Goal: Task Accomplishment & Management: Use online tool/utility

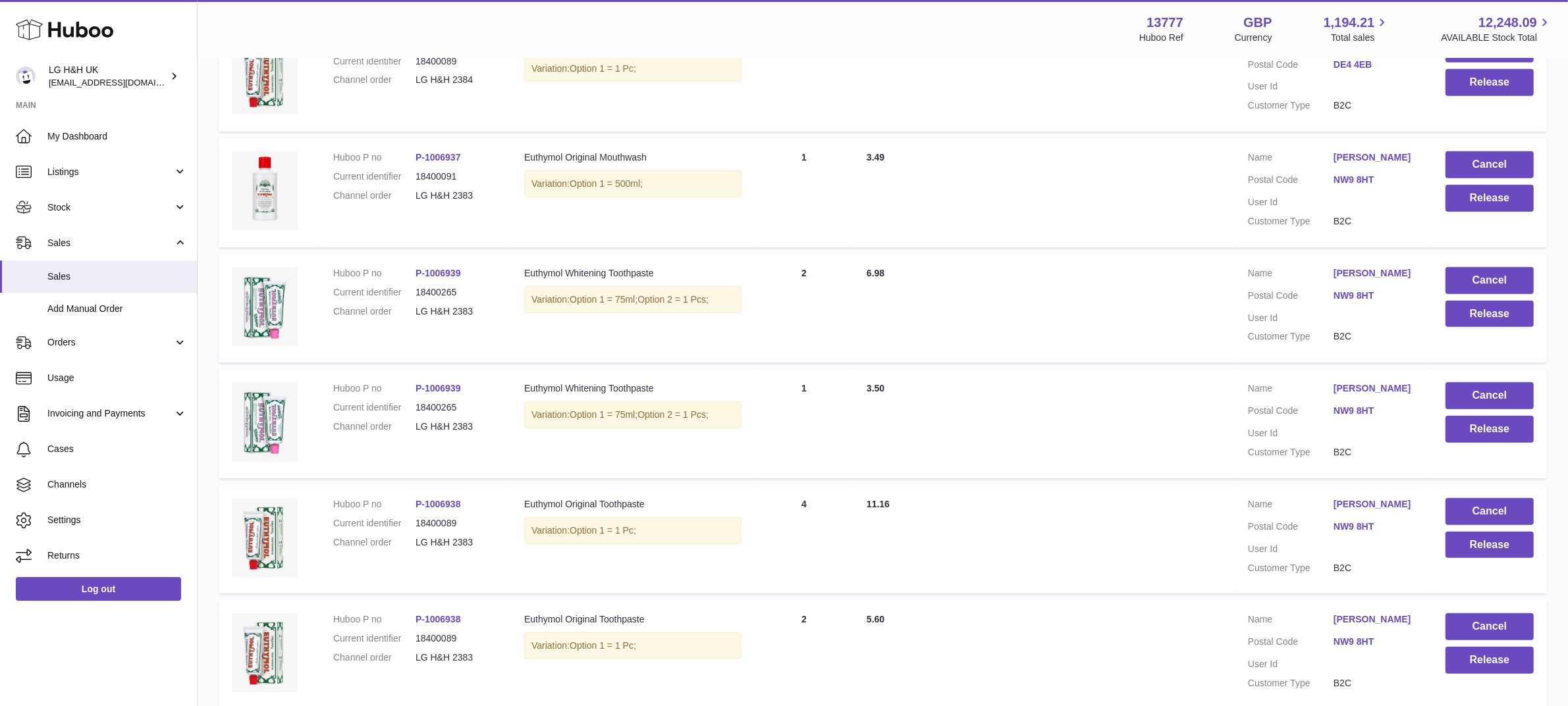
scroll to position [917, 0]
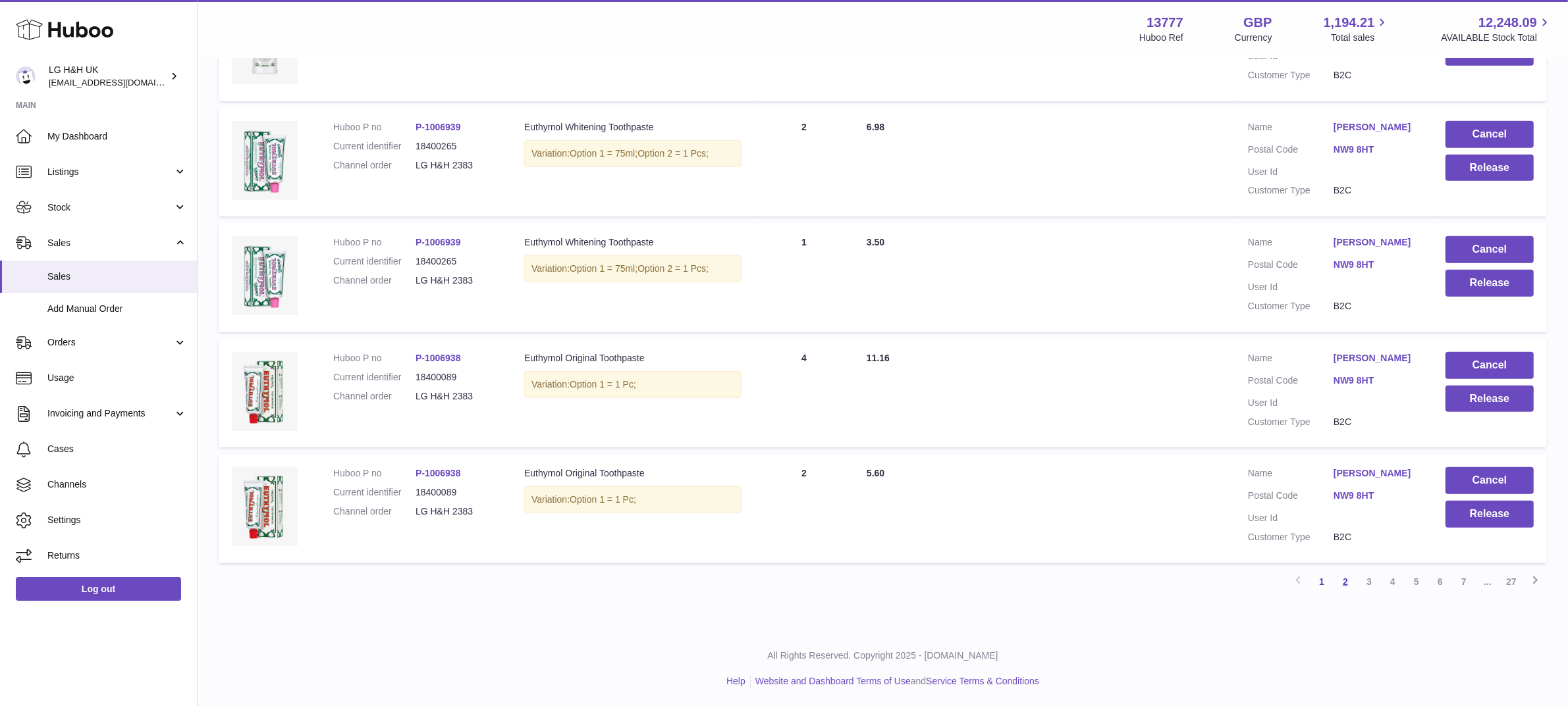
click at [1347, 585] on link "2" at bounding box center [1344, 582] width 24 height 24
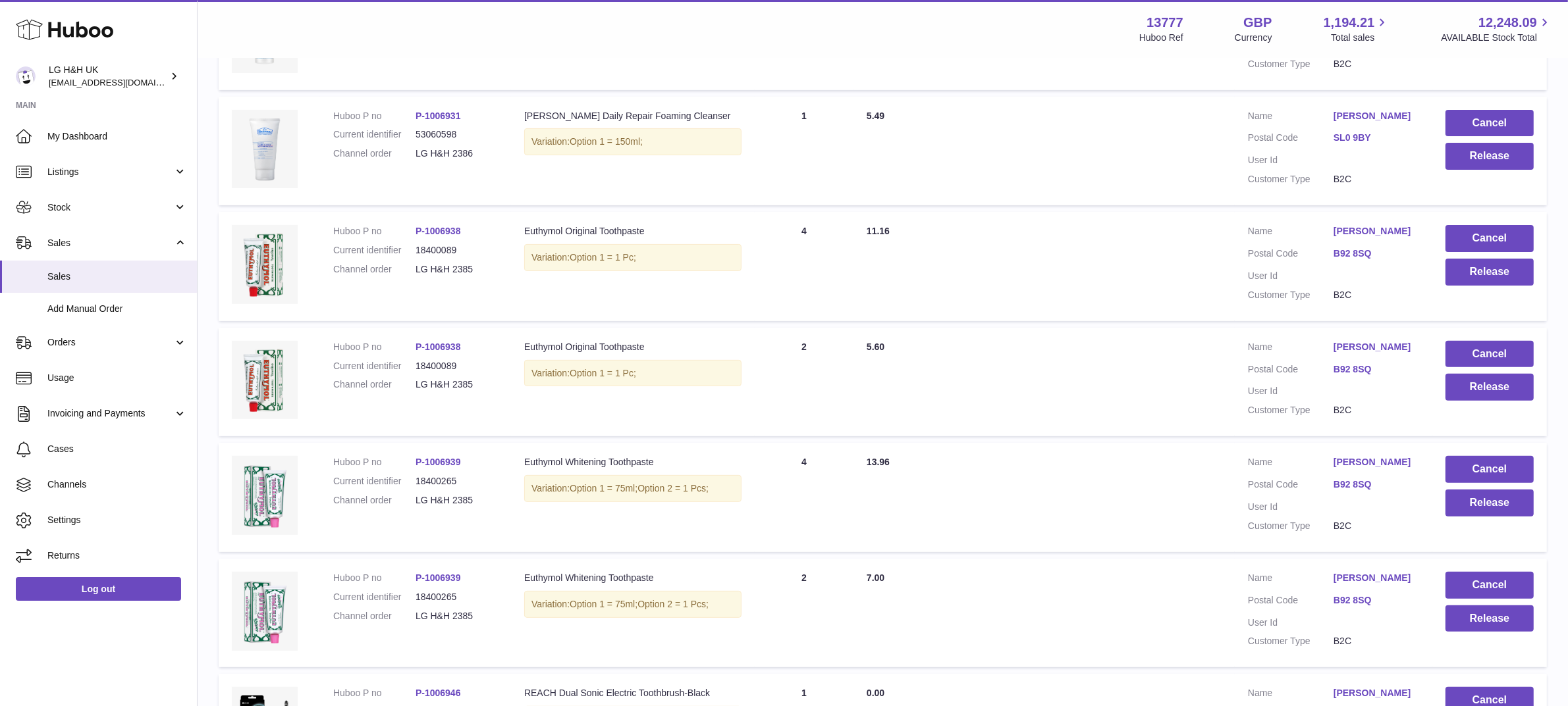
scroll to position [917, 0]
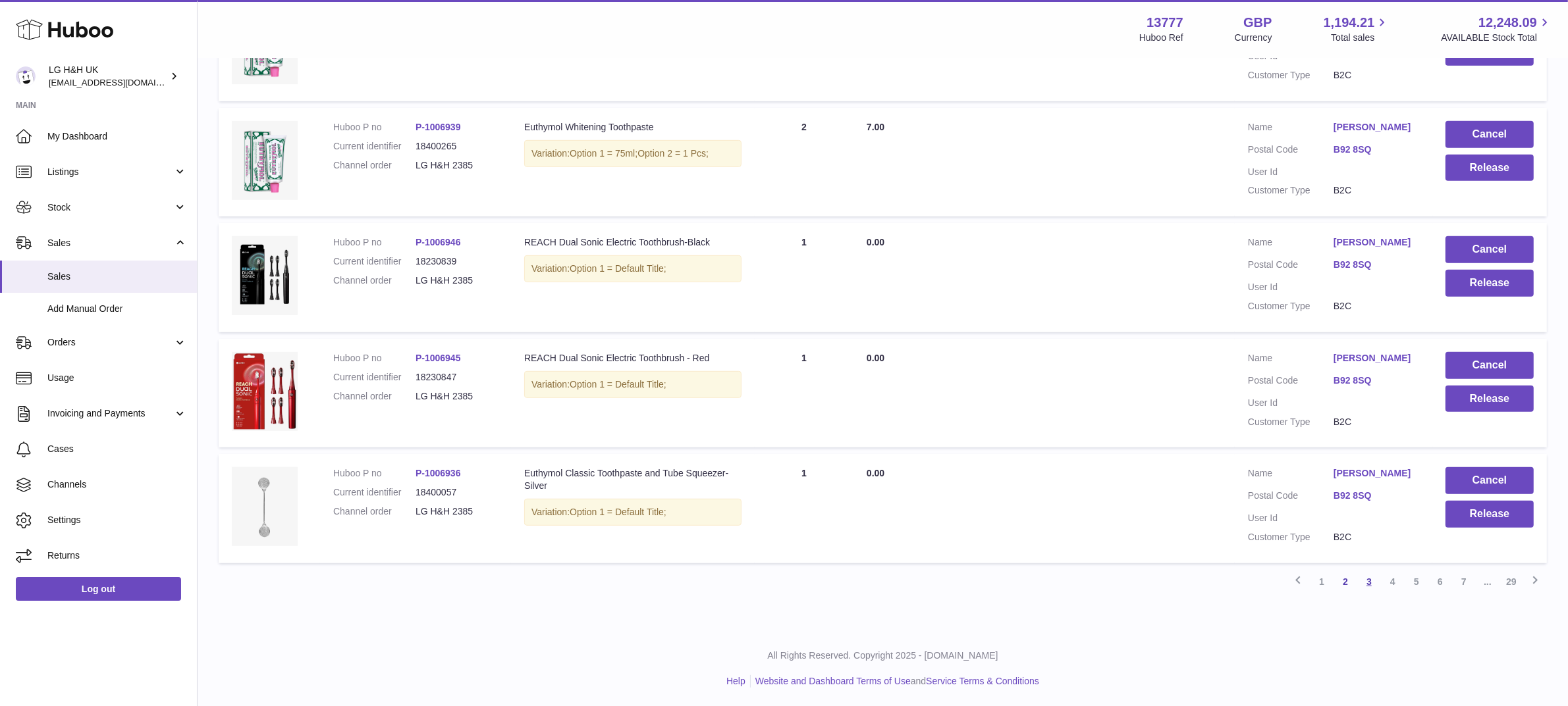
click at [1371, 582] on link "3" at bounding box center [1369, 582] width 24 height 24
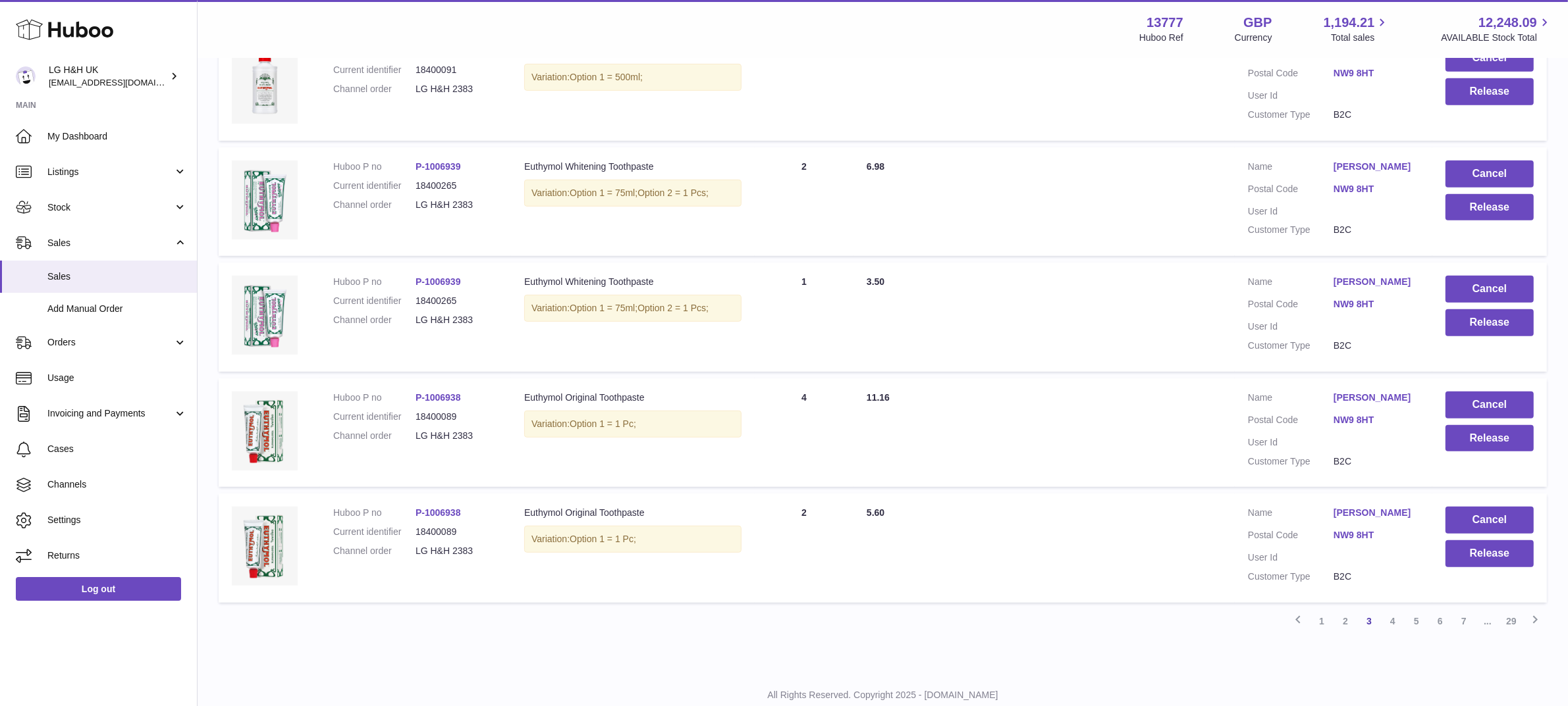
scroll to position [917, 0]
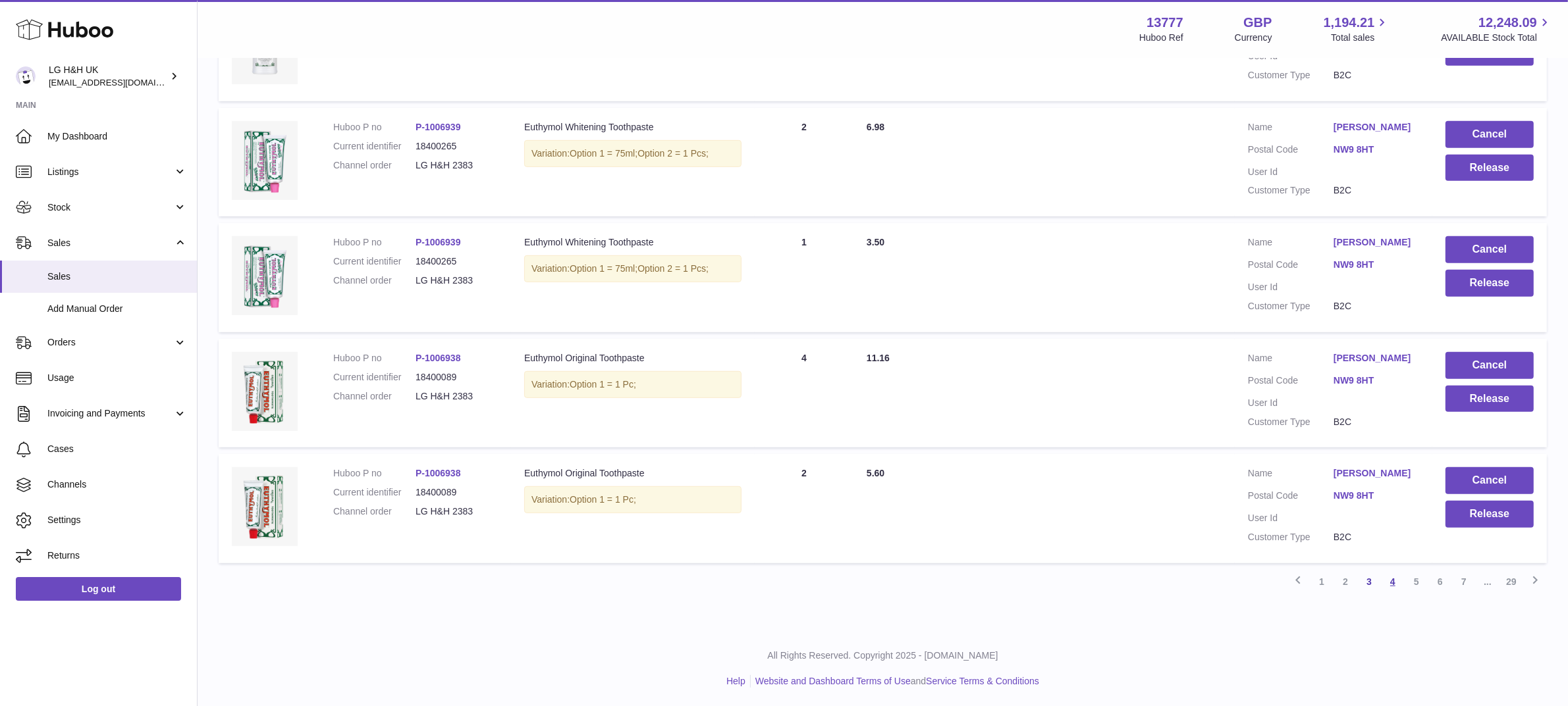
click at [1396, 584] on link "4" at bounding box center [1392, 582] width 24 height 24
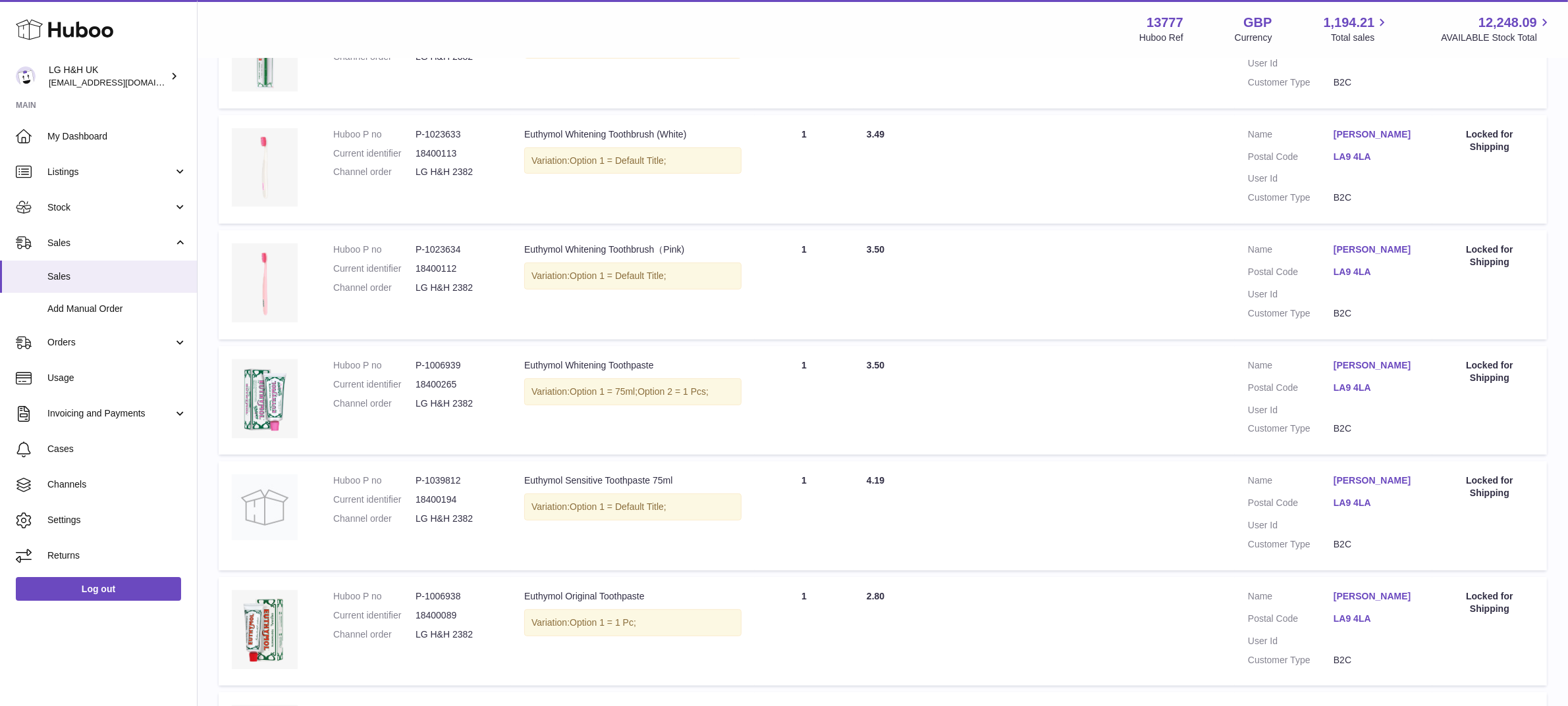
scroll to position [917, 0]
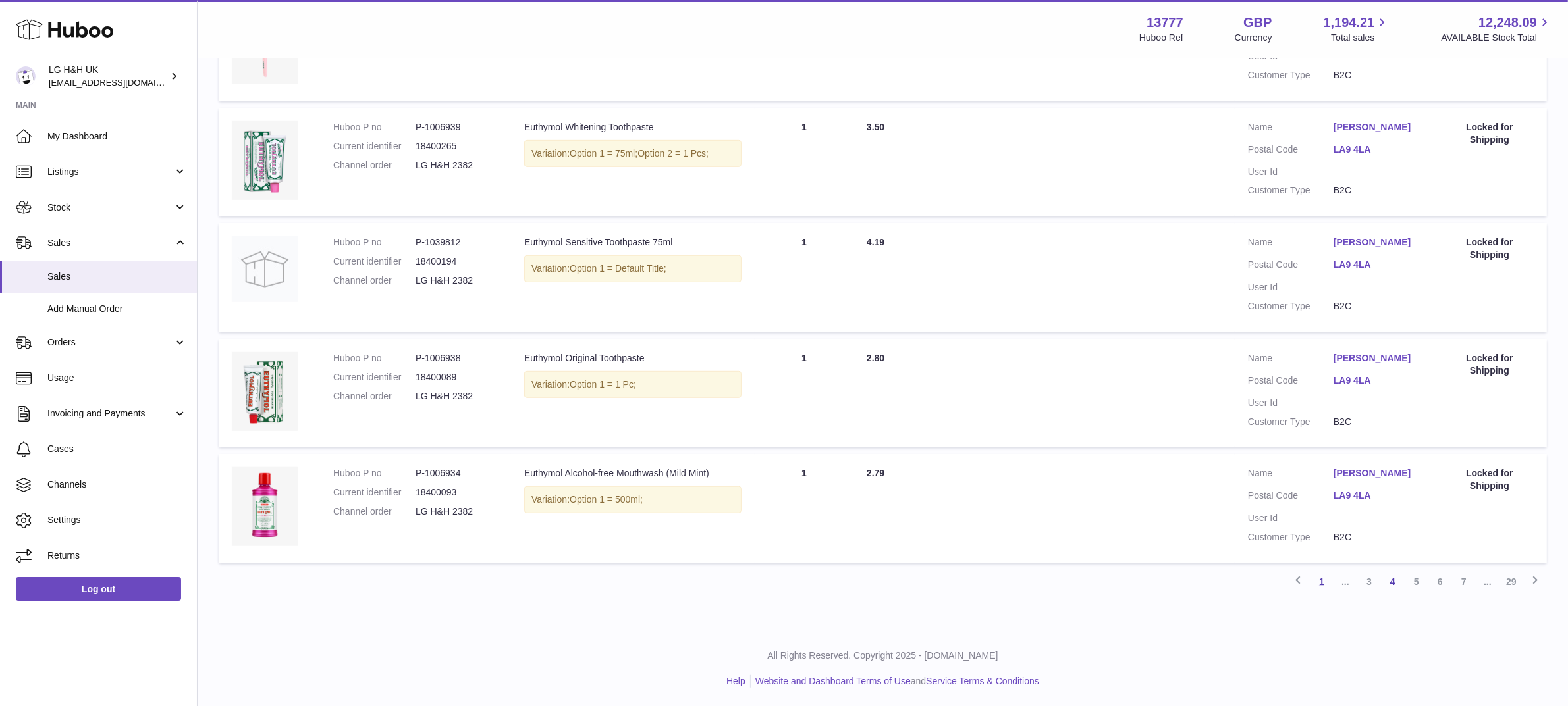
click at [1322, 583] on link "1" at bounding box center [1321, 582] width 24 height 24
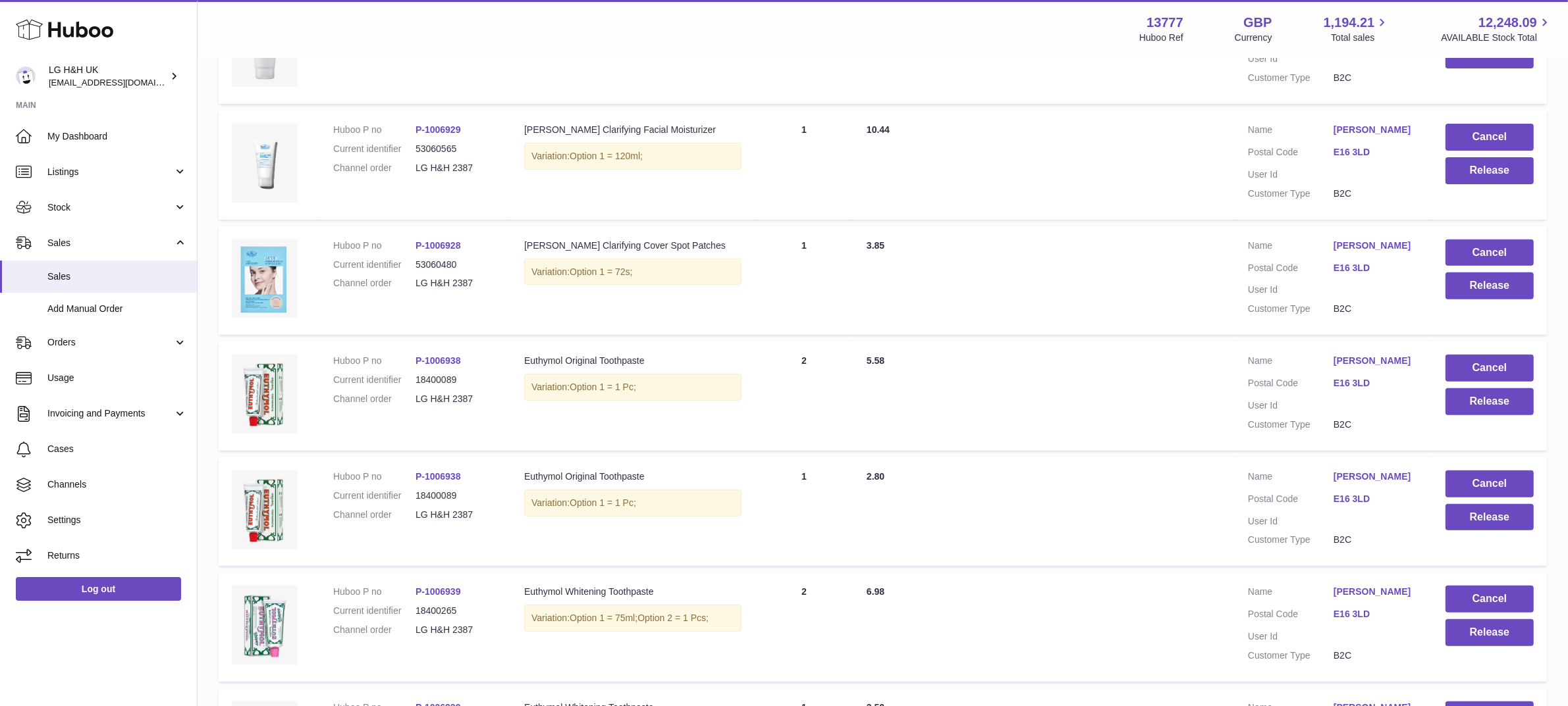
scroll to position [917, 0]
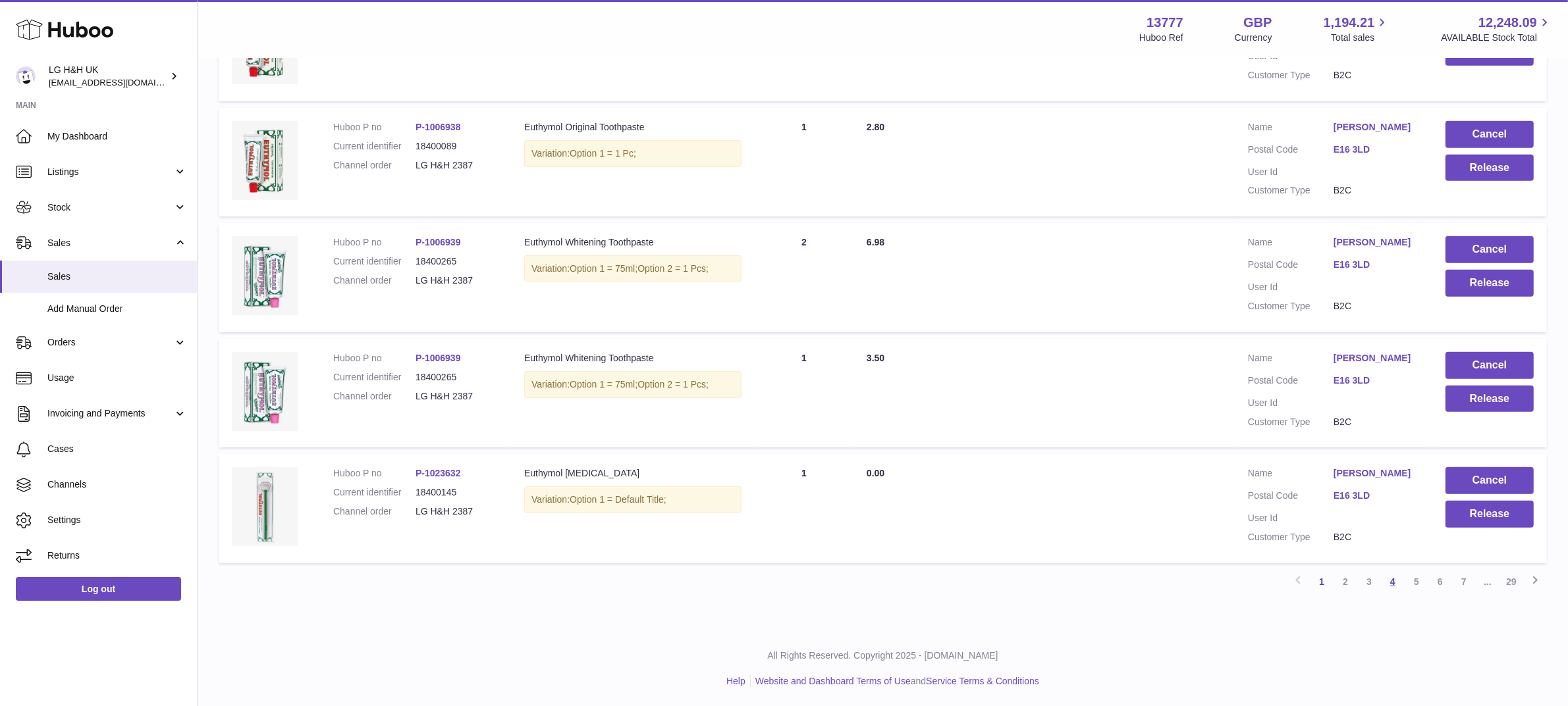
click at [1384, 577] on link "4" at bounding box center [1392, 582] width 24 height 24
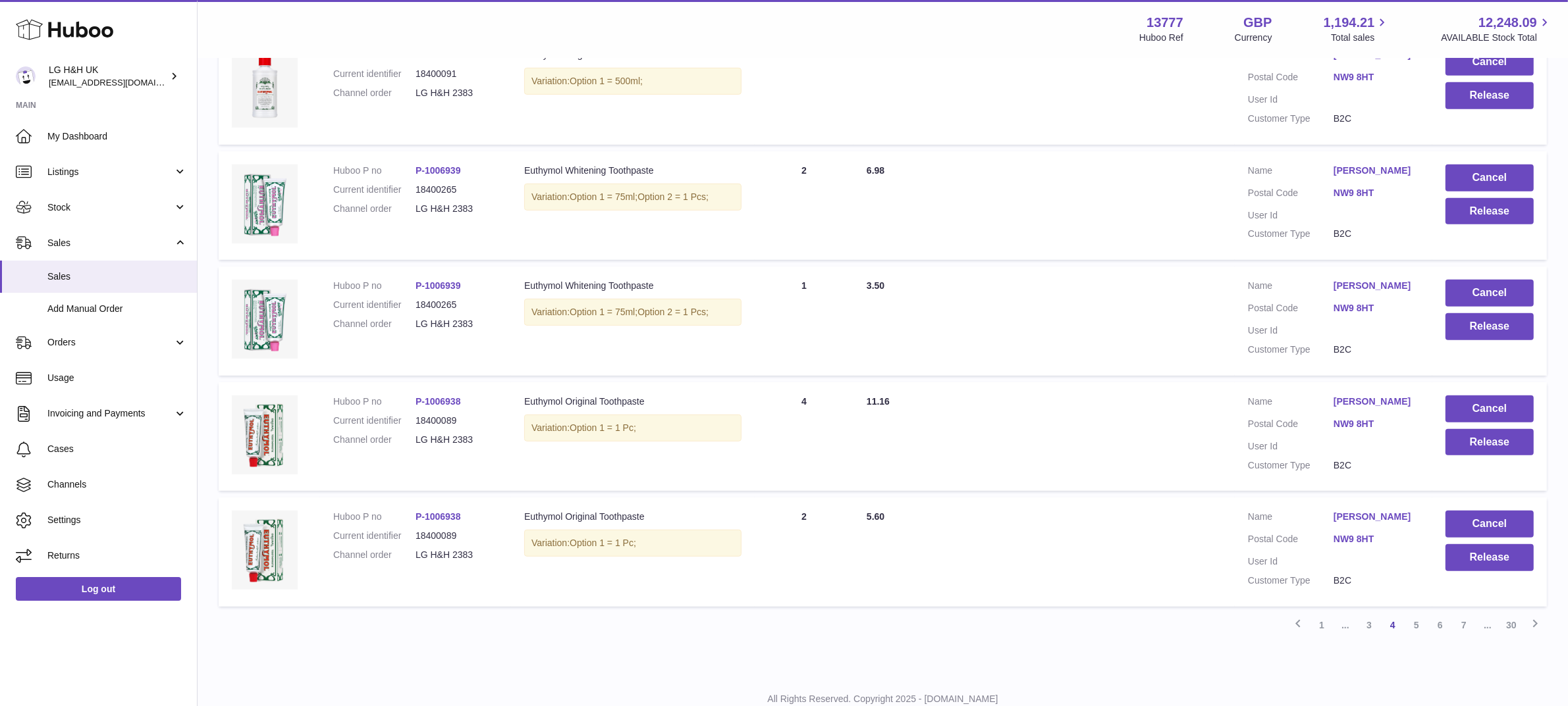
scroll to position [917, 0]
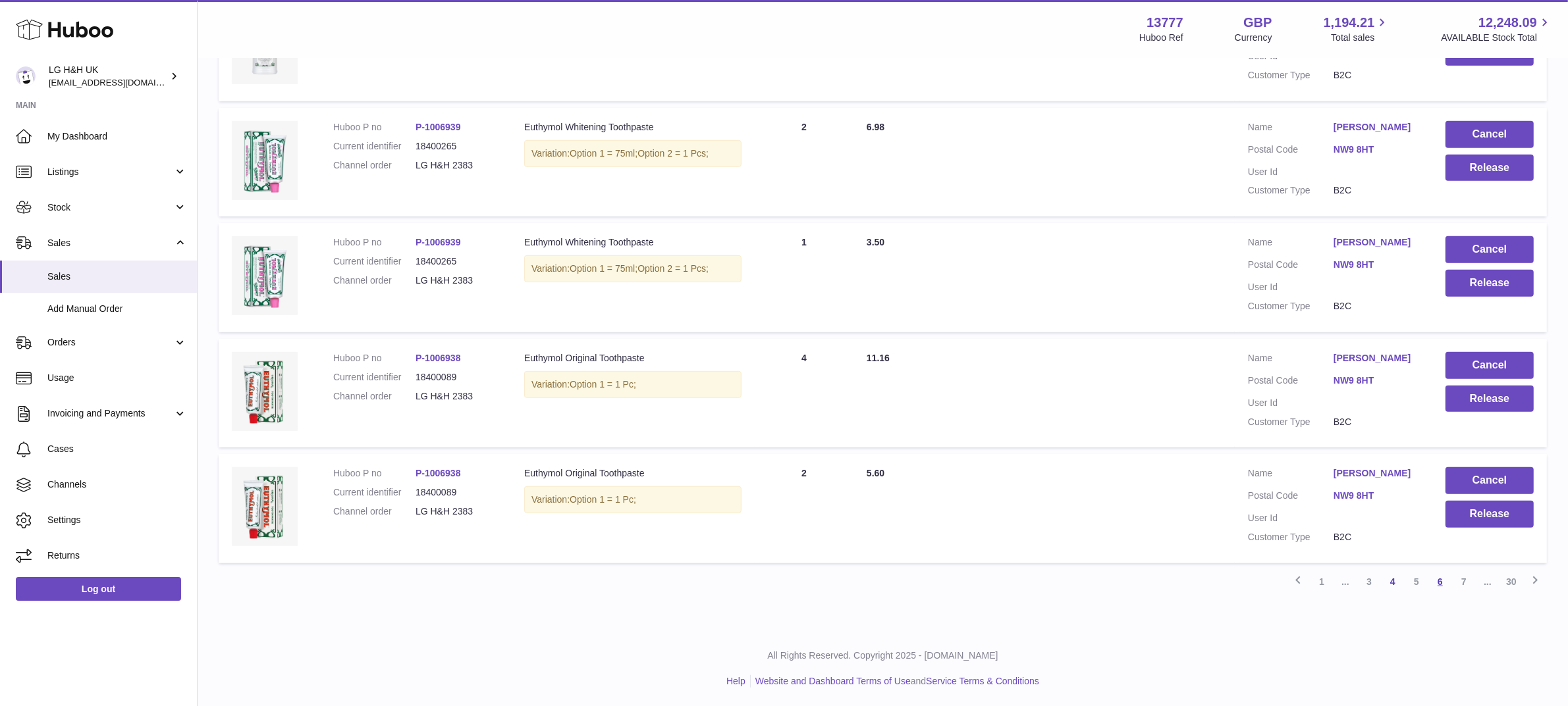
click at [1444, 587] on link "6" at bounding box center [1439, 582] width 24 height 24
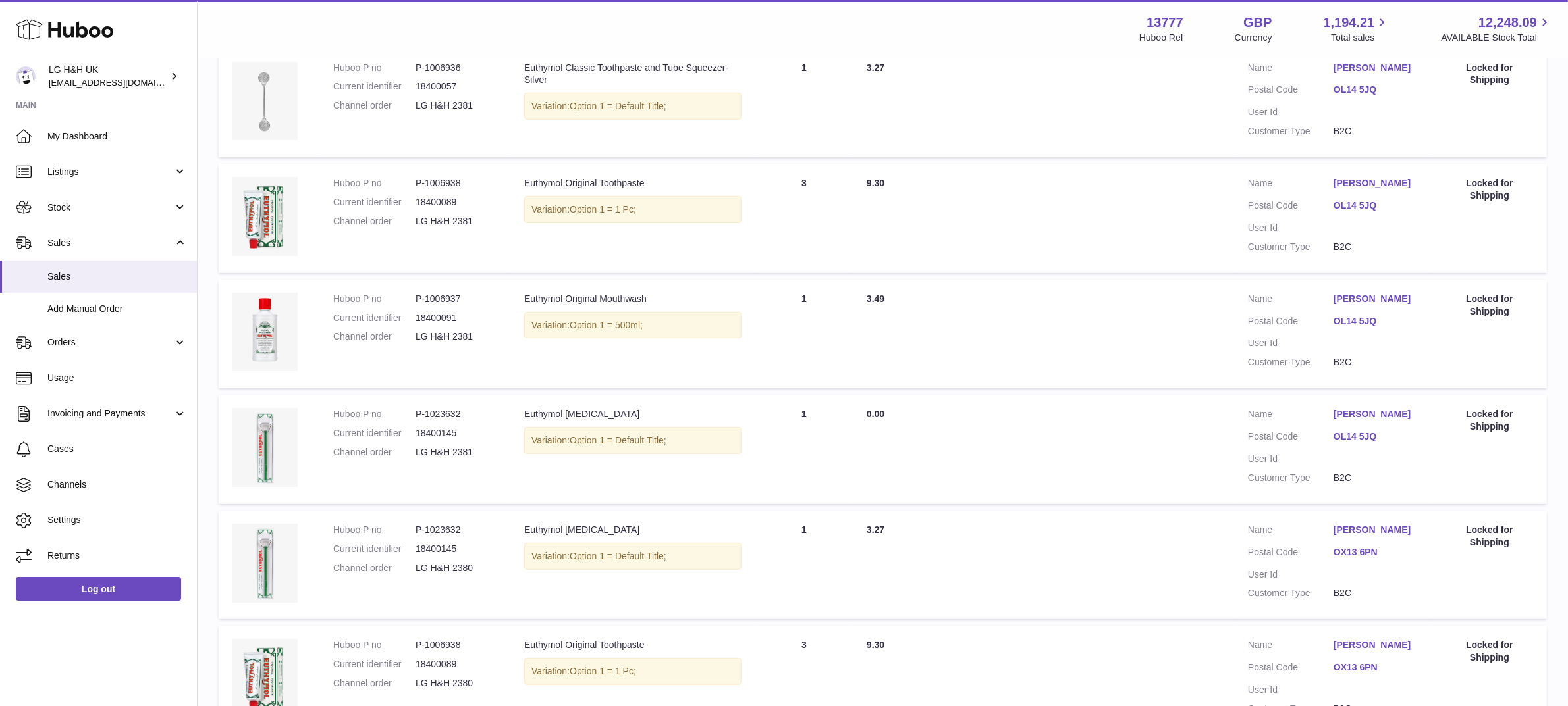
scroll to position [917, 0]
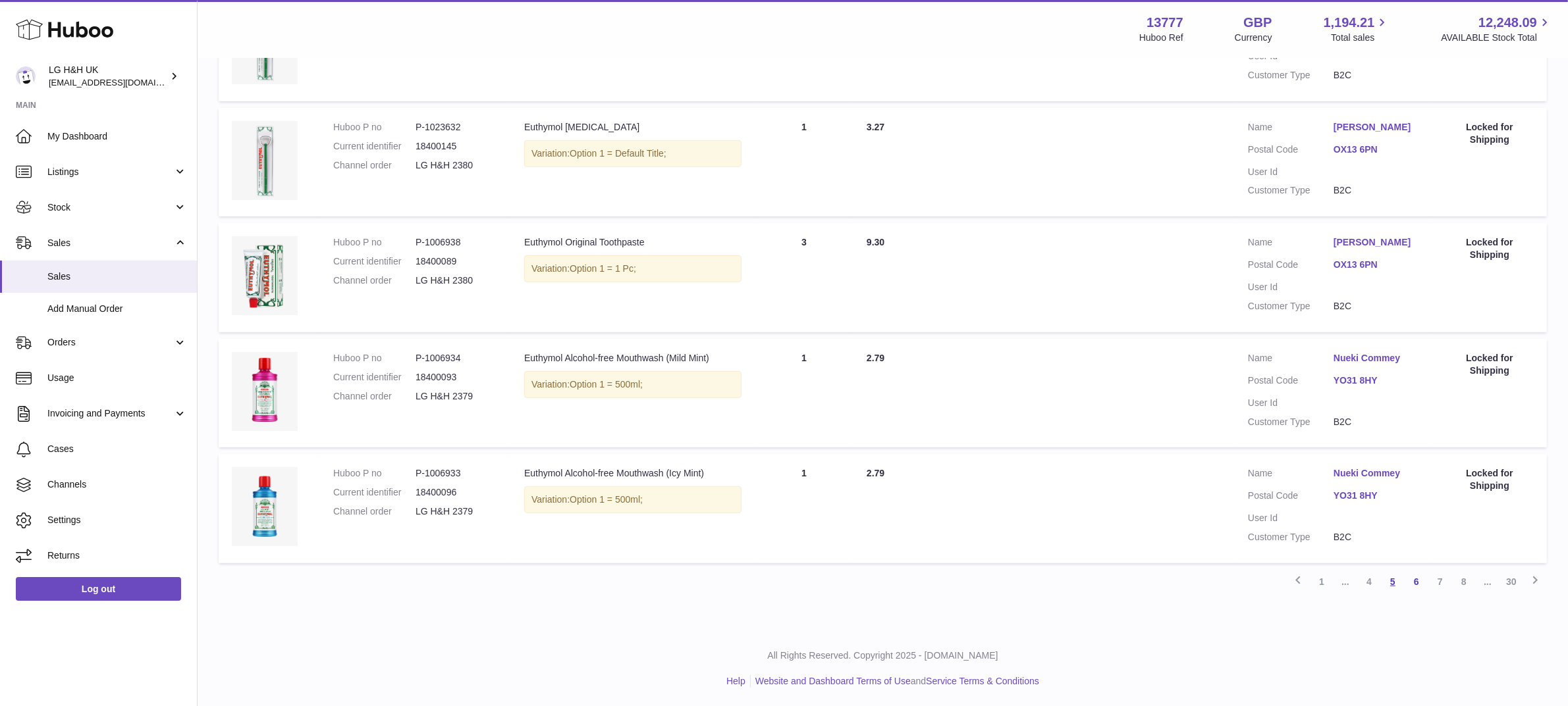
click at [1388, 584] on link "5" at bounding box center [1392, 582] width 24 height 24
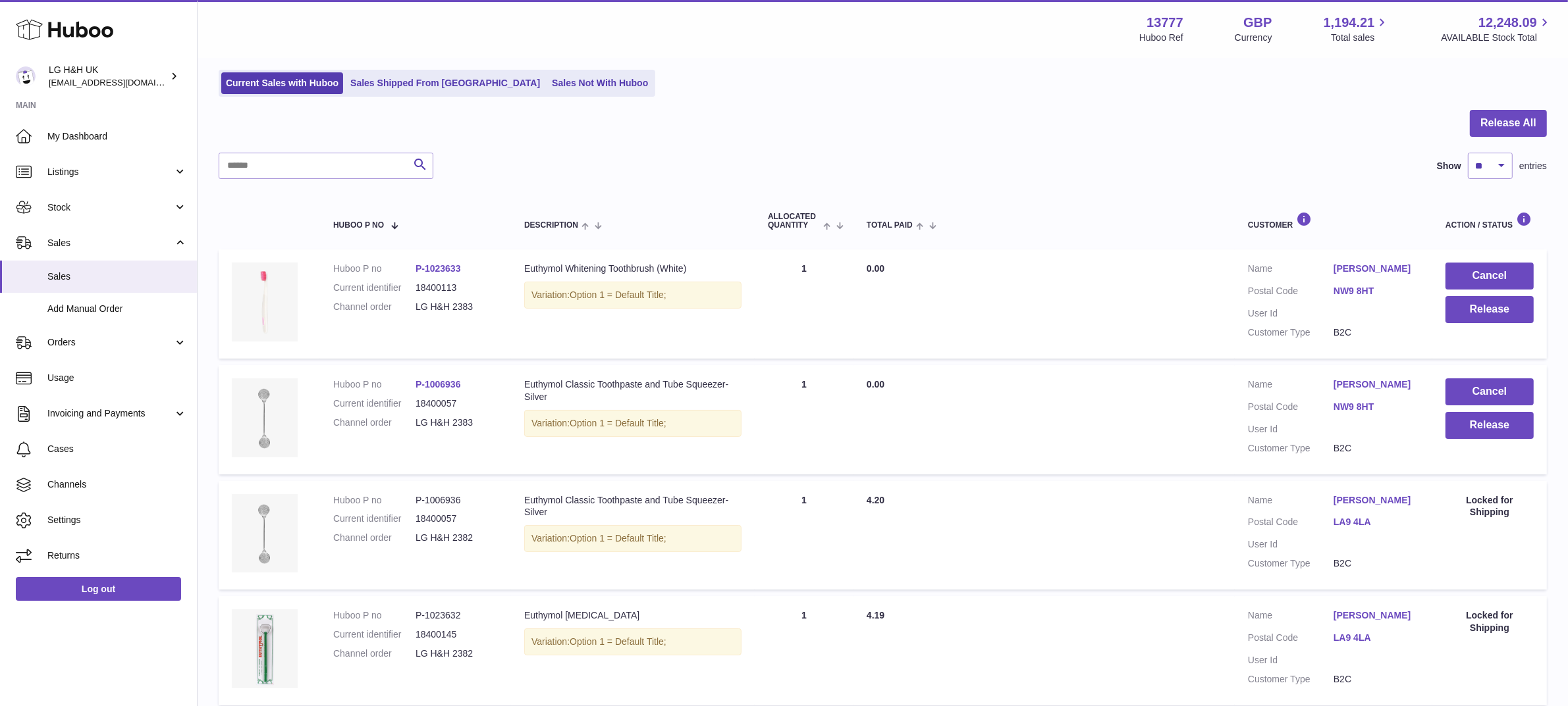
scroll to position [83, 0]
click at [1463, 426] on button "Release" at bounding box center [1489, 424] width 88 height 27
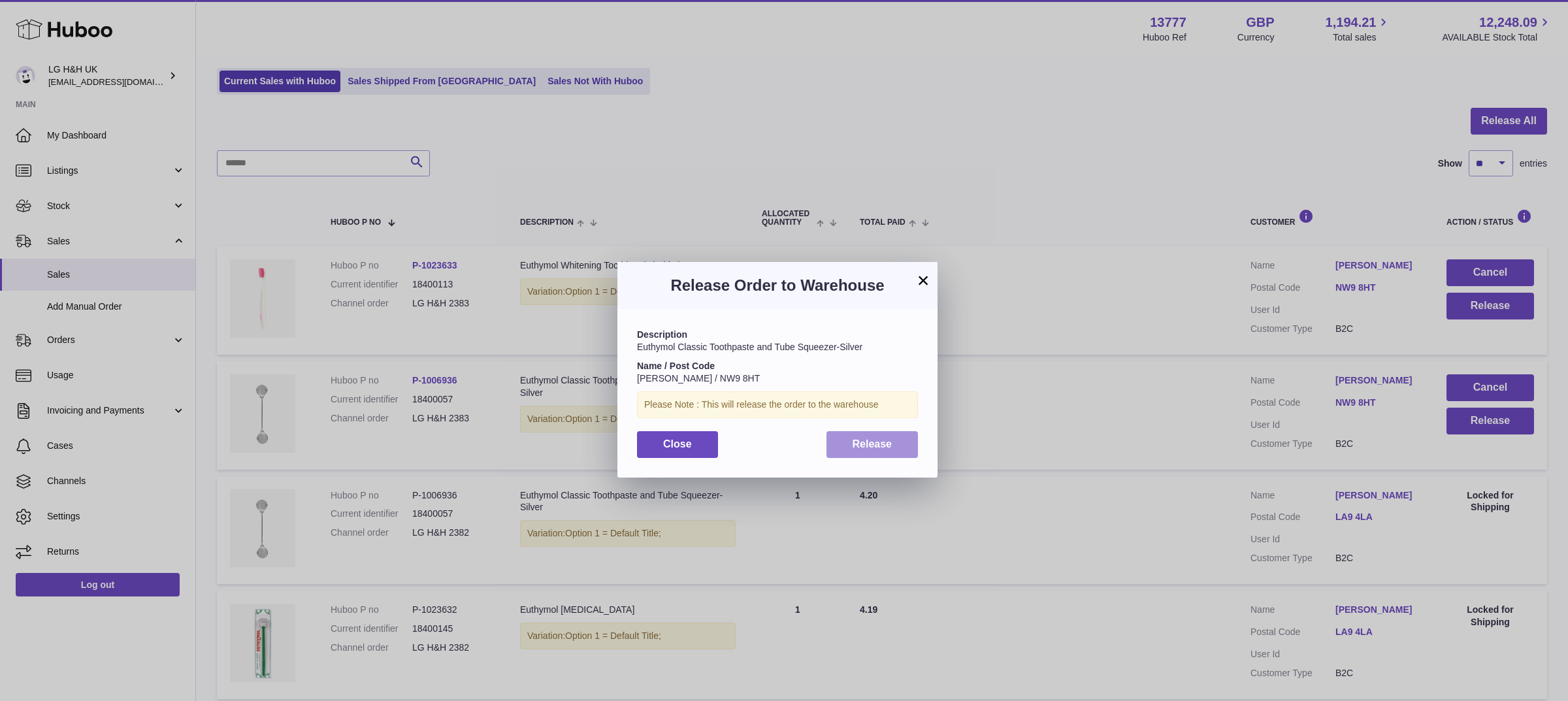
click at [835, 449] on button "Release" at bounding box center [873, 444] width 92 height 27
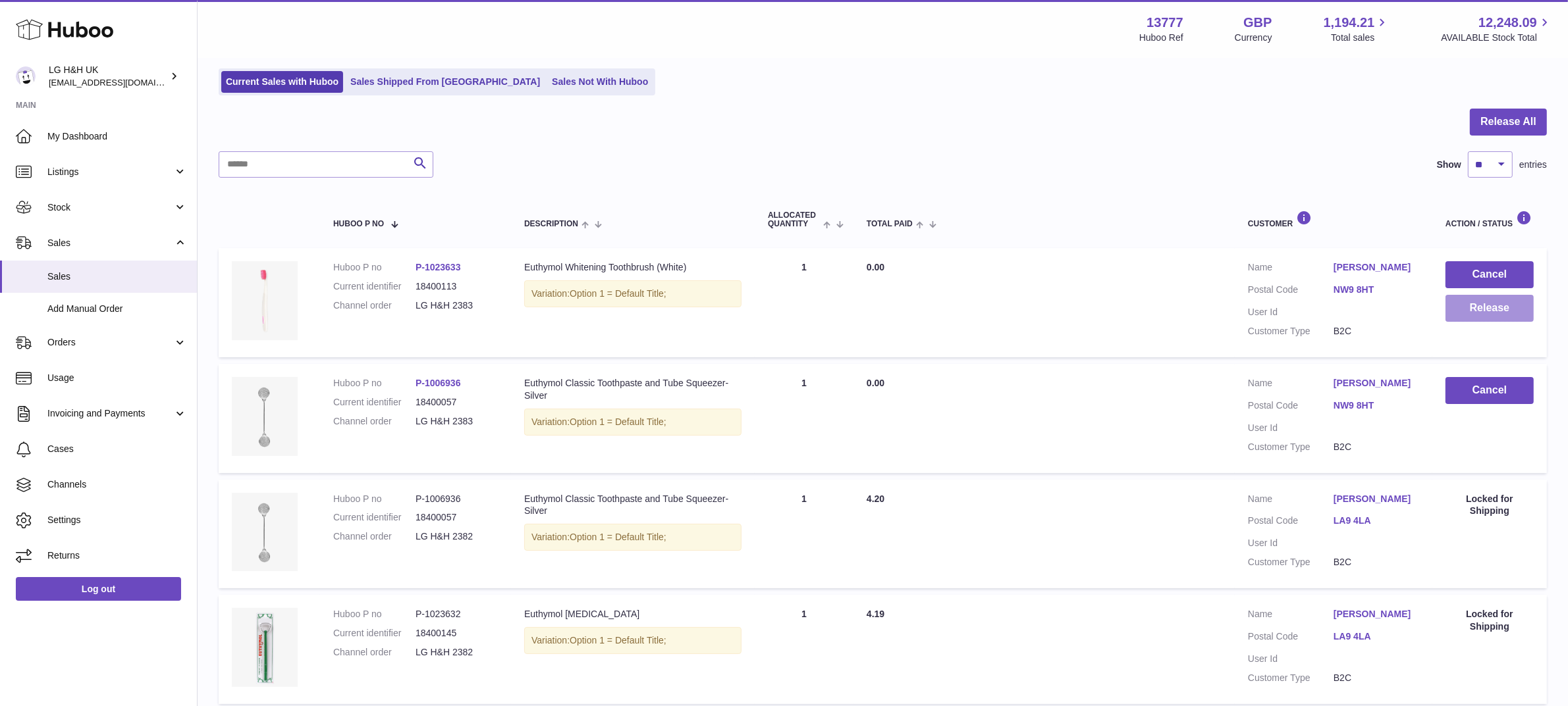
click at [1501, 316] on button "Release" at bounding box center [1489, 308] width 88 height 27
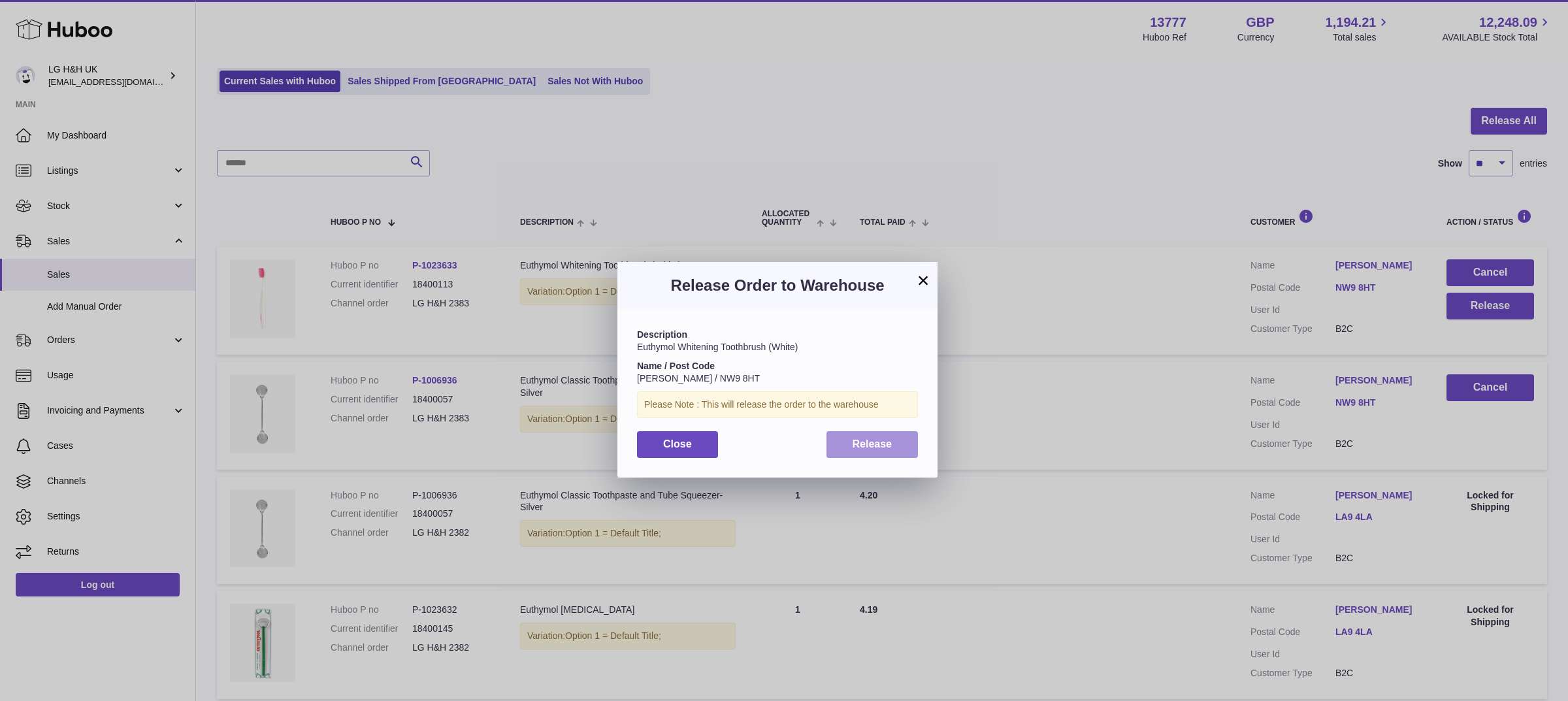
click at [874, 439] on span "Release" at bounding box center [873, 443] width 40 height 11
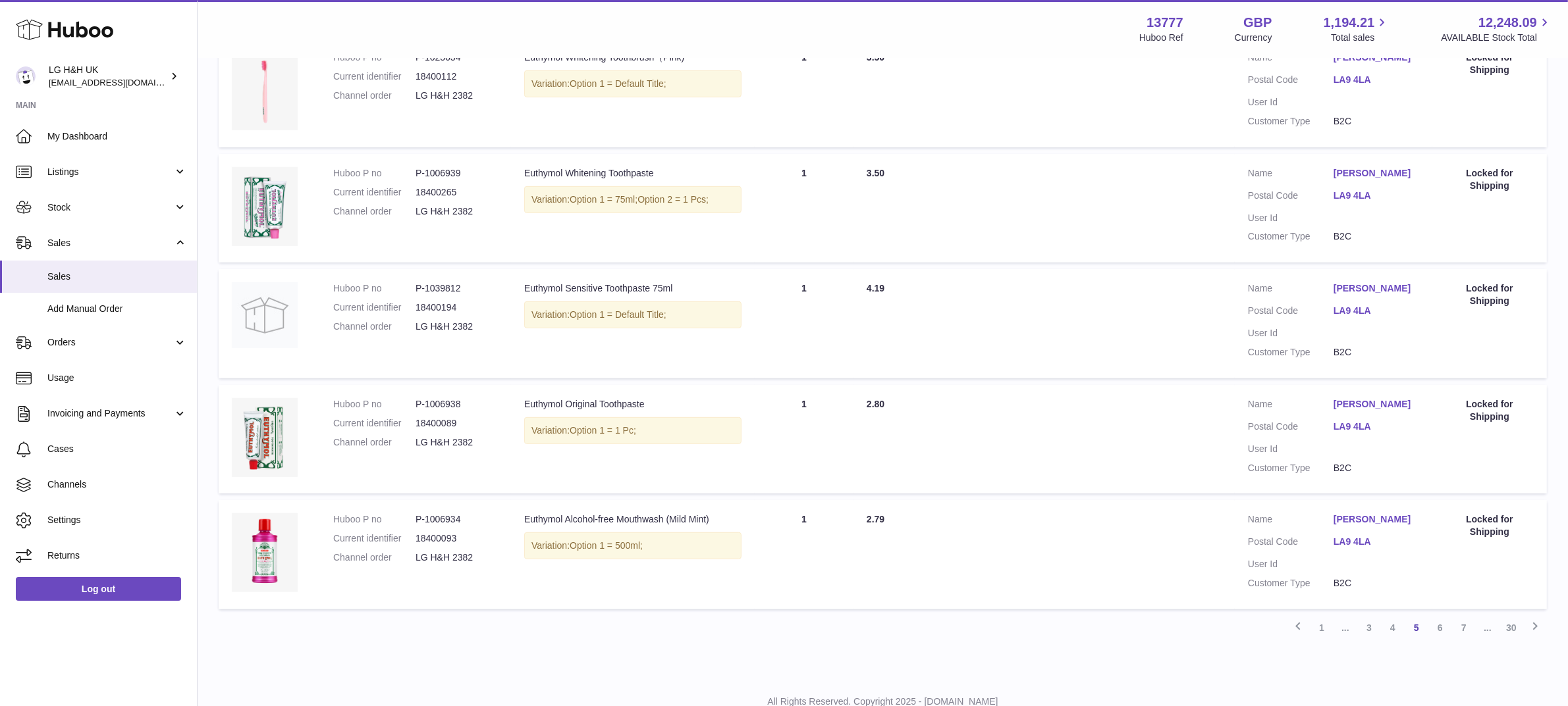
scroll to position [917, 0]
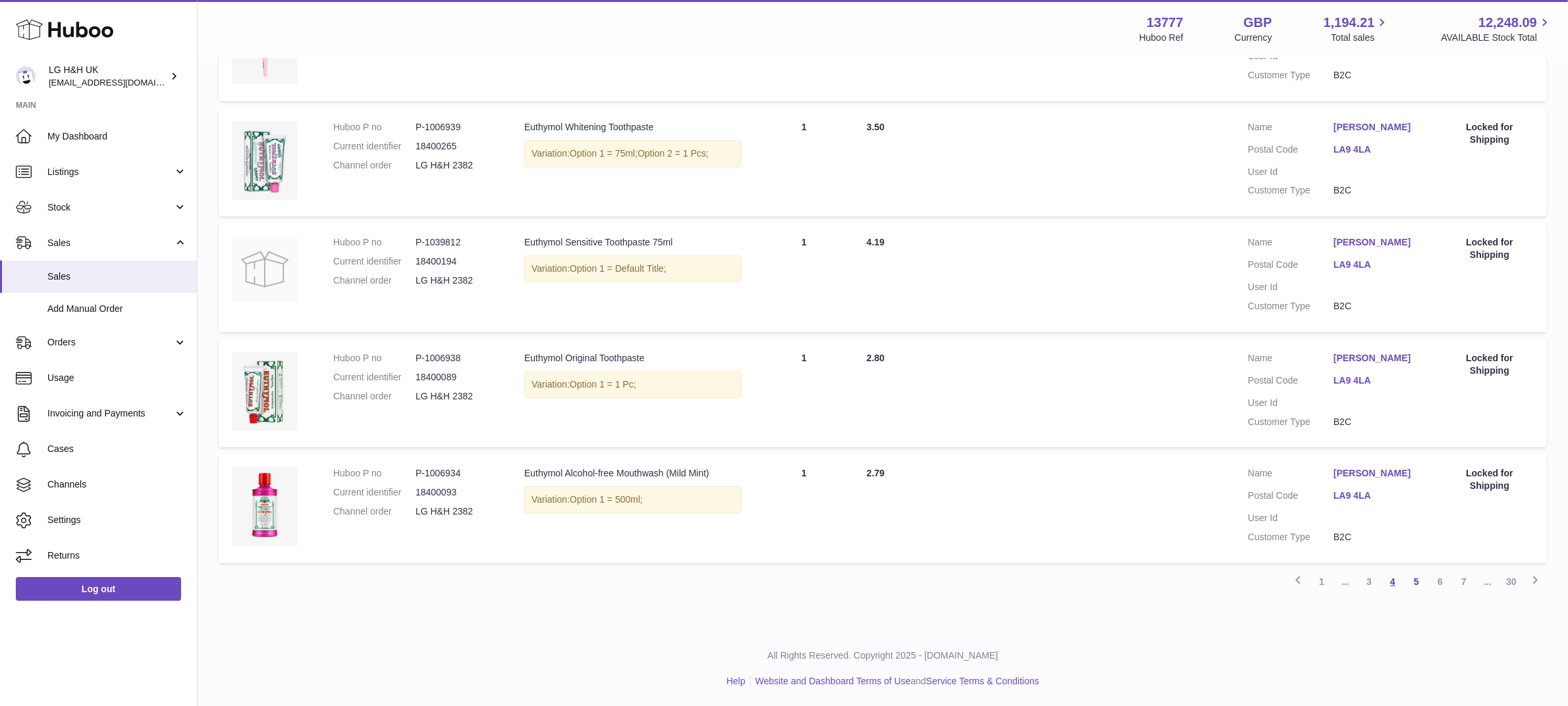
click at [1391, 580] on link "4" at bounding box center [1392, 582] width 24 height 24
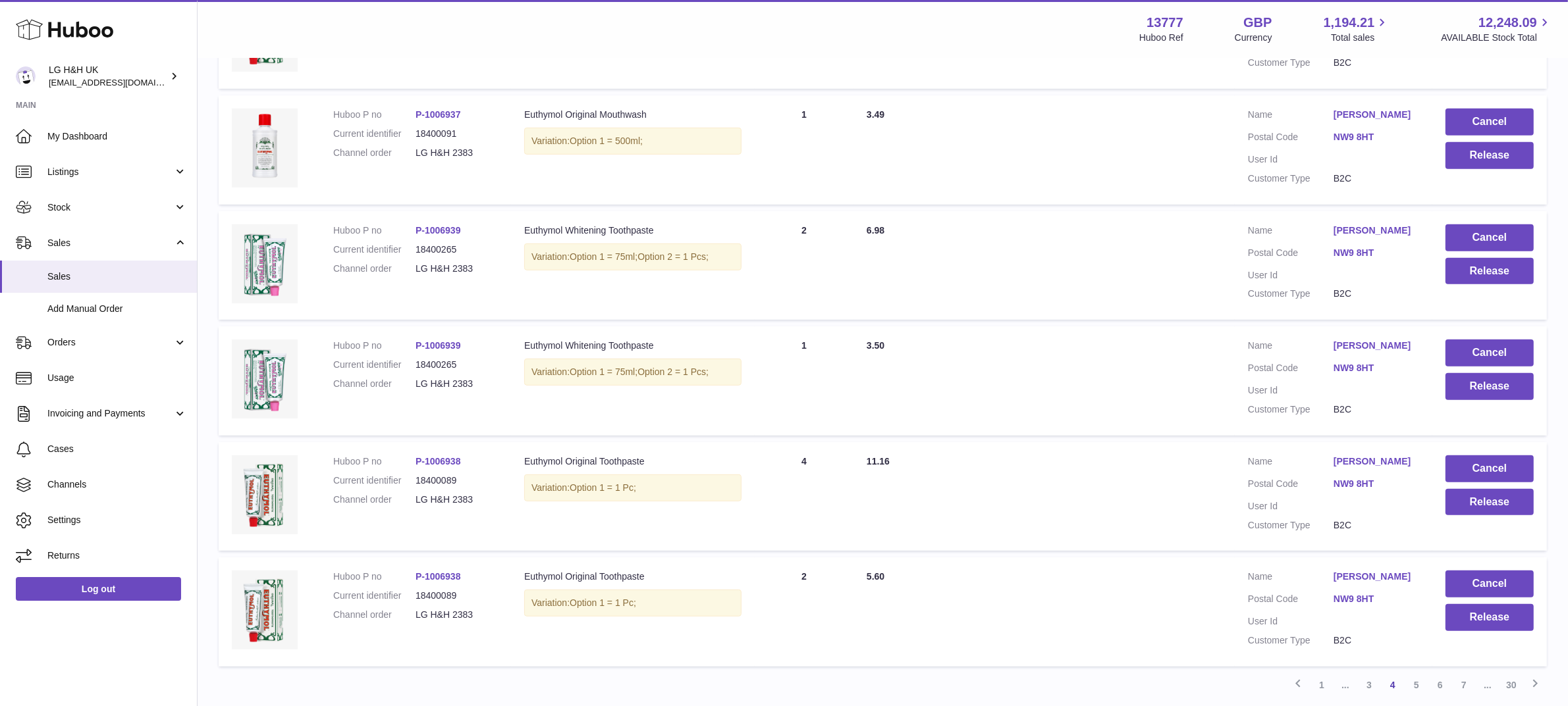
scroll to position [815, 0]
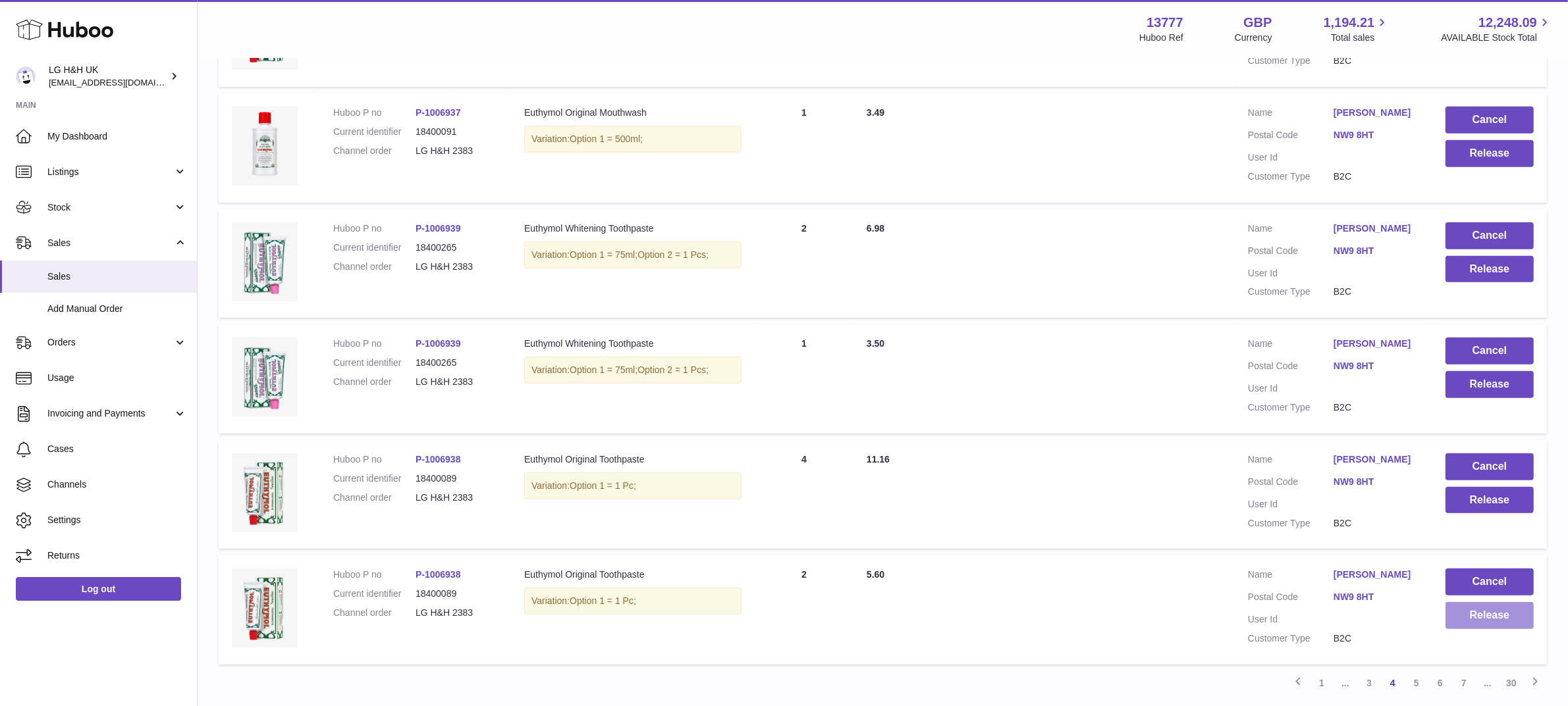
click at [1464, 627] on button "Release" at bounding box center [1489, 615] width 88 height 27
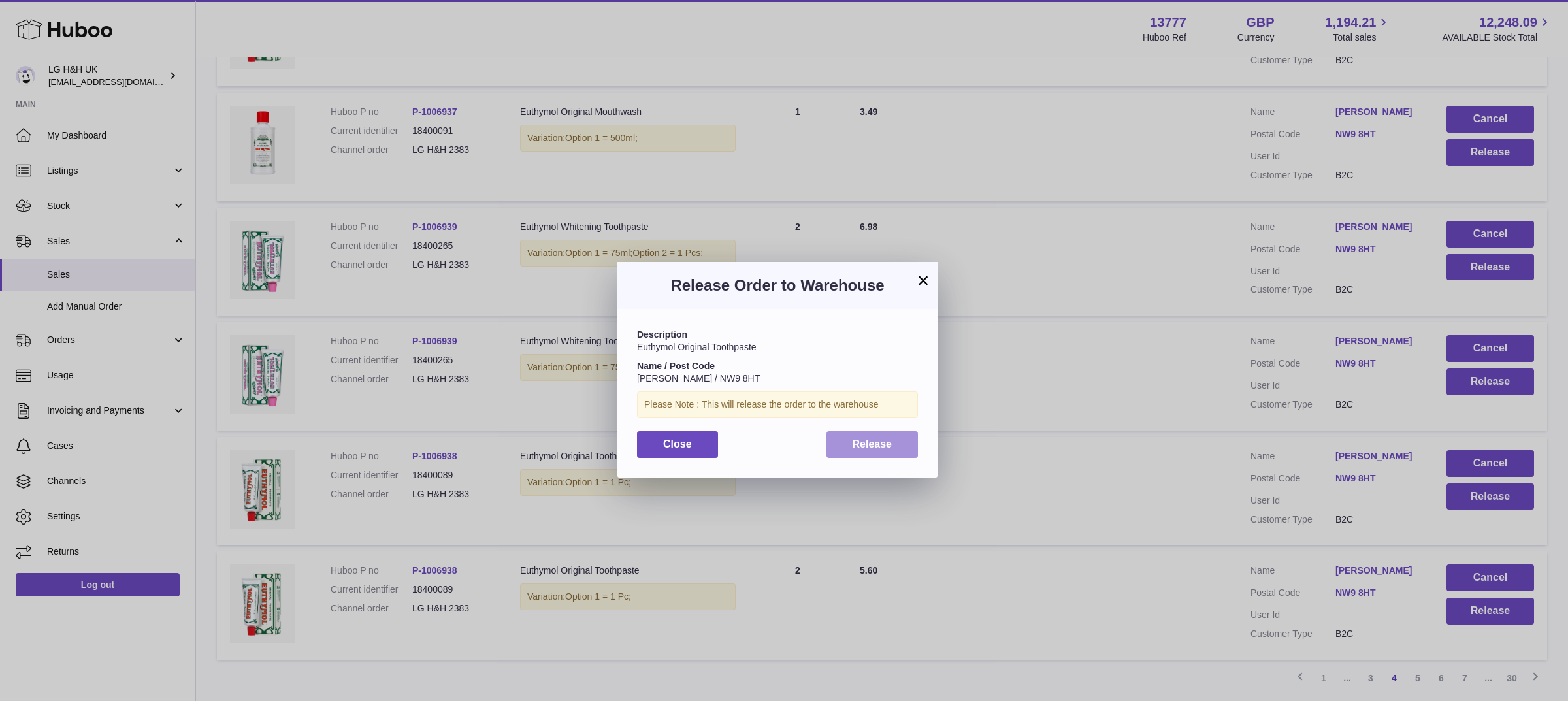
click at [867, 442] on span "Release" at bounding box center [873, 443] width 40 height 11
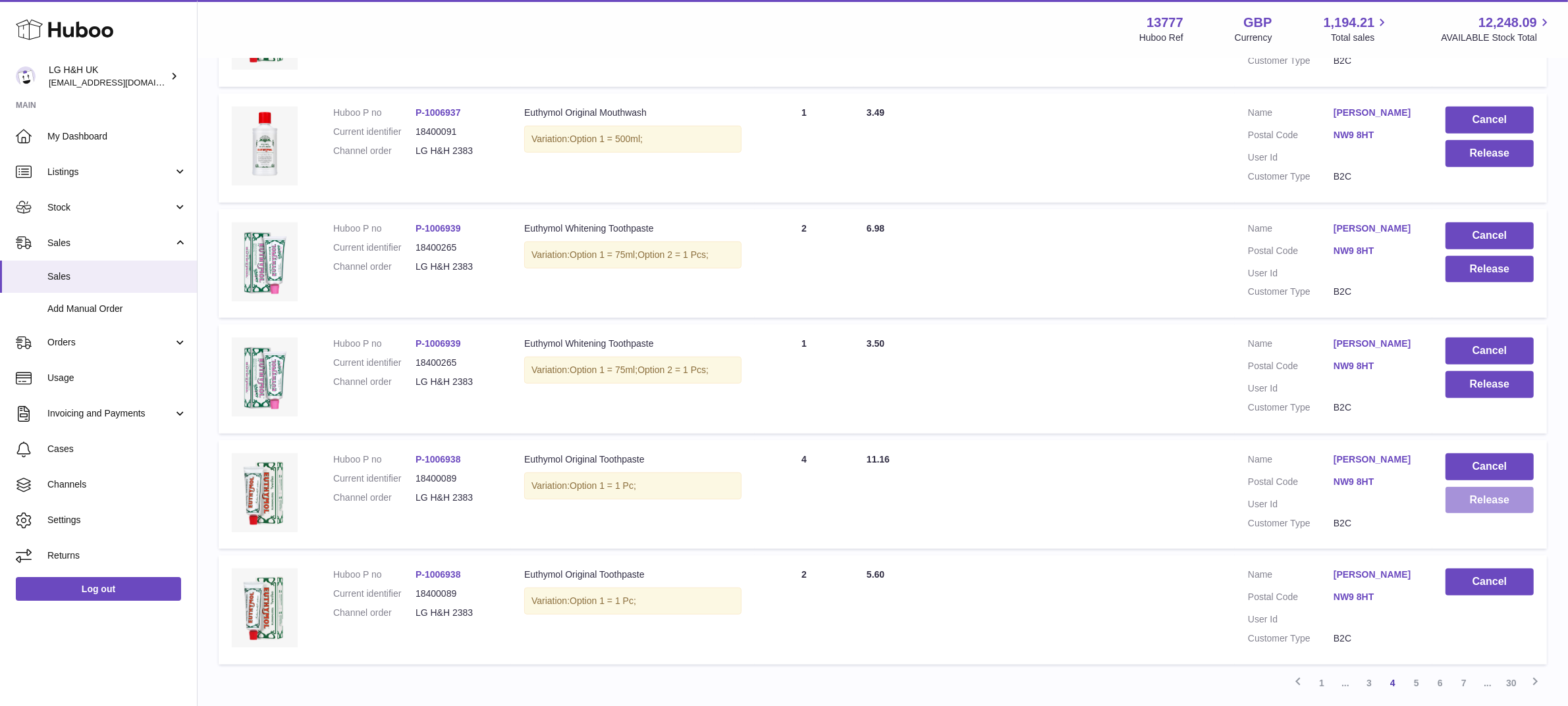
click at [1470, 501] on button "Release" at bounding box center [1489, 501] width 88 height 27
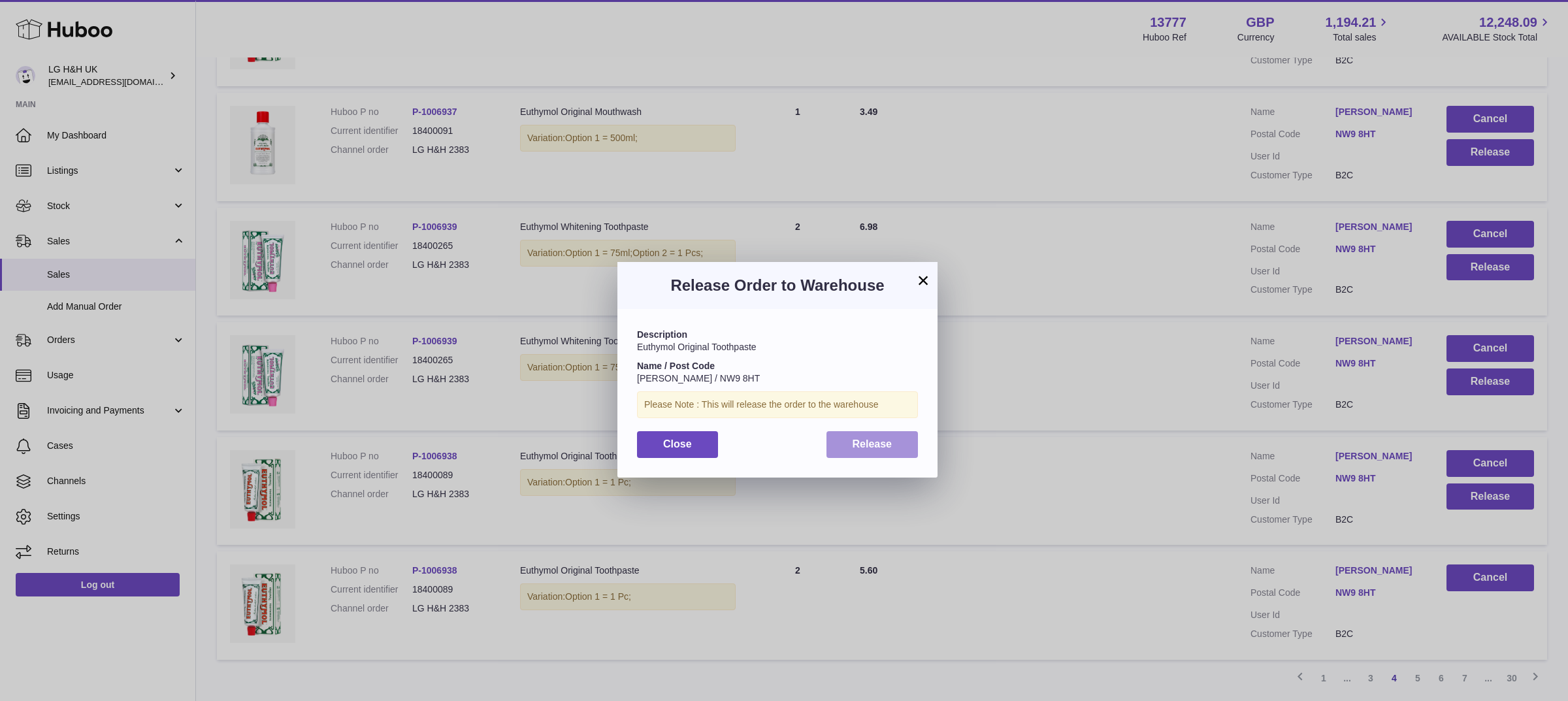
click at [883, 449] on span "Release" at bounding box center [873, 443] width 40 height 11
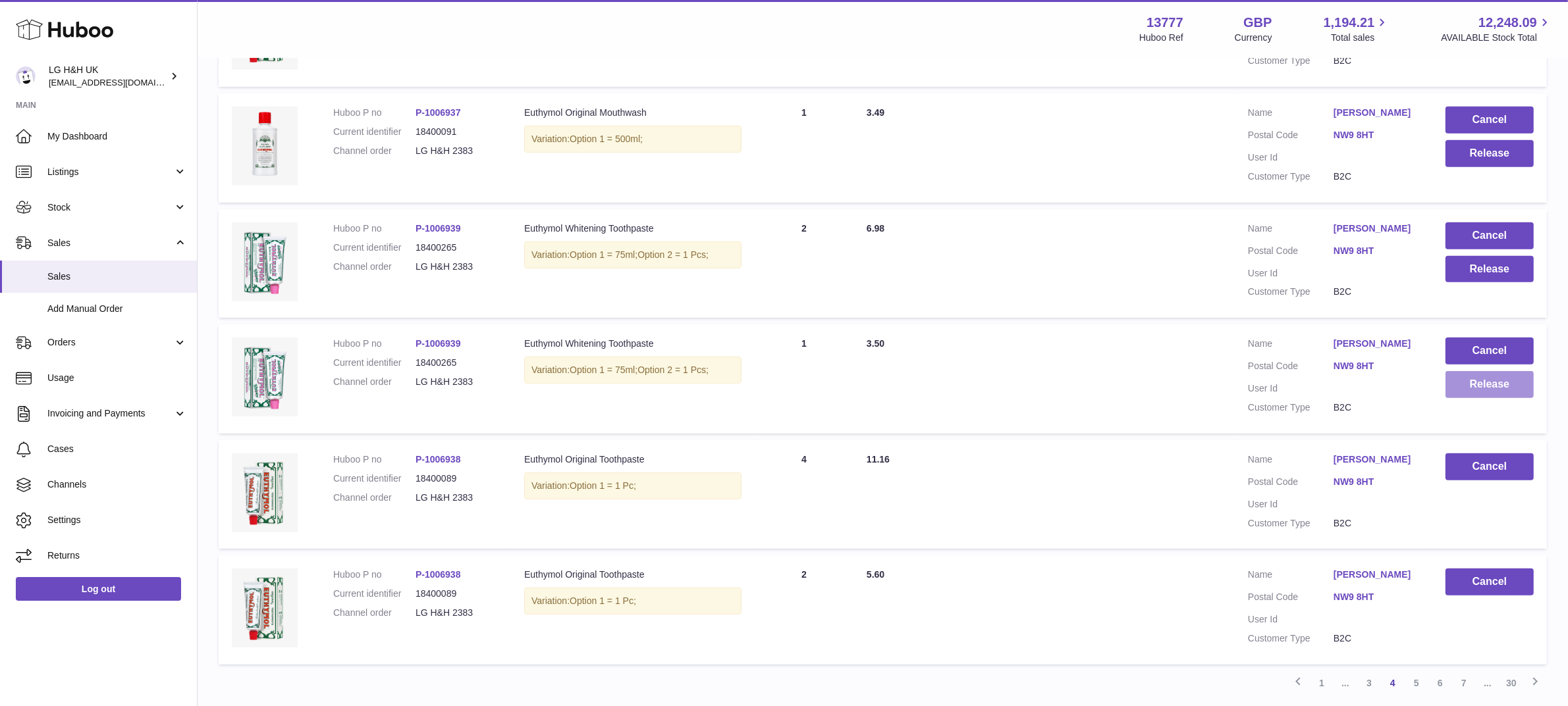
click at [1495, 380] on button "Release" at bounding box center [1489, 385] width 88 height 27
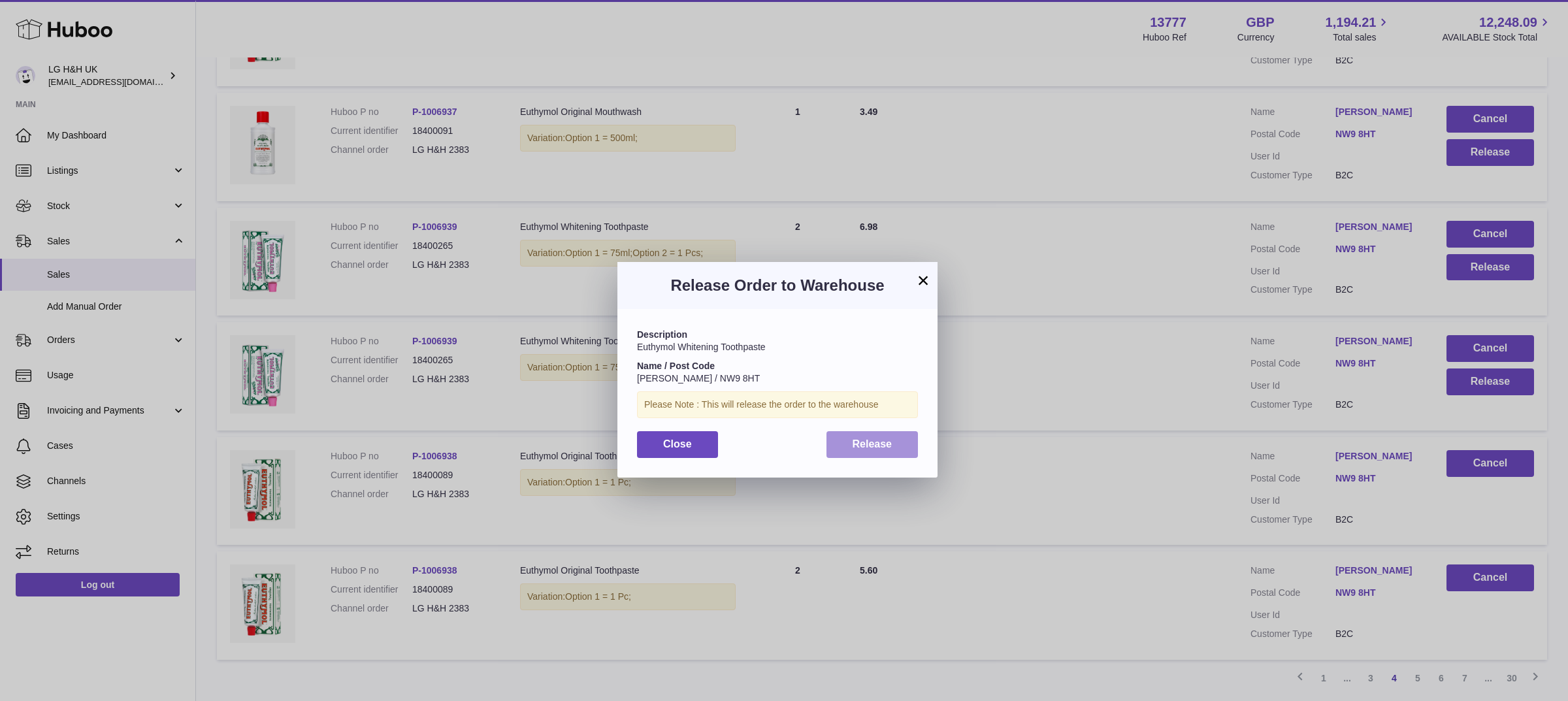
click at [851, 452] on button "Release" at bounding box center [873, 444] width 92 height 27
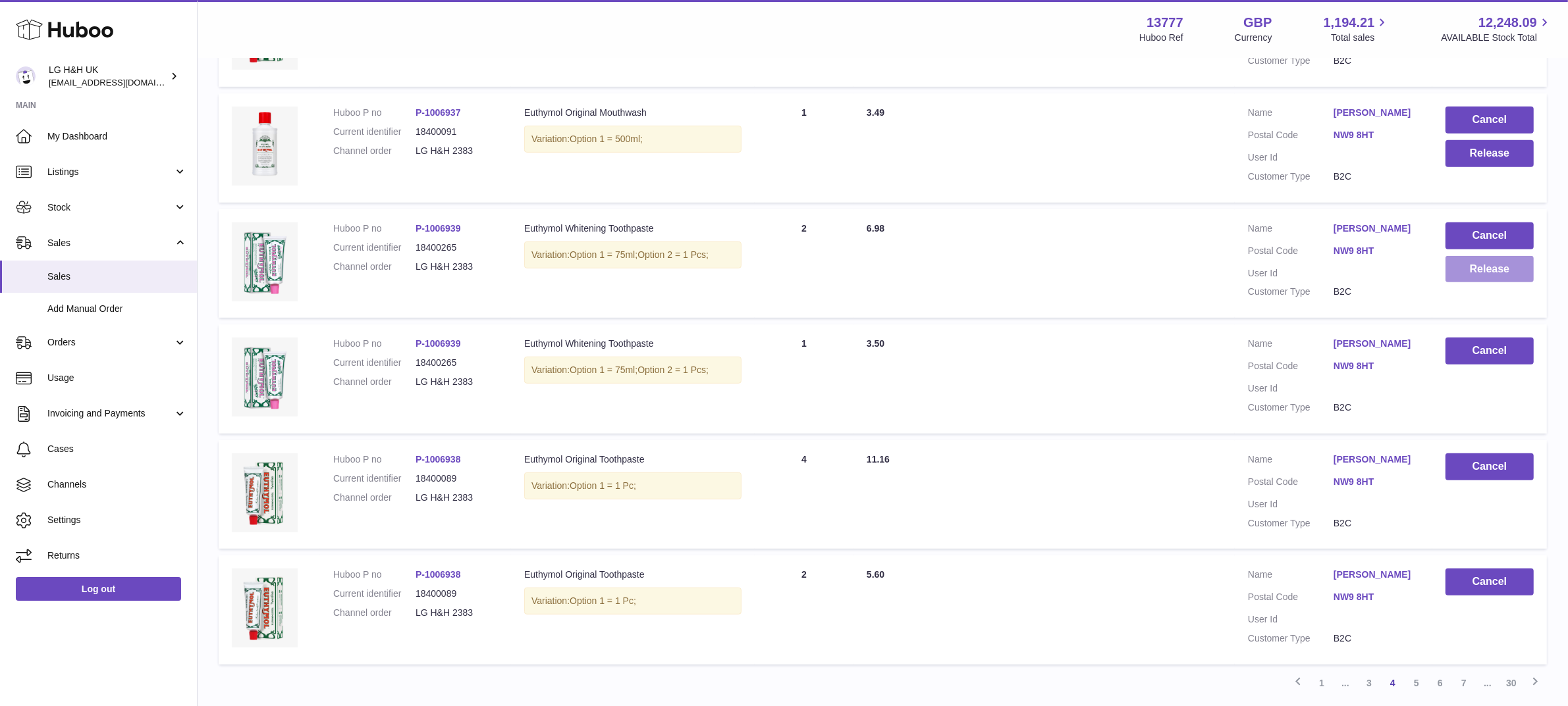
click at [1465, 271] on button "Release" at bounding box center [1489, 269] width 88 height 27
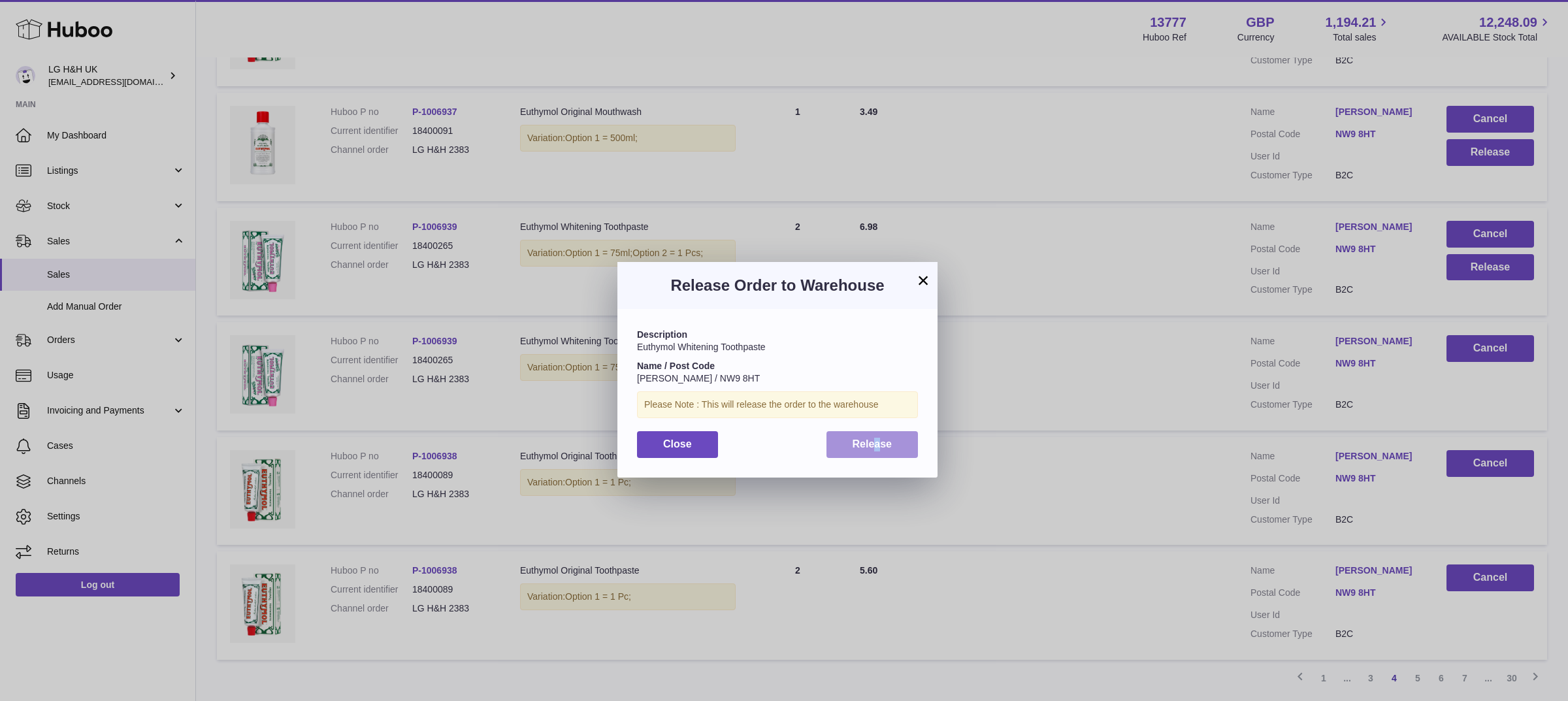
drag, startPoint x: 879, startPoint y: 427, endPoint x: 873, endPoint y: 443, distance: 17.1
click at [873, 443] on div "Description Euthymol Whitening Toothpaste Name / Post Code Moeed Majeed / NW9 8…" at bounding box center [778, 393] width 321 height 168
click at [873, 443] on span "Release" at bounding box center [873, 443] width 40 height 11
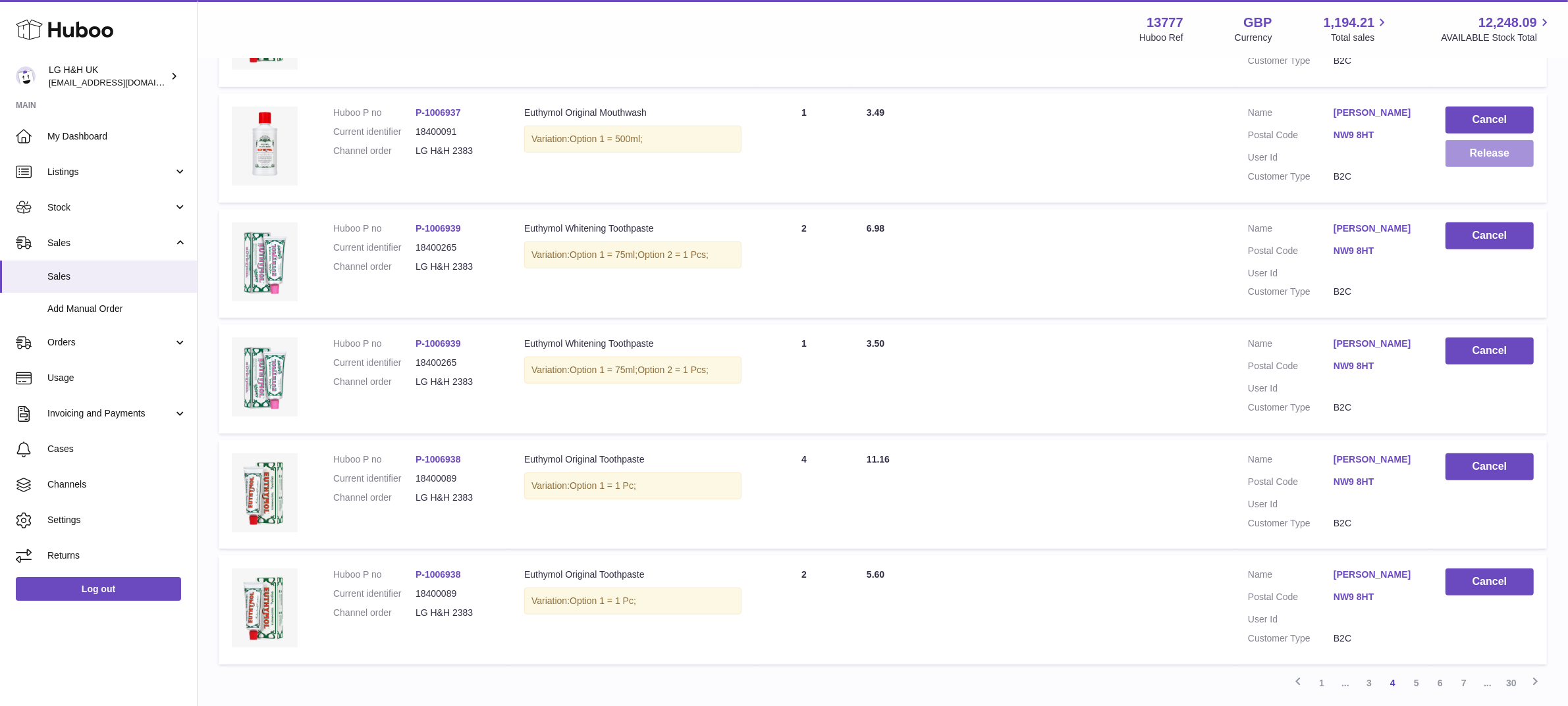
click at [1492, 147] on button "Release" at bounding box center [1489, 153] width 88 height 27
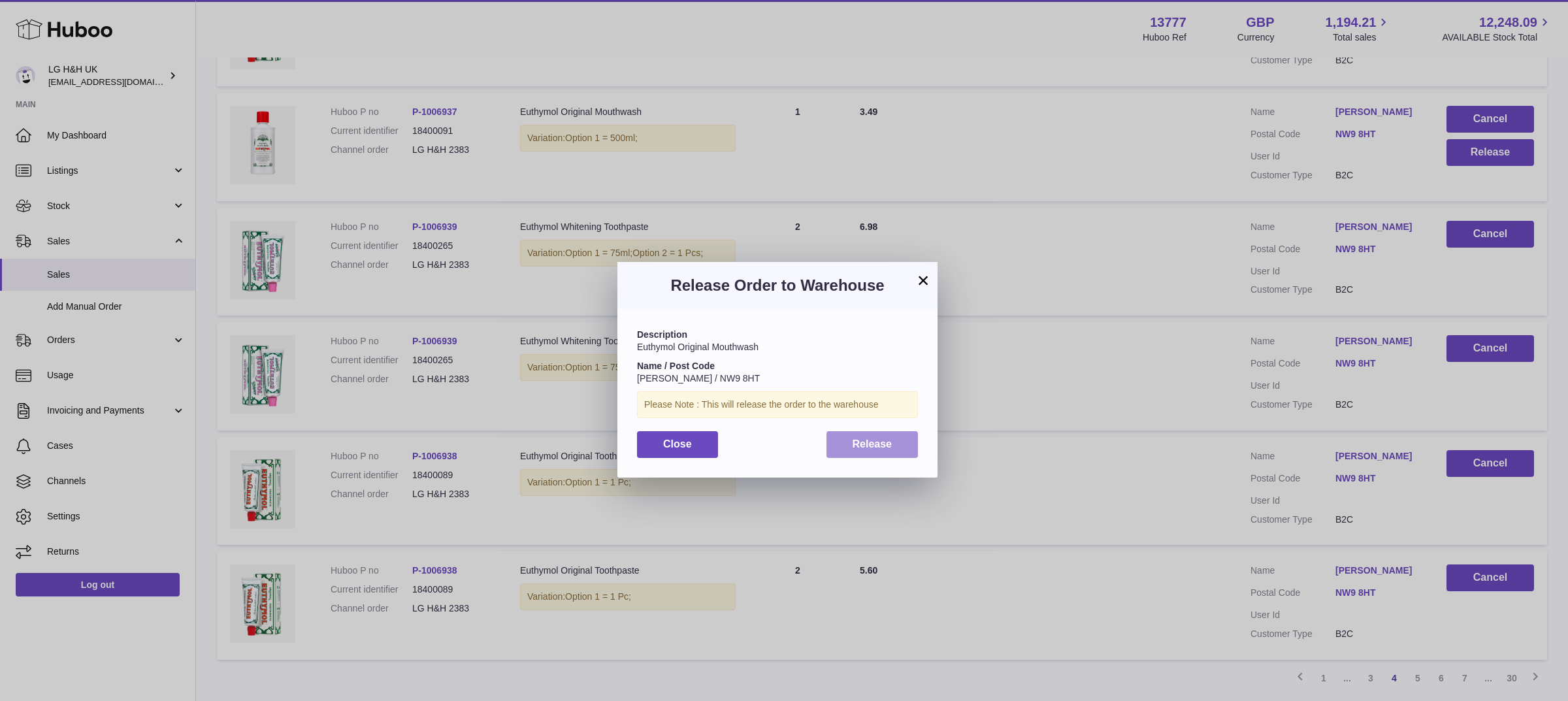
click at [877, 436] on button "Release" at bounding box center [873, 444] width 92 height 27
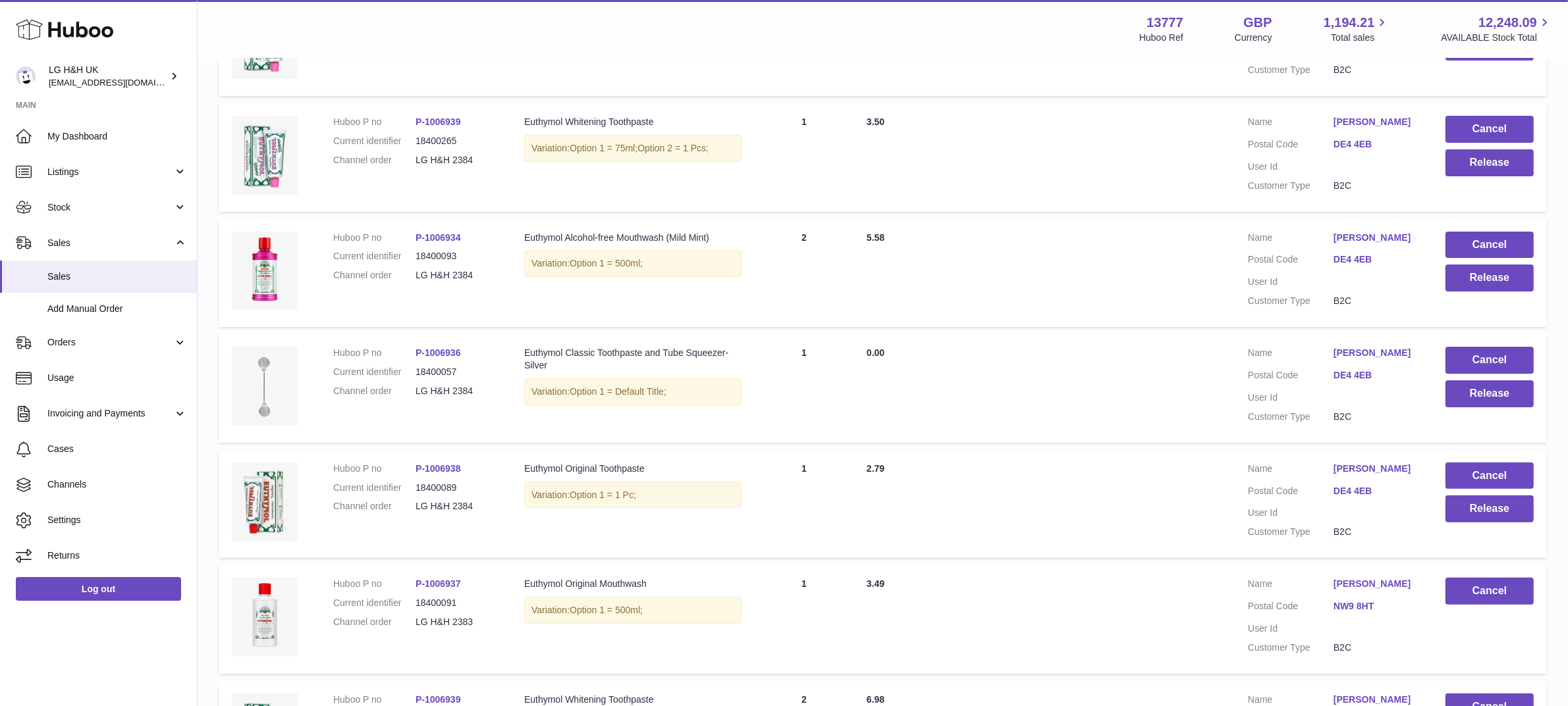
scroll to position [345, 0]
click at [1498, 508] on button "Release" at bounding box center [1489, 508] width 88 height 27
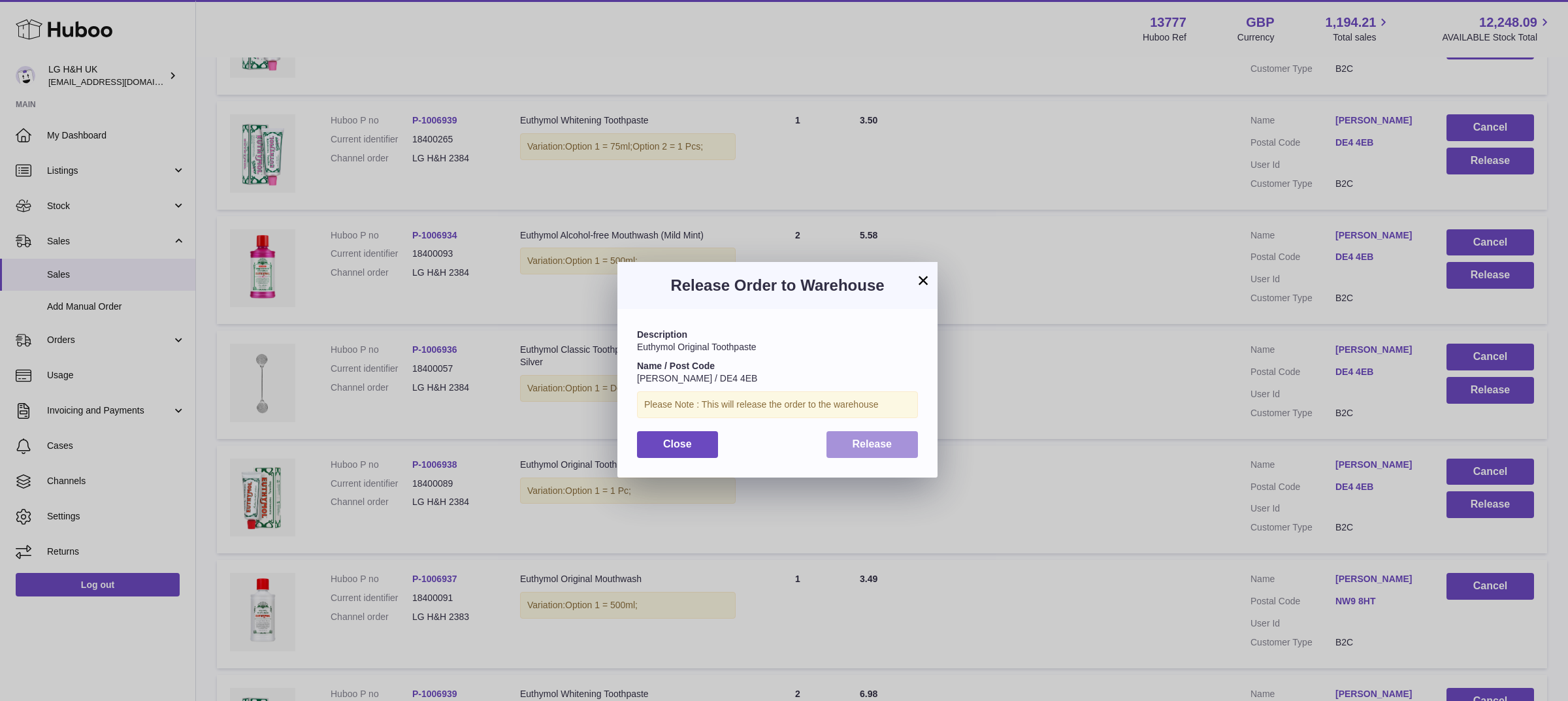
click at [900, 443] on button "Release" at bounding box center [873, 444] width 92 height 27
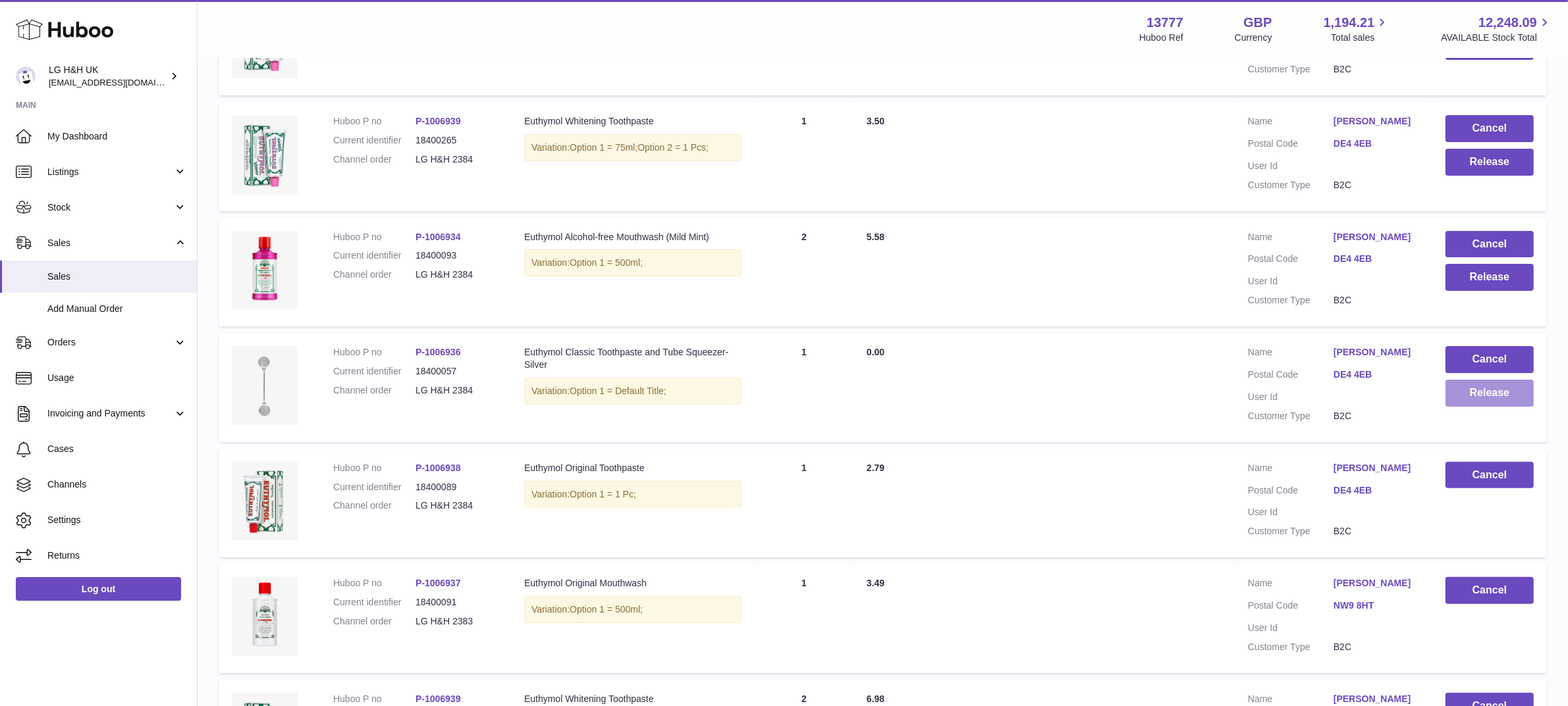
click at [1462, 400] on button "Release" at bounding box center [1489, 393] width 88 height 27
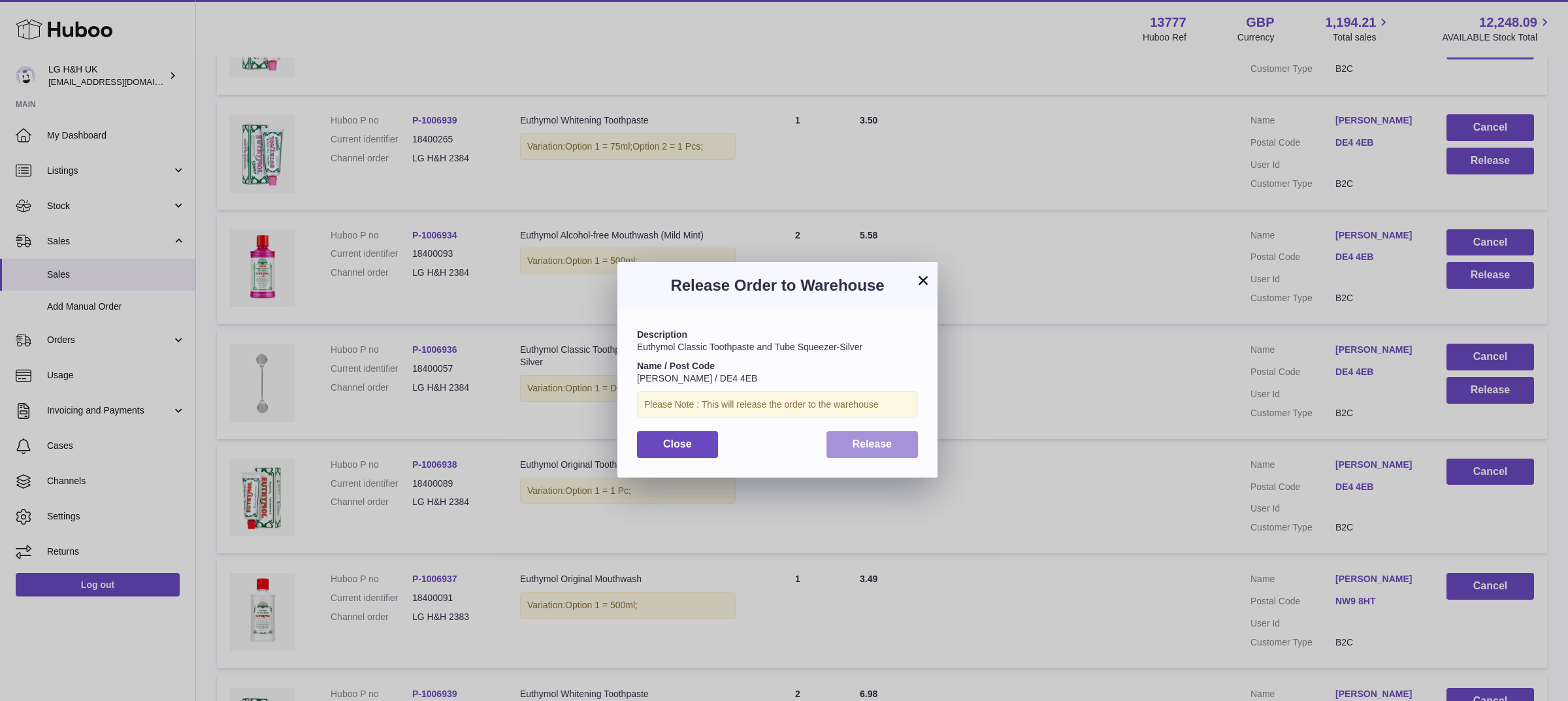
click at [877, 443] on span "Release" at bounding box center [873, 443] width 40 height 11
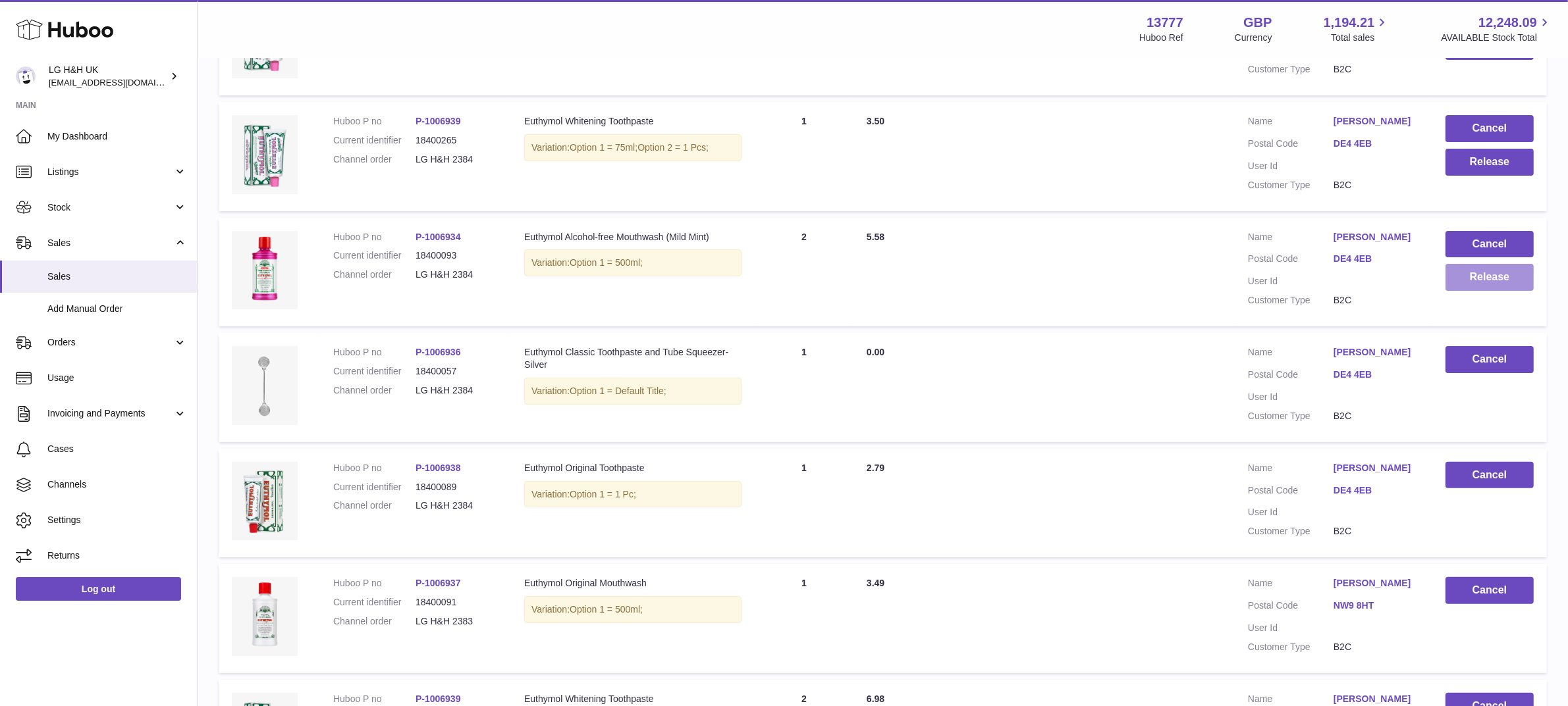
click at [1447, 286] on button "Release" at bounding box center [1489, 277] width 88 height 27
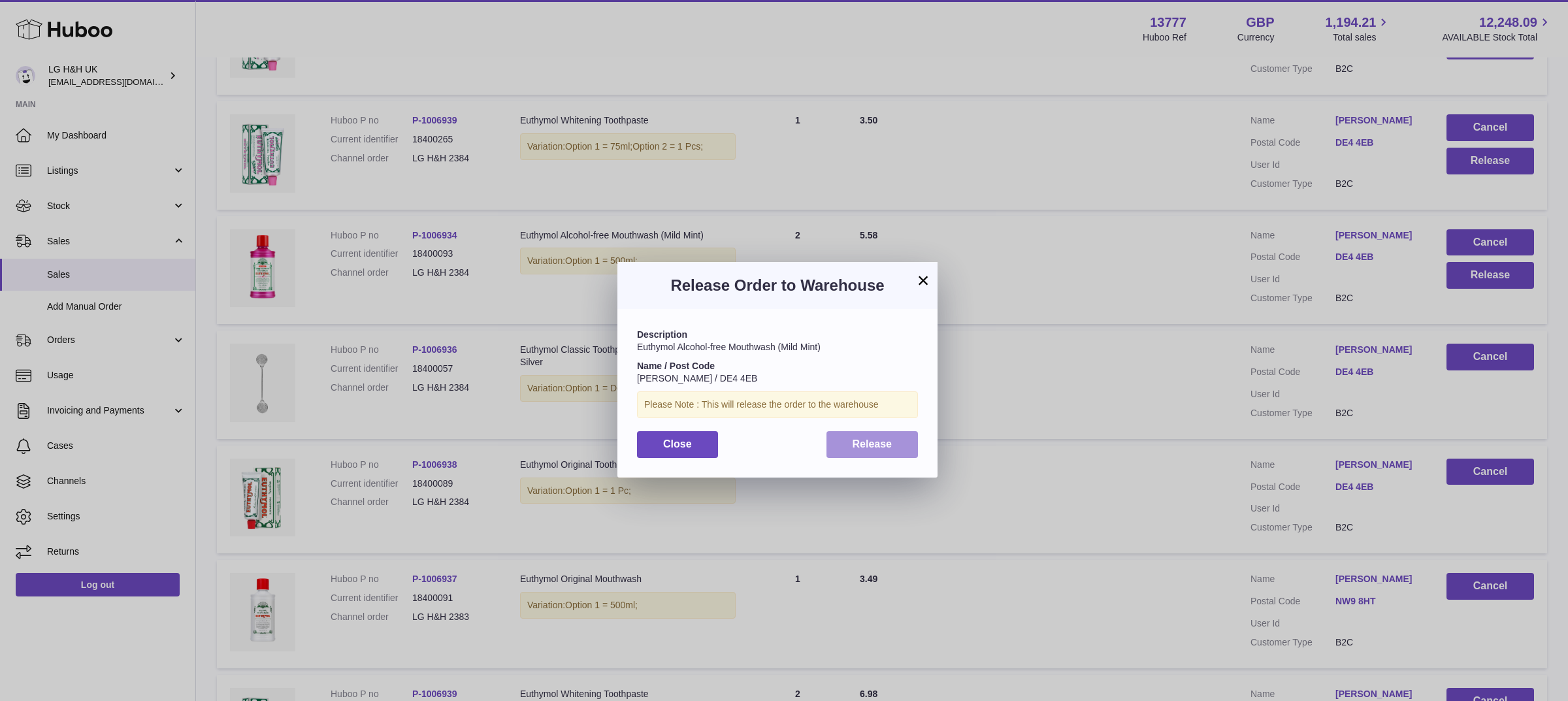
click at [887, 442] on span "Release" at bounding box center [873, 443] width 40 height 11
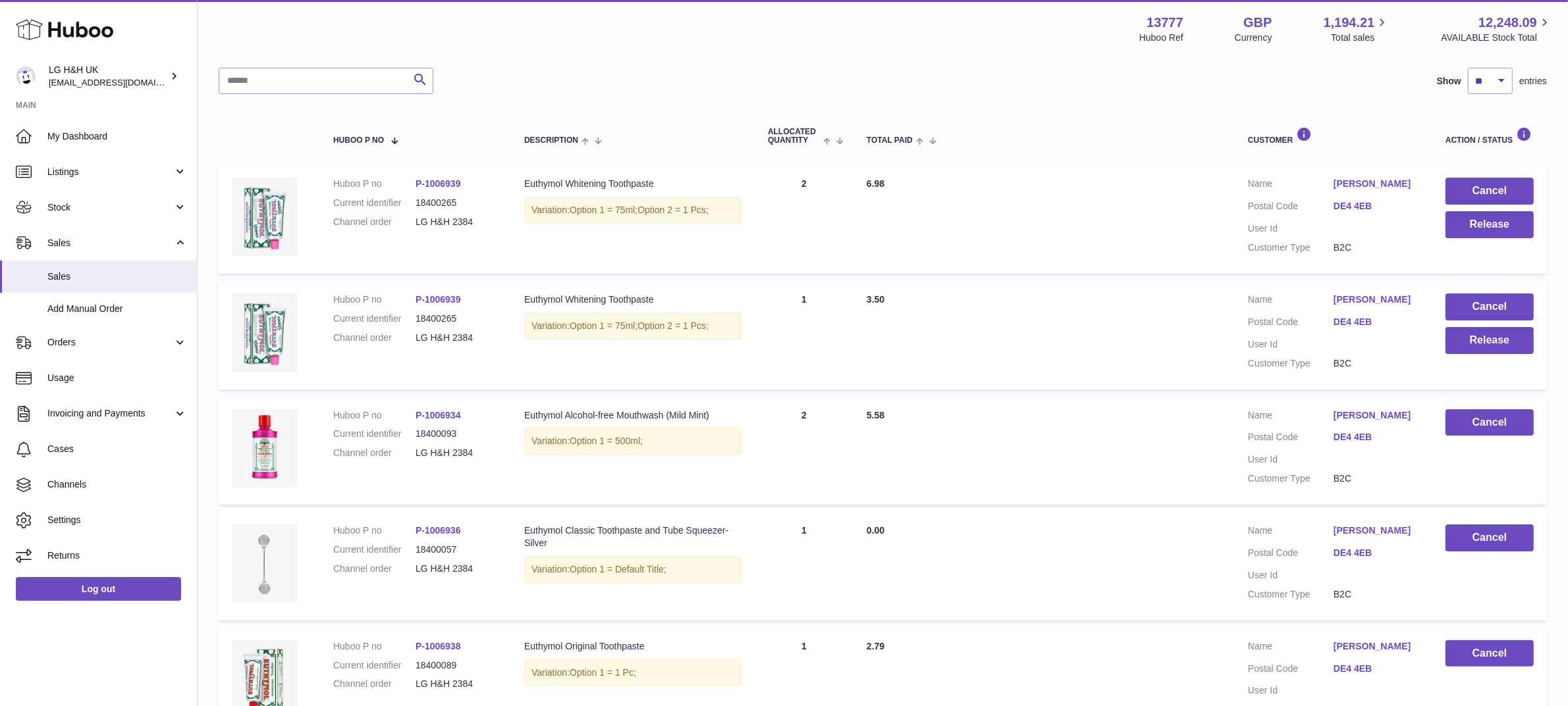
scroll to position [165, 0]
click at [1452, 340] on button "Release" at bounding box center [1489, 341] width 88 height 27
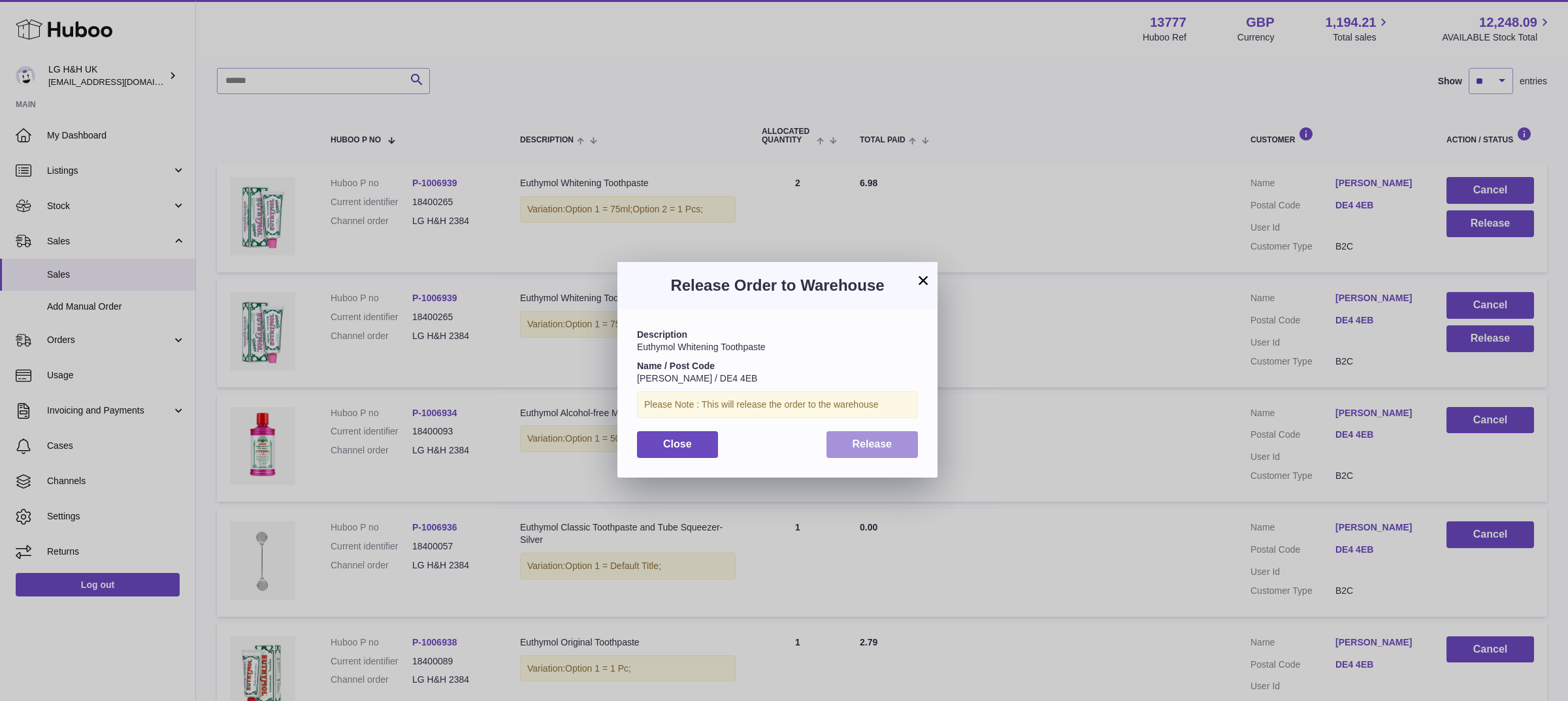
click at [902, 443] on button "Release" at bounding box center [873, 444] width 92 height 27
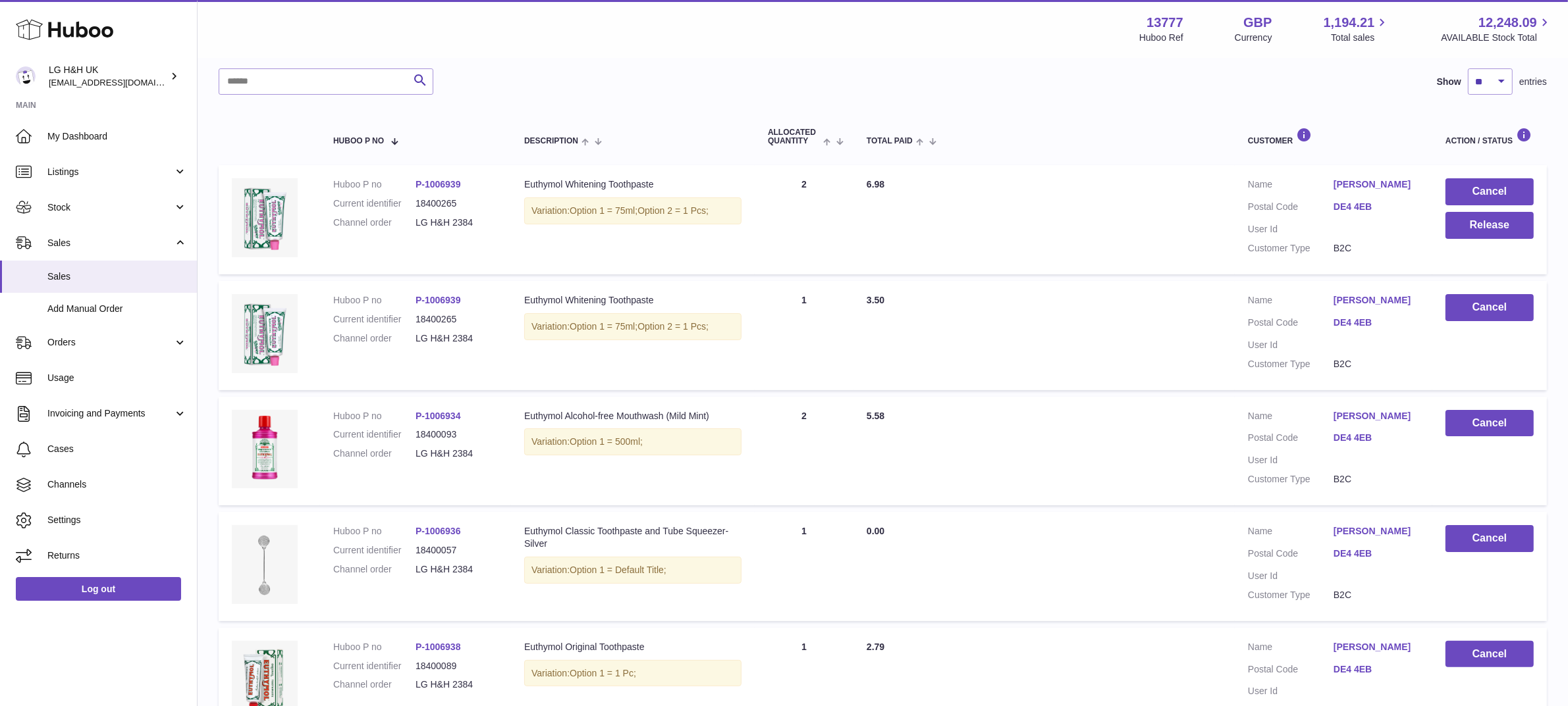
click at [1487, 241] on td "Cancel Release" at bounding box center [1490, 220] width 115 height 110
click at [1479, 231] on button "Release" at bounding box center [1489, 225] width 88 height 27
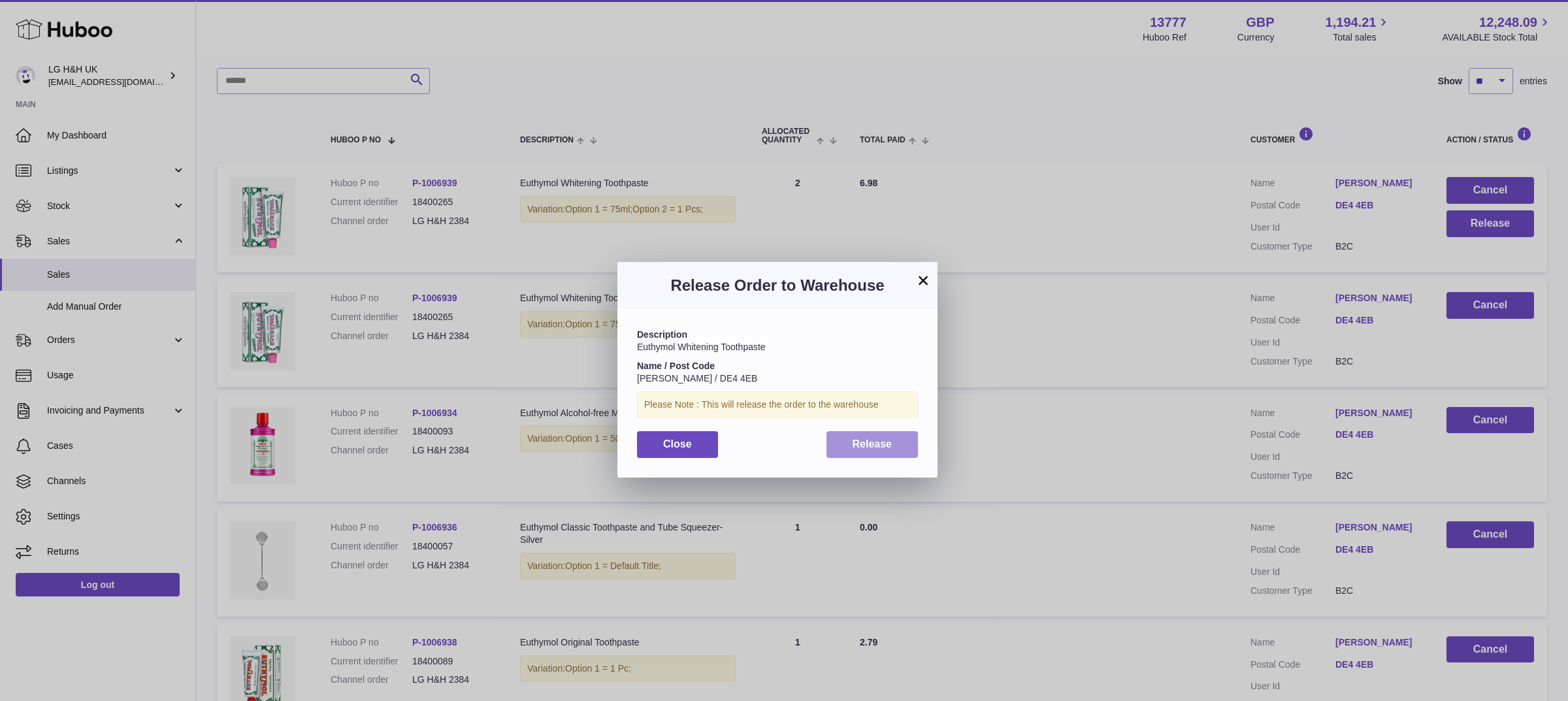
click at [884, 446] on span "Release" at bounding box center [873, 443] width 40 height 11
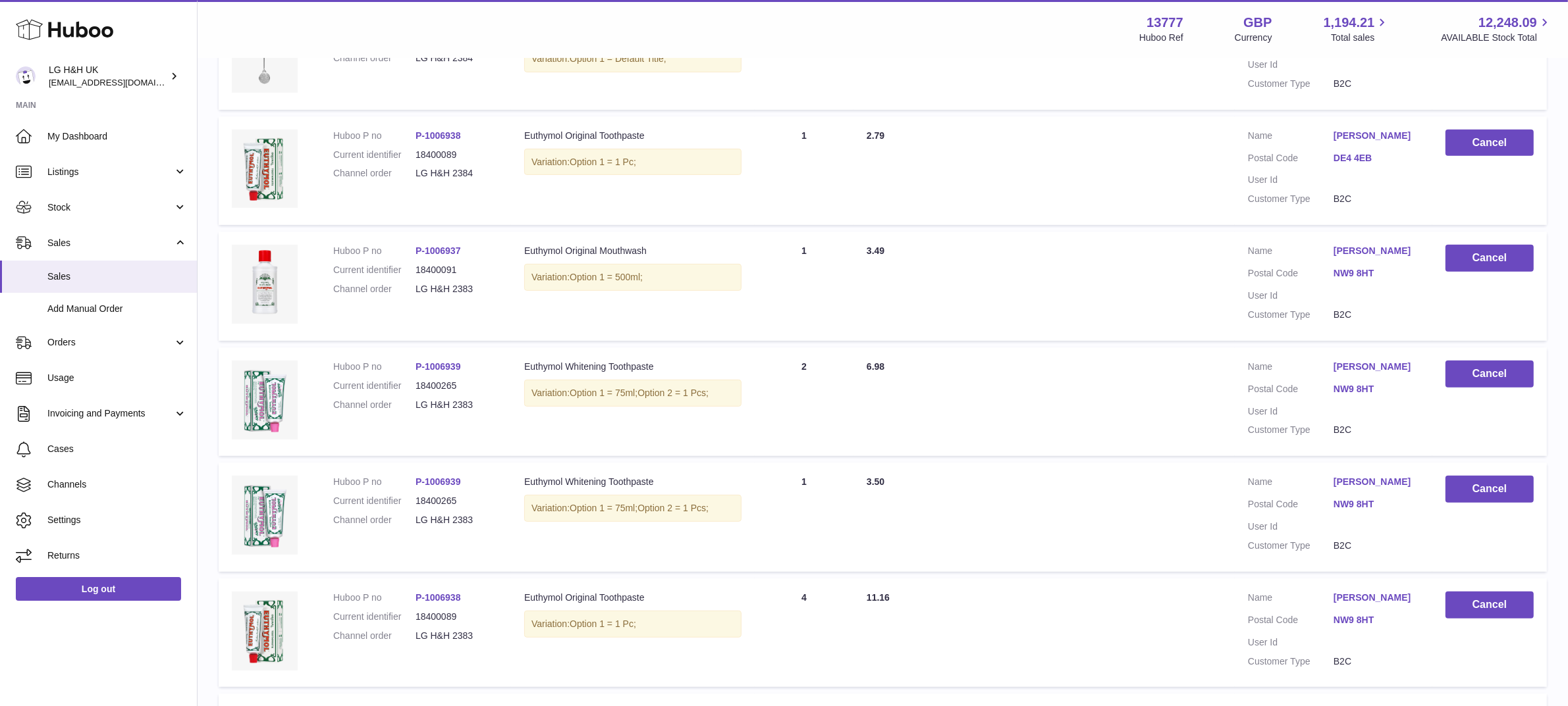
scroll to position [917, 0]
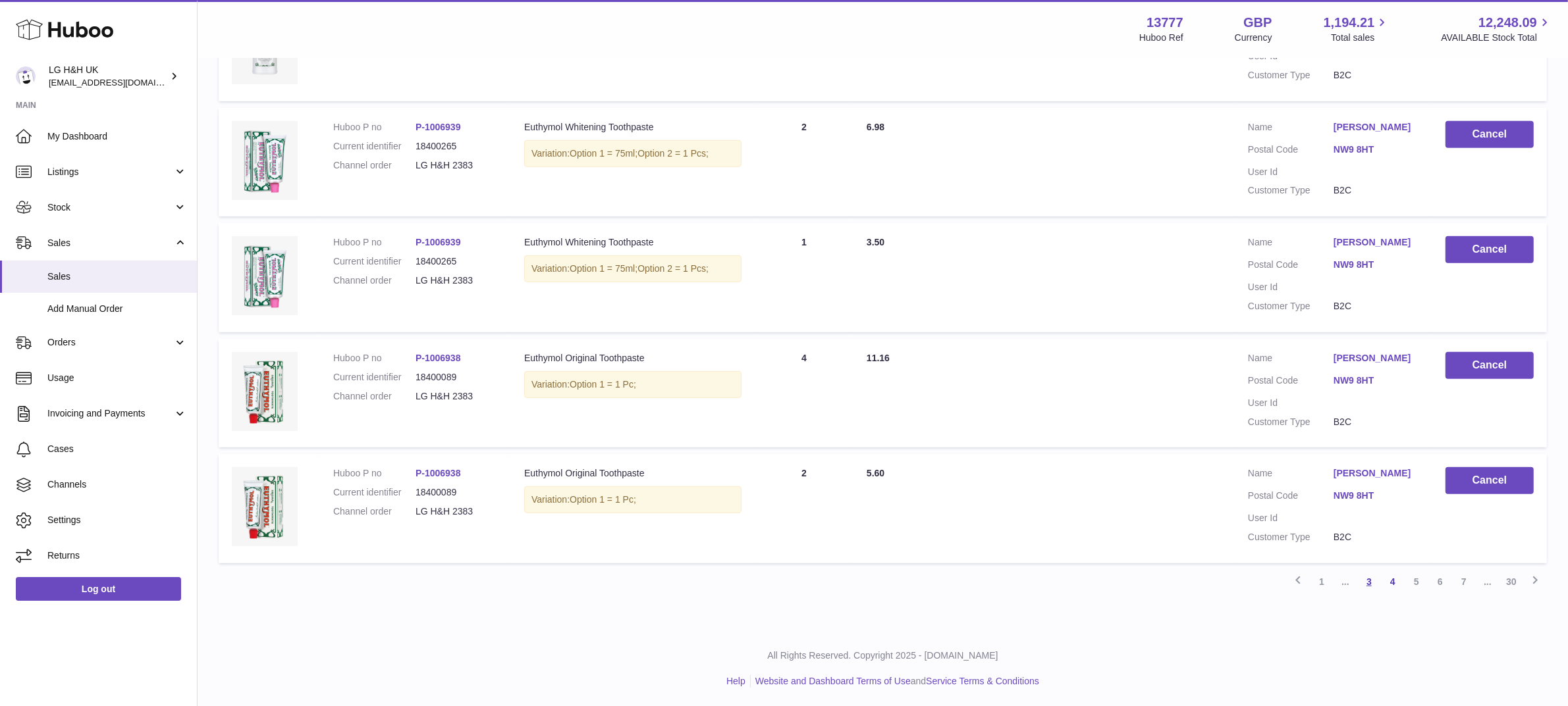
click at [1371, 585] on link "3" at bounding box center [1369, 582] width 24 height 24
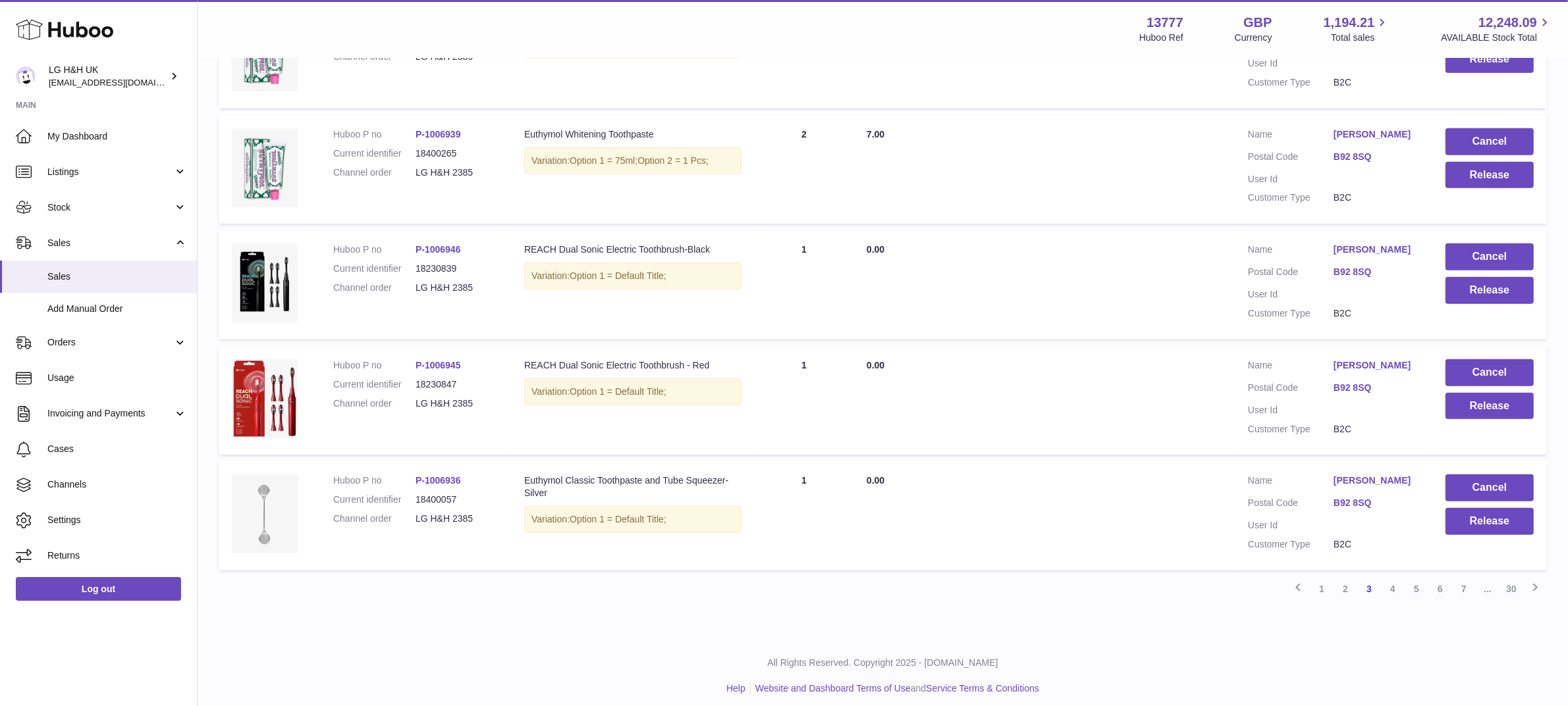
scroll to position [917, 0]
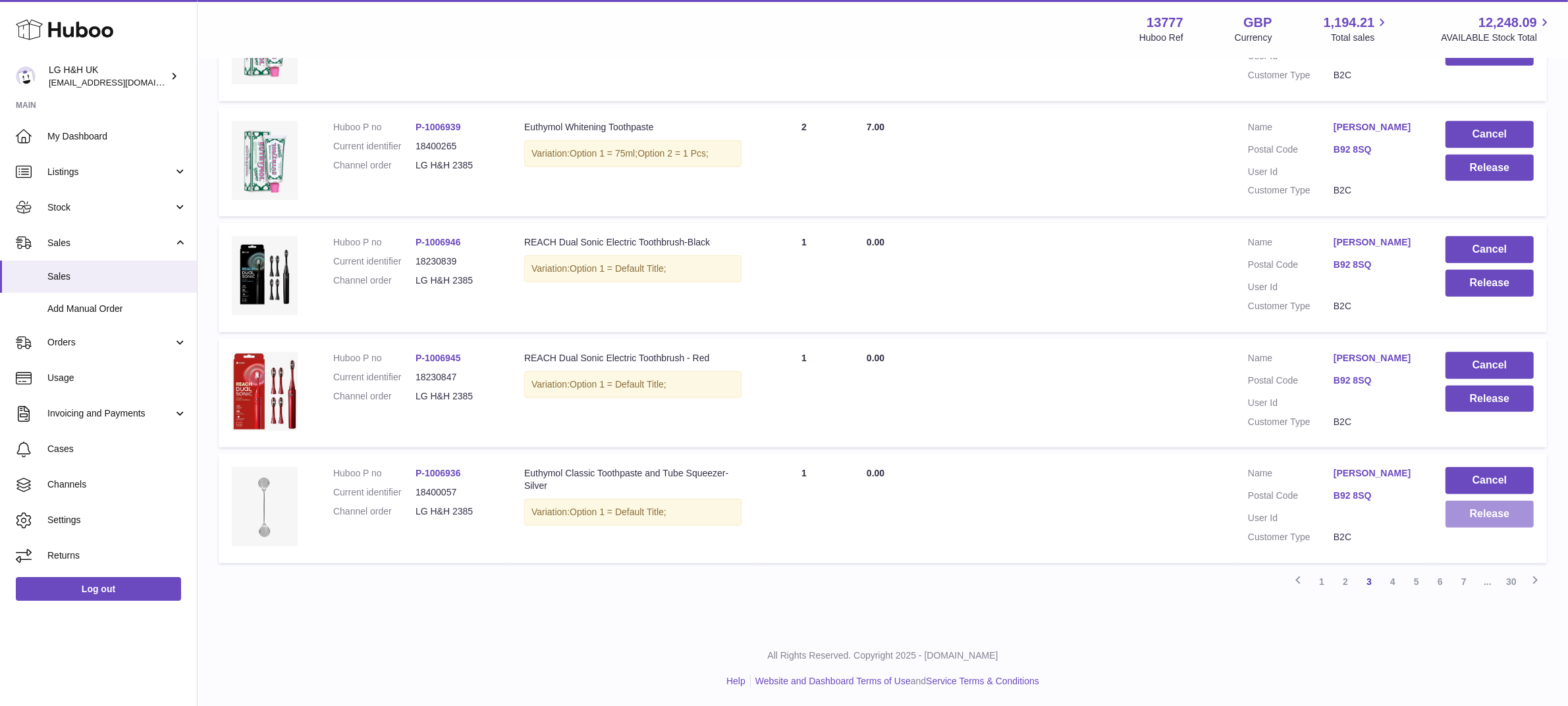
click at [1469, 515] on button "Release" at bounding box center [1489, 514] width 88 height 27
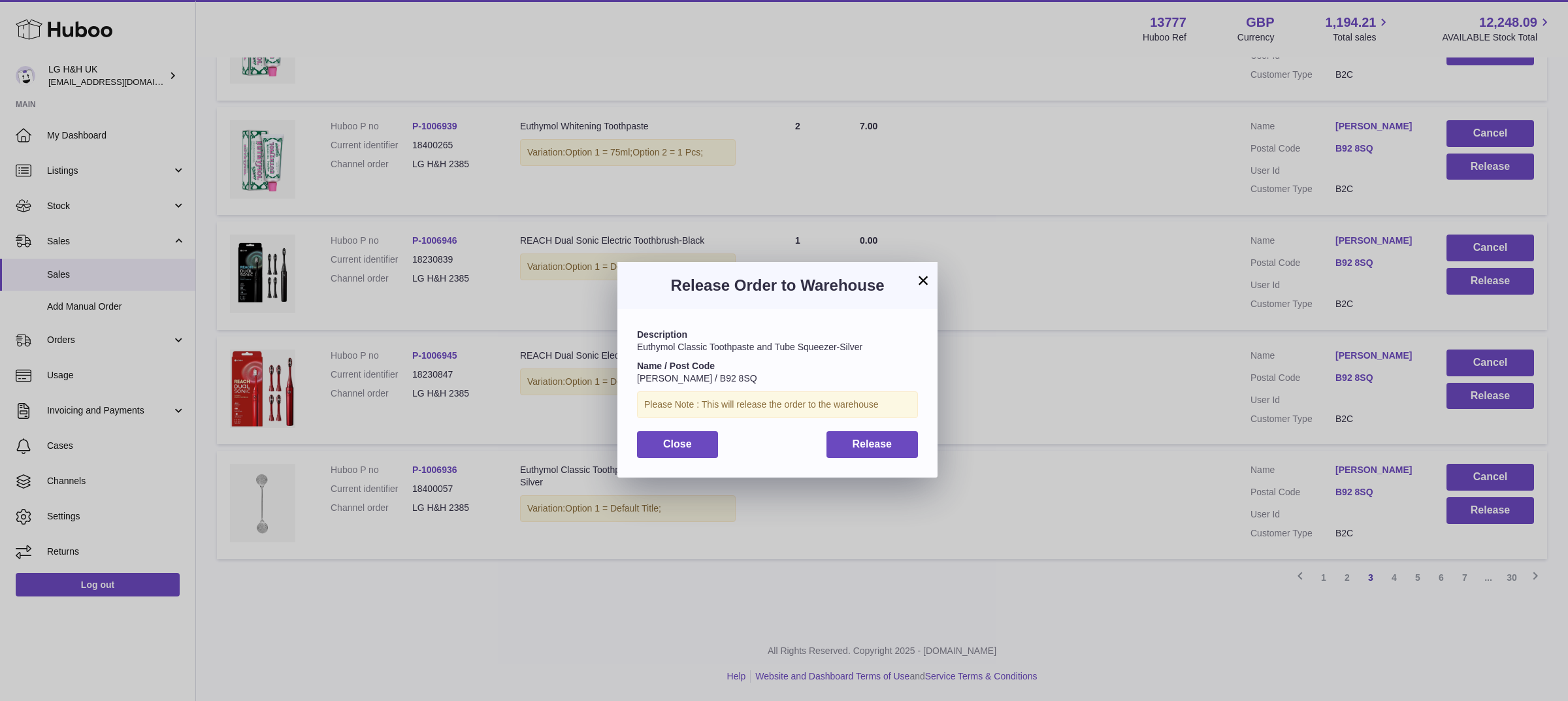
click at [873, 430] on div "Description Euthymol Classic Toothpaste and Tube Squeezer-Silver Name / Post Co…" at bounding box center [778, 393] width 321 height 168
click at [873, 439] on span "Release" at bounding box center [873, 443] width 40 height 11
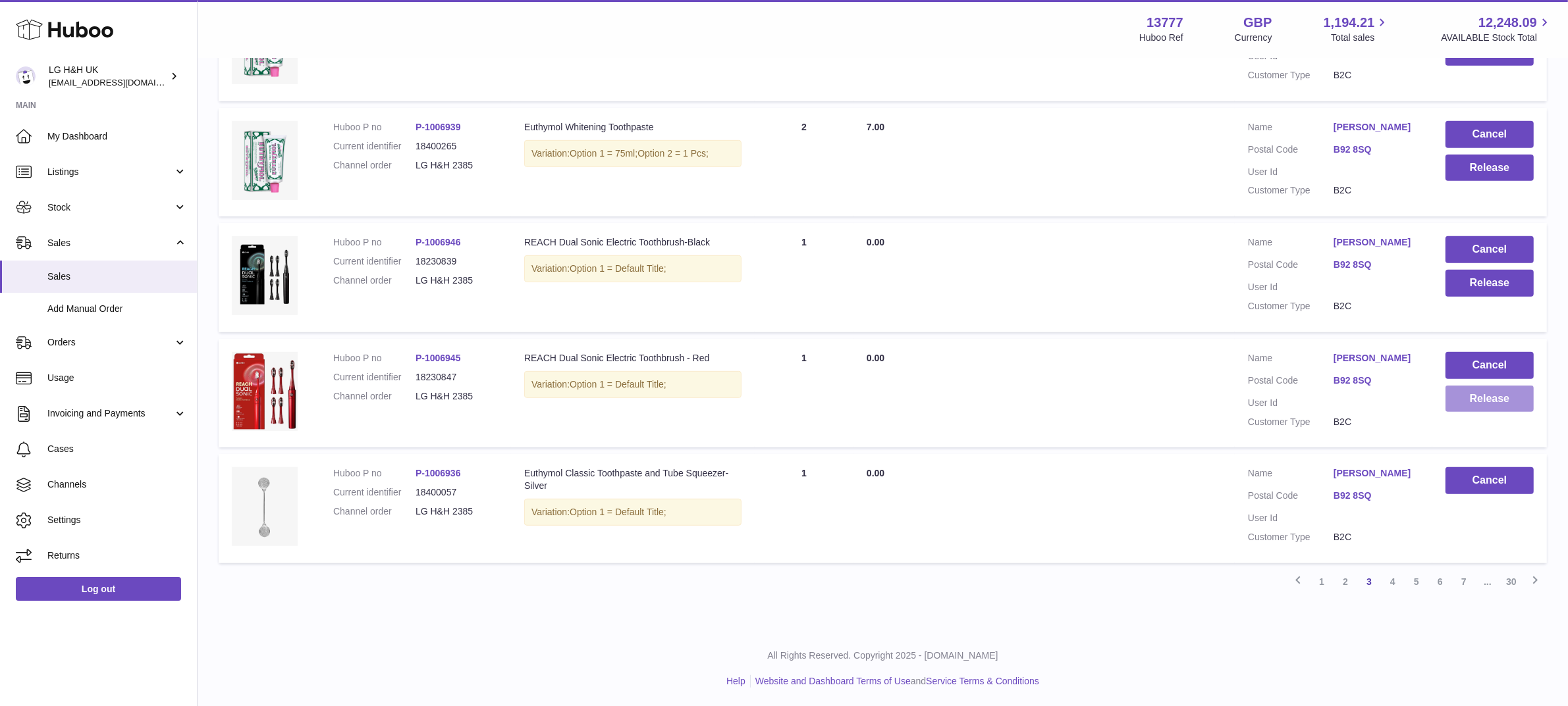
click at [1475, 400] on button "Release" at bounding box center [1489, 399] width 88 height 27
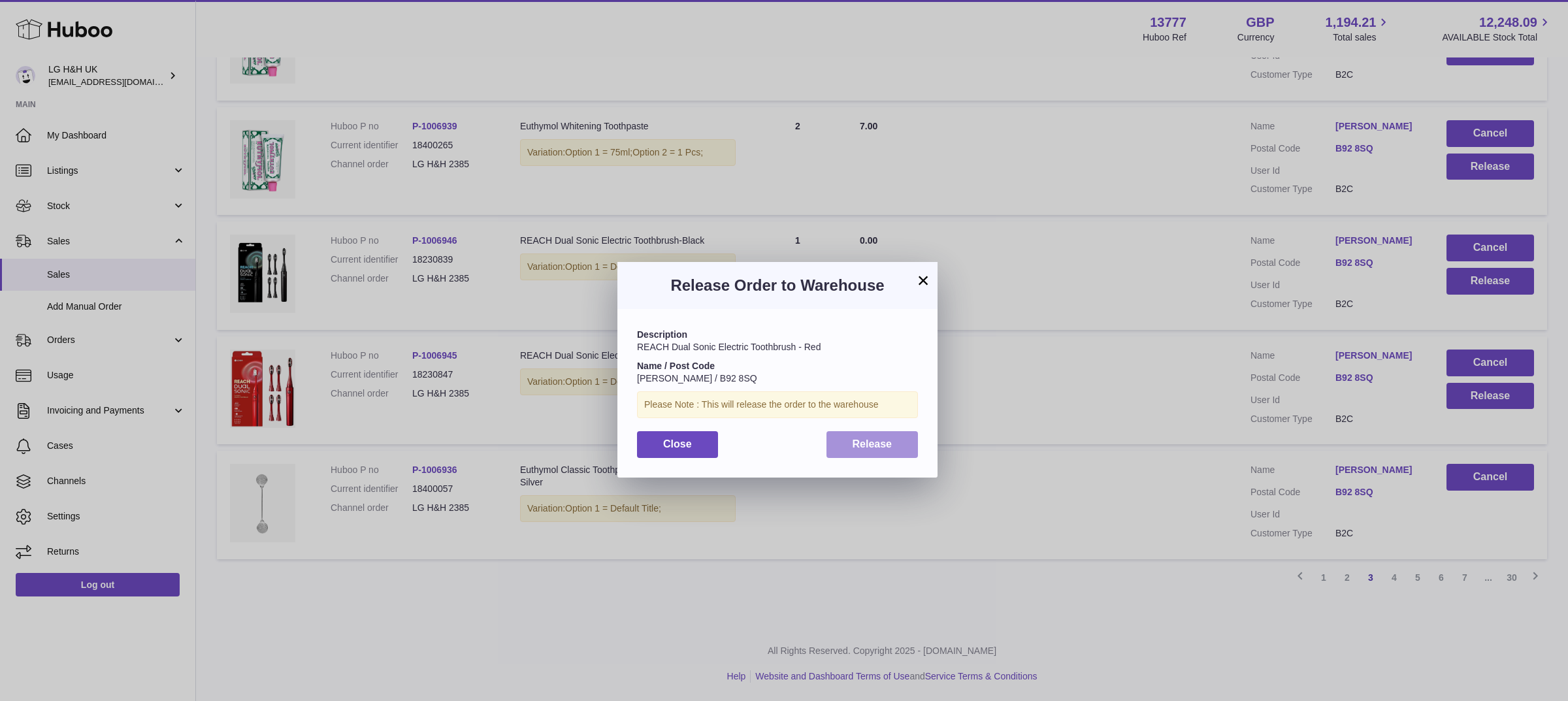
click at [882, 441] on span "Release" at bounding box center [873, 443] width 40 height 11
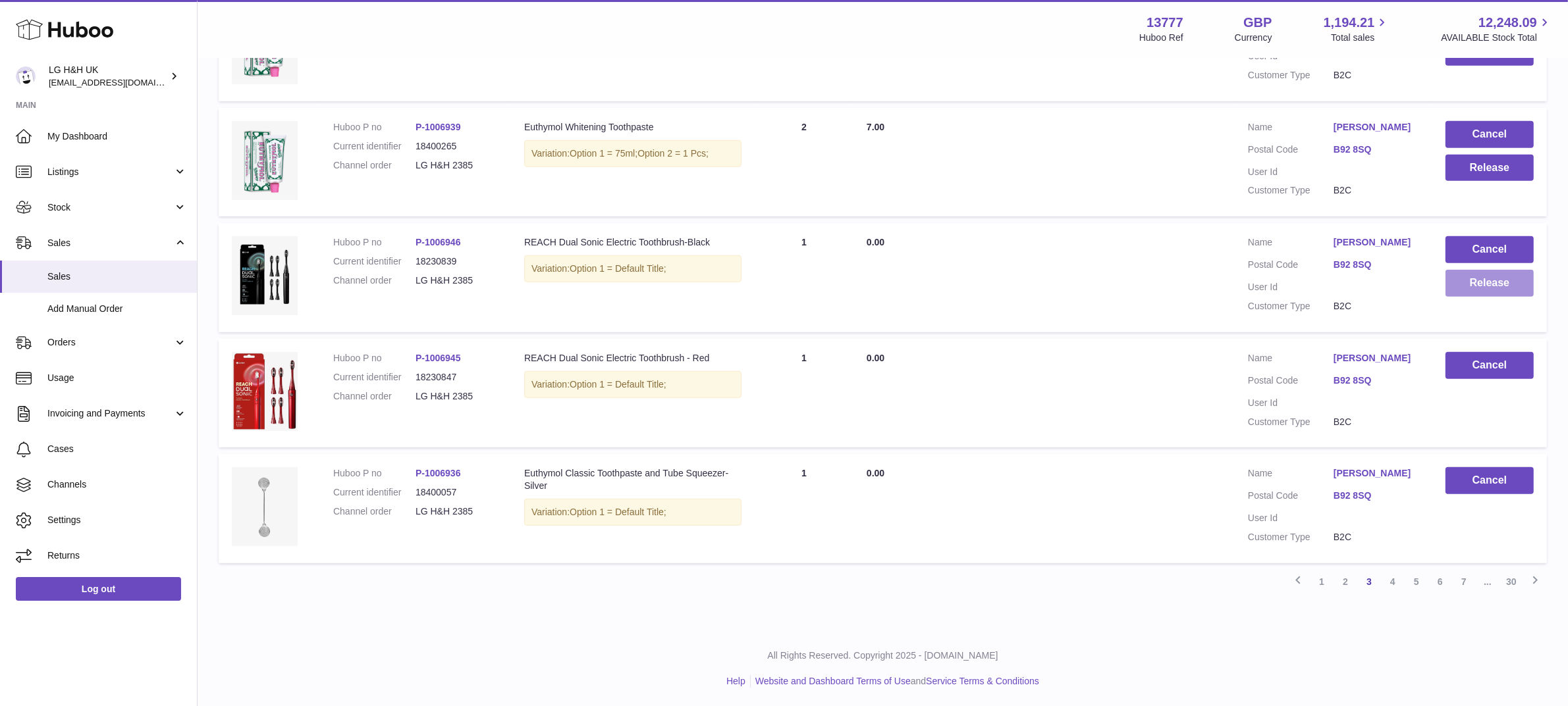
click at [1497, 277] on button "Release" at bounding box center [1489, 283] width 88 height 27
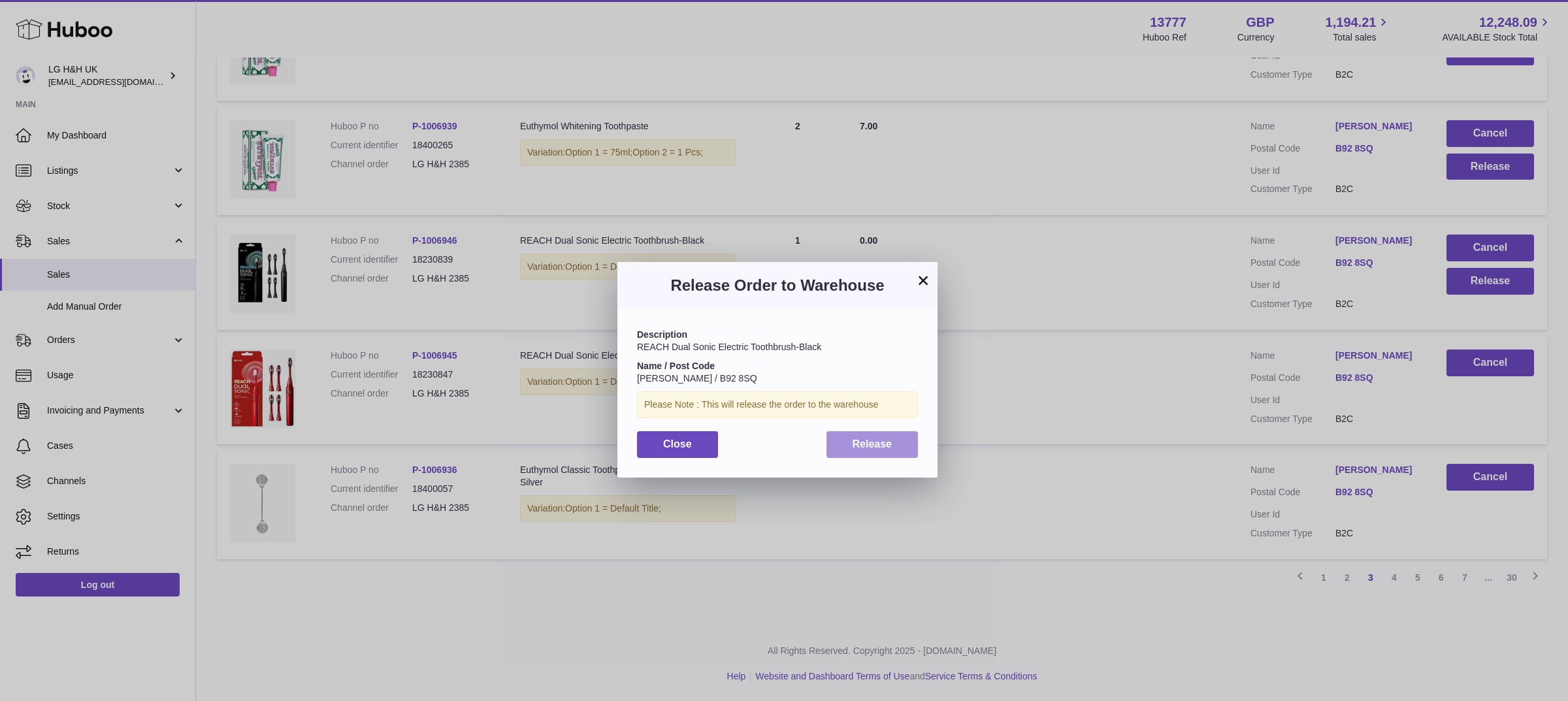
click at [889, 449] on span "Release" at bounding box center [873, 443] width 40 height 11
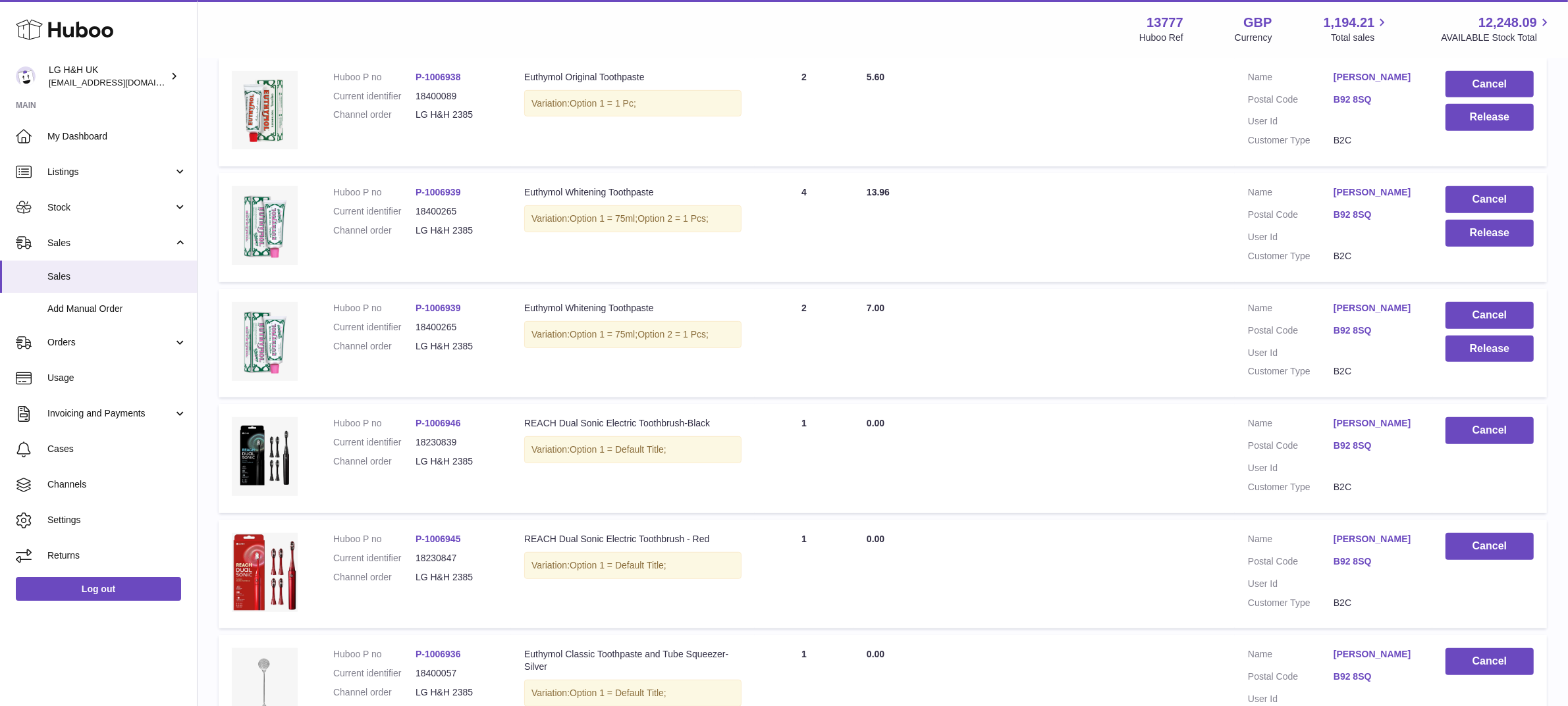
scroll to position [735, 0]
click at [1466, 350] on button "Release" at bounding box center [1489, 349] width 88 height 27
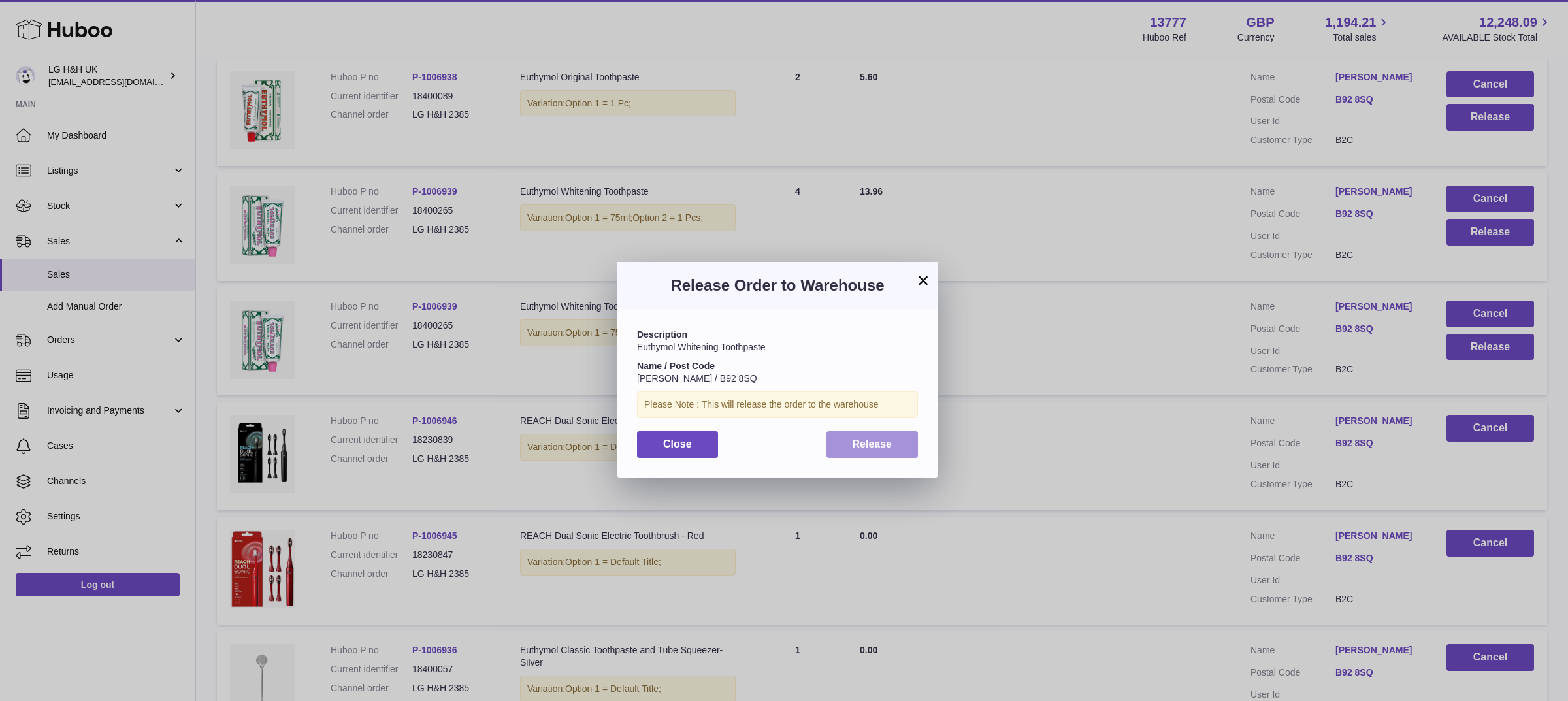
click at [889, 446] on span "Release" at bounding box center [873, 443] width 40 height 11
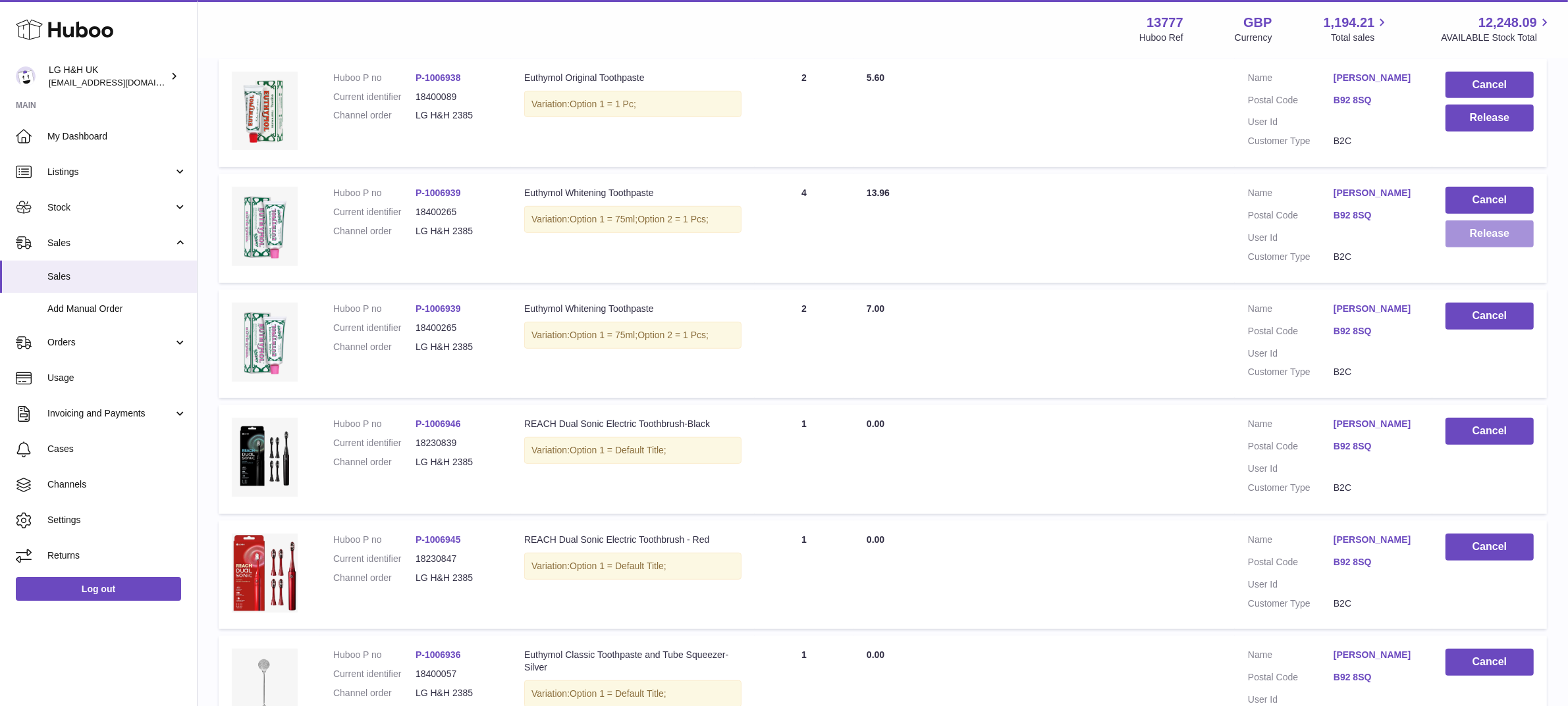
click at [1457, 234] on button "Release" at bounding box center [1489, 233] width 88 height 27
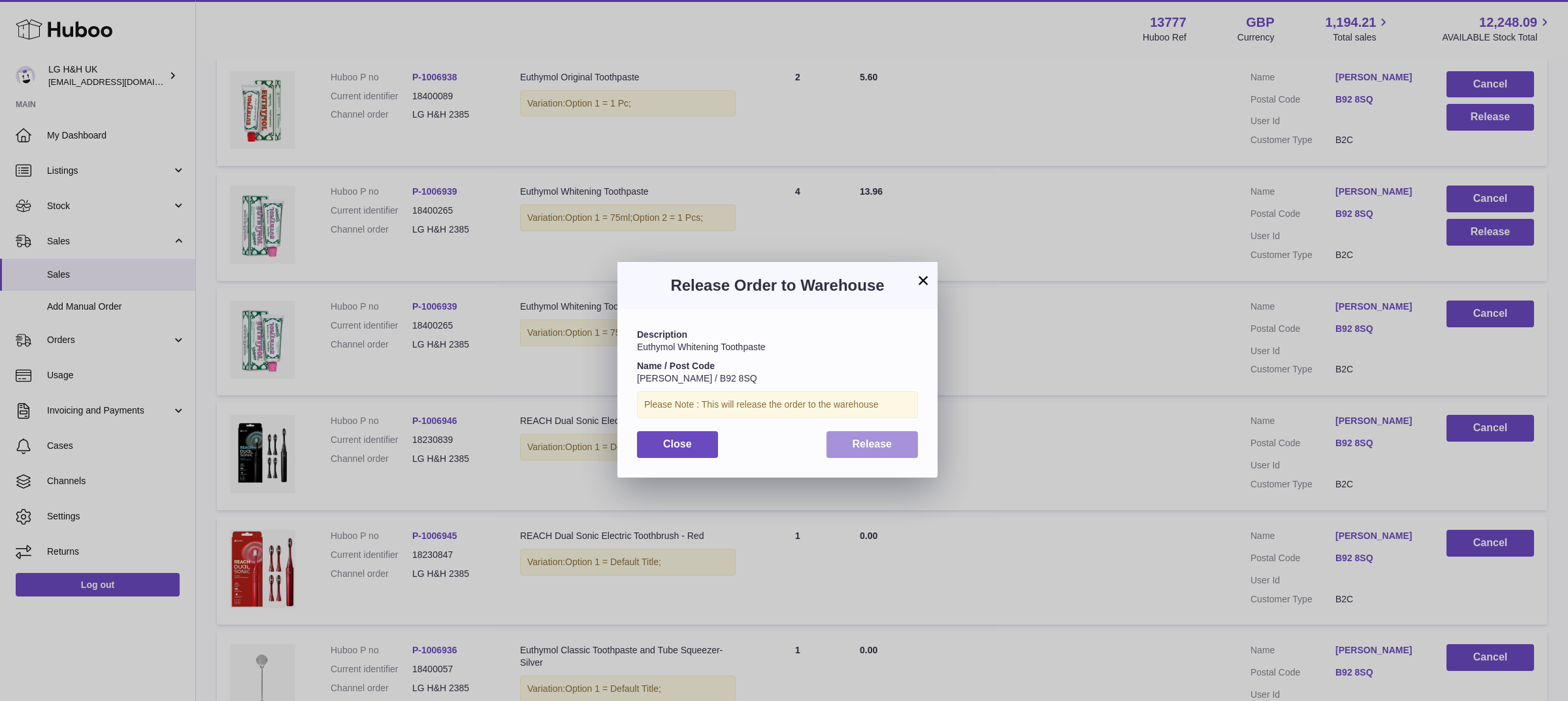
click at [887, 456] on button "Release" at bounding box center [873, 444] width 92 height 27
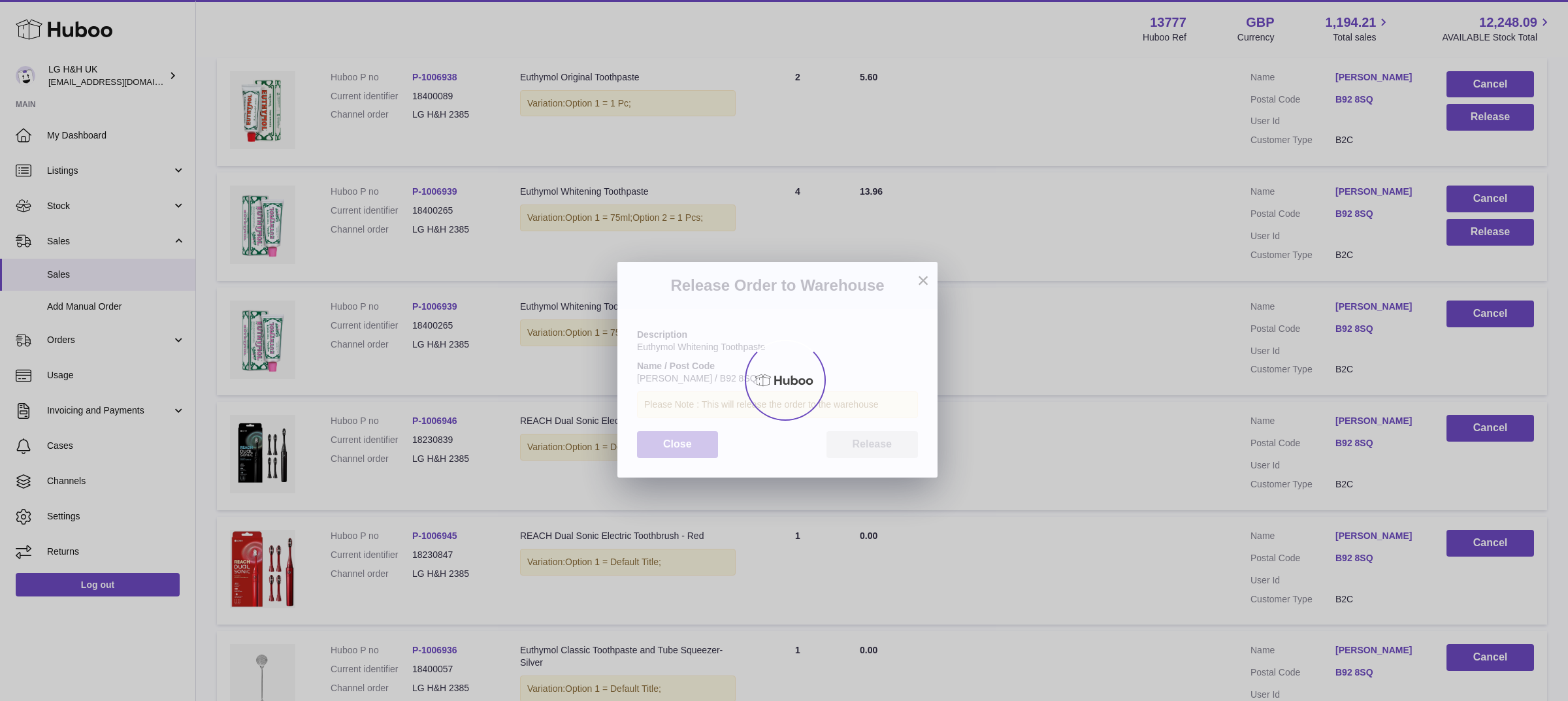
click at [887, 456] on div at bounding box center [784, 379] width 1568 height 642
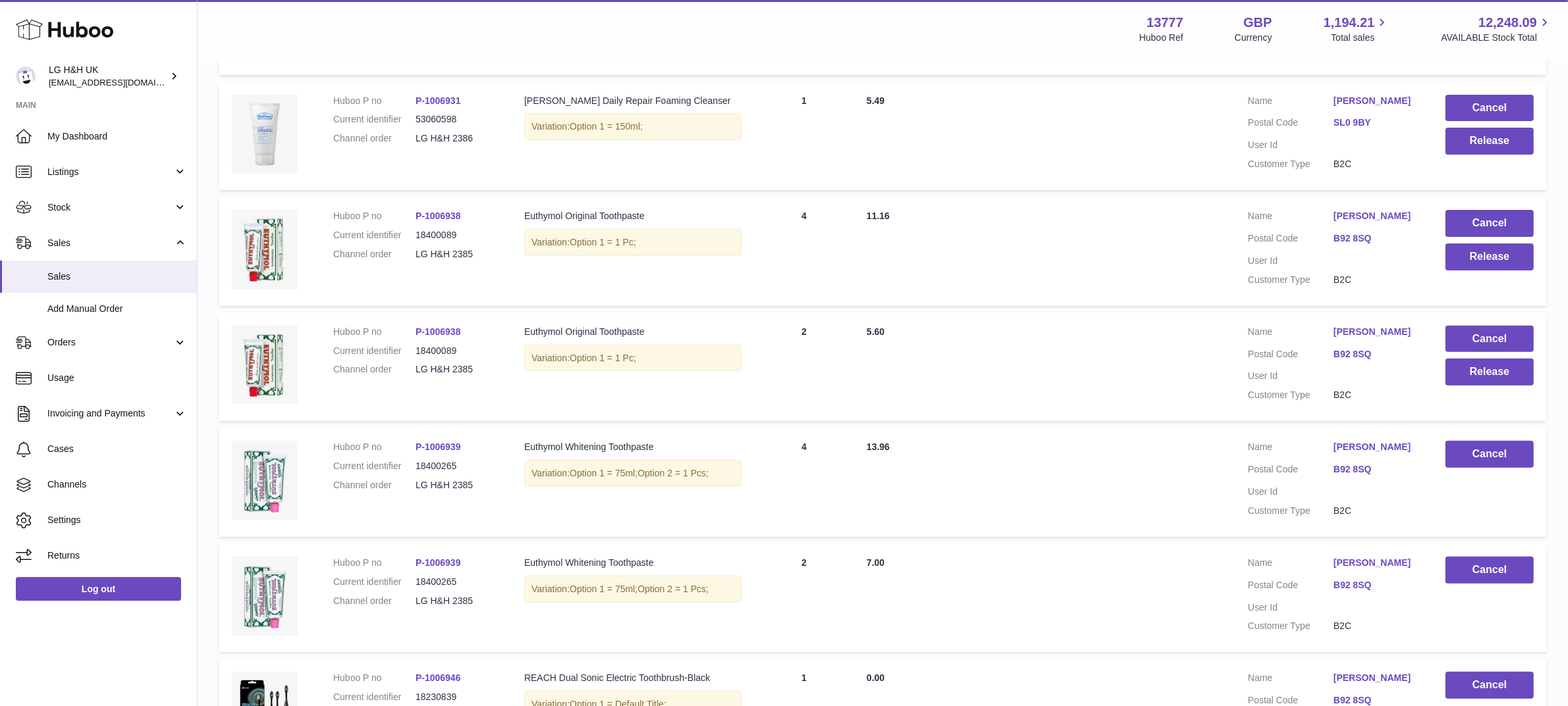
scroll to position [478, 0]
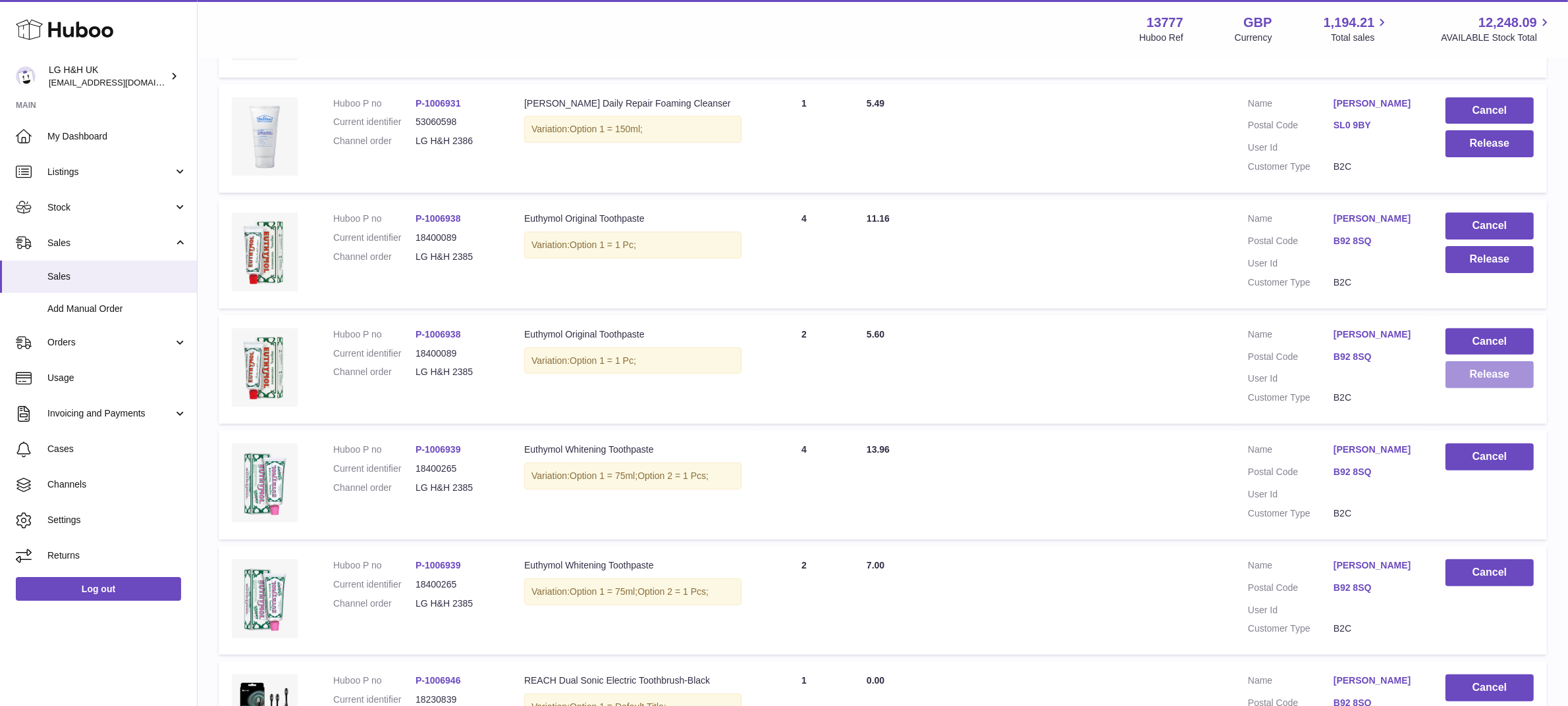
click at [1469, 382] on button "Release" at bounding box center [1489, 374] width 88 height 27
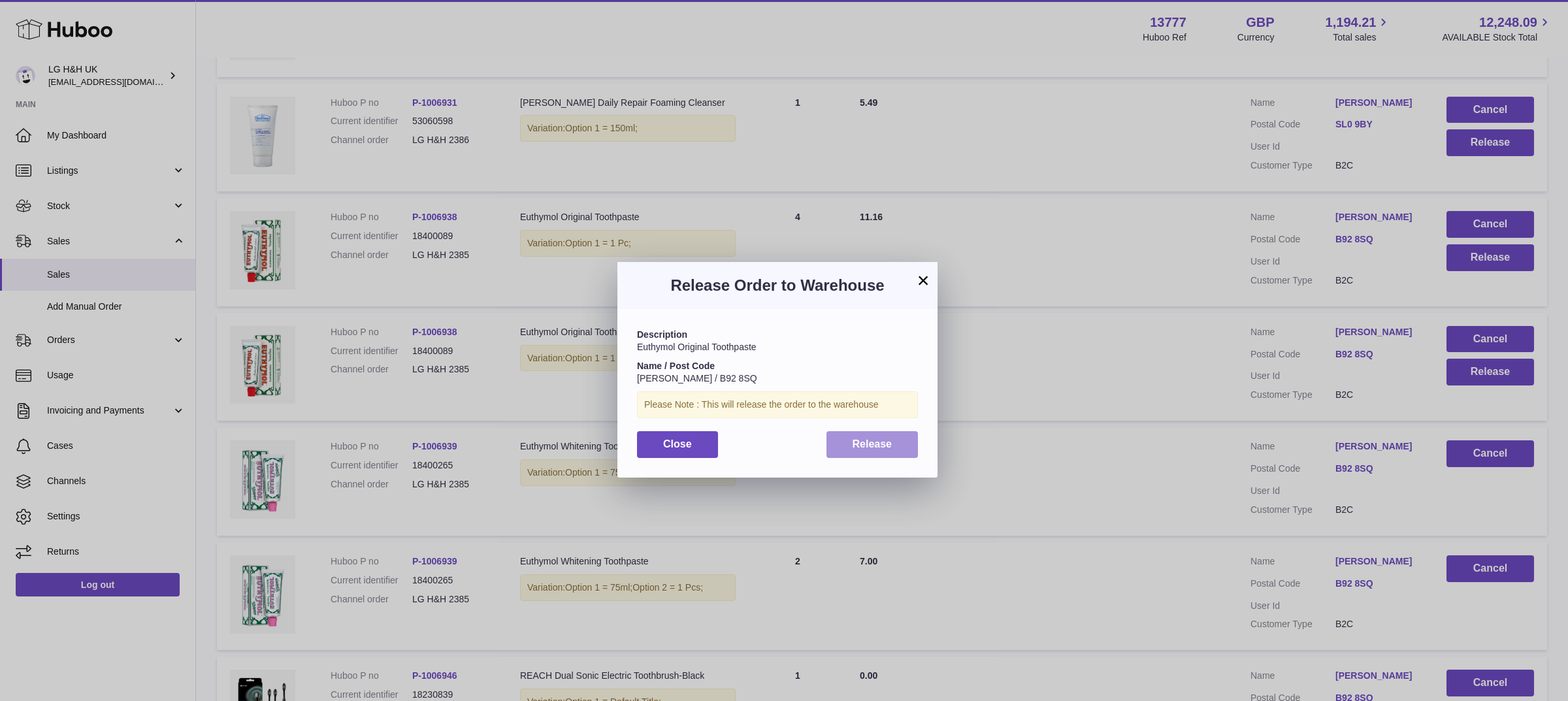
click at [889, 447] on span "Release" at bounding box center [873, 443] width 40 height 11
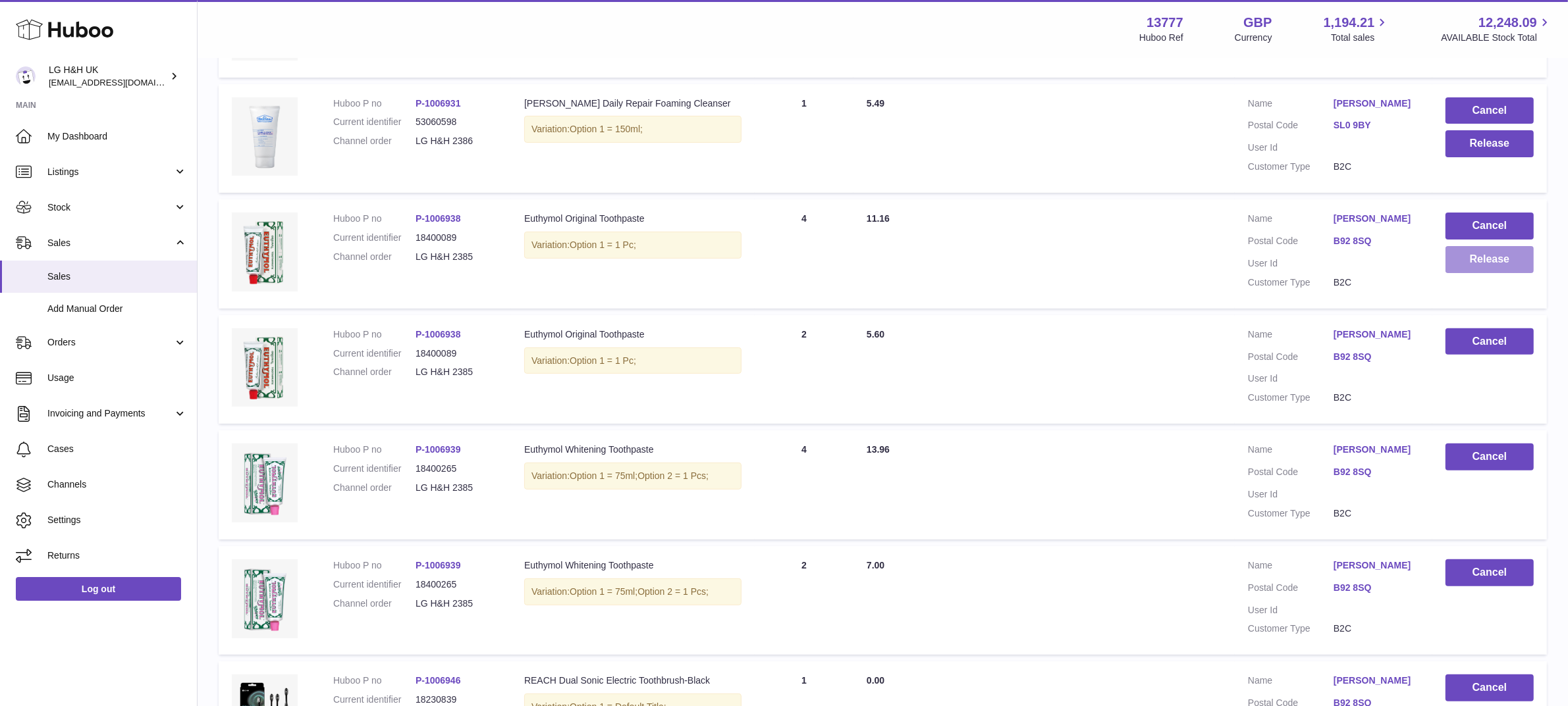
click at [1484, 255] on button "Release" at bounding box center [1489, 259] width 88 height 27
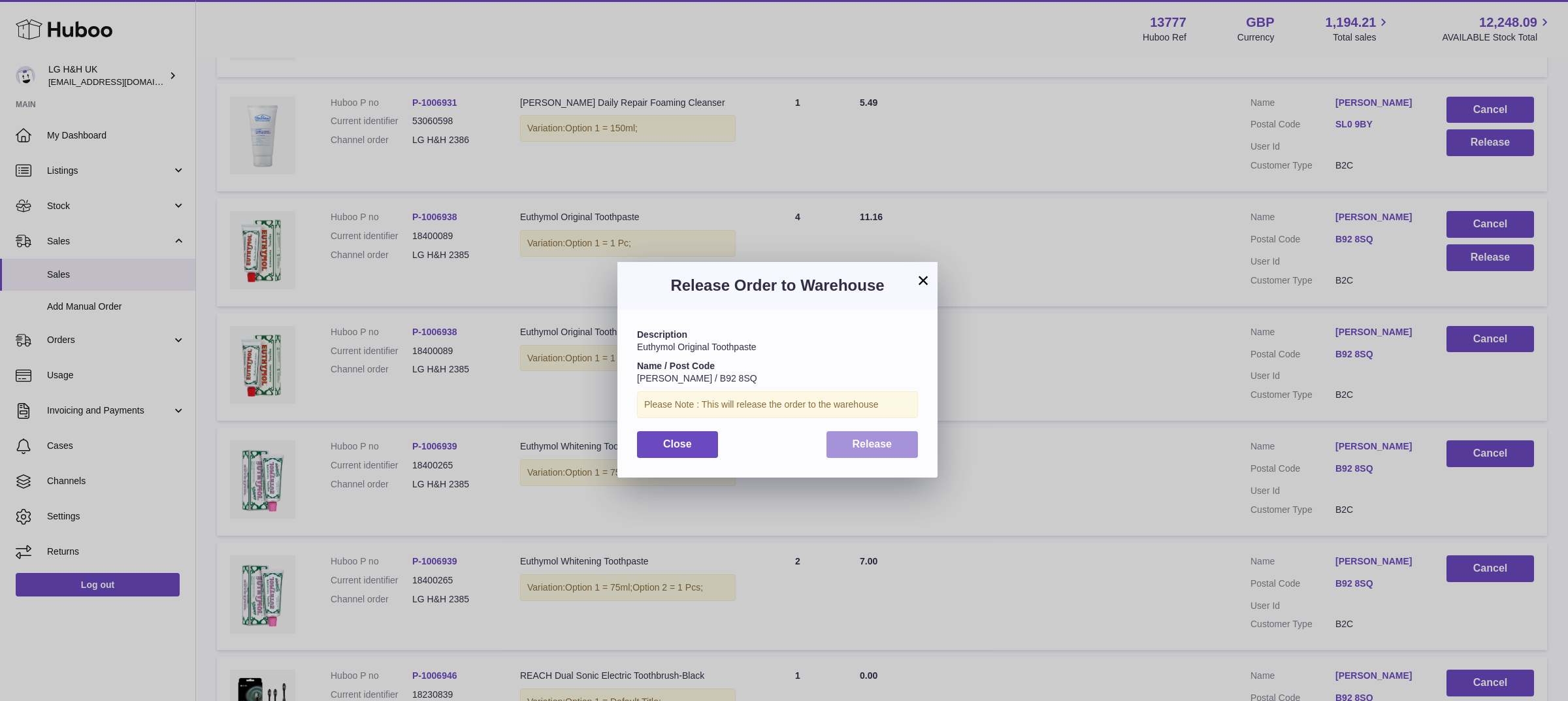
click at [899, 445] on button "Release" at bounding box center [873, 444] width 92 height 27
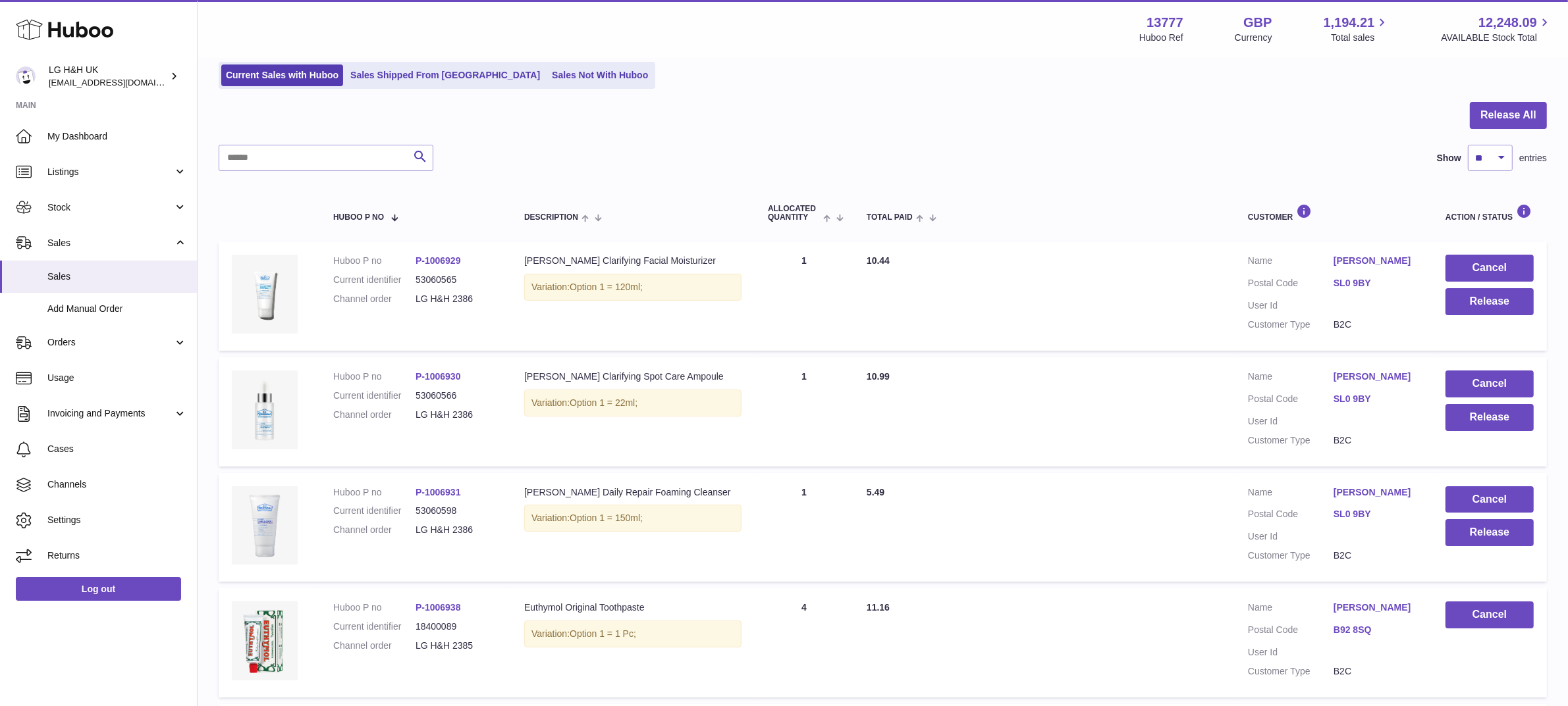
scroll to position [88, 0]
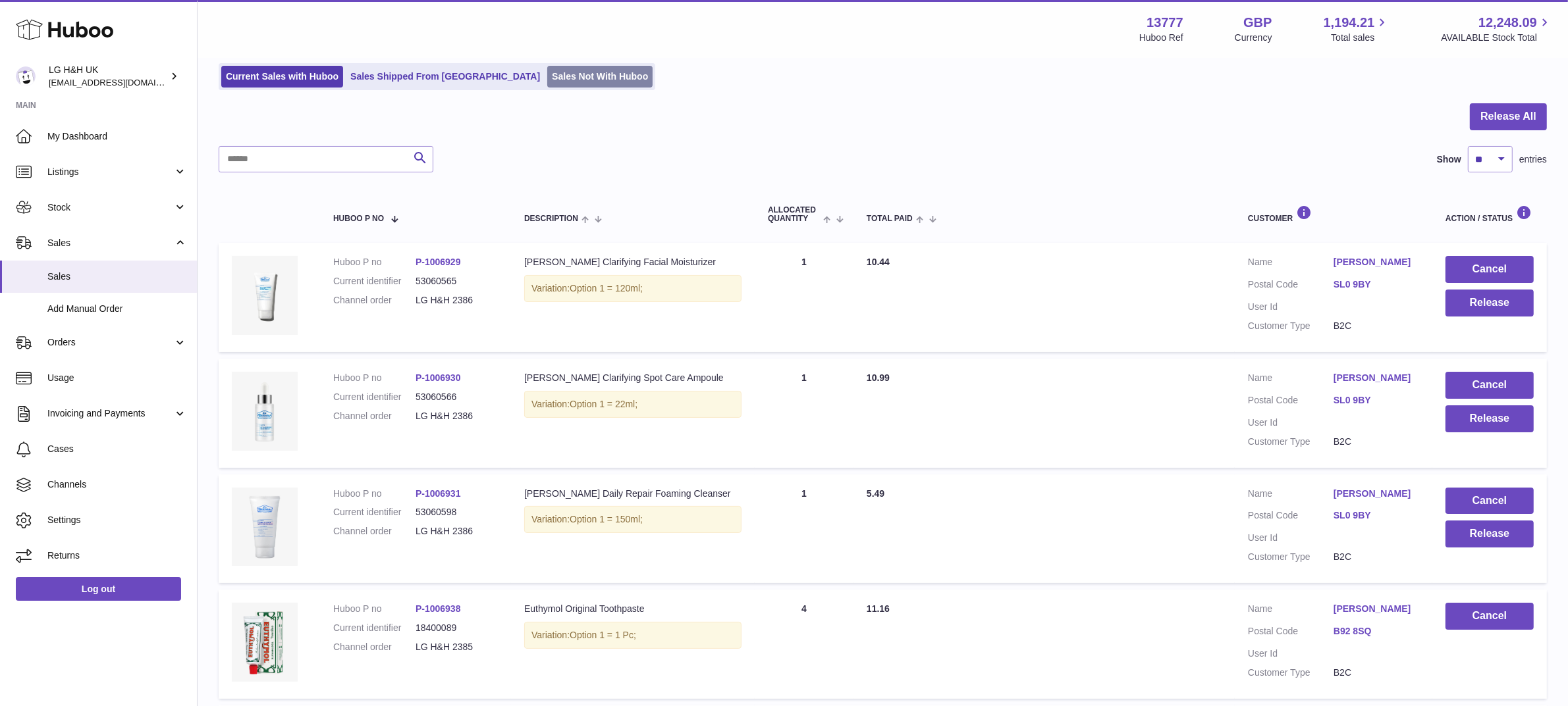
click at [548, 74] on link "Sales Not With Huboo" at bounding box center [599, 77] width 105 height 22
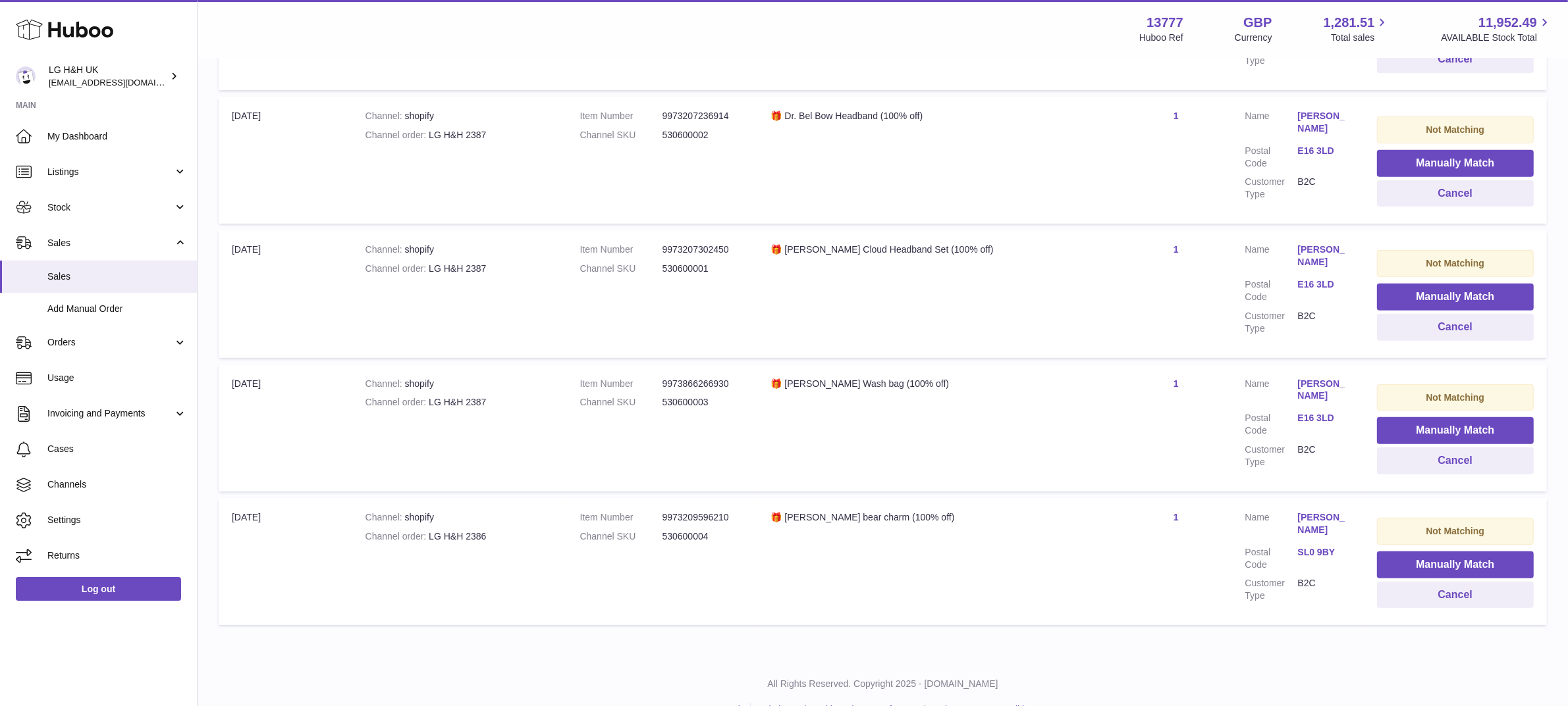
scroll to position [685, 0]
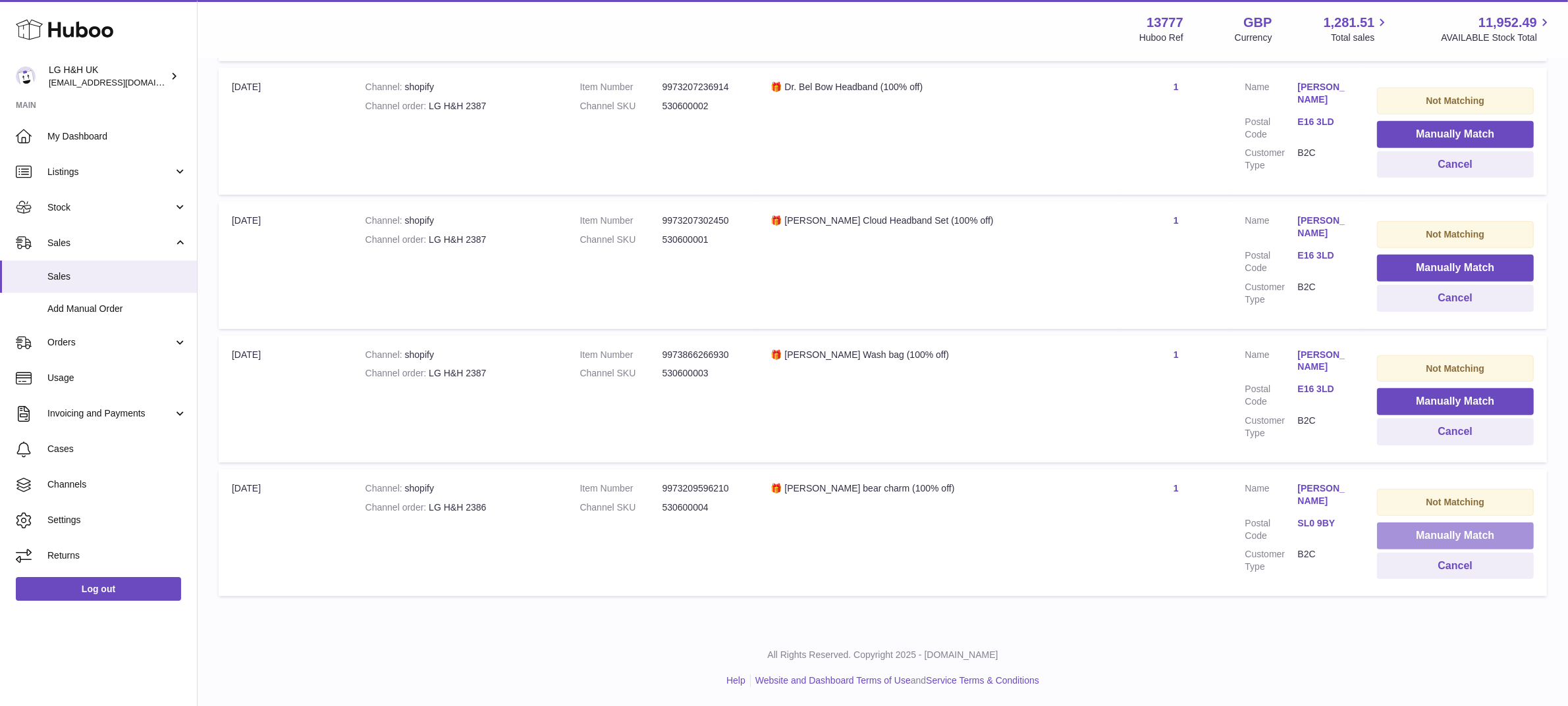
click at [1421, 535] on button "Manually Match" at bounding box center [1455, 535] width 157 height 27
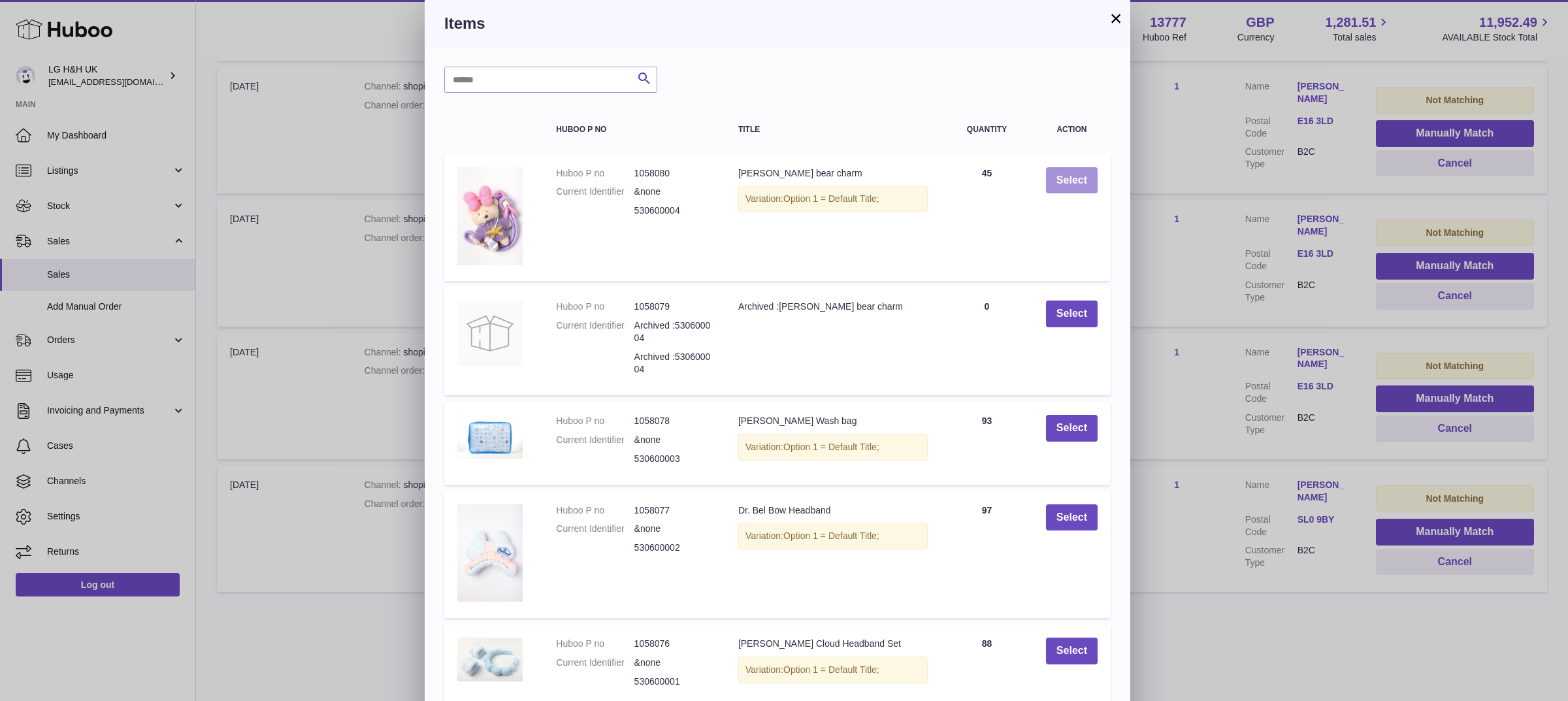
click at [1073, 171] on button "Select" at bounding box center [1072, 181] width 52 height 27
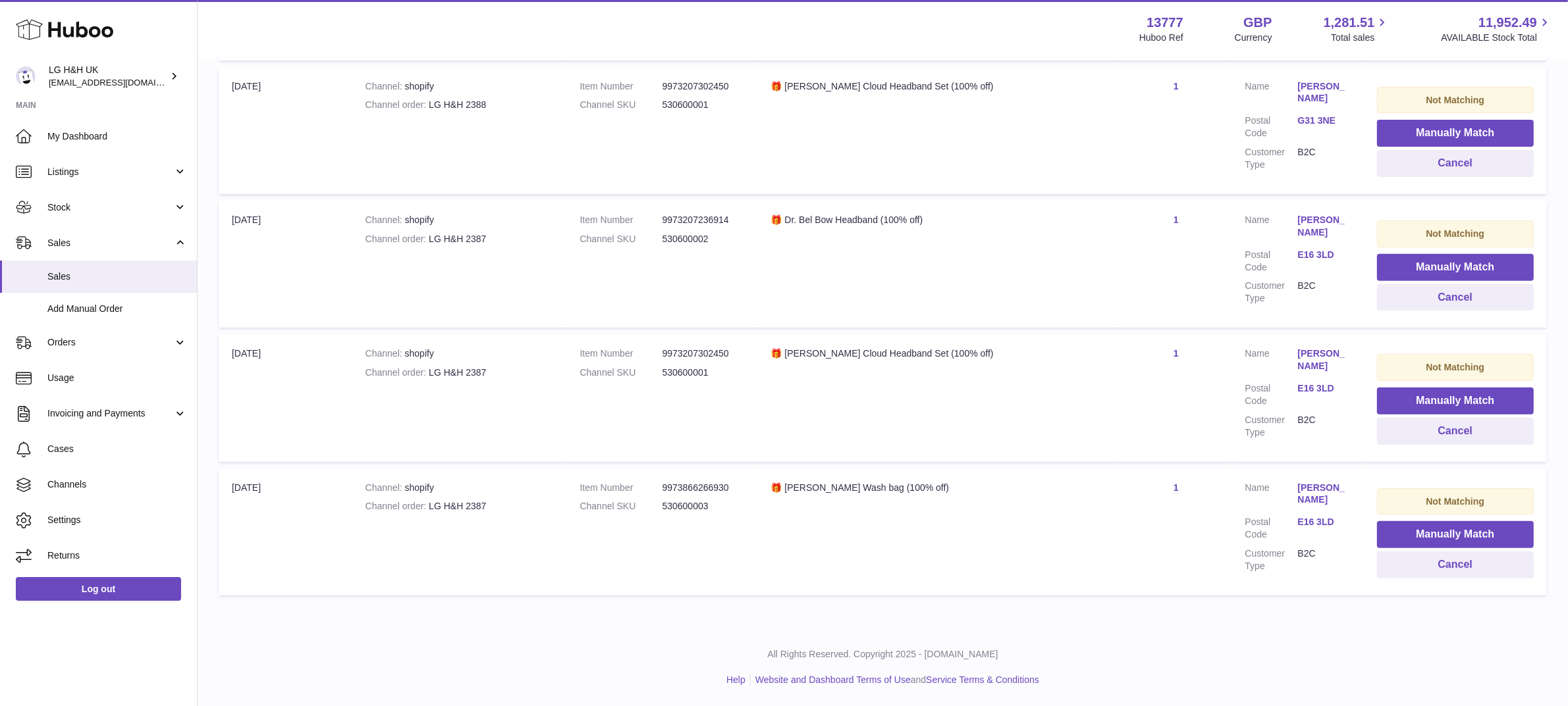
scroll to position [551, 0]
click at [96, 242] on span "Sales" at bounding box center [110, 243] width 125 height 12
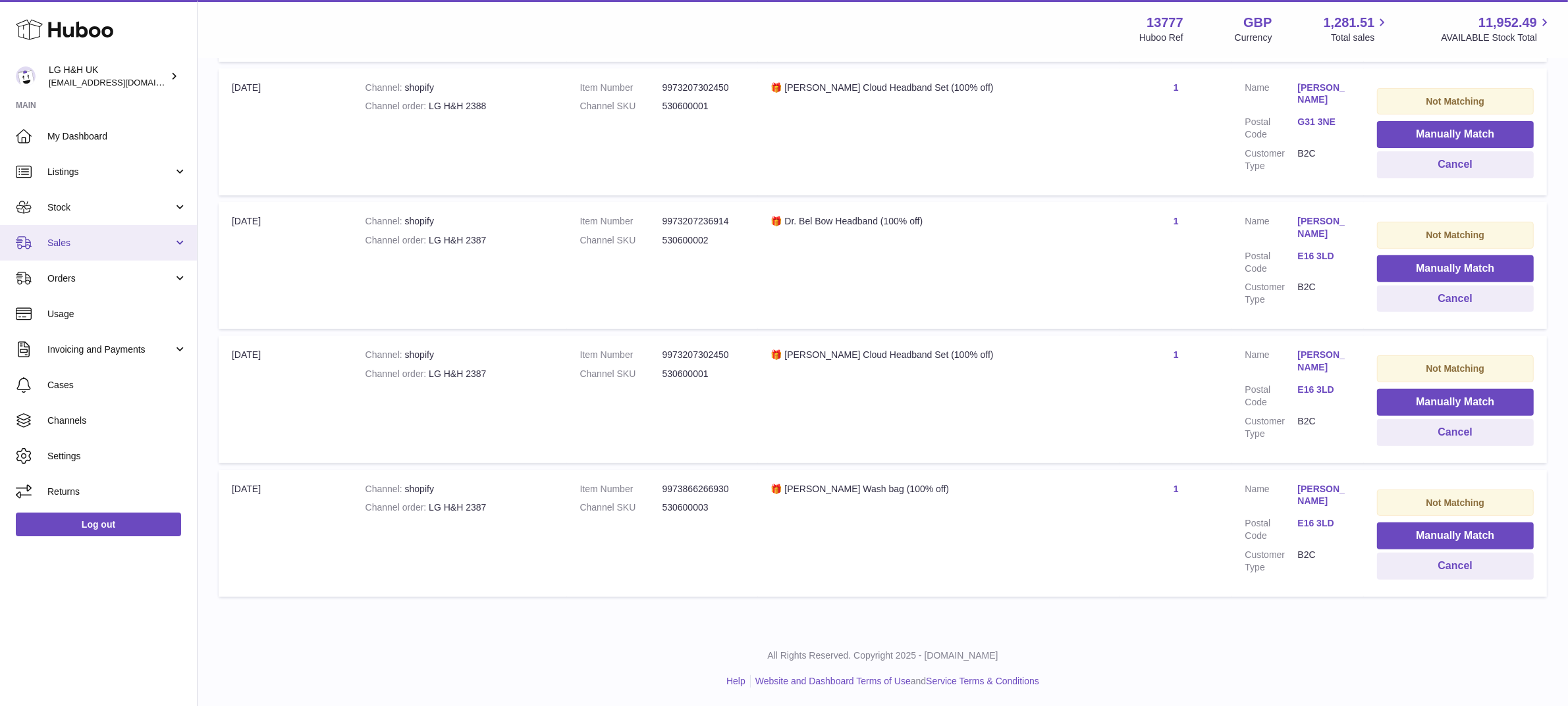
click at [74, 245] on span "Sales" at bounding box center [110, 243] width 125 height 12
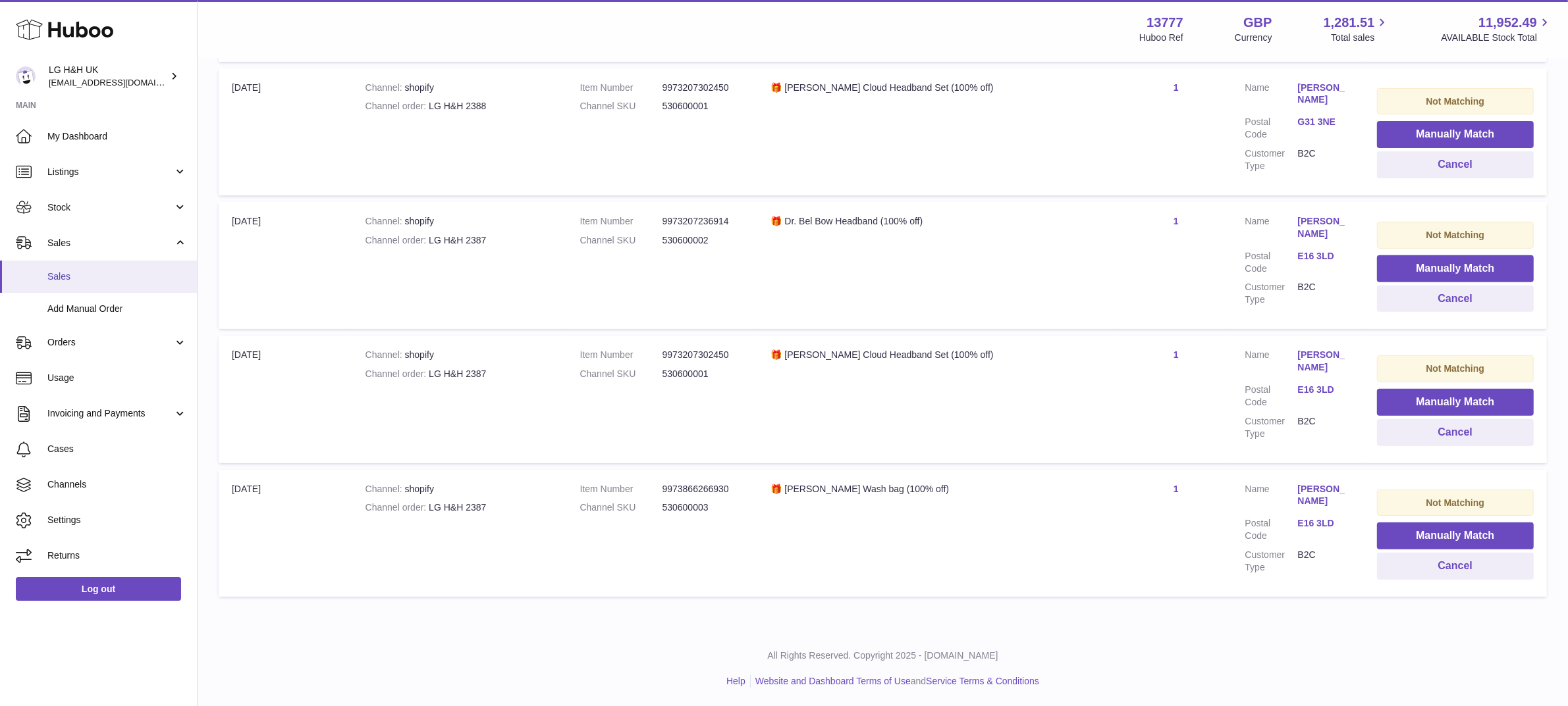
click at [64, 273] on span "Sales" at bounding box center [117, 277] width 139 height 12
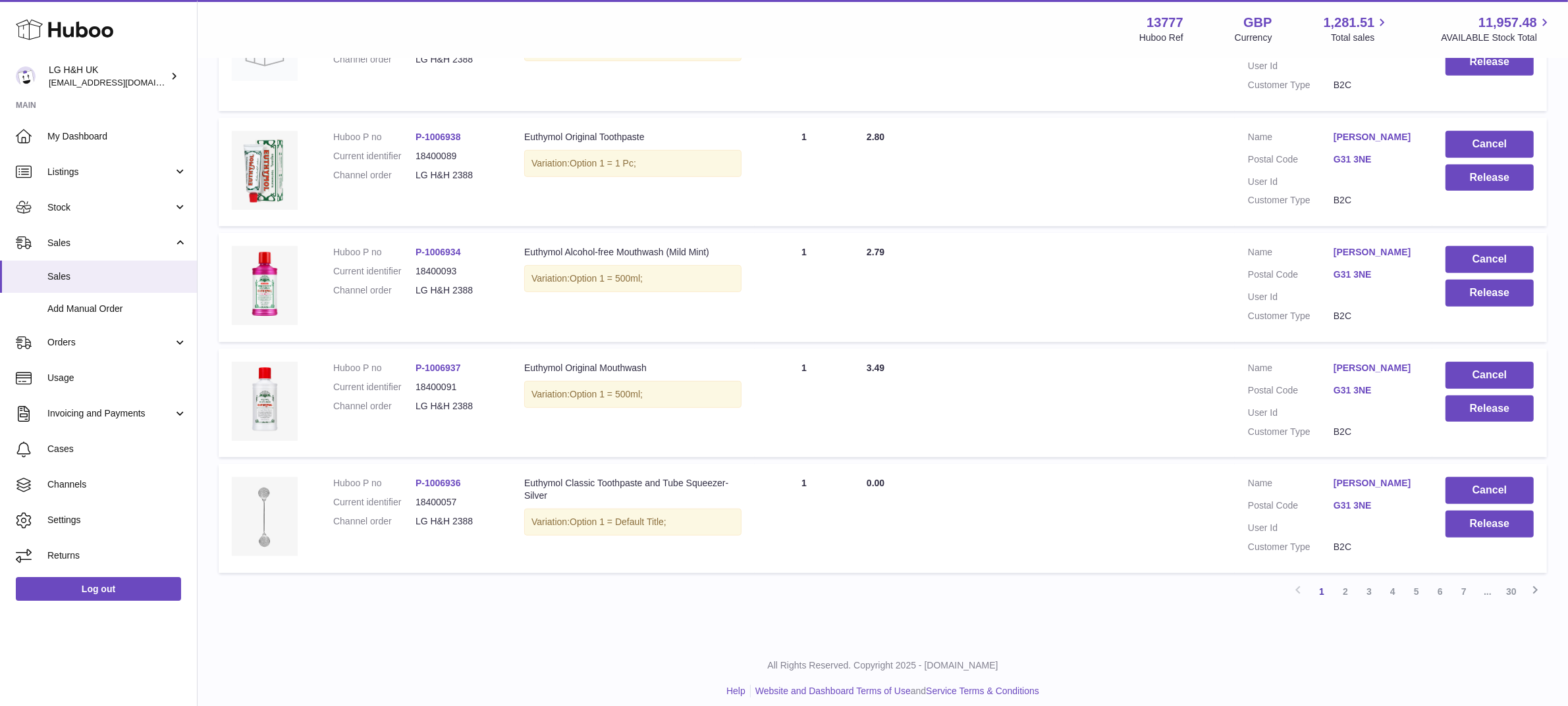
scroll to position [917, 0]
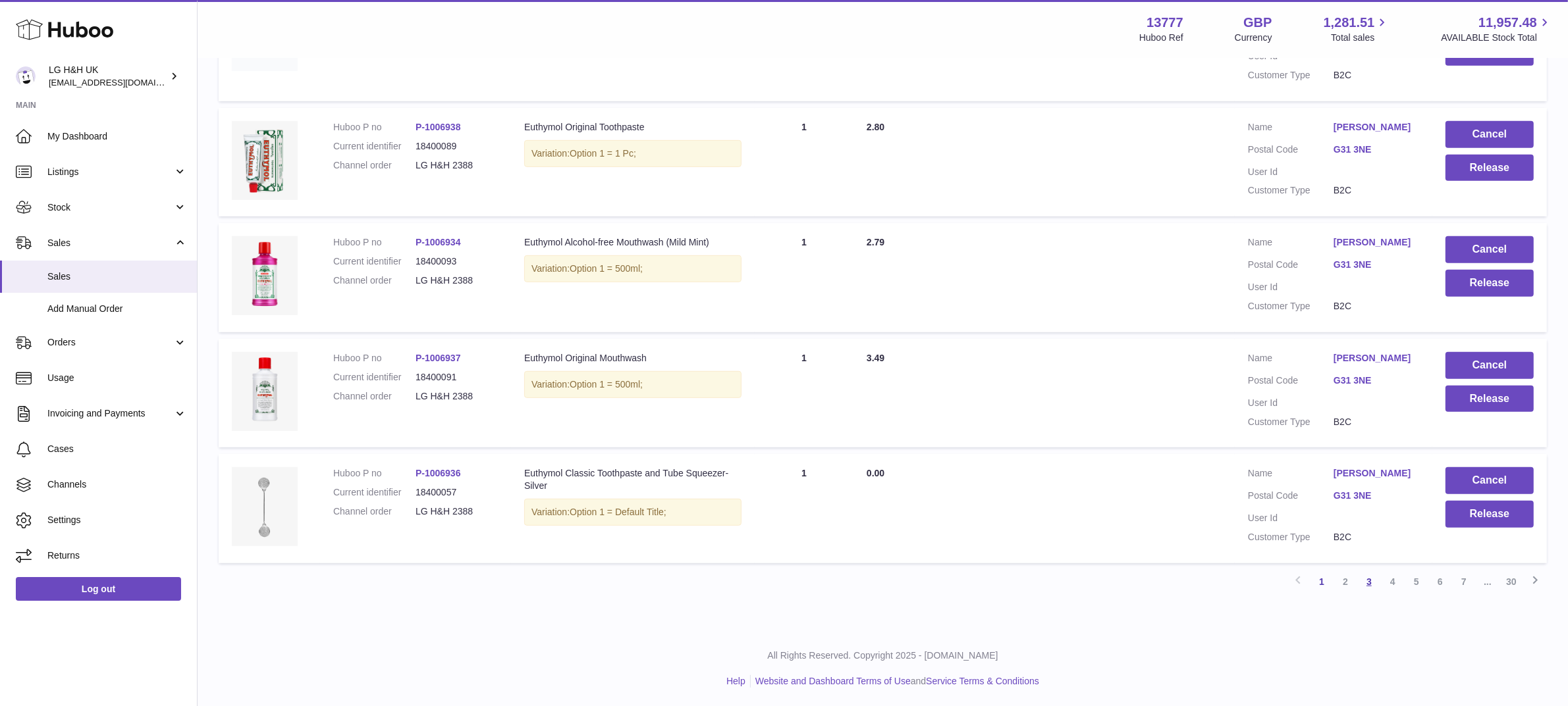
click at [1369, 580] on link "3" at bounding box center [1369, 582] width 24 height 24
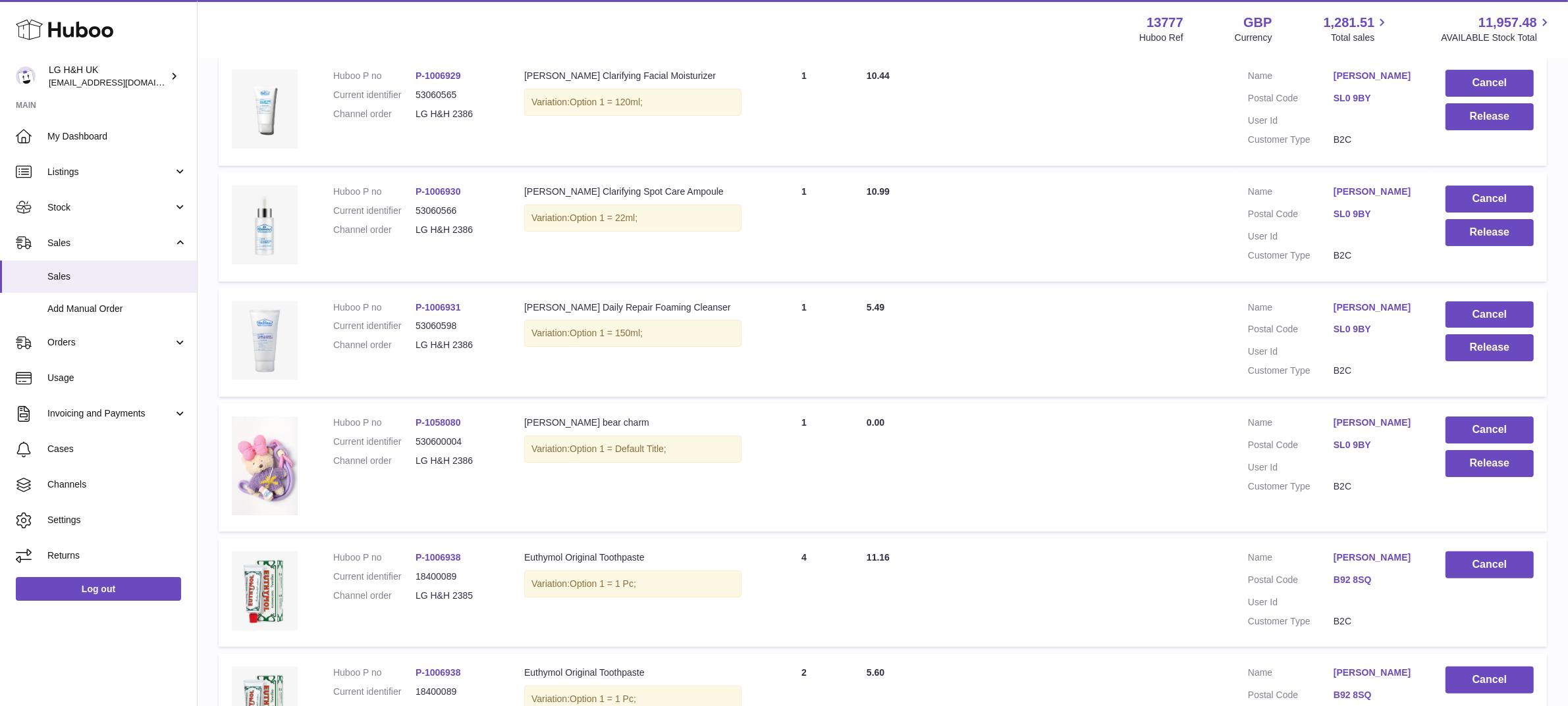
scroll to position [275, 0]
click at [1483, 465] on button "Release" at bounding box center [1489, 462] width 88 height 27
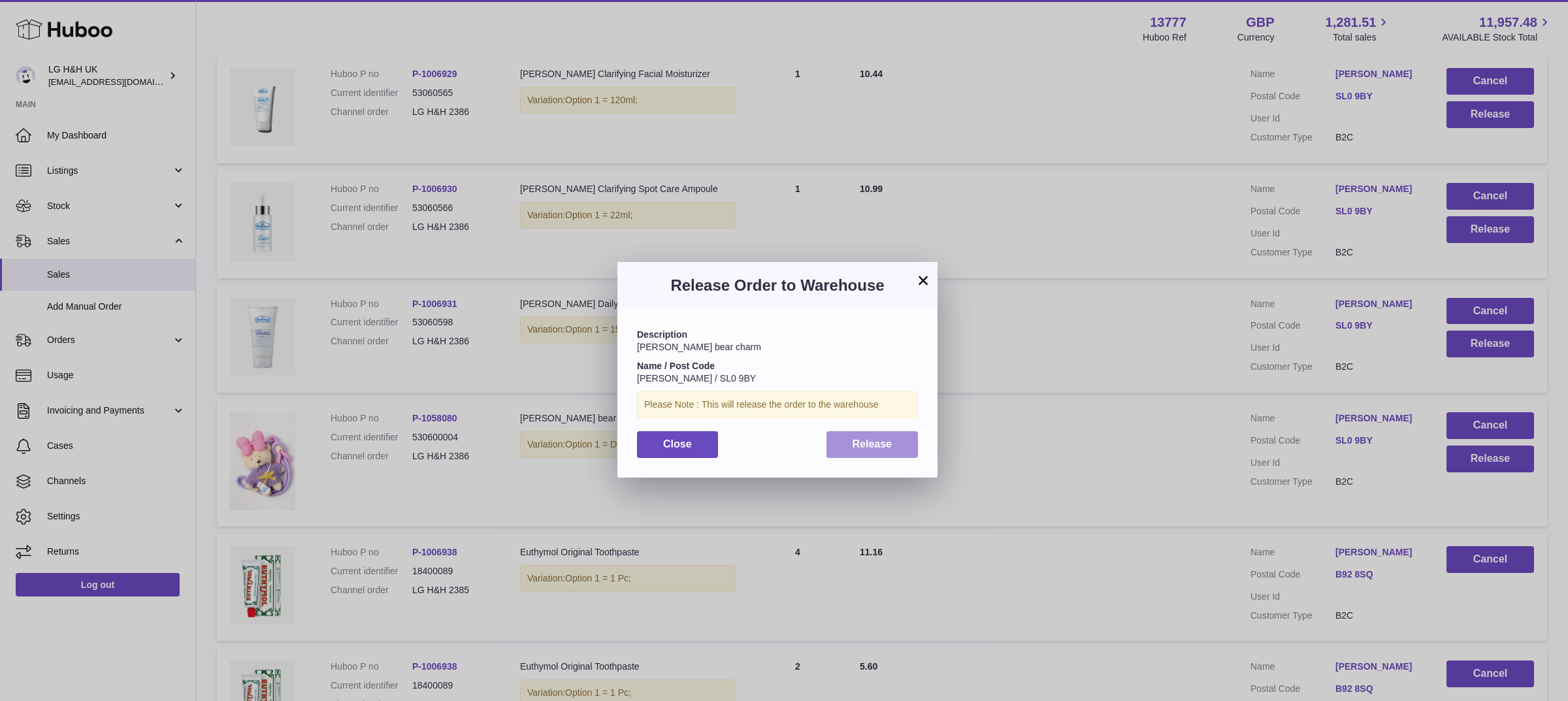
click at [891, 444] on span "Release" at bounding box center [873, 443] width 40 height 11
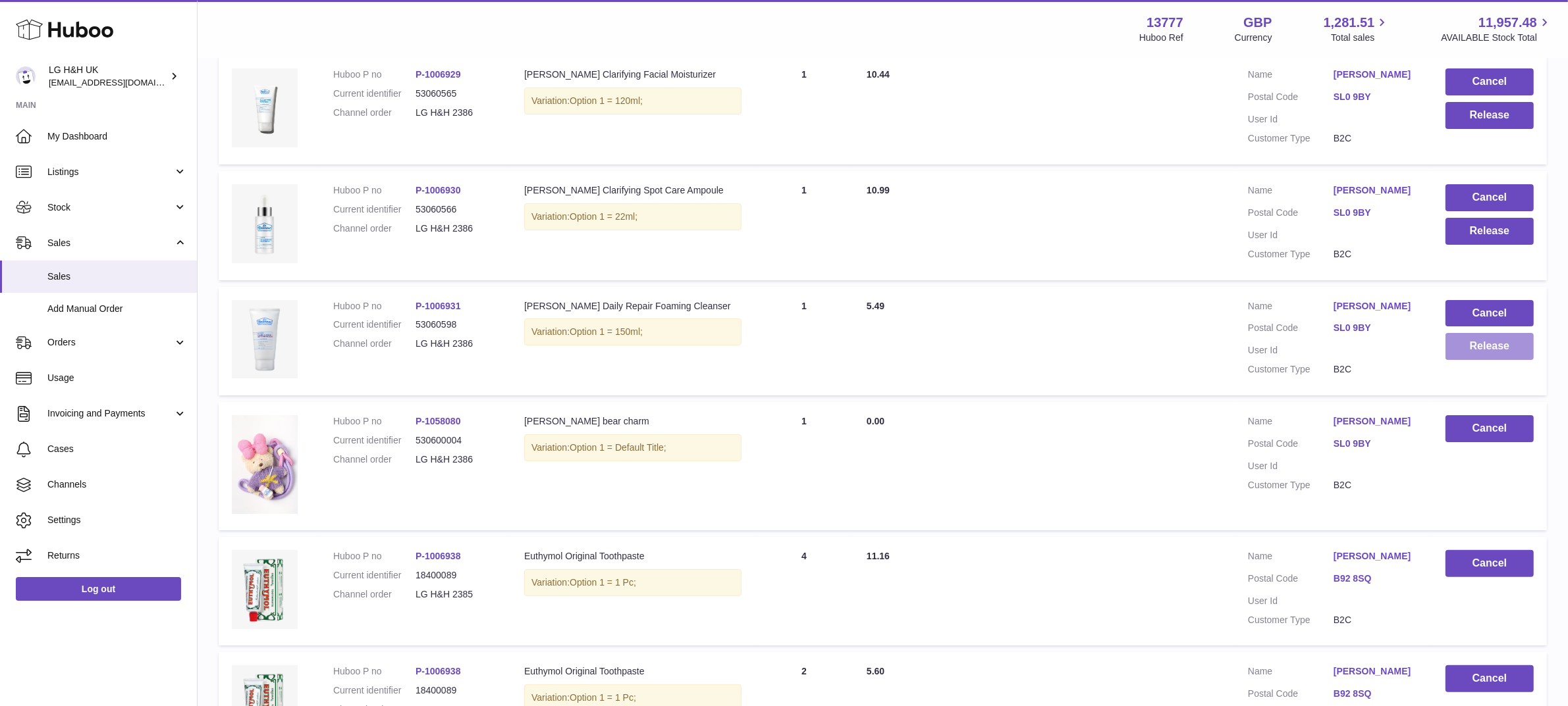
click at [1470, 353] on button "Release" at bounding box center [1489, 346] width 88 height 27
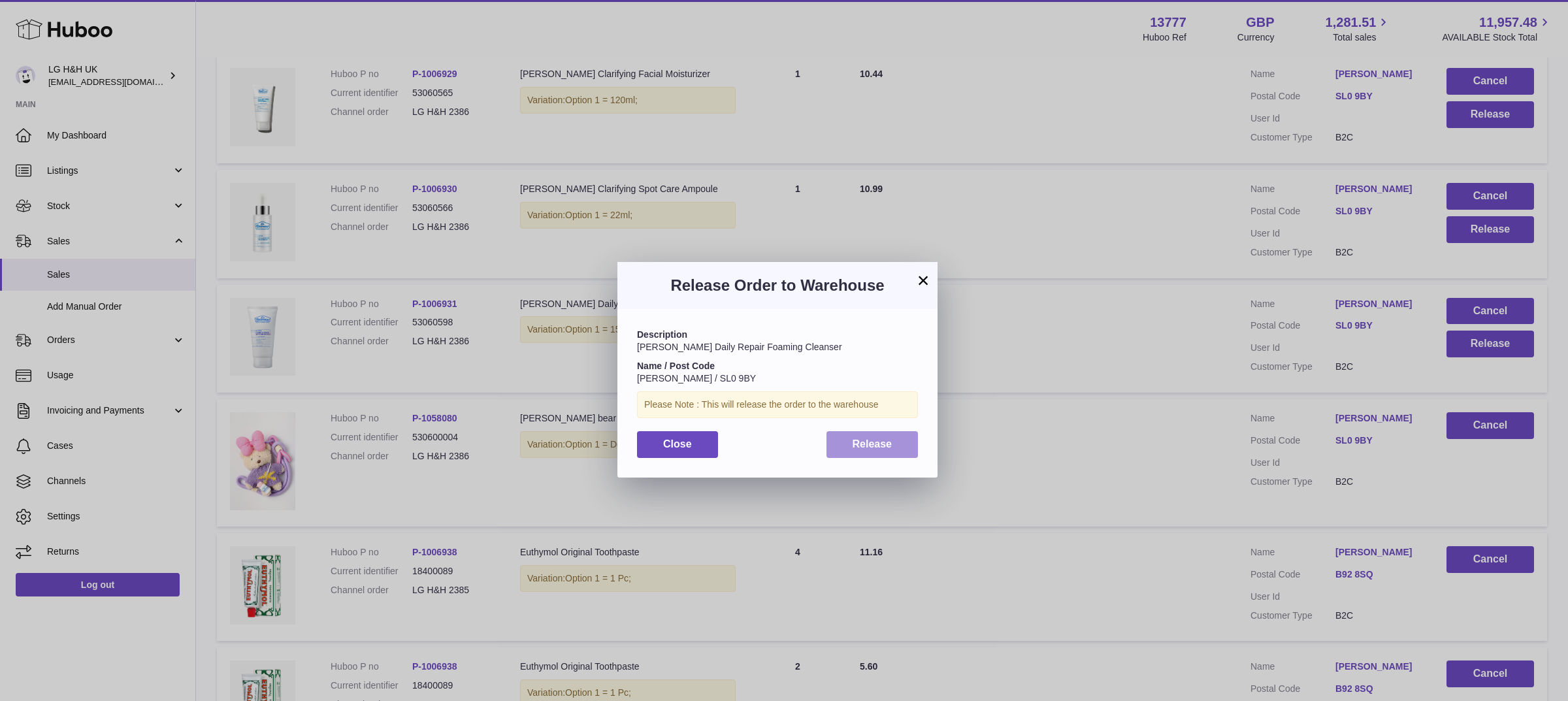
click at [876, 447] on span "Release" at bounding box center [873, 443] width 40 height 11
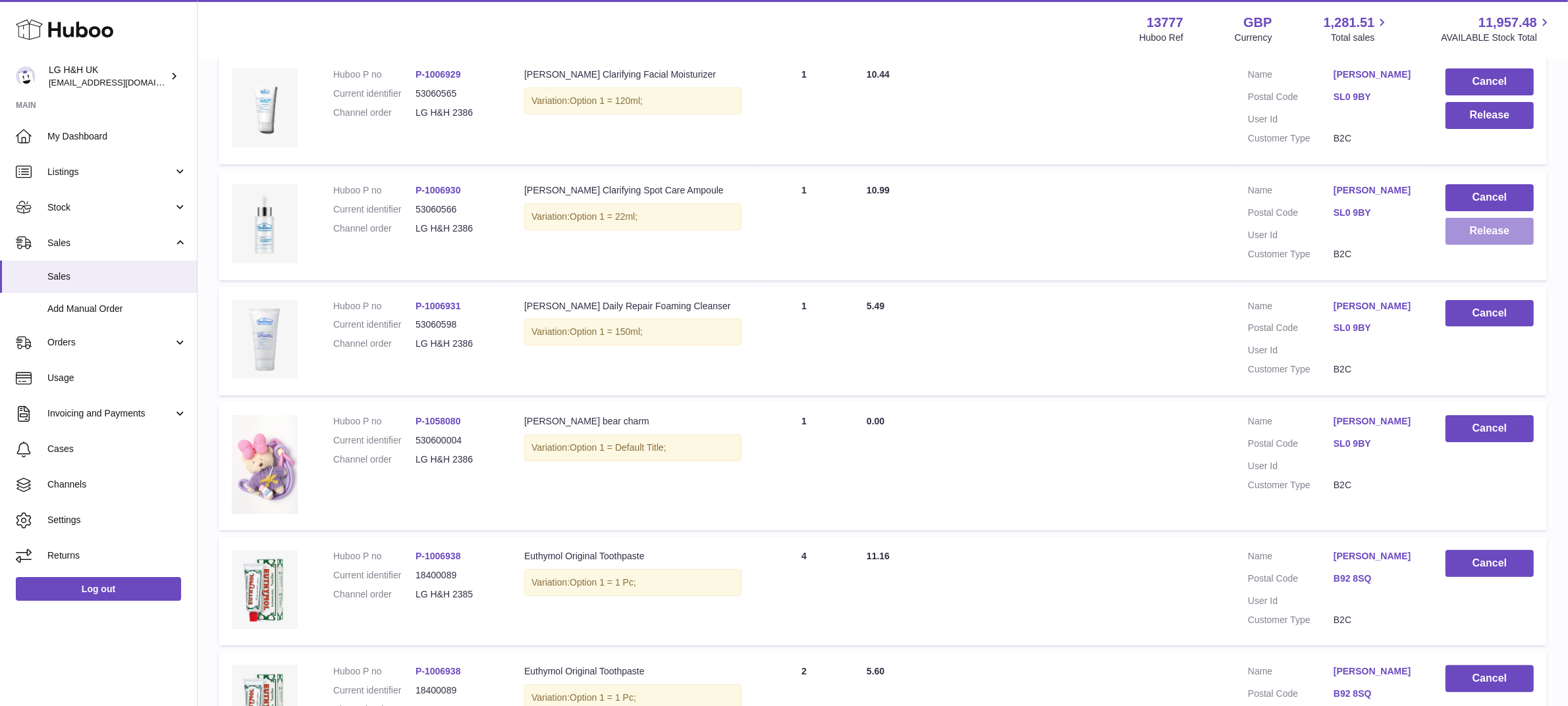
click at [1480, 227] on button "Release" at bounding box center [1489, 231] width 88 height 27
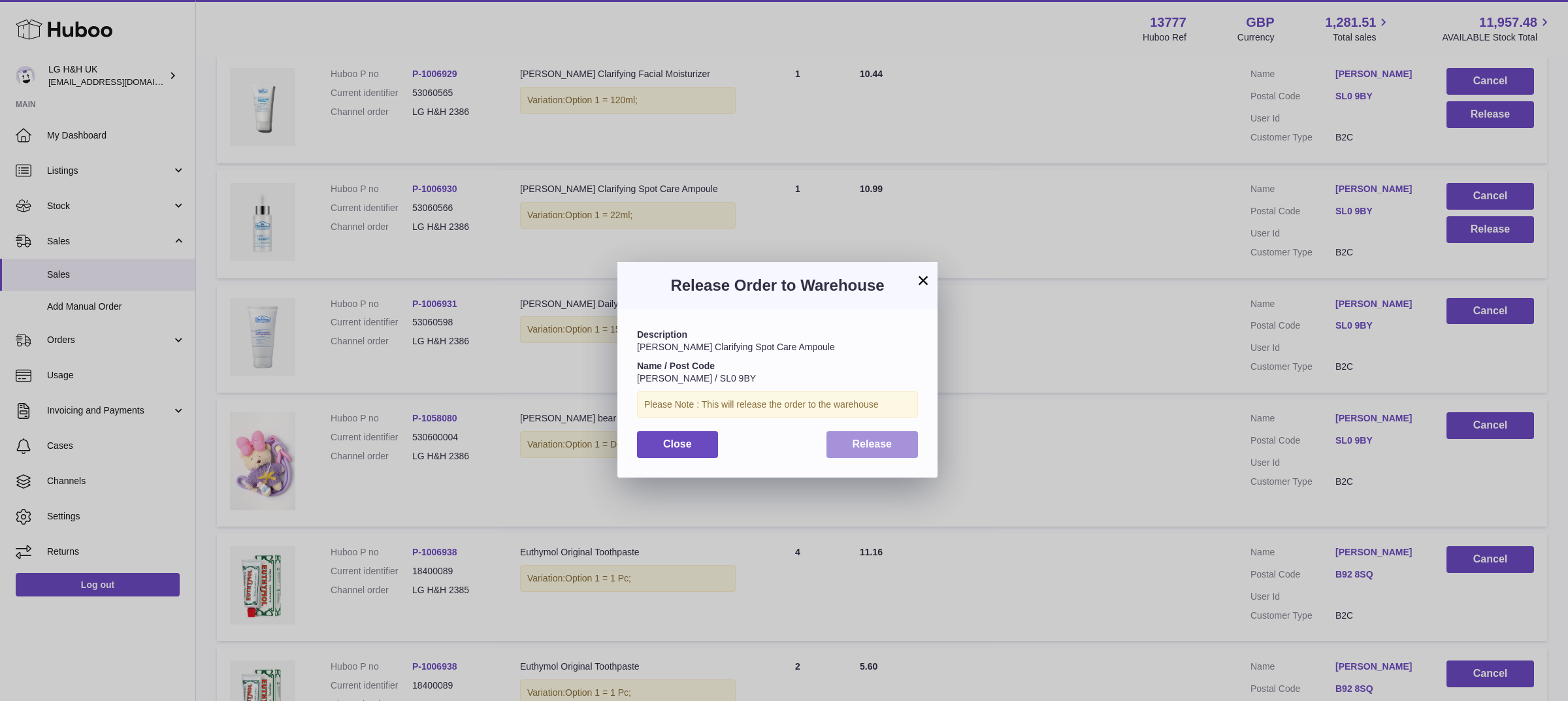
click at [893, 438] on button "Release" at bounding box center [873, 444] width 92 height 27
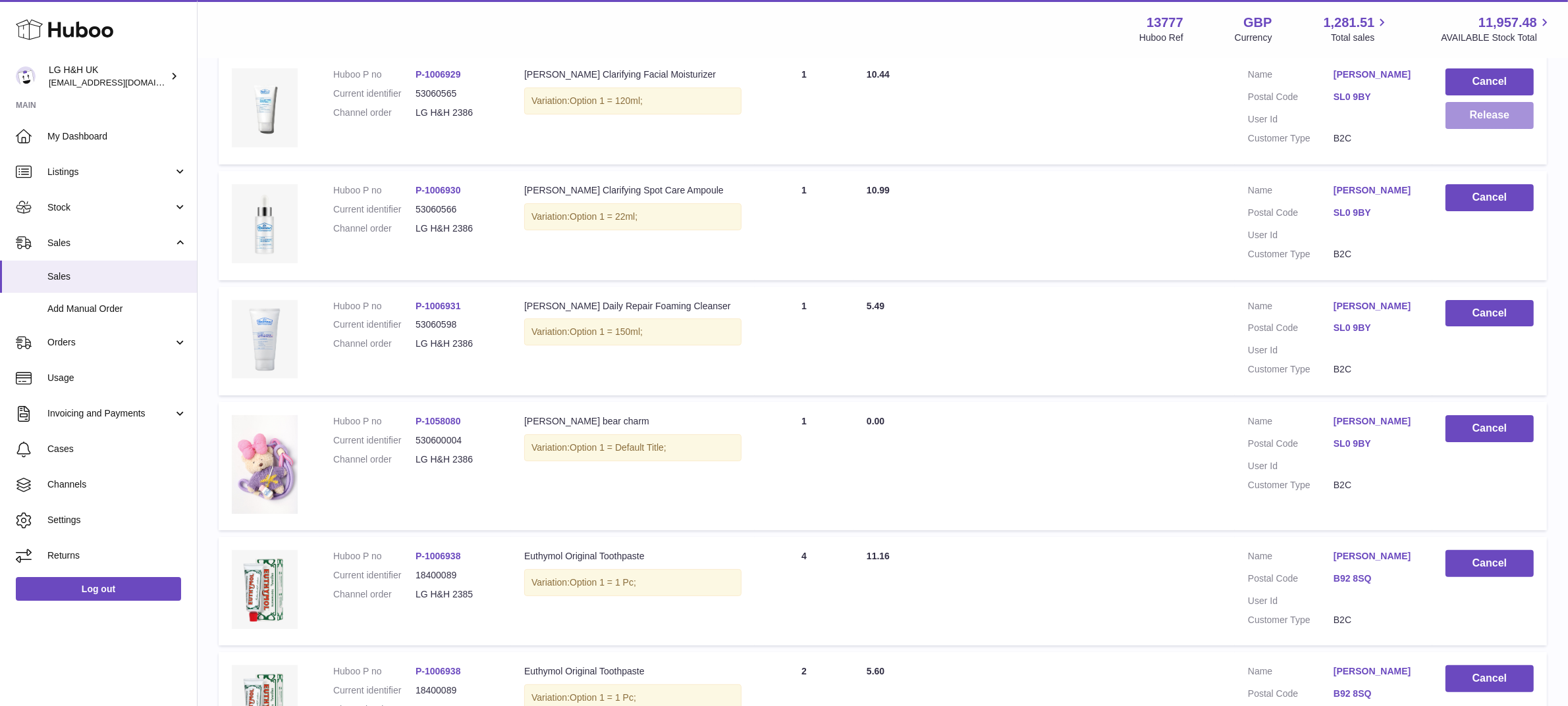
click at [1454, 118] on button "Release" at bounding box center [1489, 115] width 88 height 27
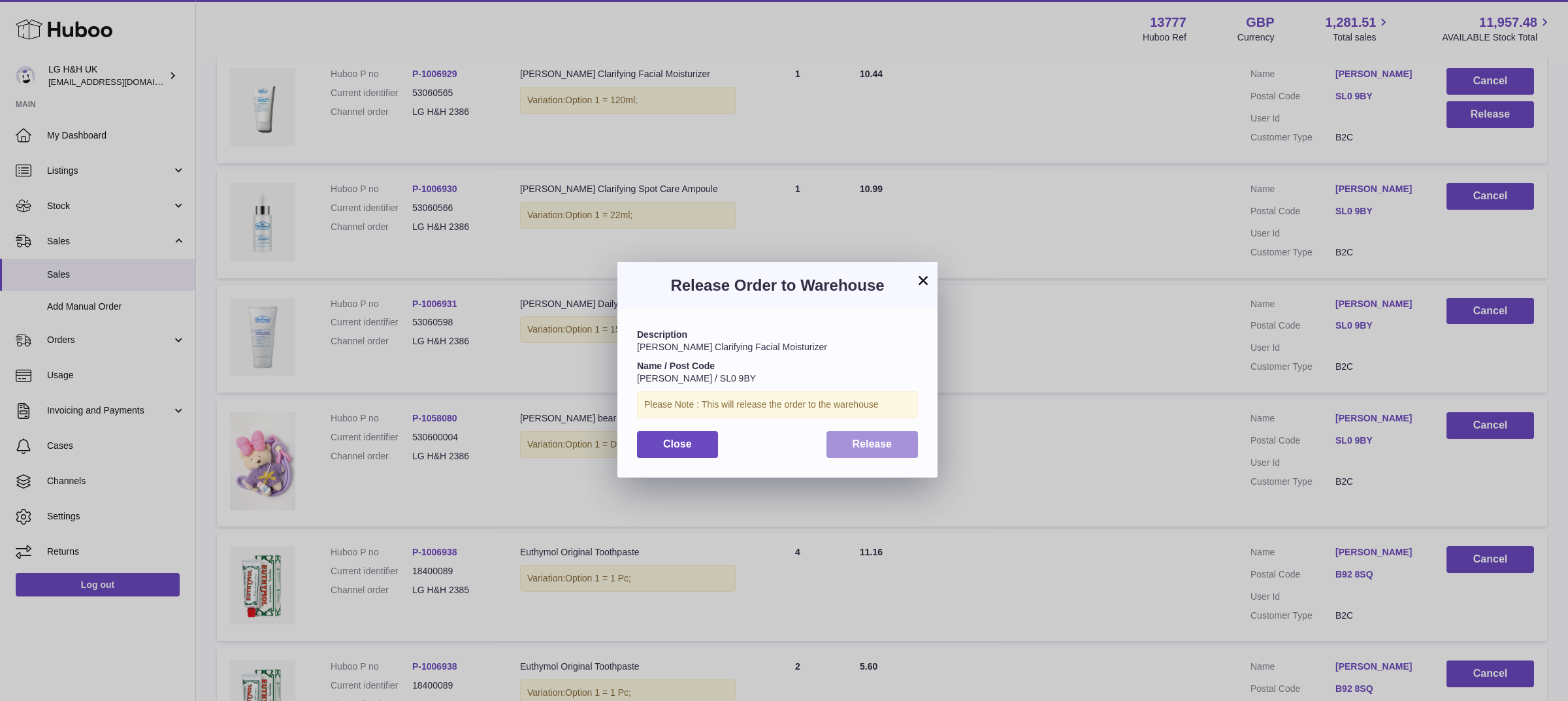
click at [884, 438] on span "Release" at bounding box center [873, 443] width 40 height 11
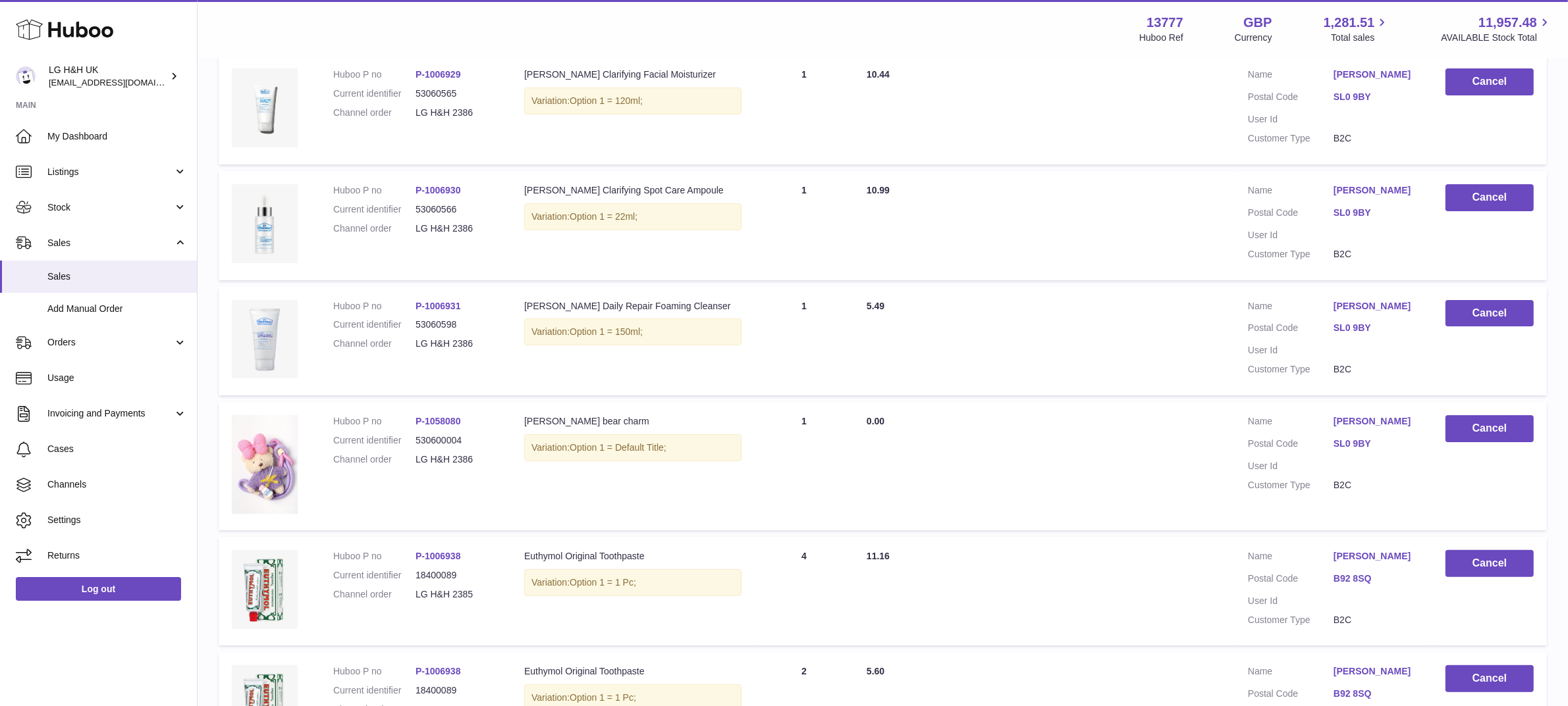
scroll to position [936, 0]
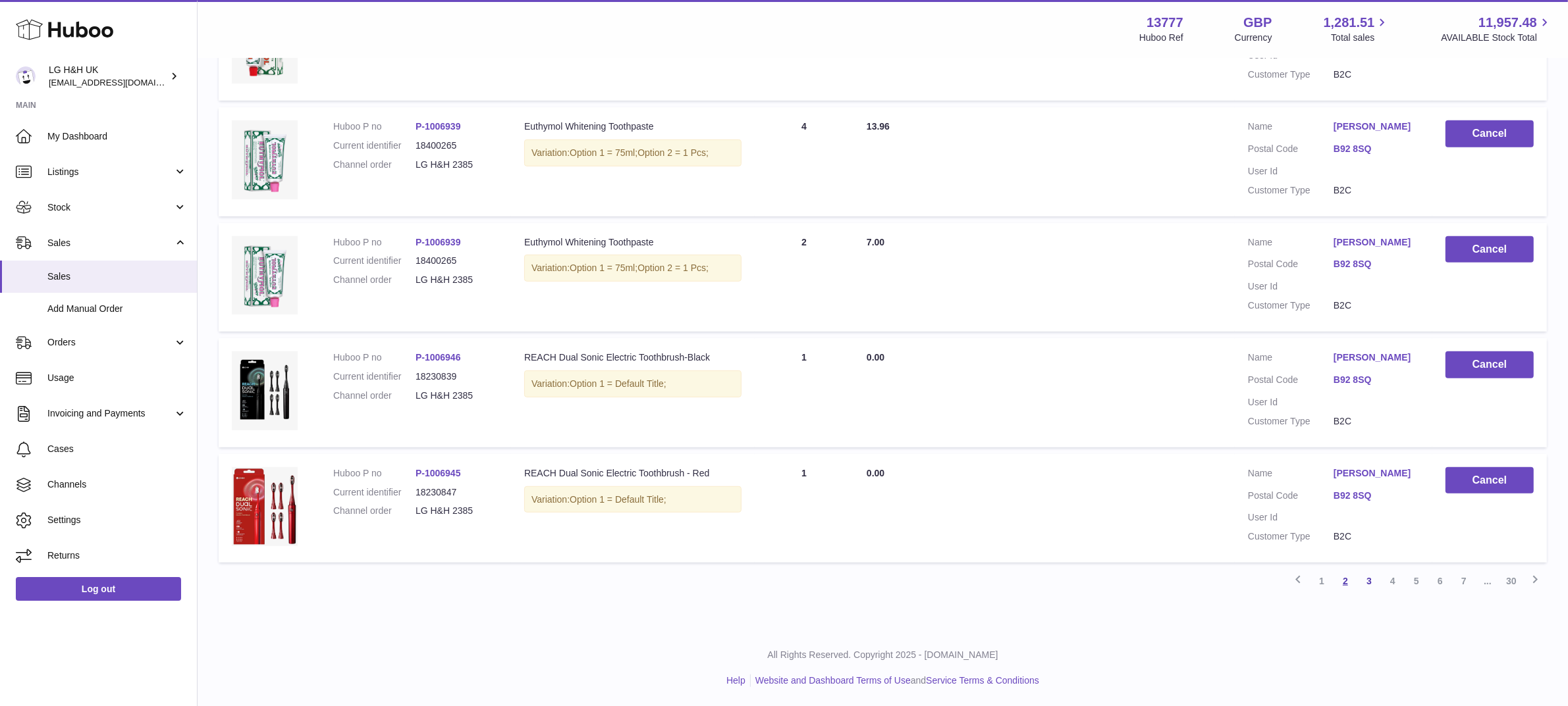
click at [1345, 583] on link "2" at bounding box center [1344, 581] width 24 height 24
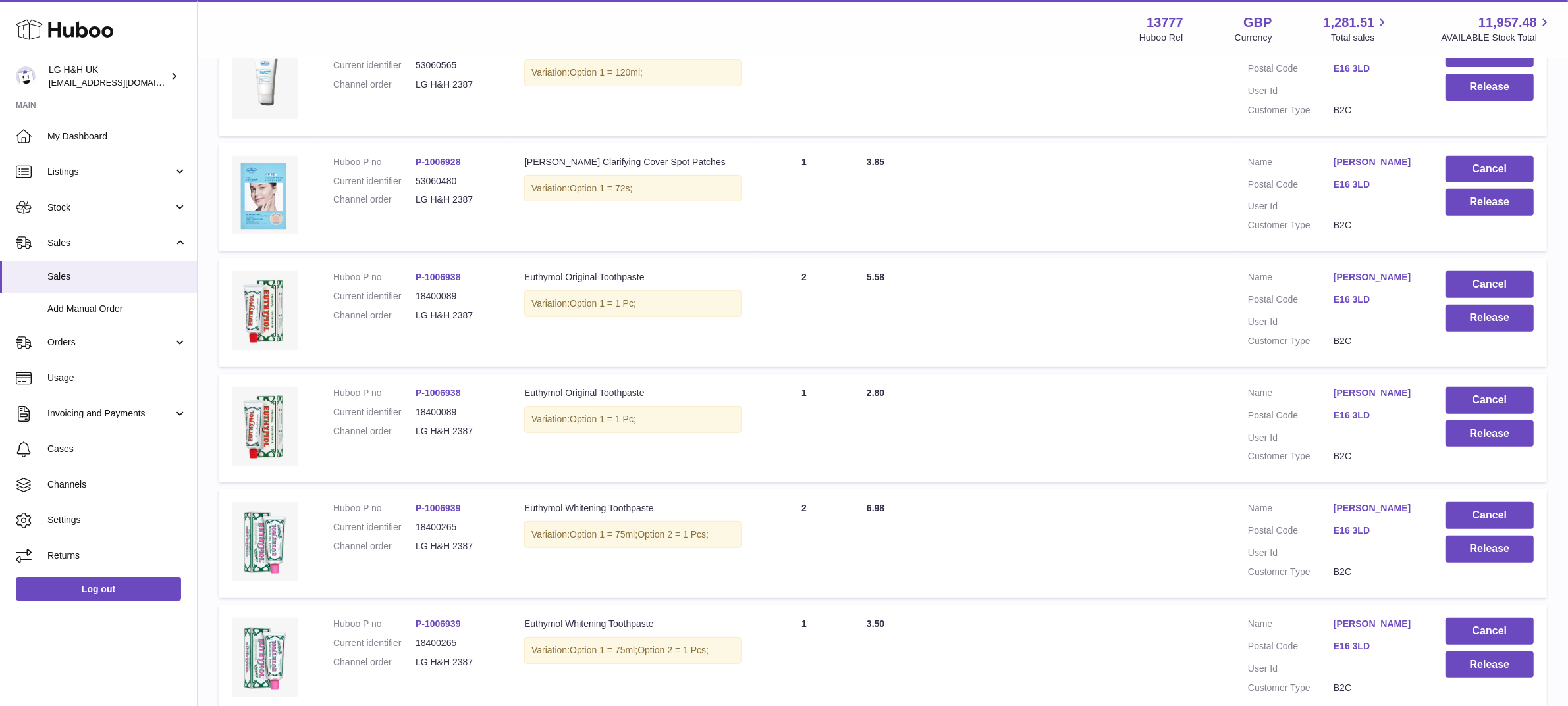
scroll to position [917, 0]
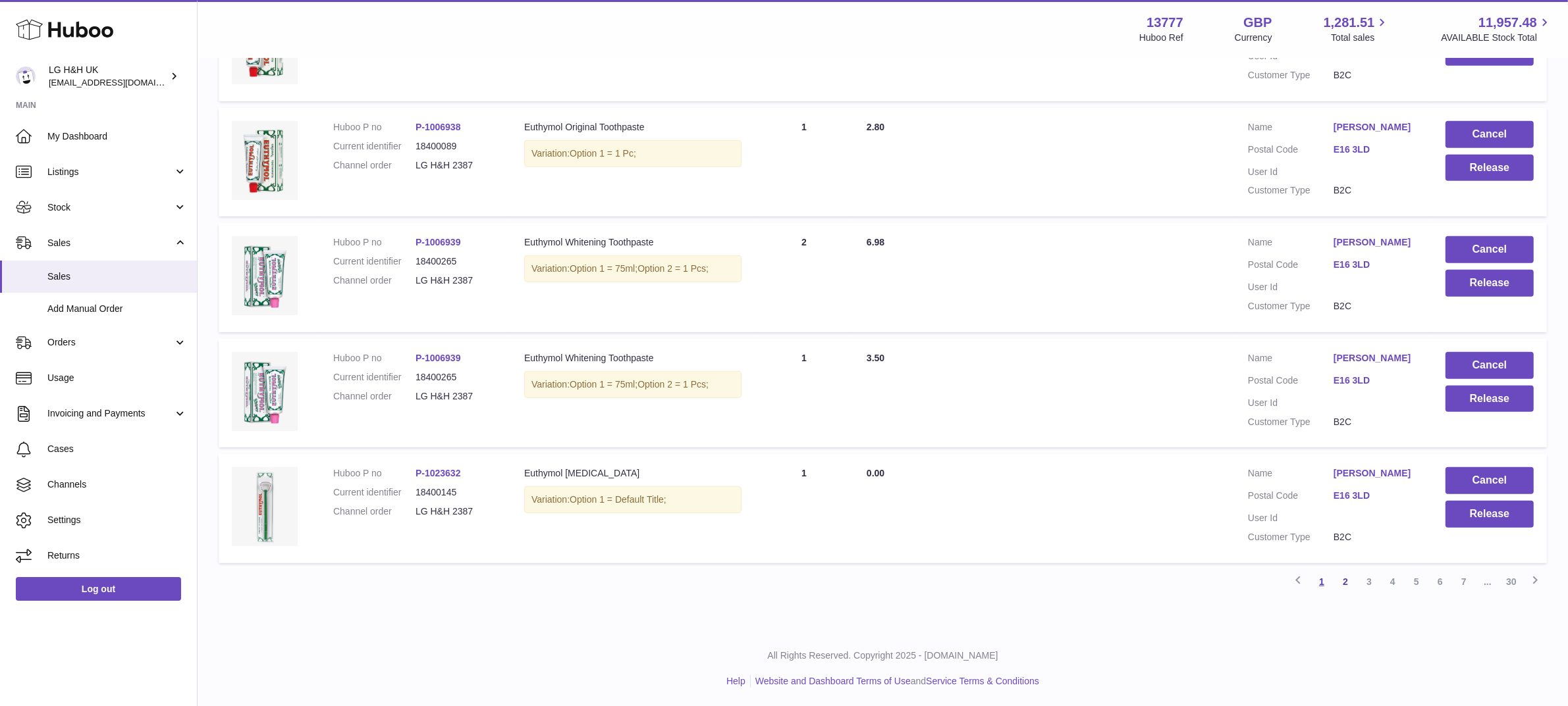
click at [1322, 583] on link "1" at bounding box center [1321, 582] width 24 height 24
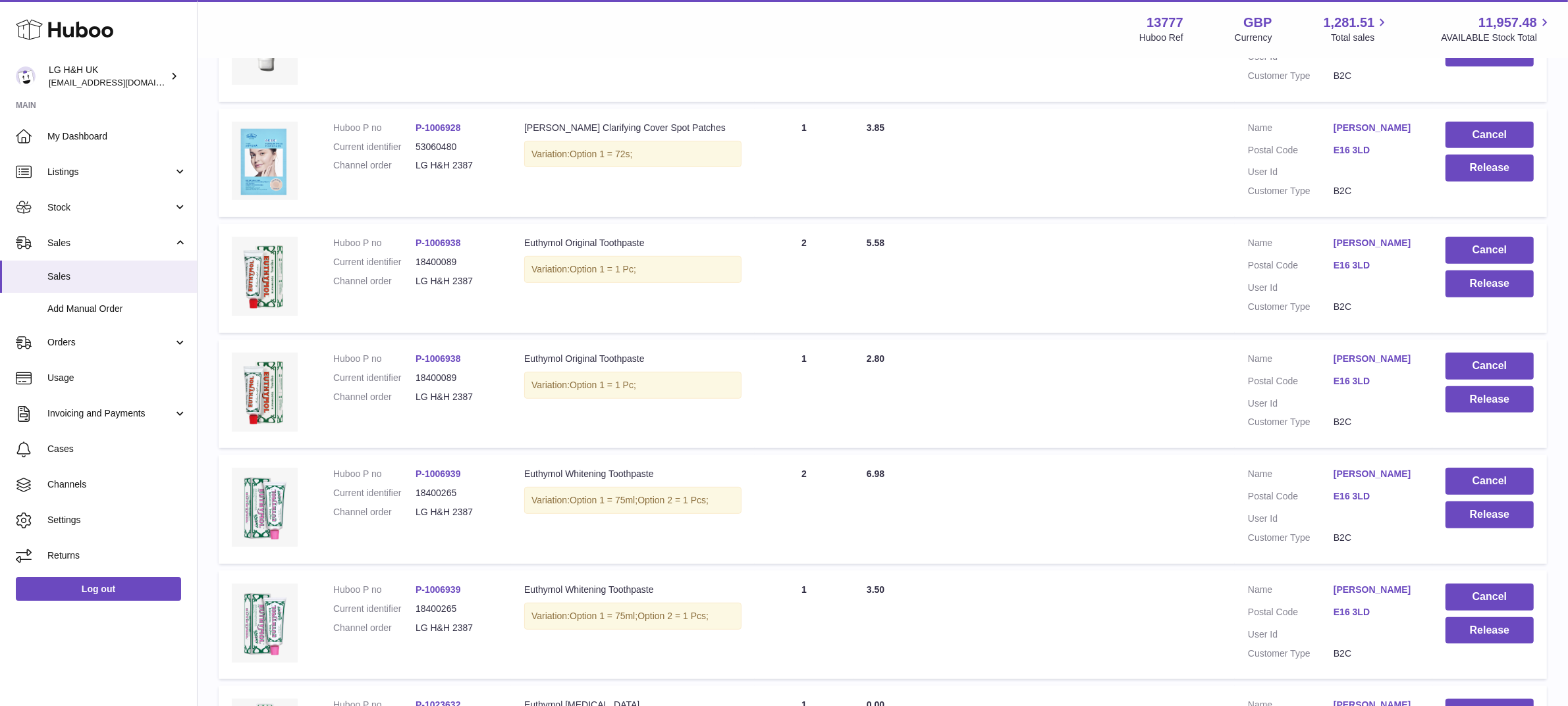
scroll to position [917, 0]
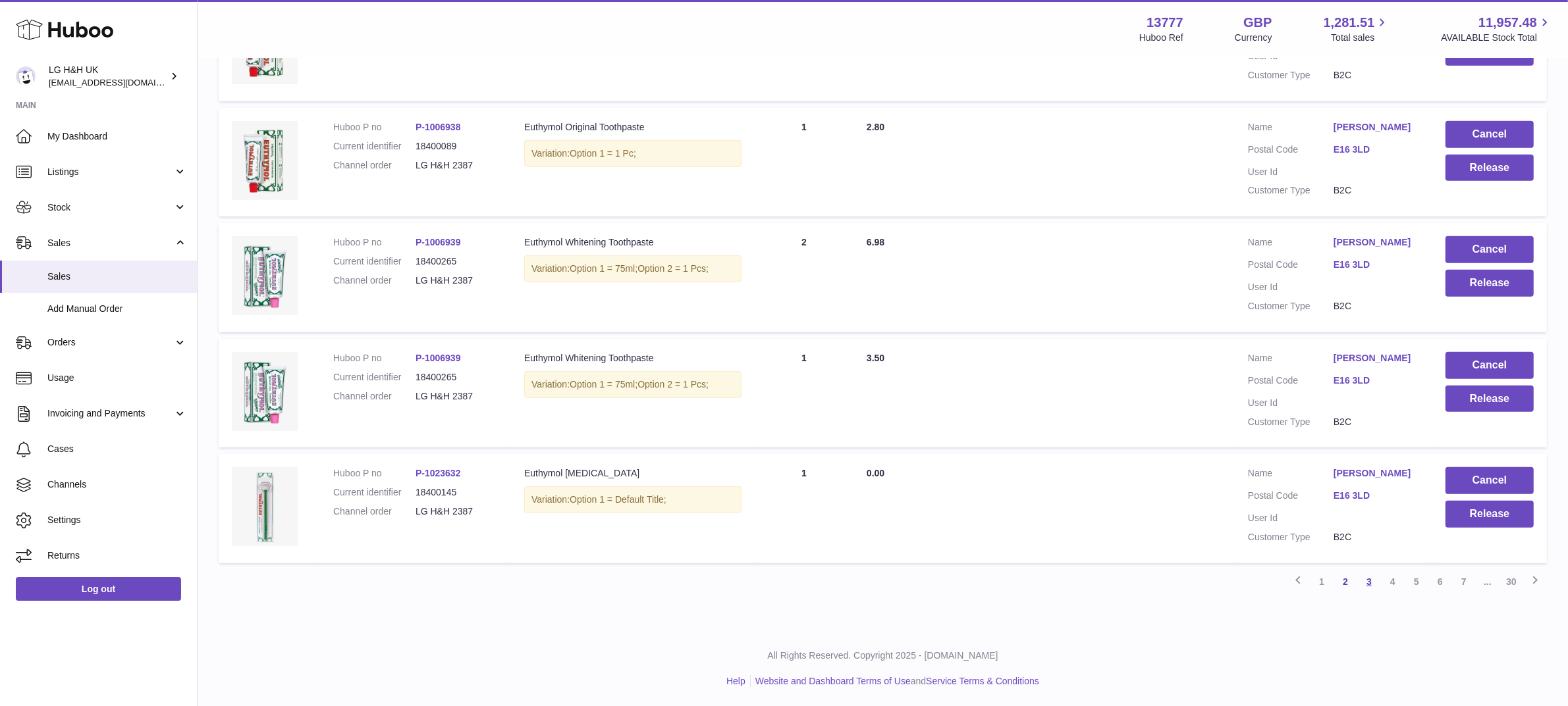
click at [1368, 582] on link "3" at bounding box center [1369, 582] width 24 height 24
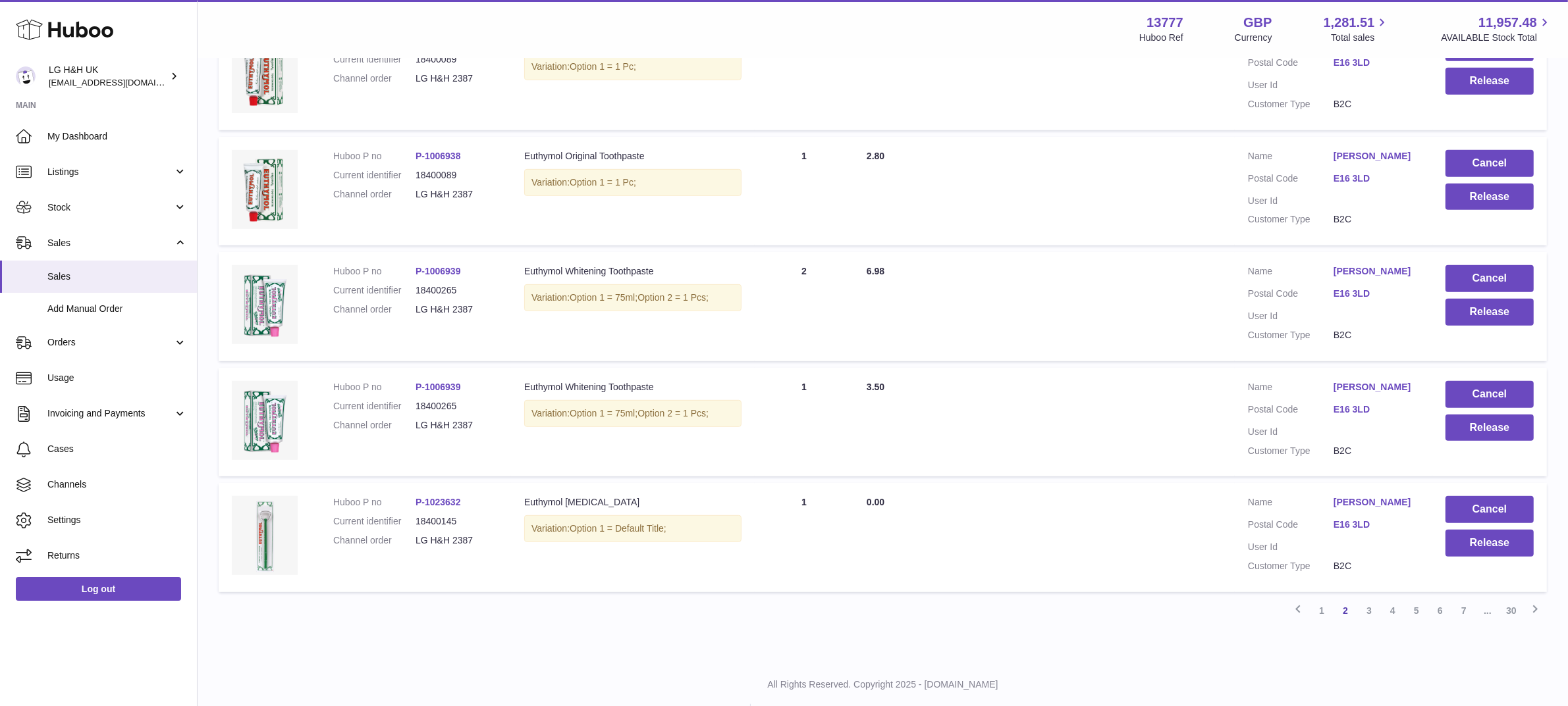
scroll to position [917, 0]
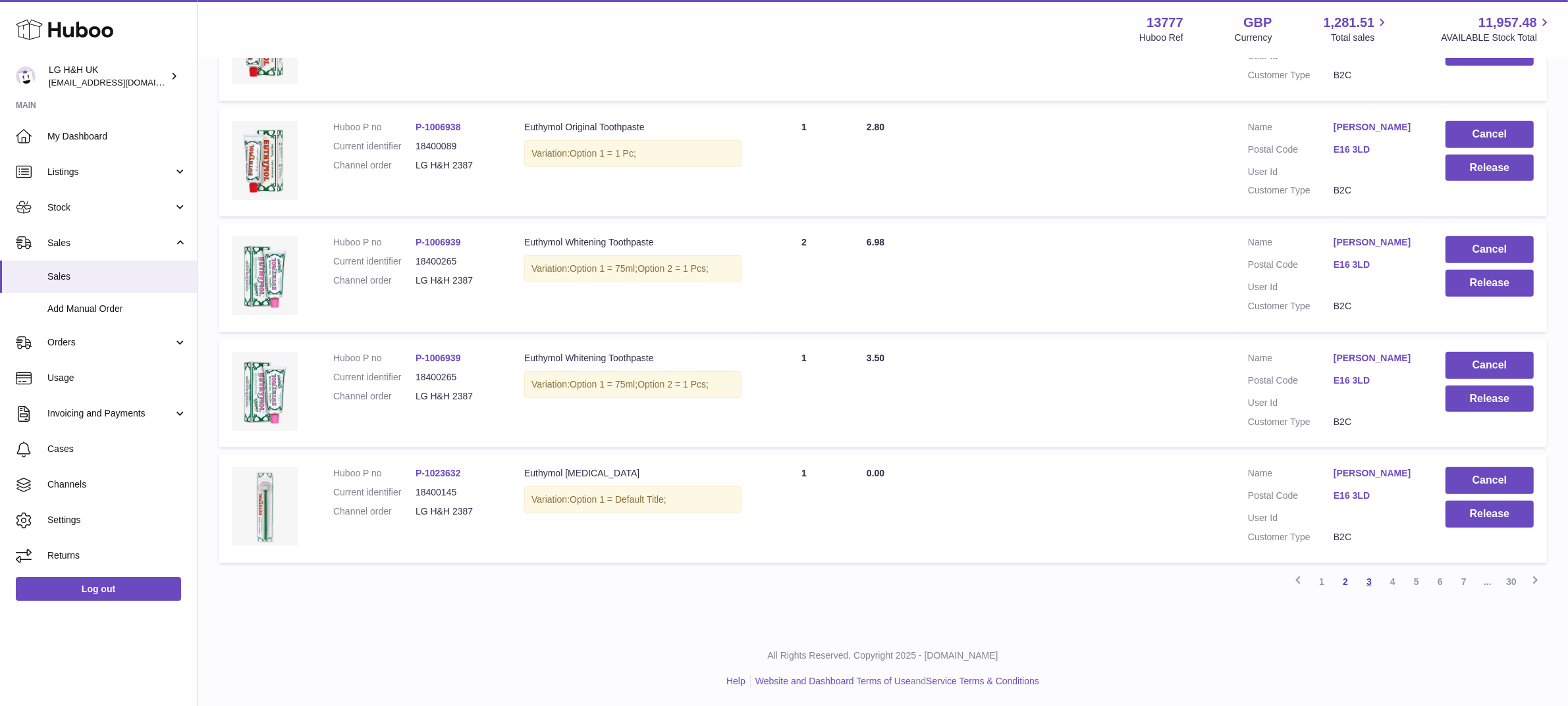
click at [1364, 584] on link "3" at bounding box center [1369, 582] width 24 height 24
click at [1347, 582] on link "2" at bounding box center [1344, 582] width 24 height 24
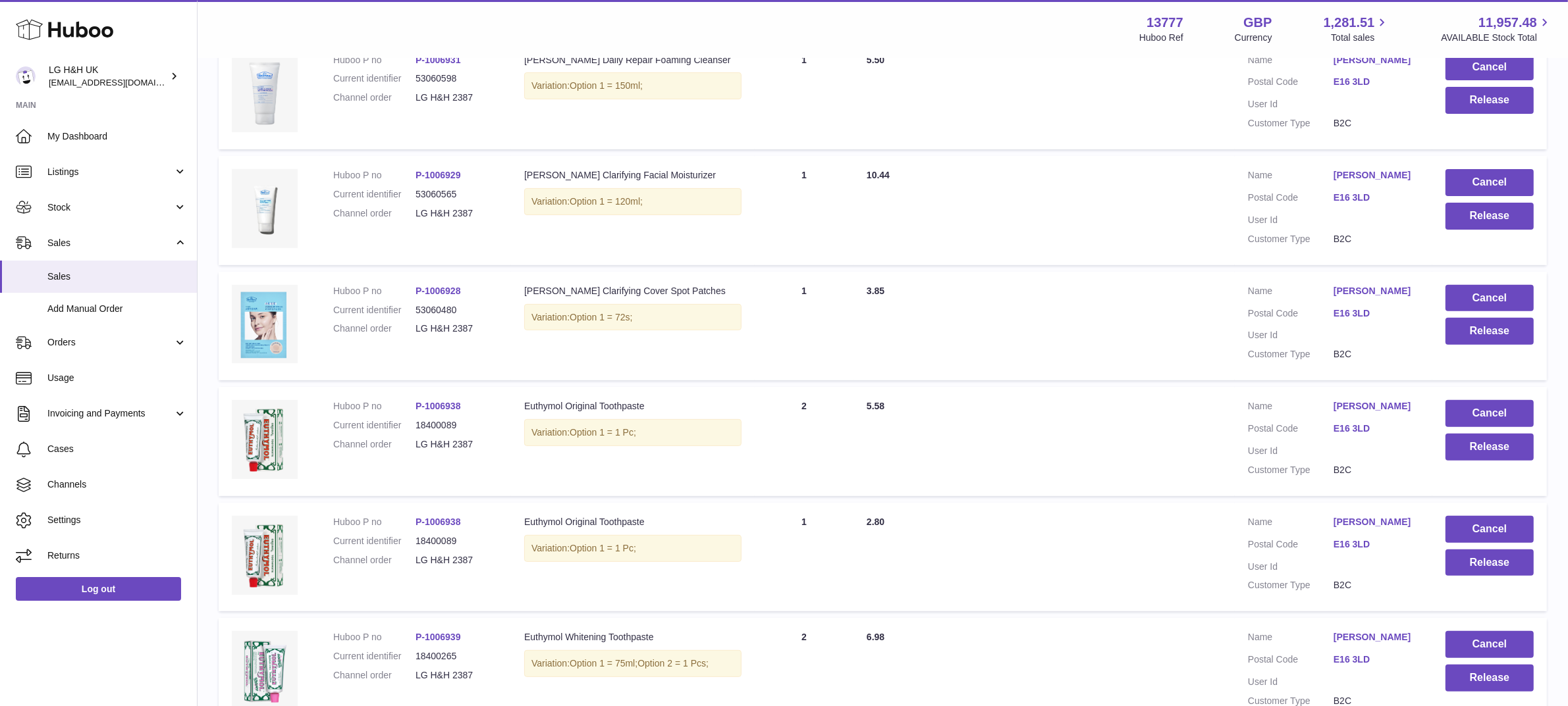
scroll to position [917, 0]
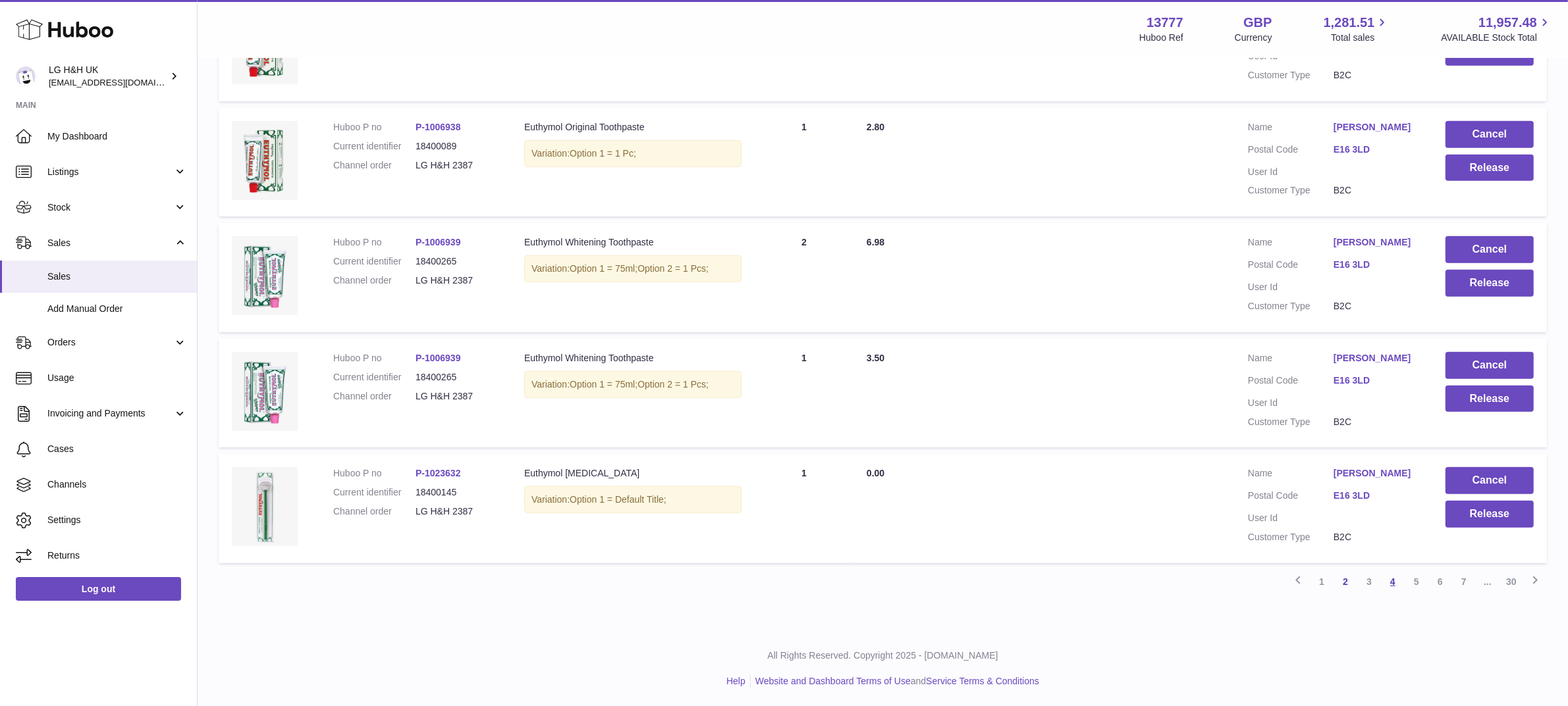
click at [1390, 577] on link "4" at bounding box center [1392, 582] width 24 height 24
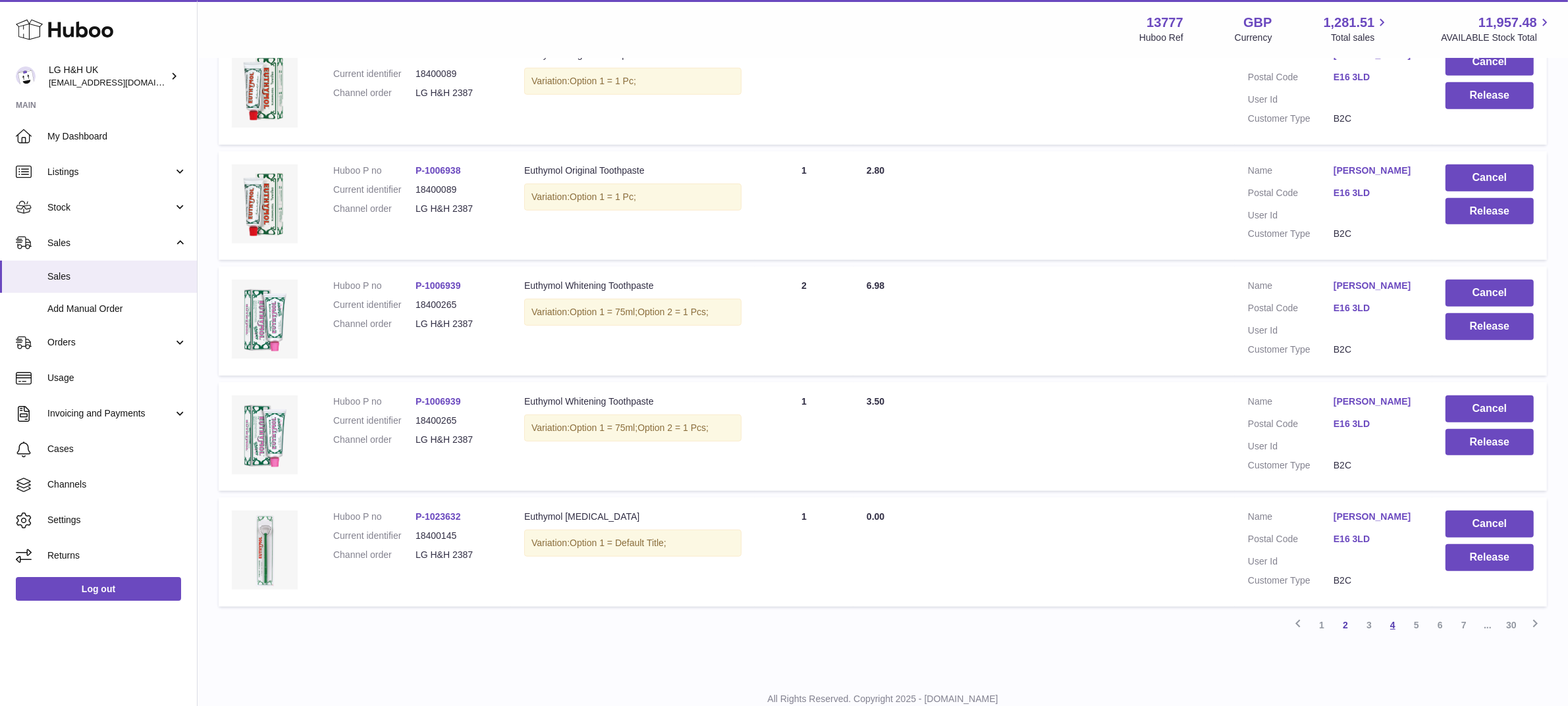
scroll to position [917, 0]
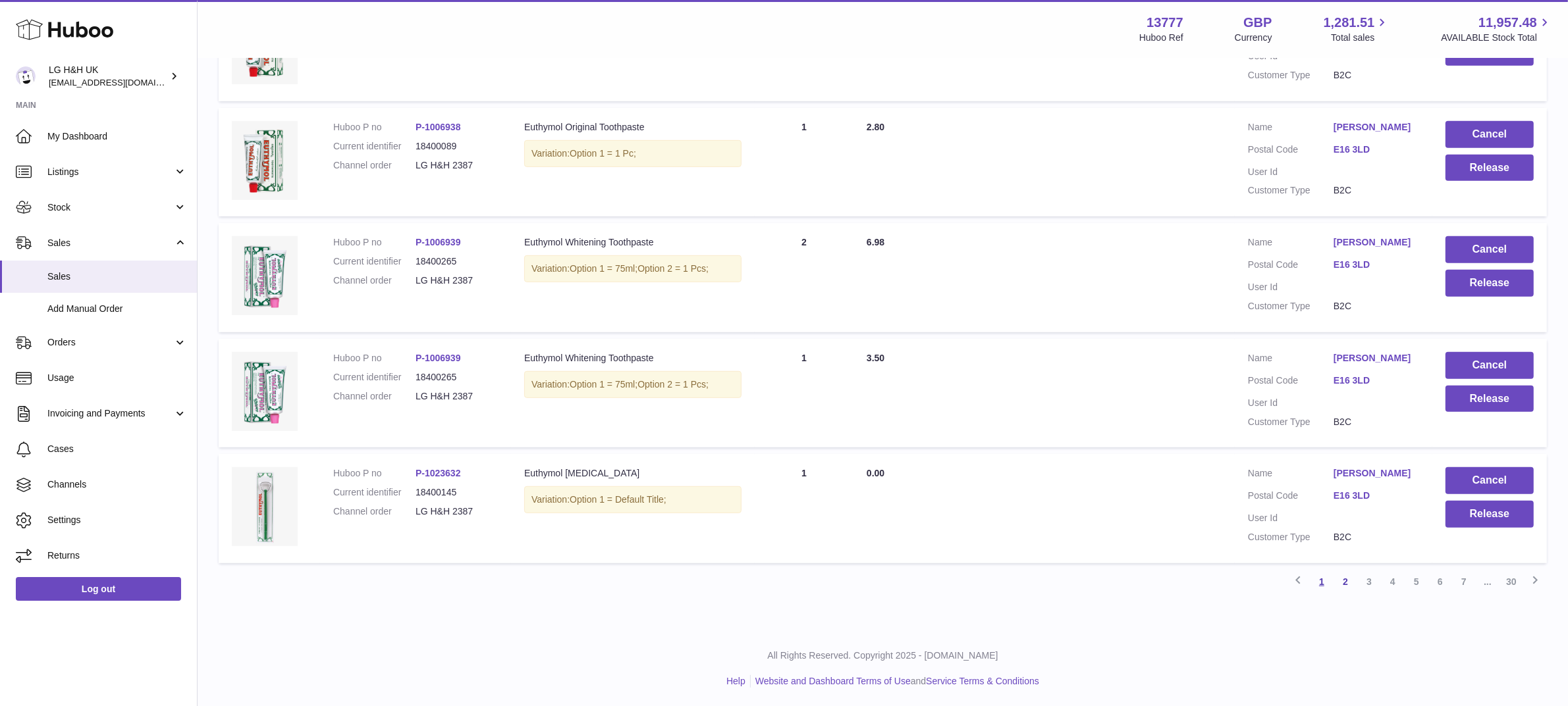
click at [1322, 580] on link "1" at bounding box center [1321, 582] width 24 height 24
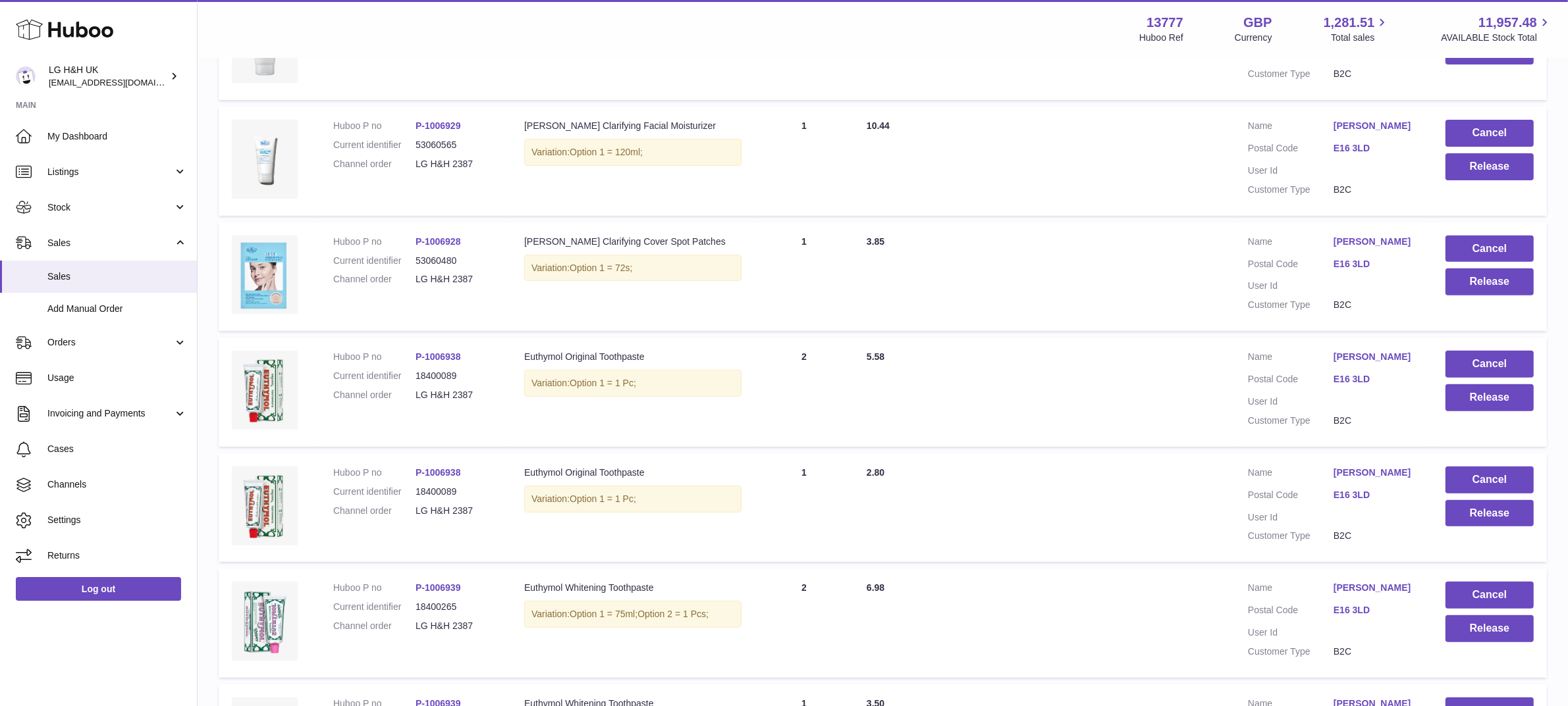
scroll to position [917, 0]
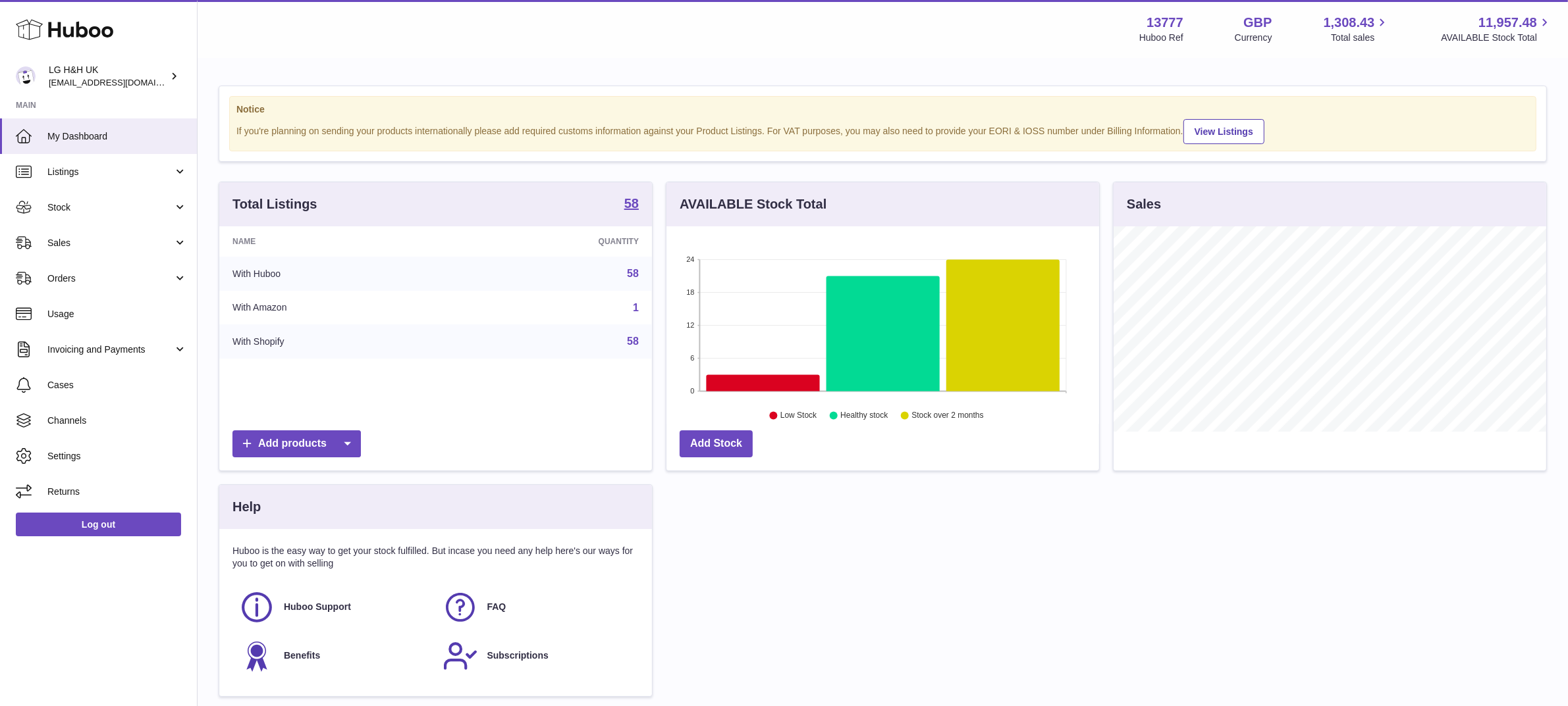
scroll to position [205, 433]
click at [68, 247] on span "Sales" at bounding box center [110, 243] width 125 height 12
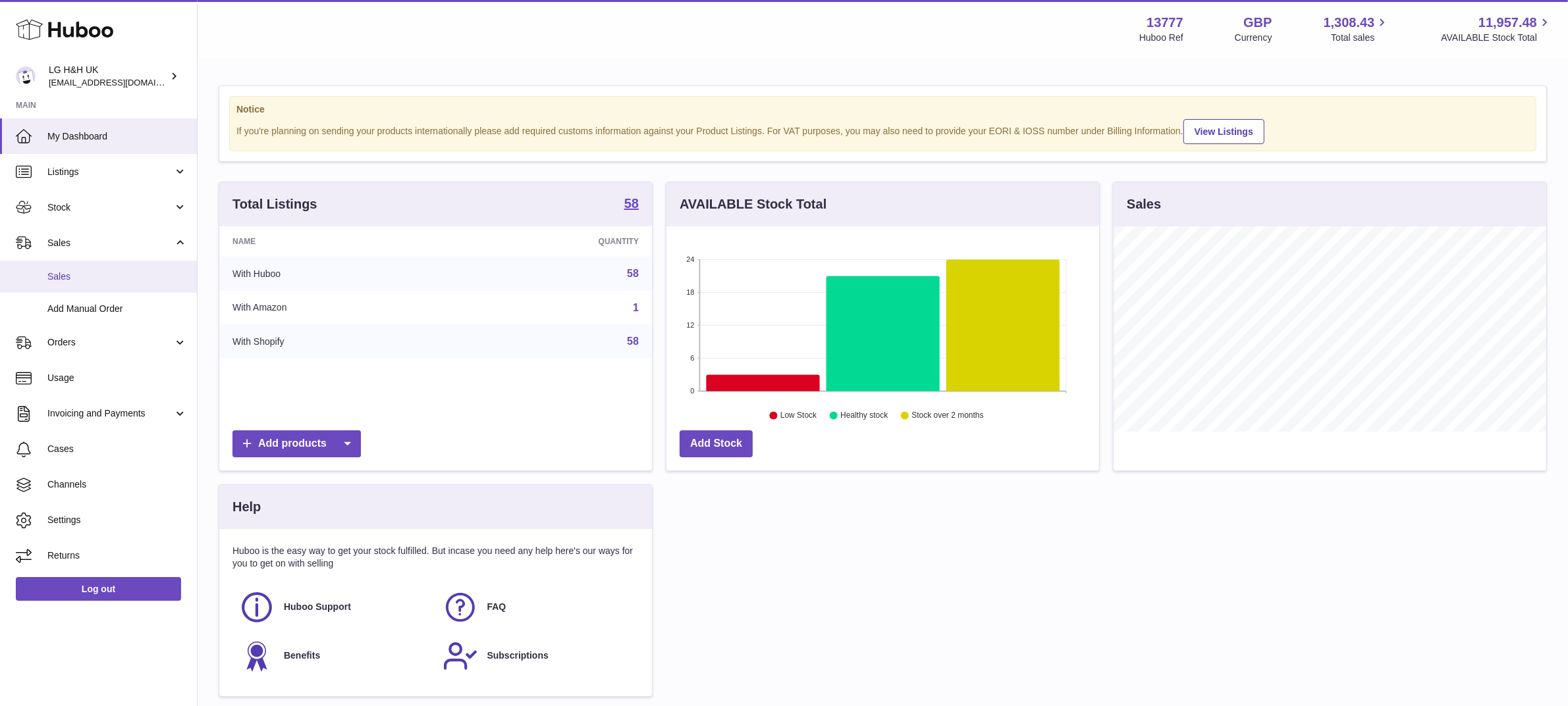
click at [64, 277] on span "Sales" at bounding box center [117, 277] width 139 height 12
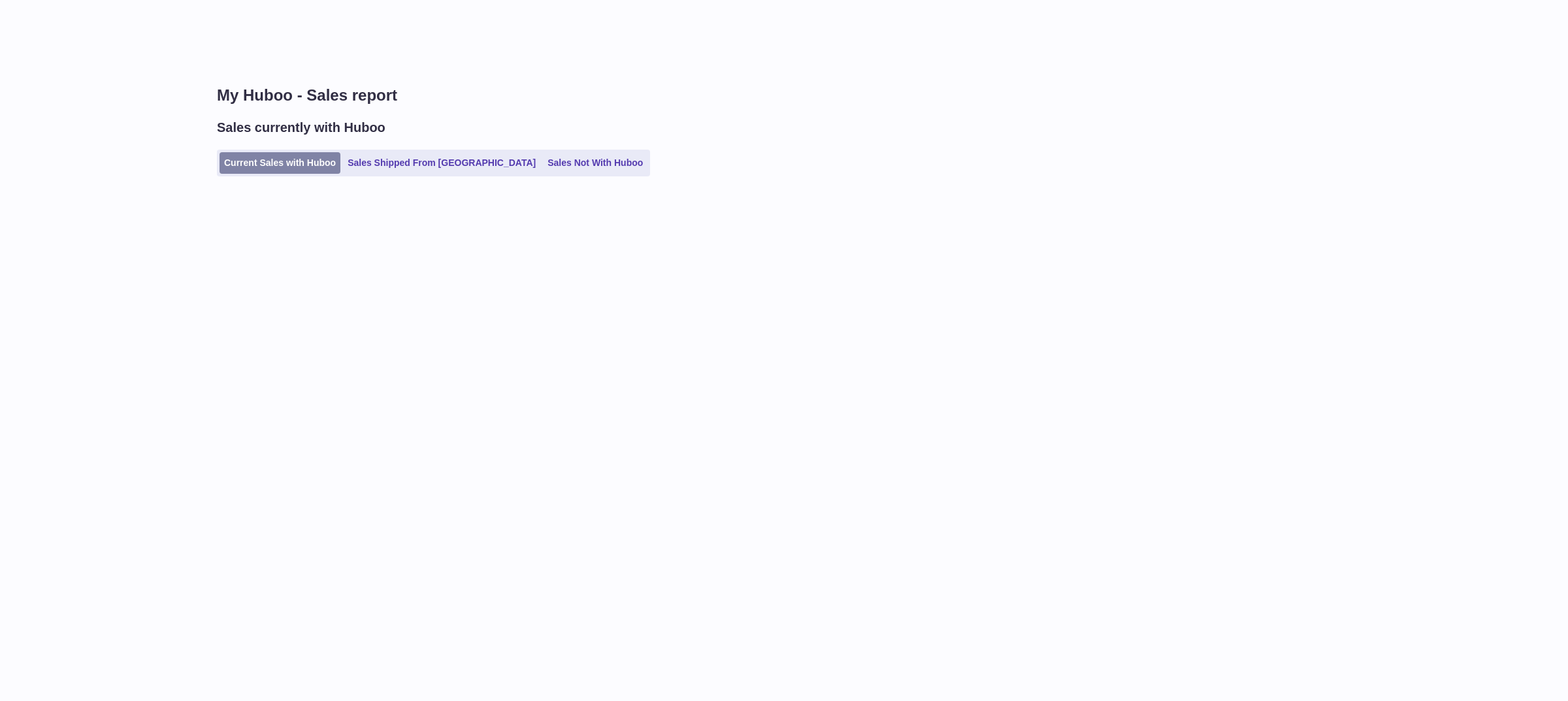
click at [249, 165] on link "Current Sales with Huboo" at bounding box center [280, 163] width 121 height 22
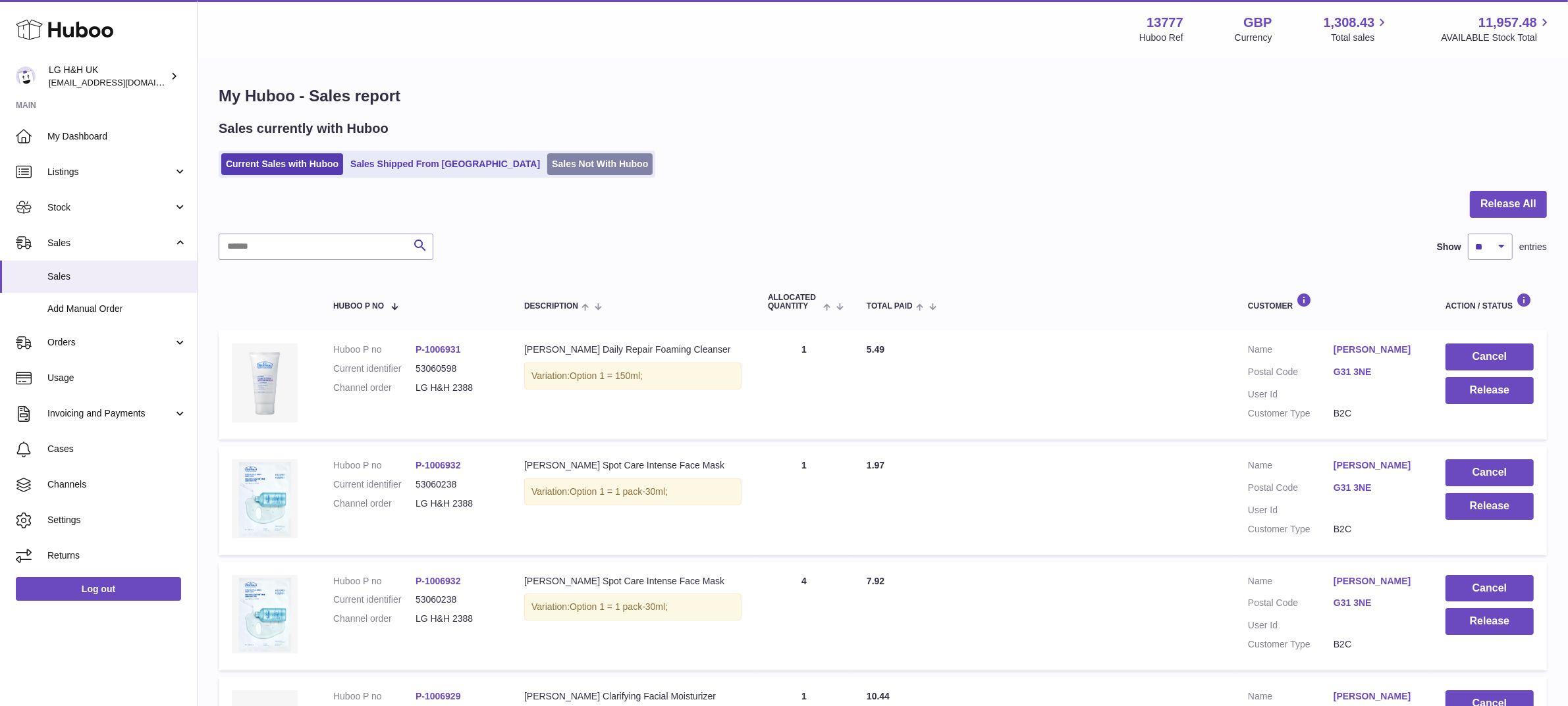
click at [560, 169] on link "Sales Not With Huboo" at bounding box center [599, 164] width 105 height 22
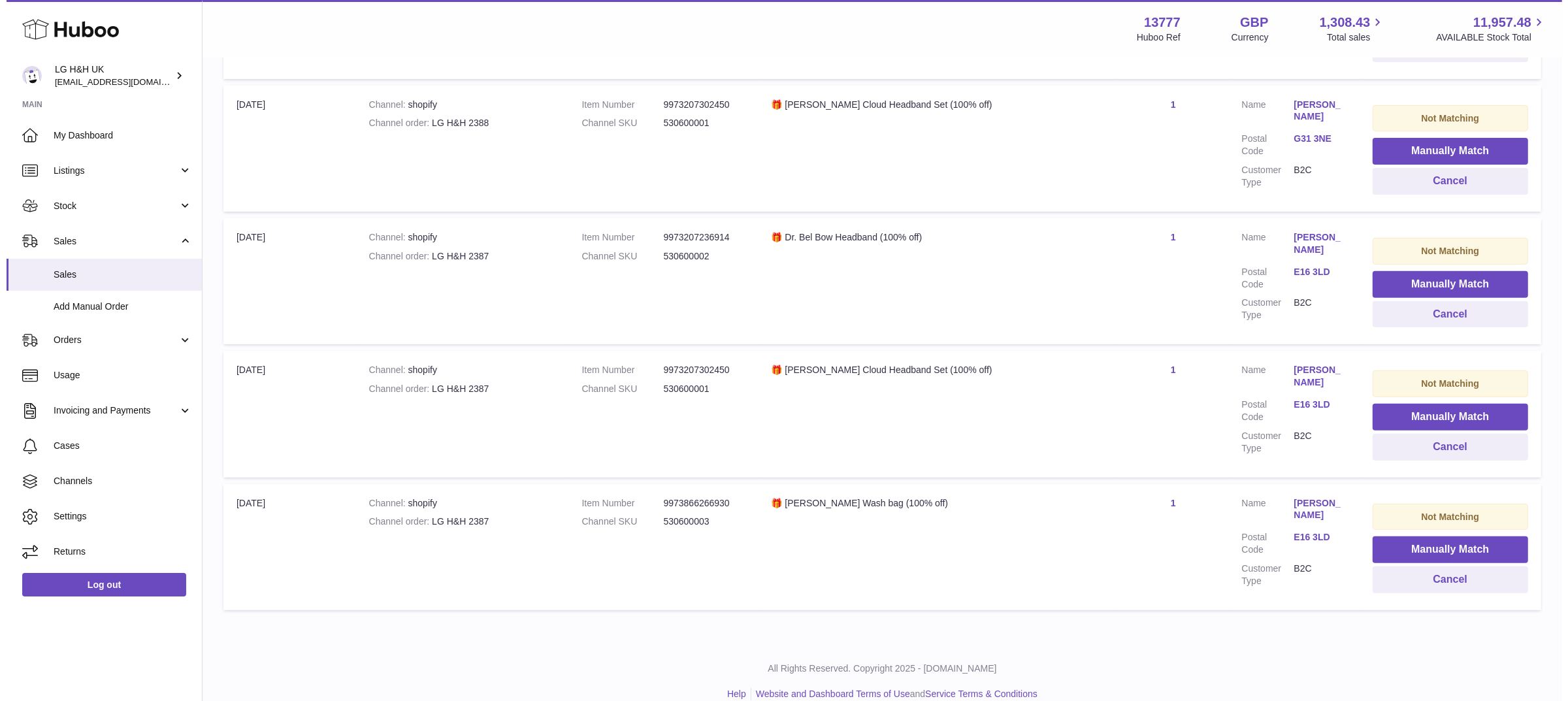
scroll to position [547, 0]
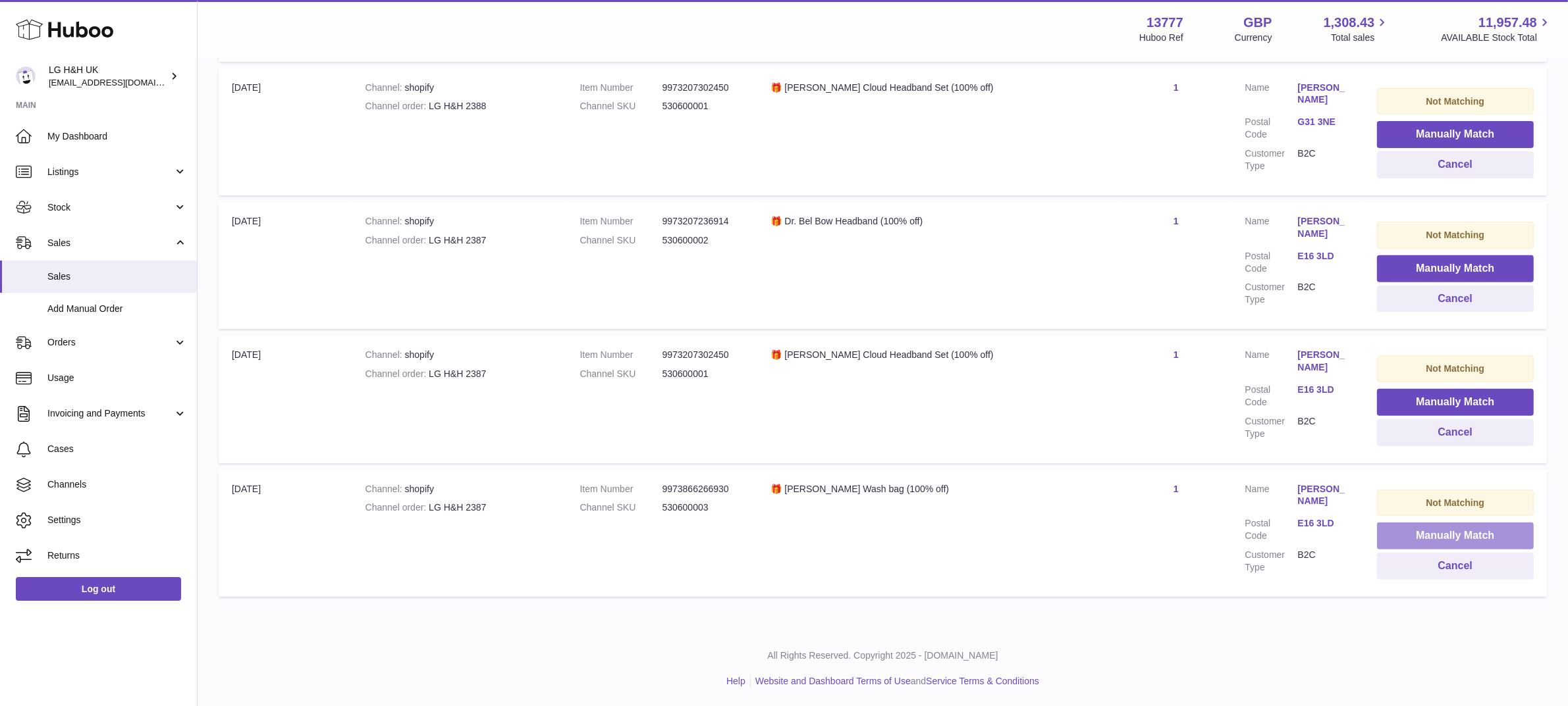
click at [1403, 531] on button "Manually Match" at bounding box center [1455, 535] width 157 height 27
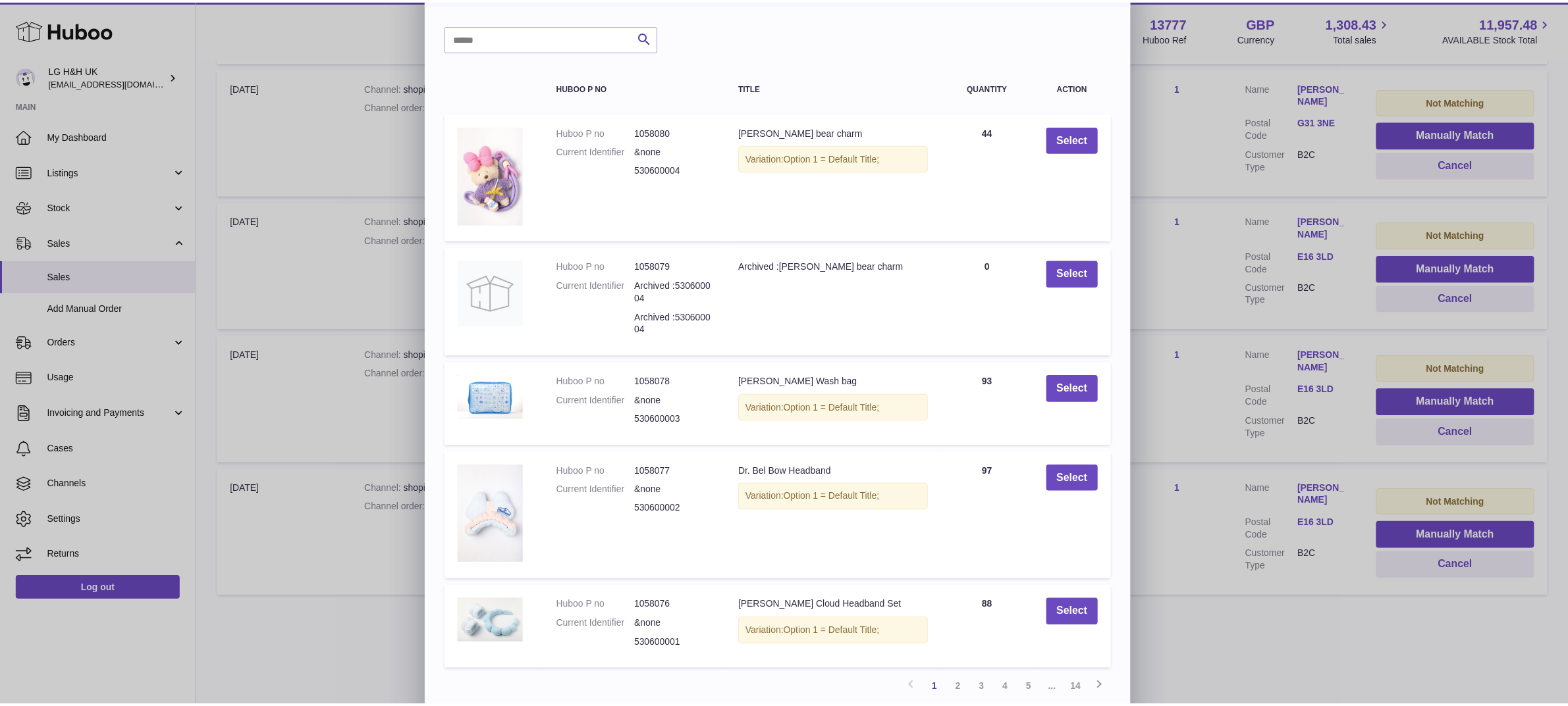
scroll to position [64, 0]
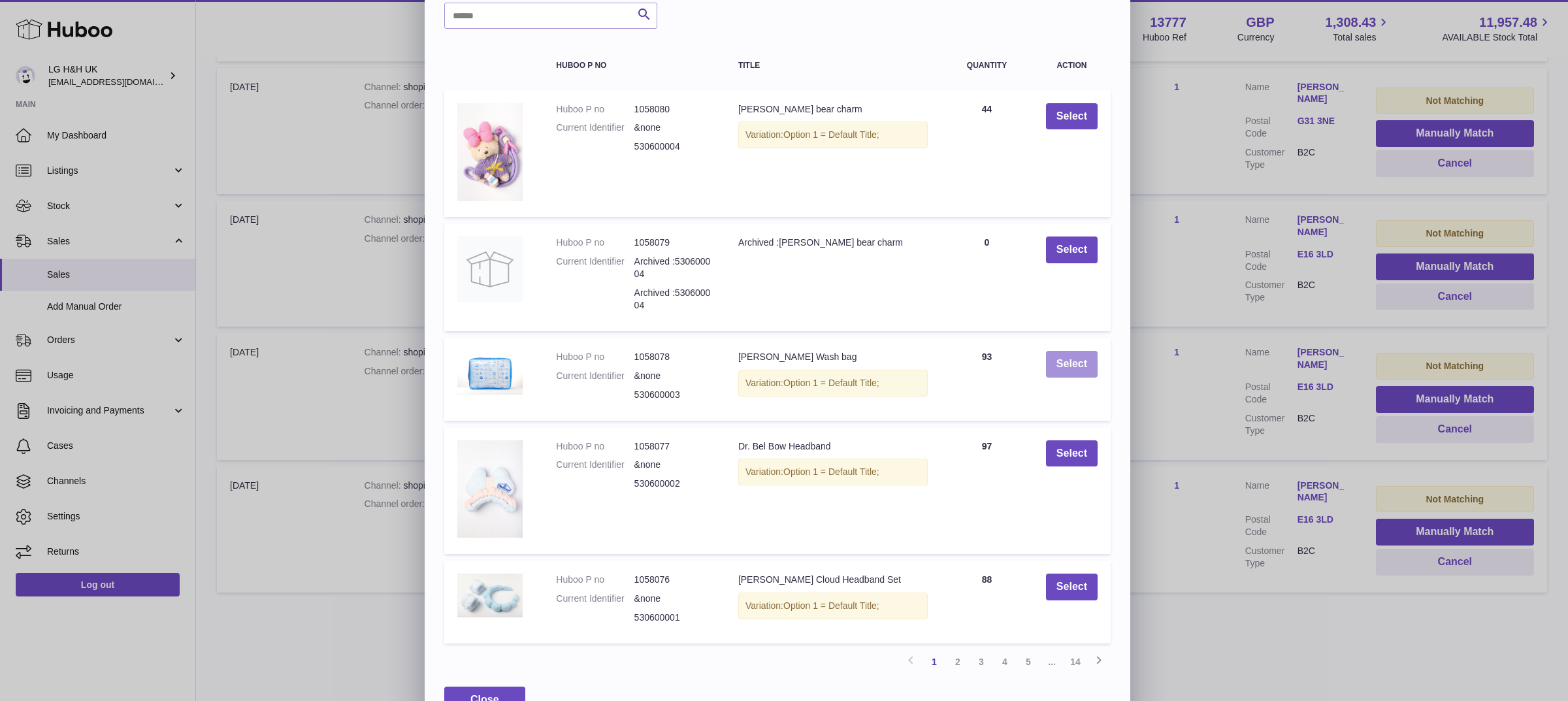
click at [1060, 358] on button "Select" at bounding box center [1072, 364] width 52 height 27
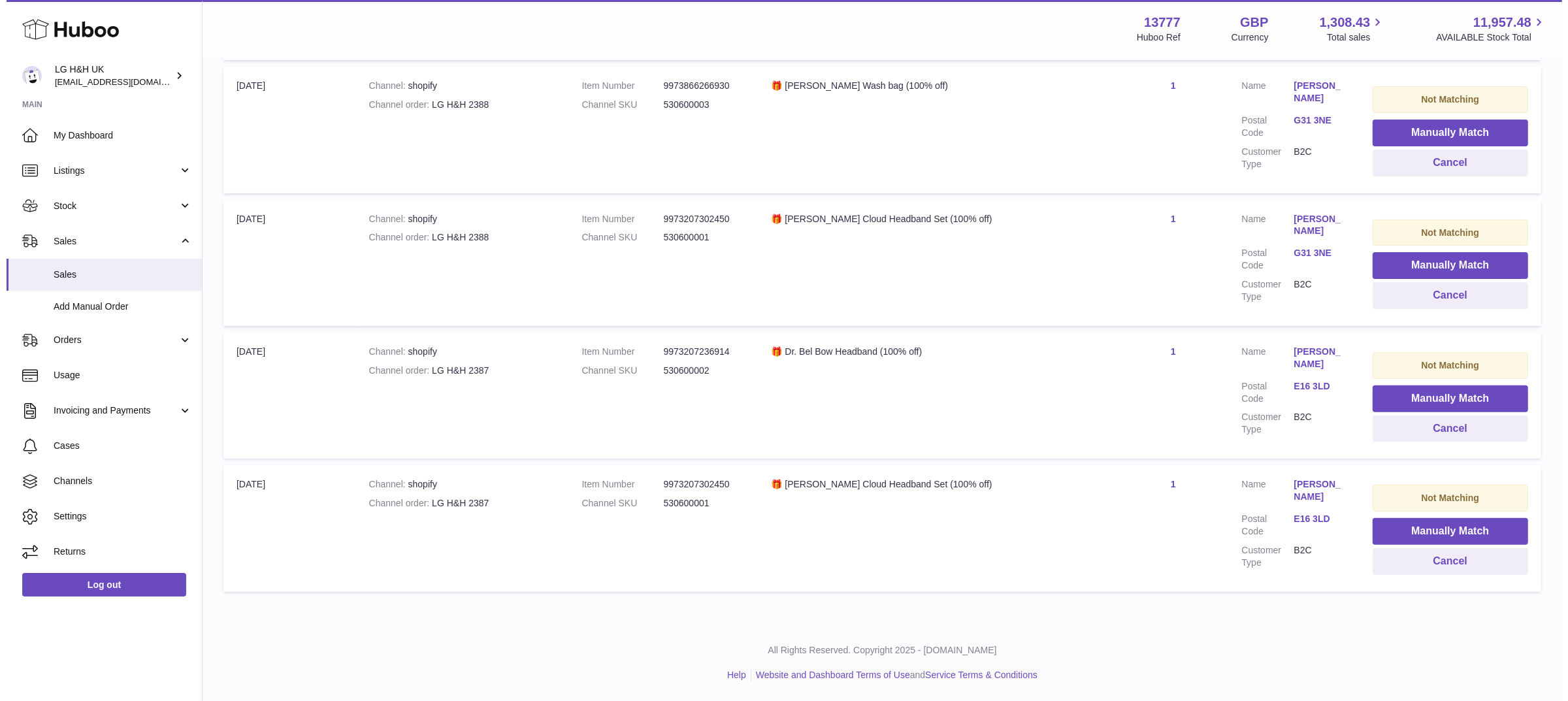
scroll to position [414, 0]
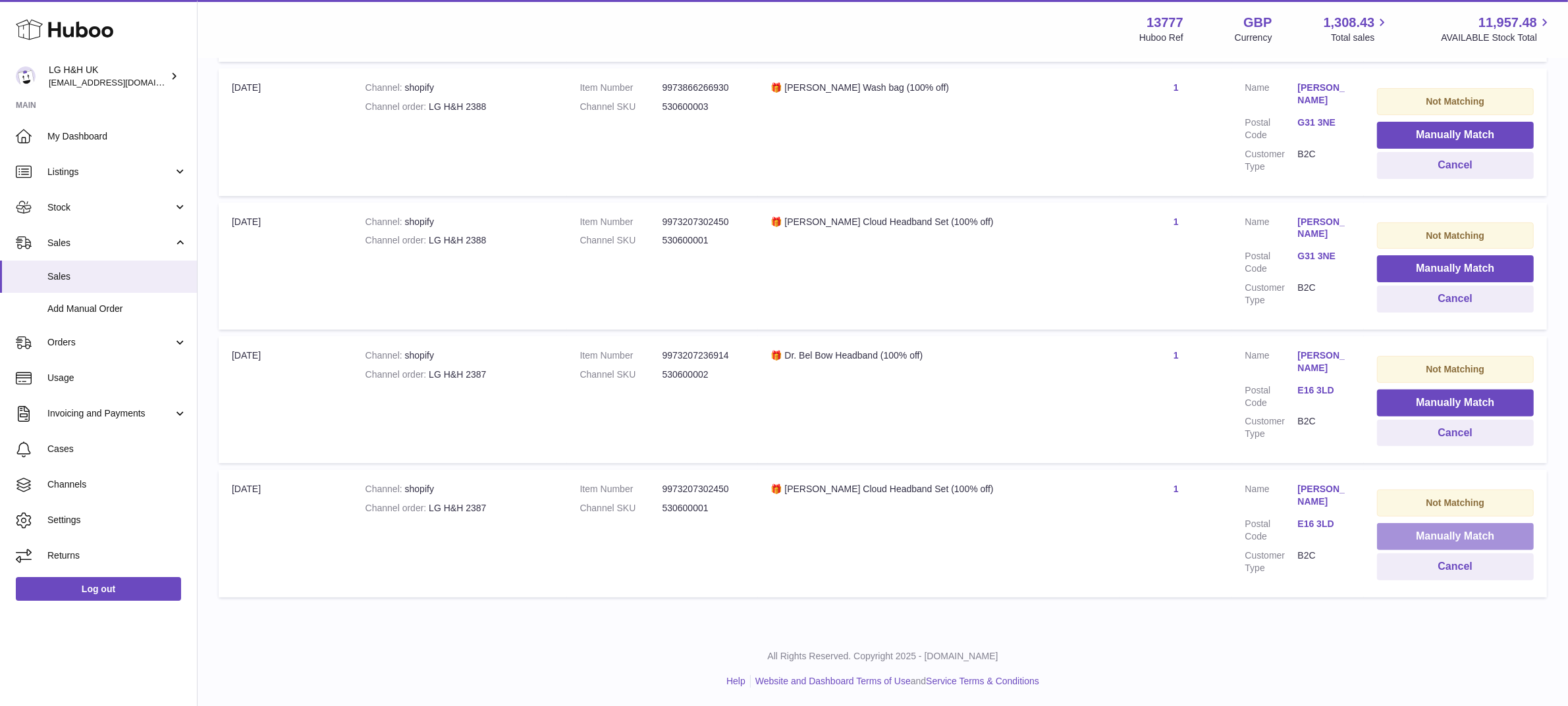
click at [1390, 532] on button "Manually Match" at bounding box center [1455, 536] width 157 height 27
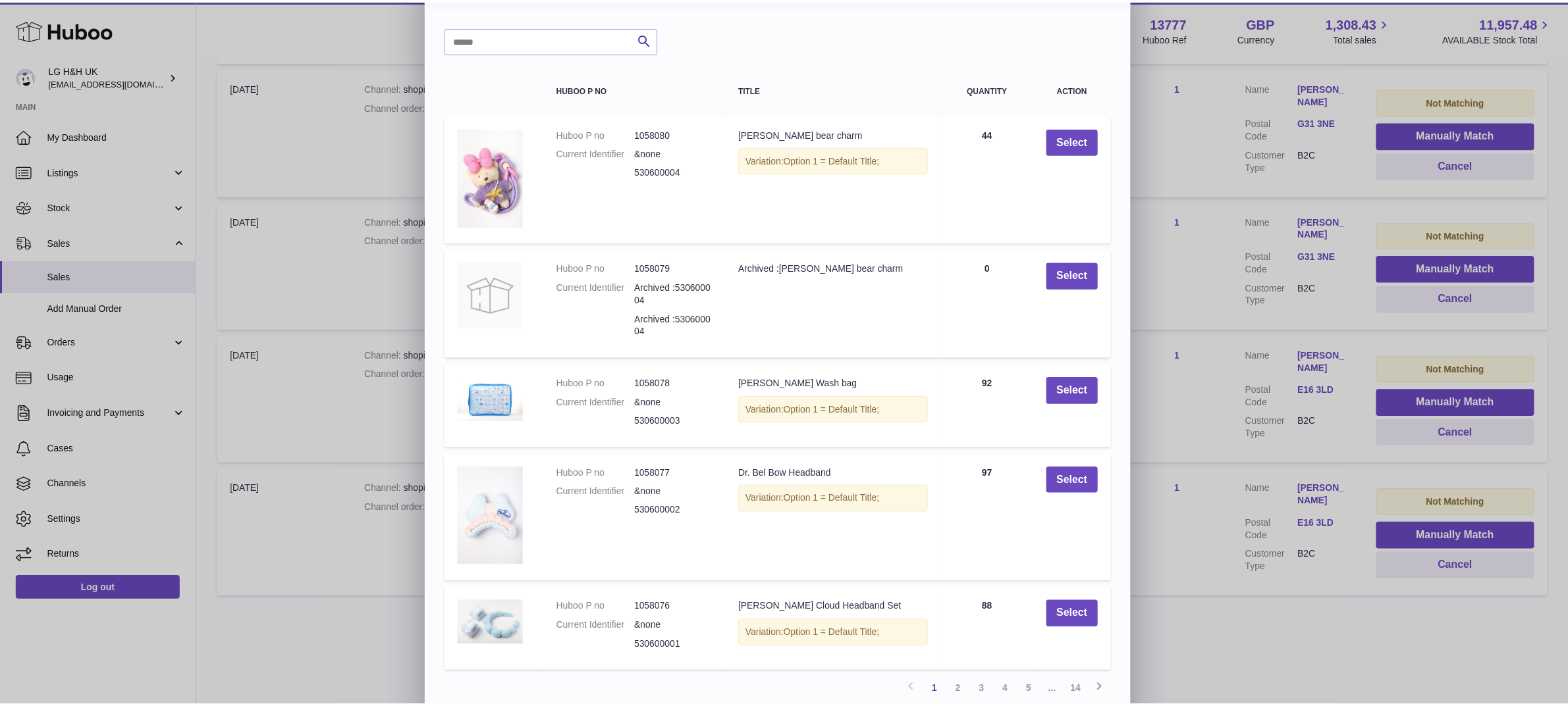
scroll to position [64, 0]
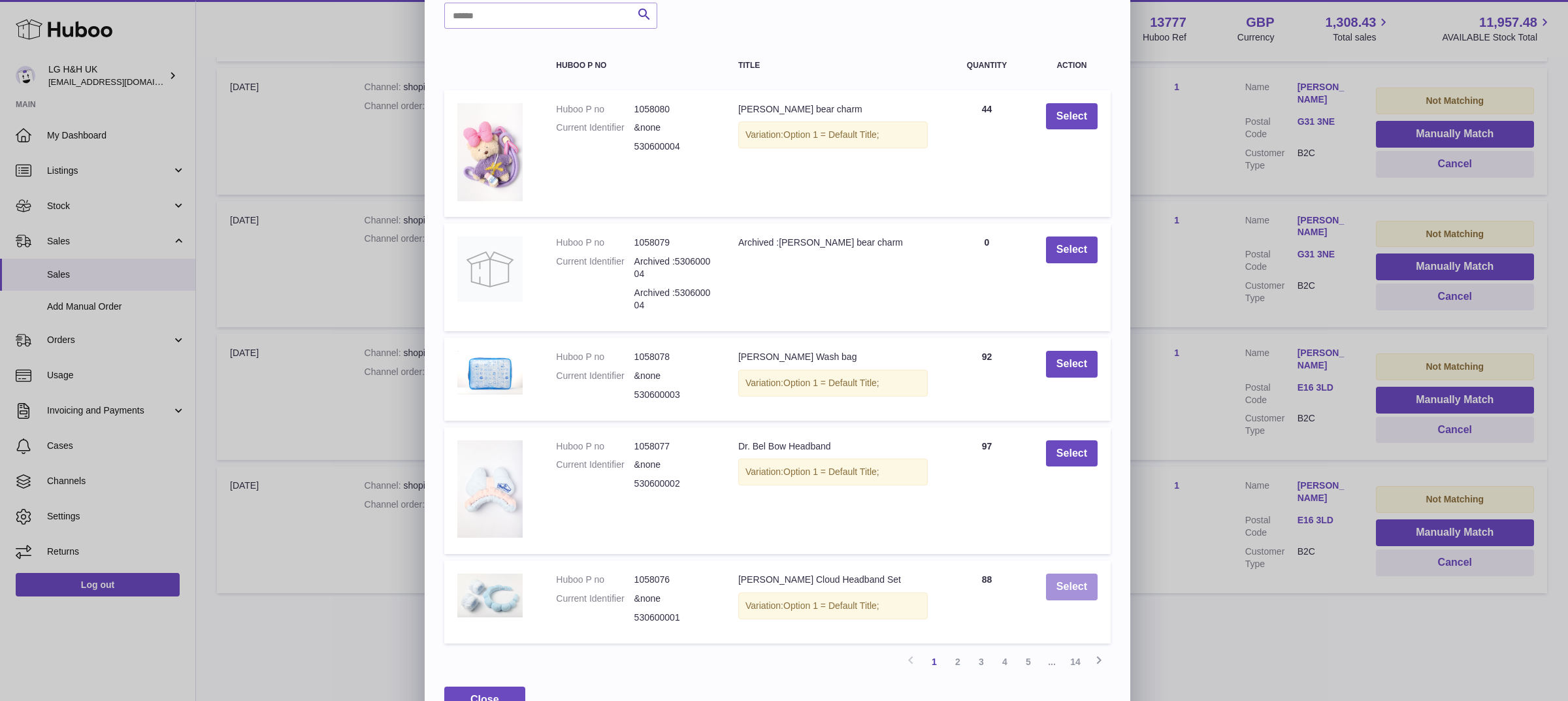
click at [1070, 574] on button "Select" at bounding box center [1072, 587] width 52 height 27
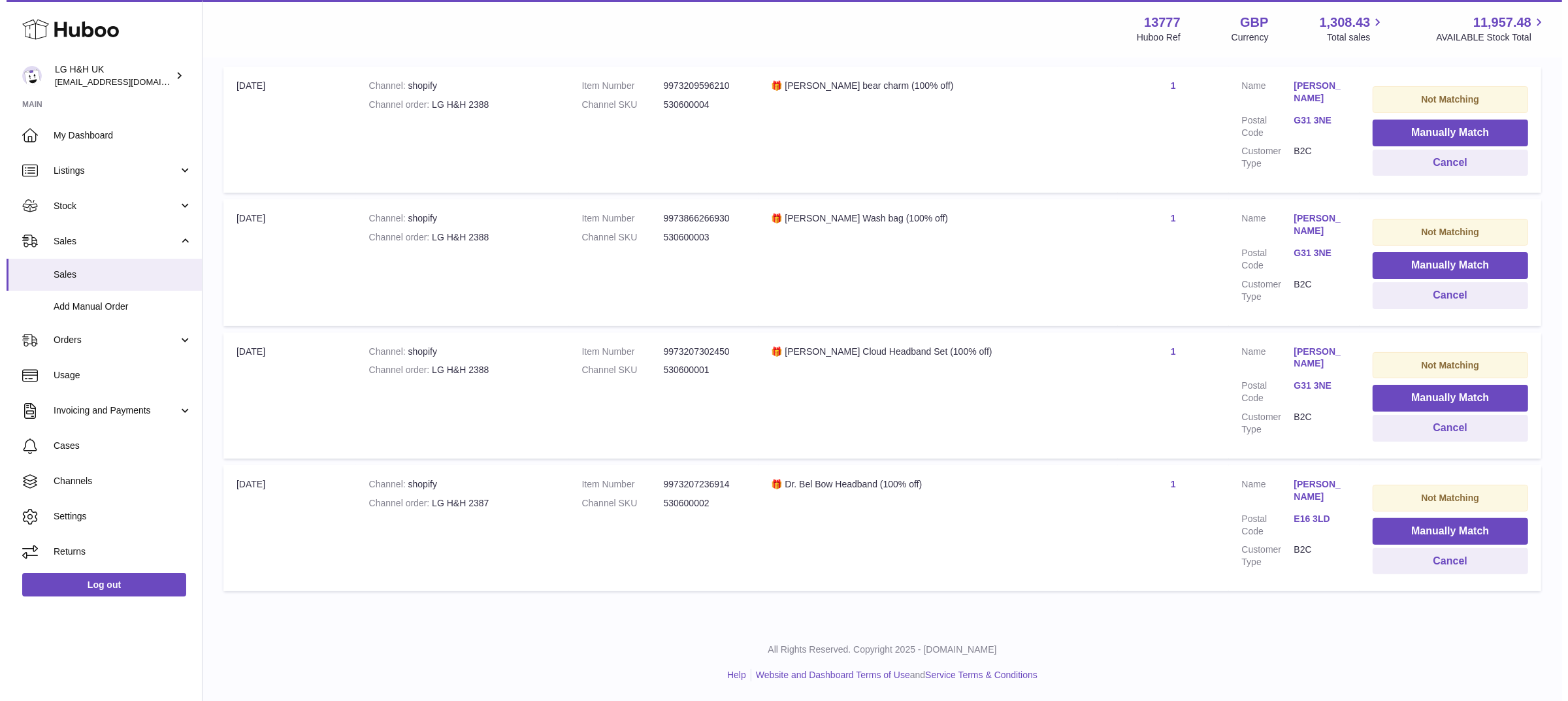
scroll to position [282, 0]
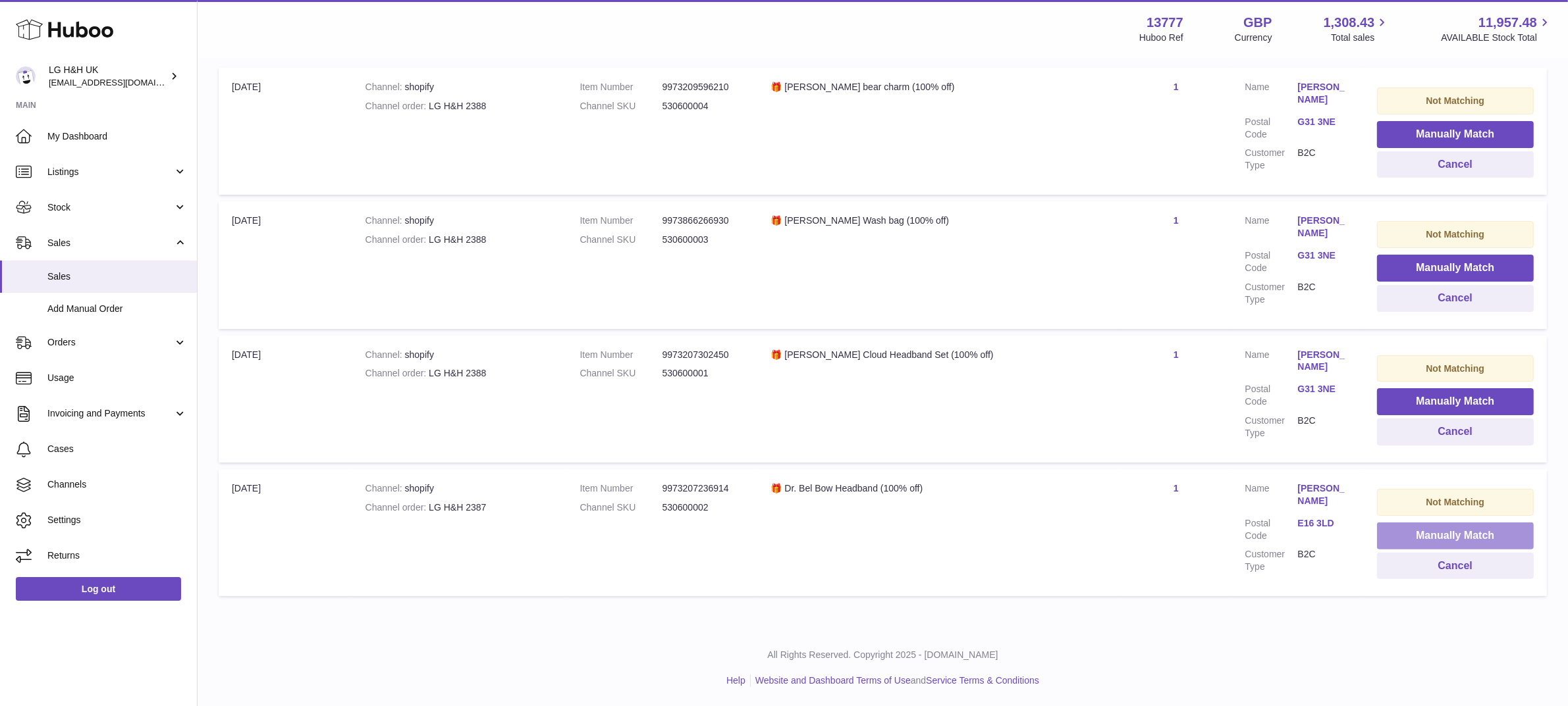
click at [1420, 531] on button "Manually Match" at bounding box center [1455, 535] width 157 height 27
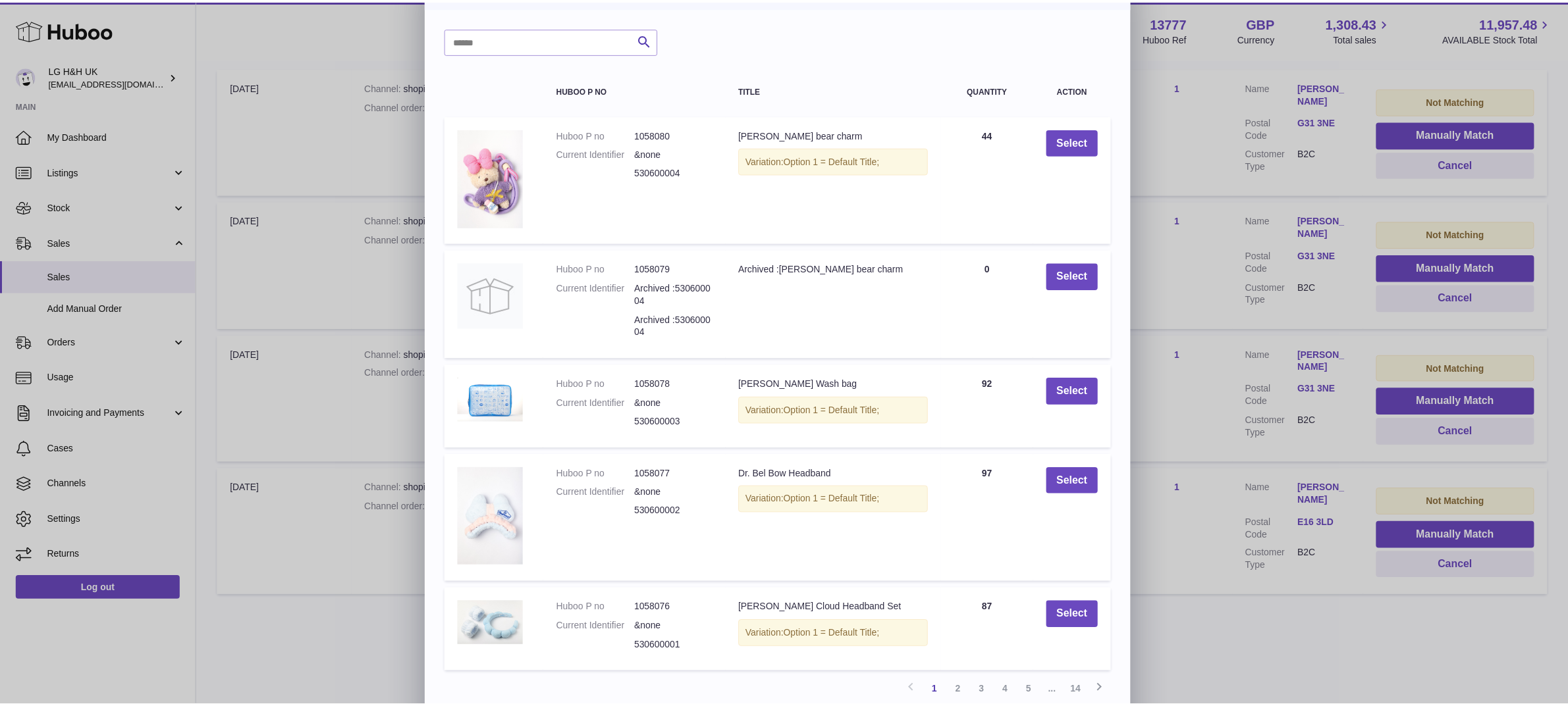
scroll to position [64, 0]
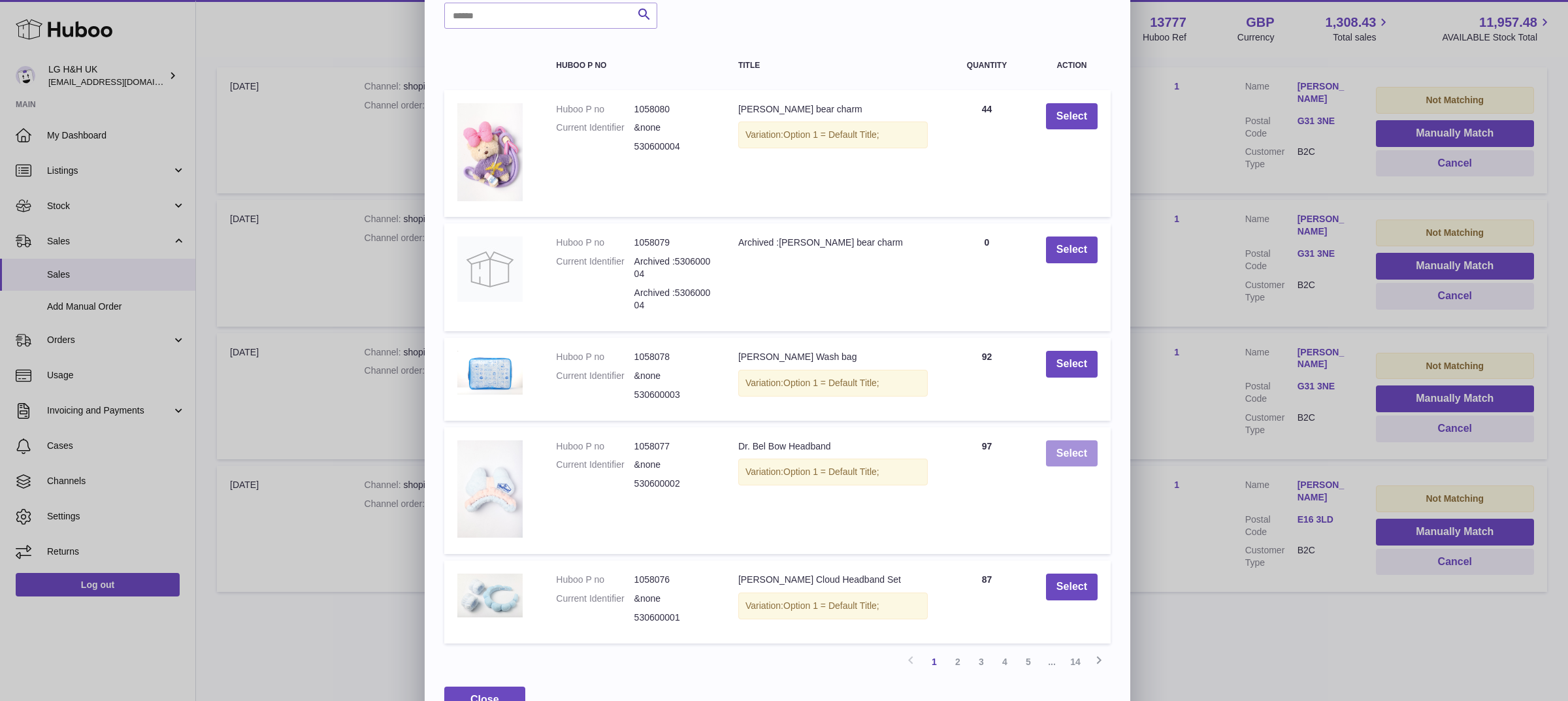
click at [1065, 445] on button "Select" at bounding box center [1072, 454] width 52 height 27
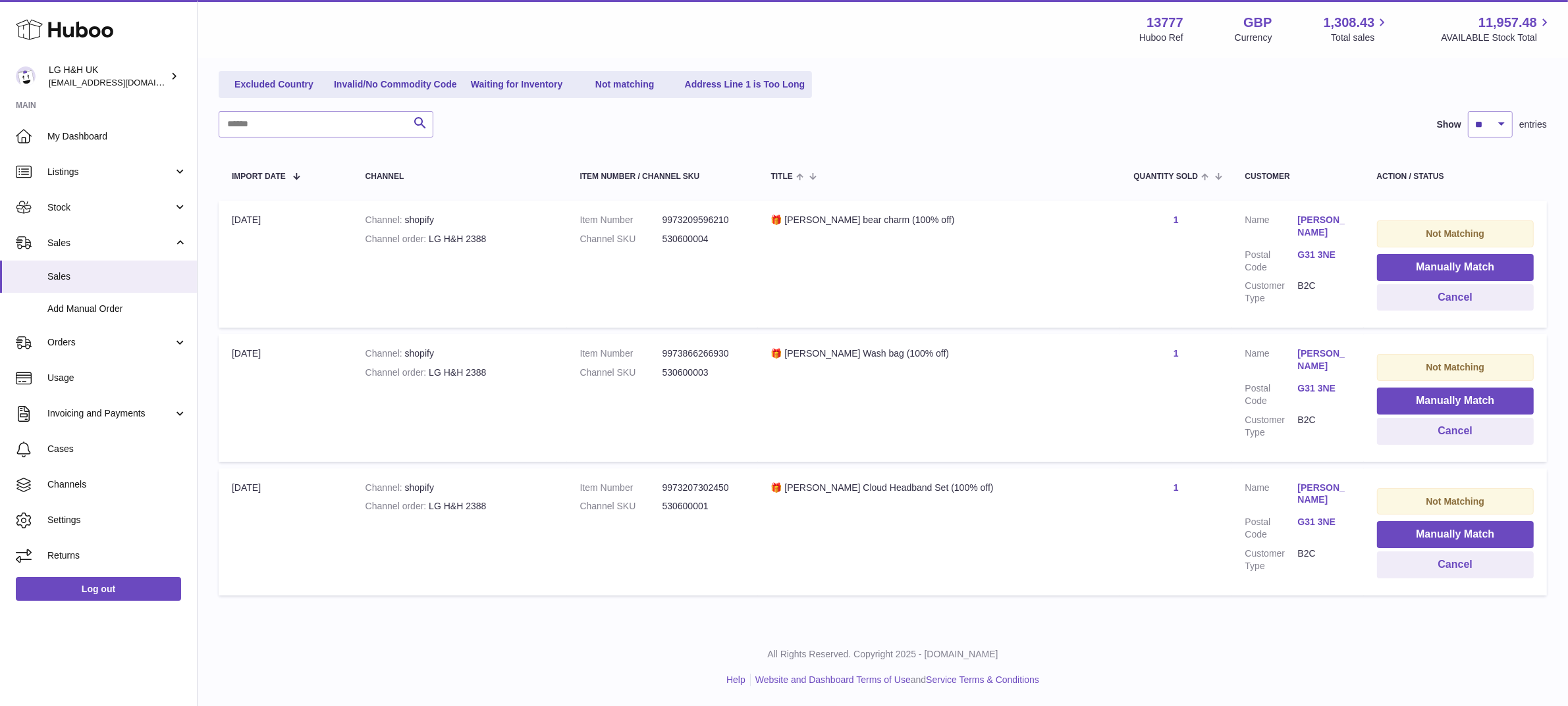
scroll to position [150, 0]
click at [73, 277] on span "Sales" at bounding box center [117, 277] width 139 height 12
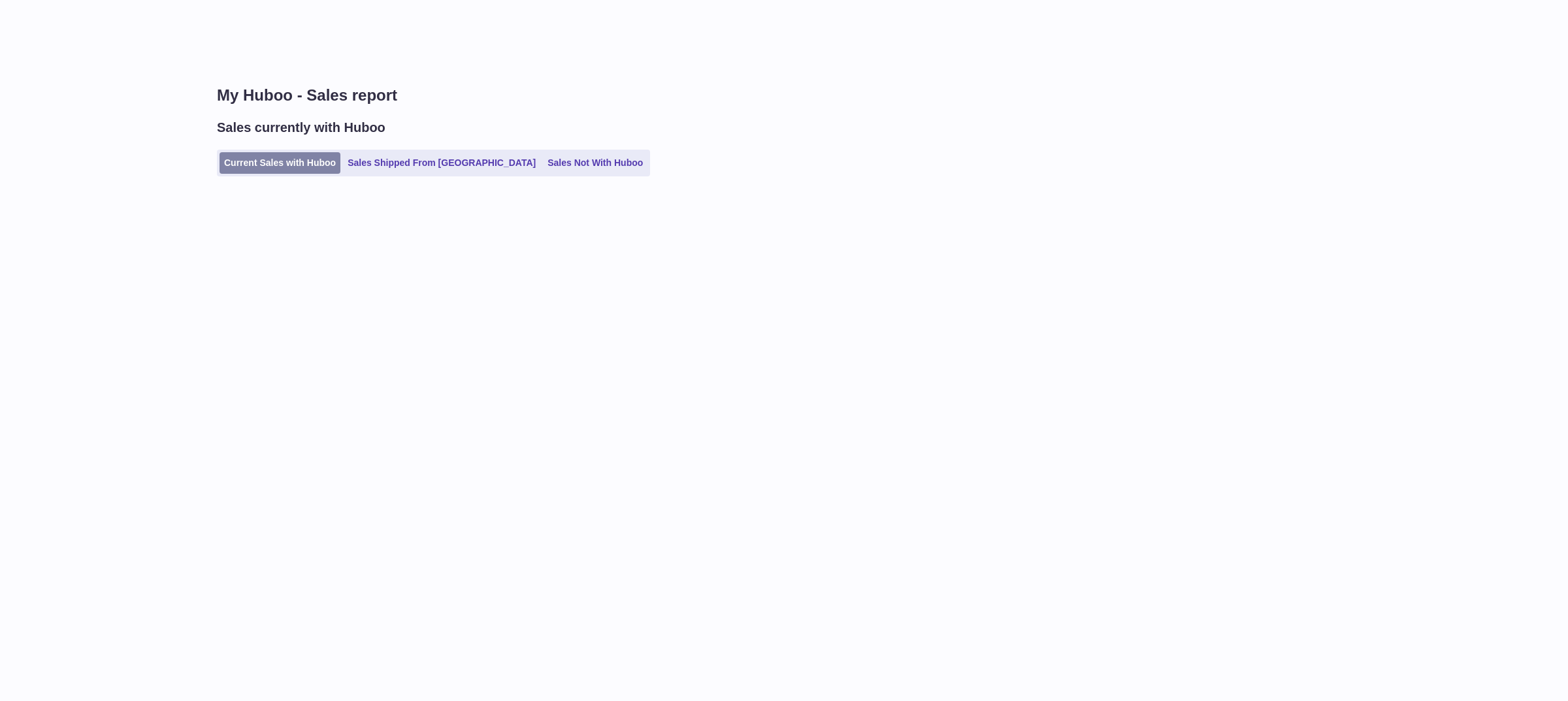
click at [276, 154] on link "Current Sales with Huboo" at bounding box center [280, 163] width 121 height 22
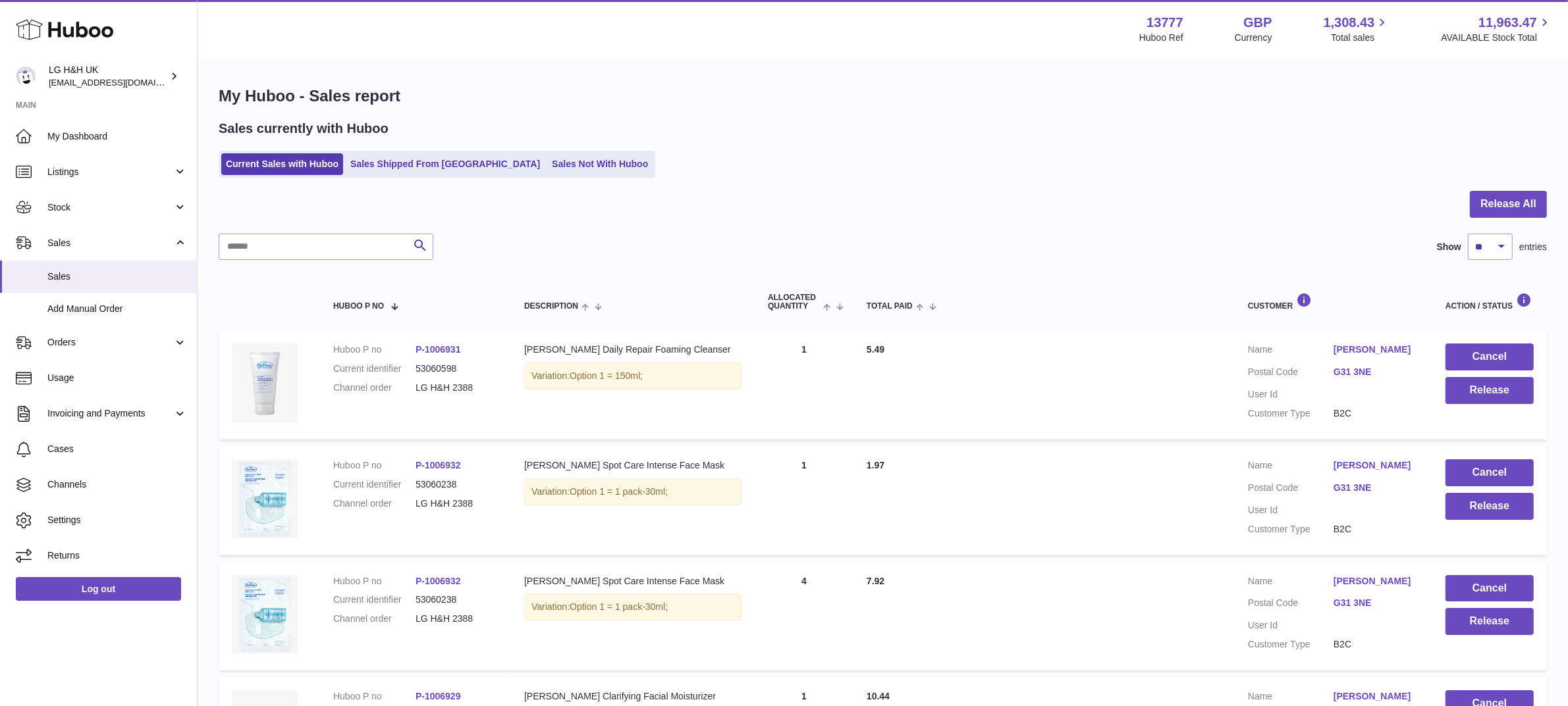
scroll to position [917, 0]
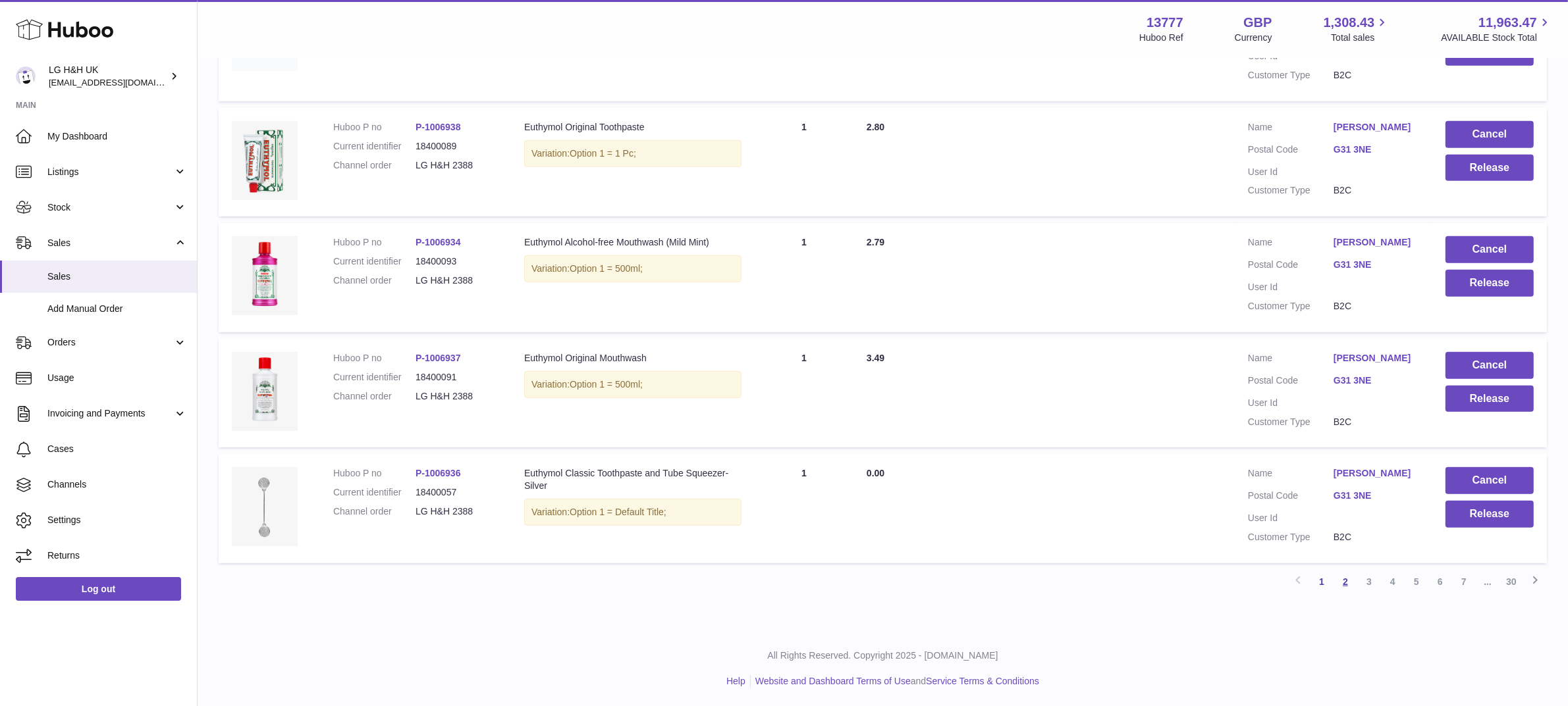
click at [1343, 593] on link "2" at bounding box center [1344, 582] width 24 height 24
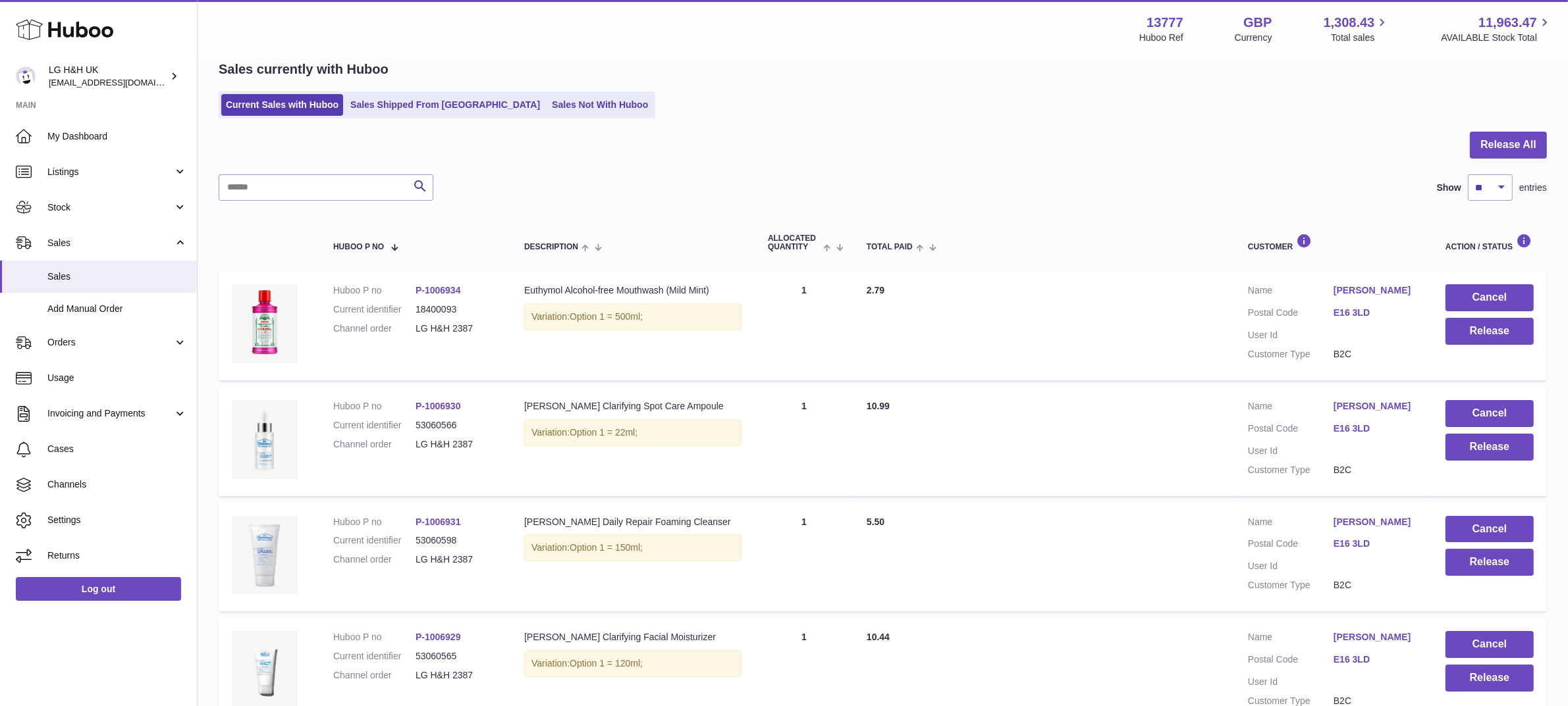
scroll to position [917, 0]
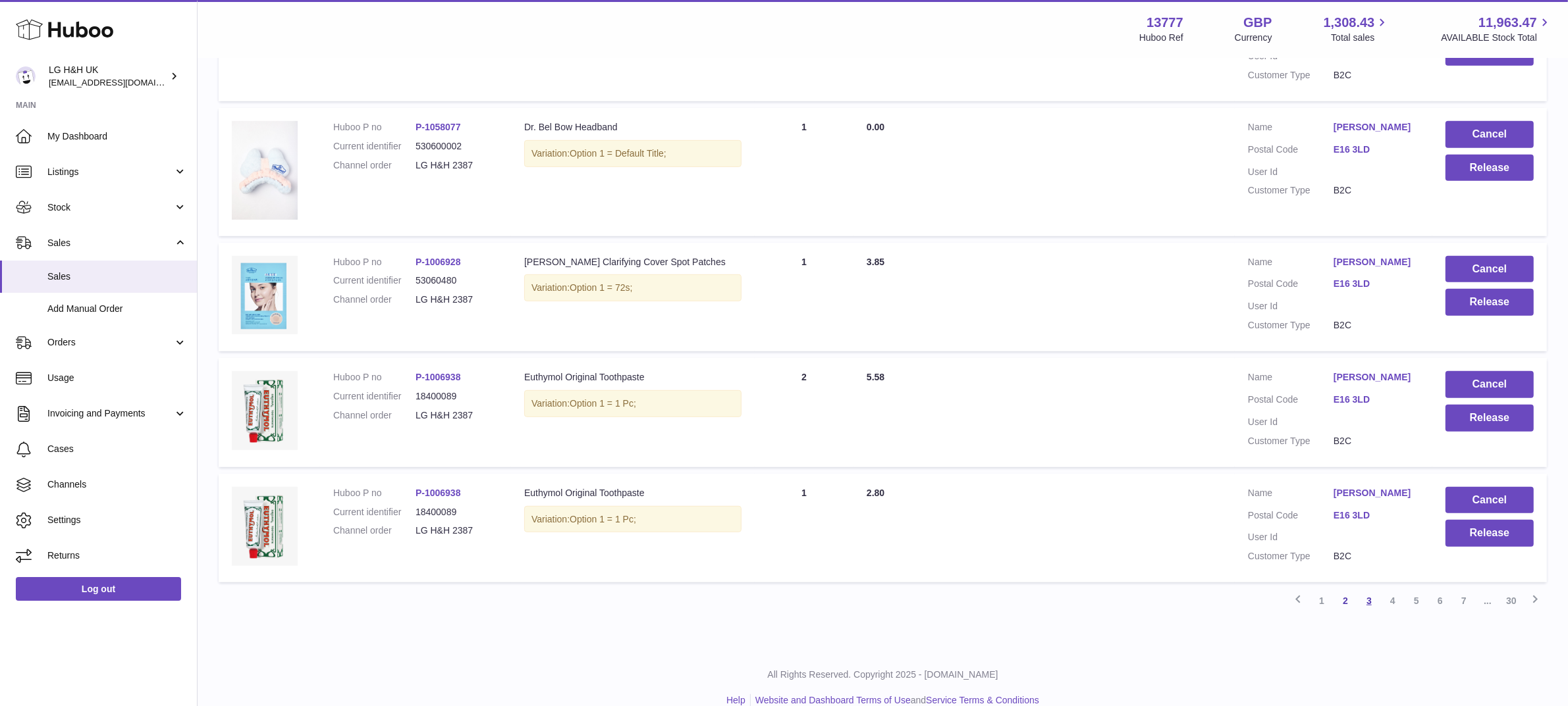
click at [1371, 589] on link "3" at bounding box center [1369, 601] width 24 height 24
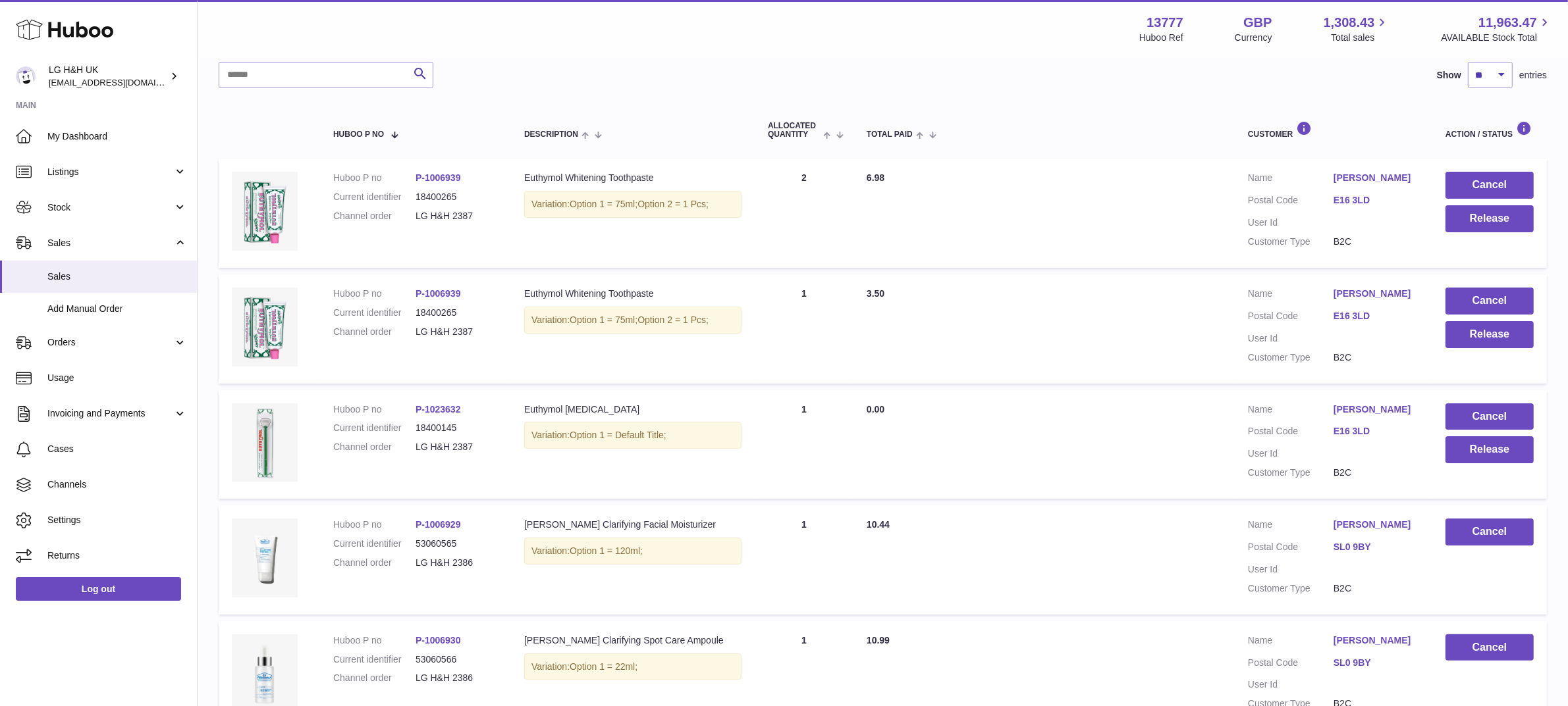
scroll to position [165, 0]
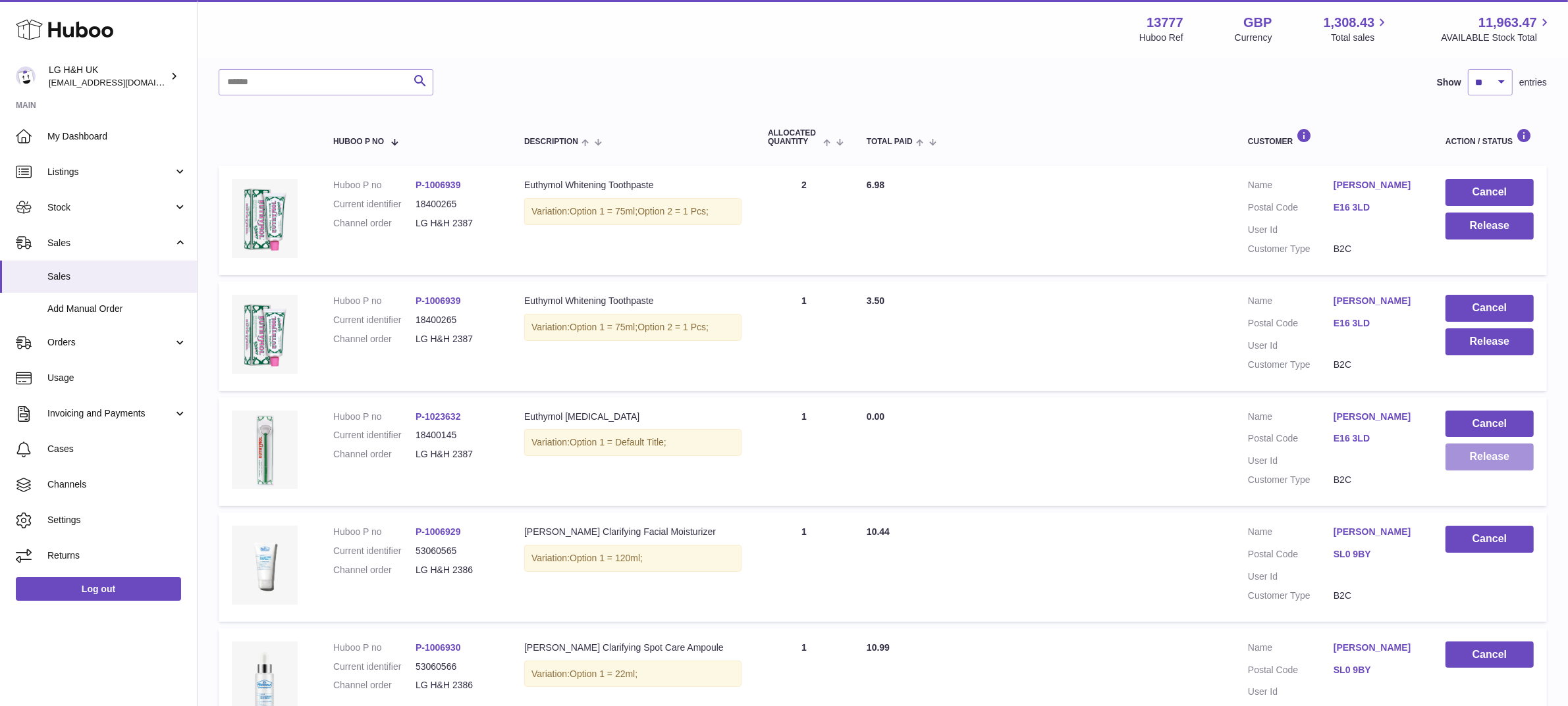
click at [1459, 463] on button "Release" at bounding box center [1489, 457] width 88 height 27
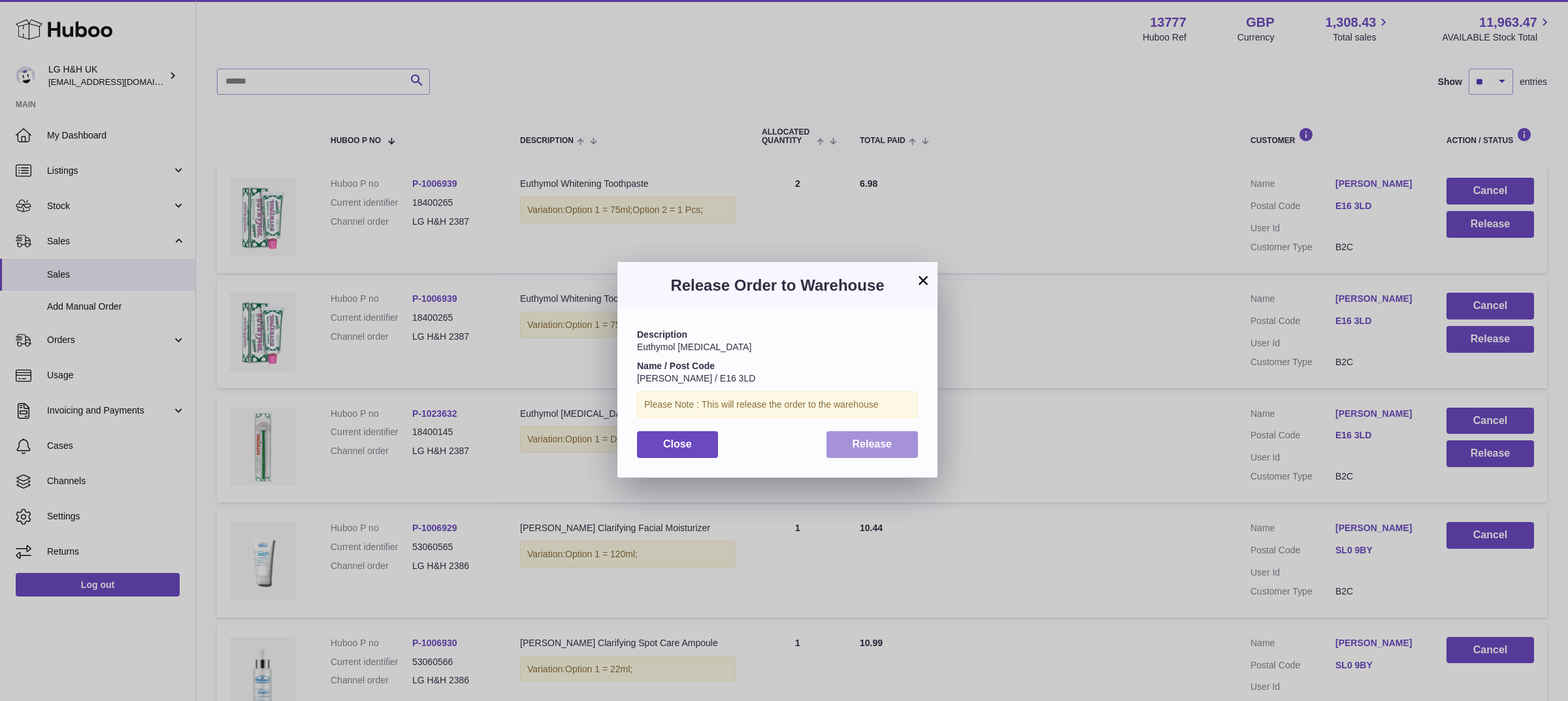
click at [898, 438] on button "Release" at bounding box center [873, 444] width 92 height 27
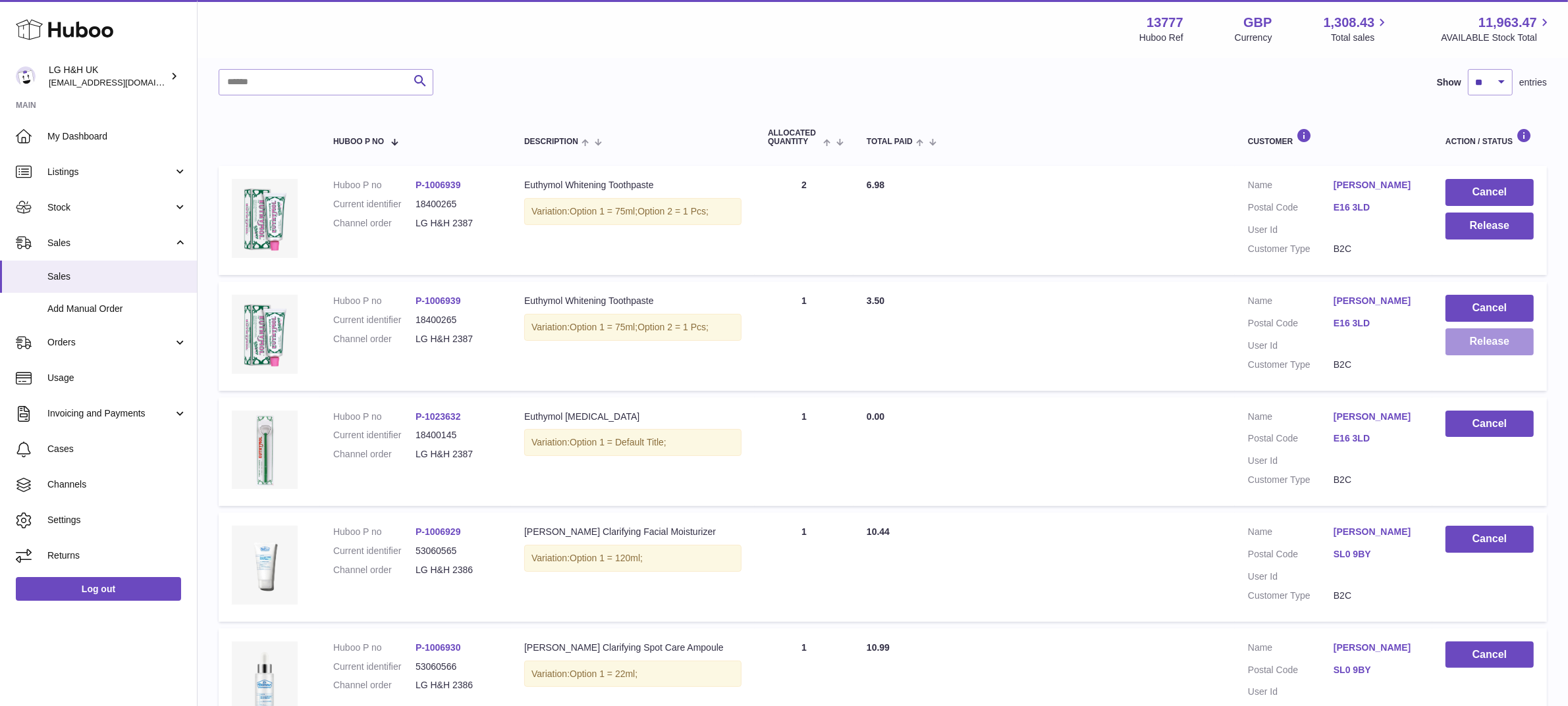
click at [1482, 345] on button "Release" at bounding box center [1489, 341] width 88 height 27
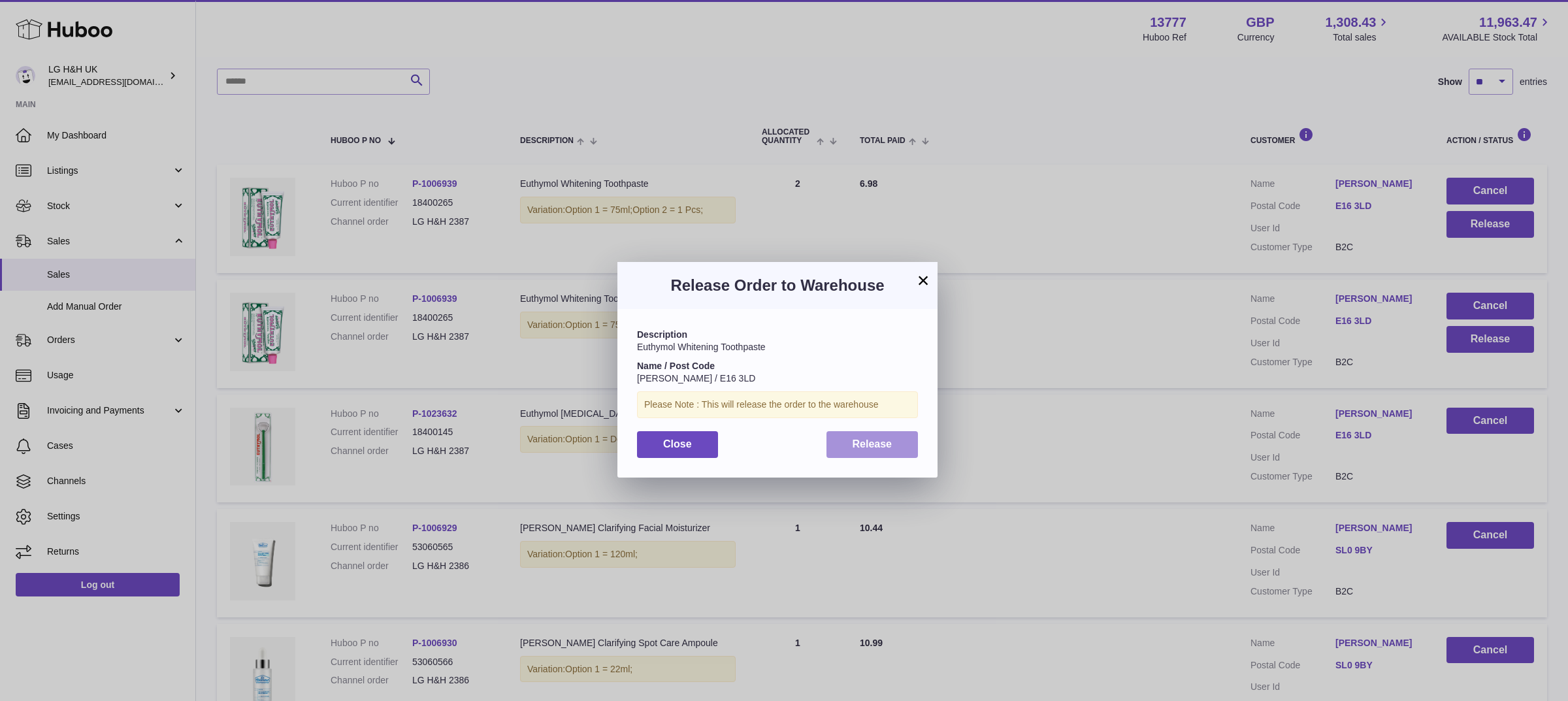
click at [878, 437] on button "Release" at bounding box center [873, 444] width 92 height 27
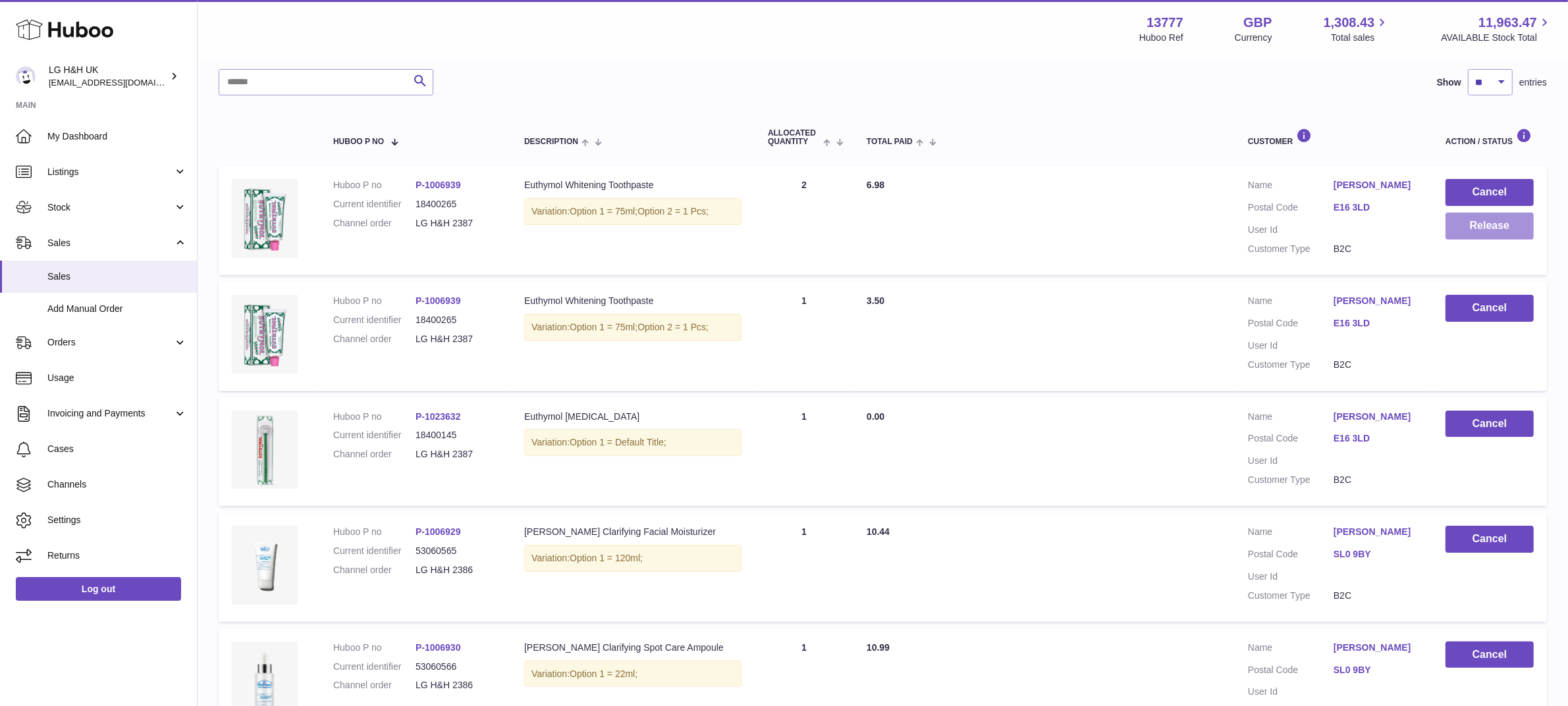
click at [1478, 231] on button "Release" at bounding box center [1489, 225] width 88 height 27
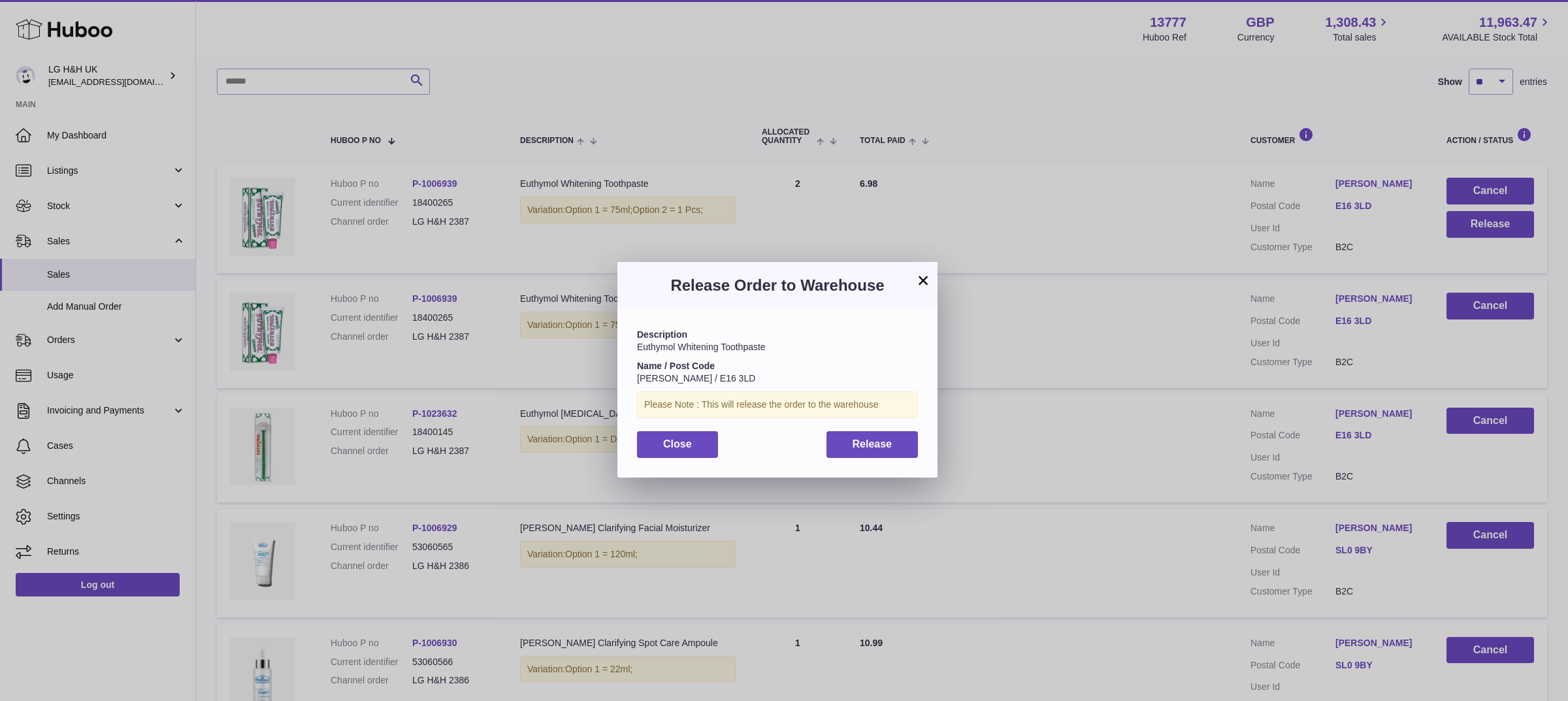
click at [892, 430] on div "Description Euthymol [MEDICAL_DATA] Toothpaste Name / Post Code [PERSON_NAME] /…" at bounding box center [778, 393] width 321 height 168
click at [880, 442] on span "Release" at bounding box center [873, 443] width 40 height 11
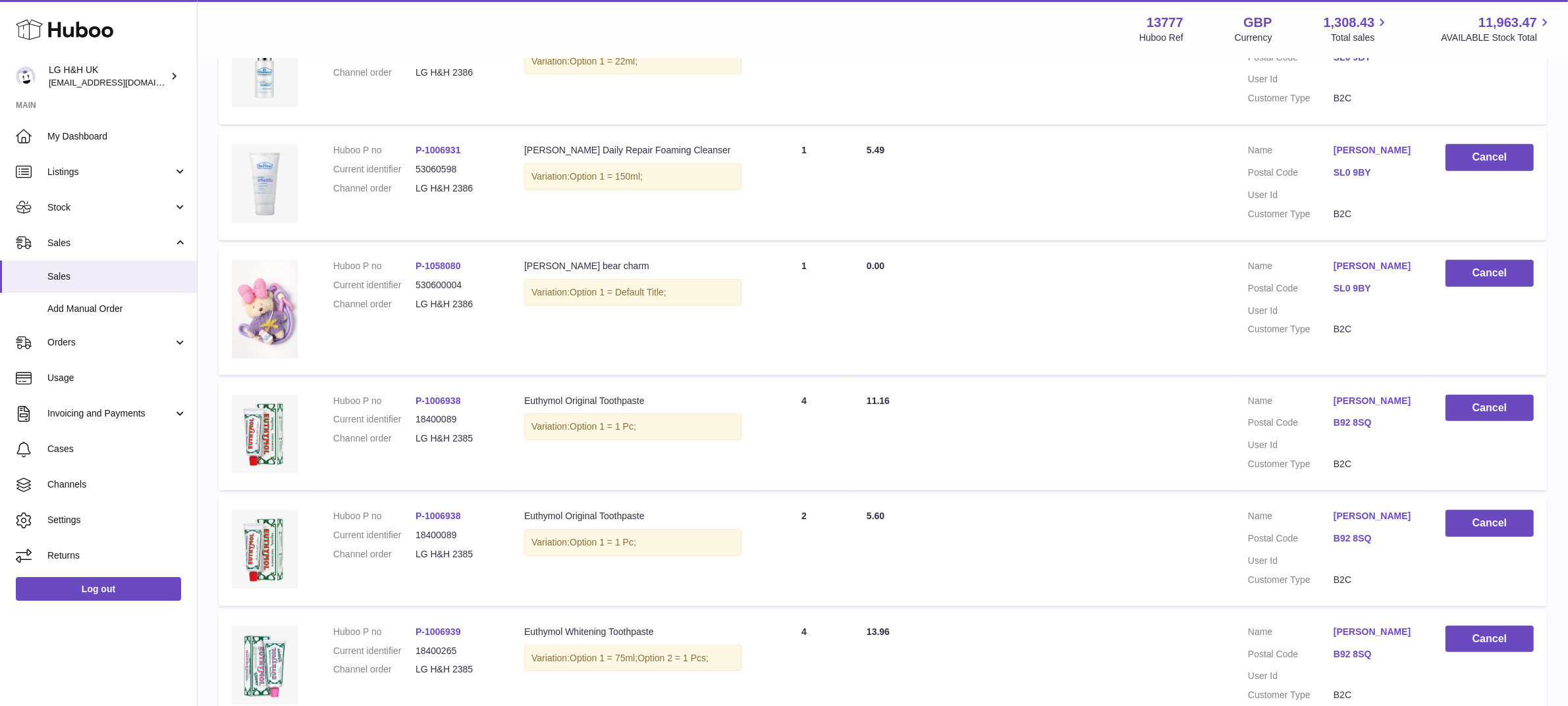
scroll to position [936, 0]
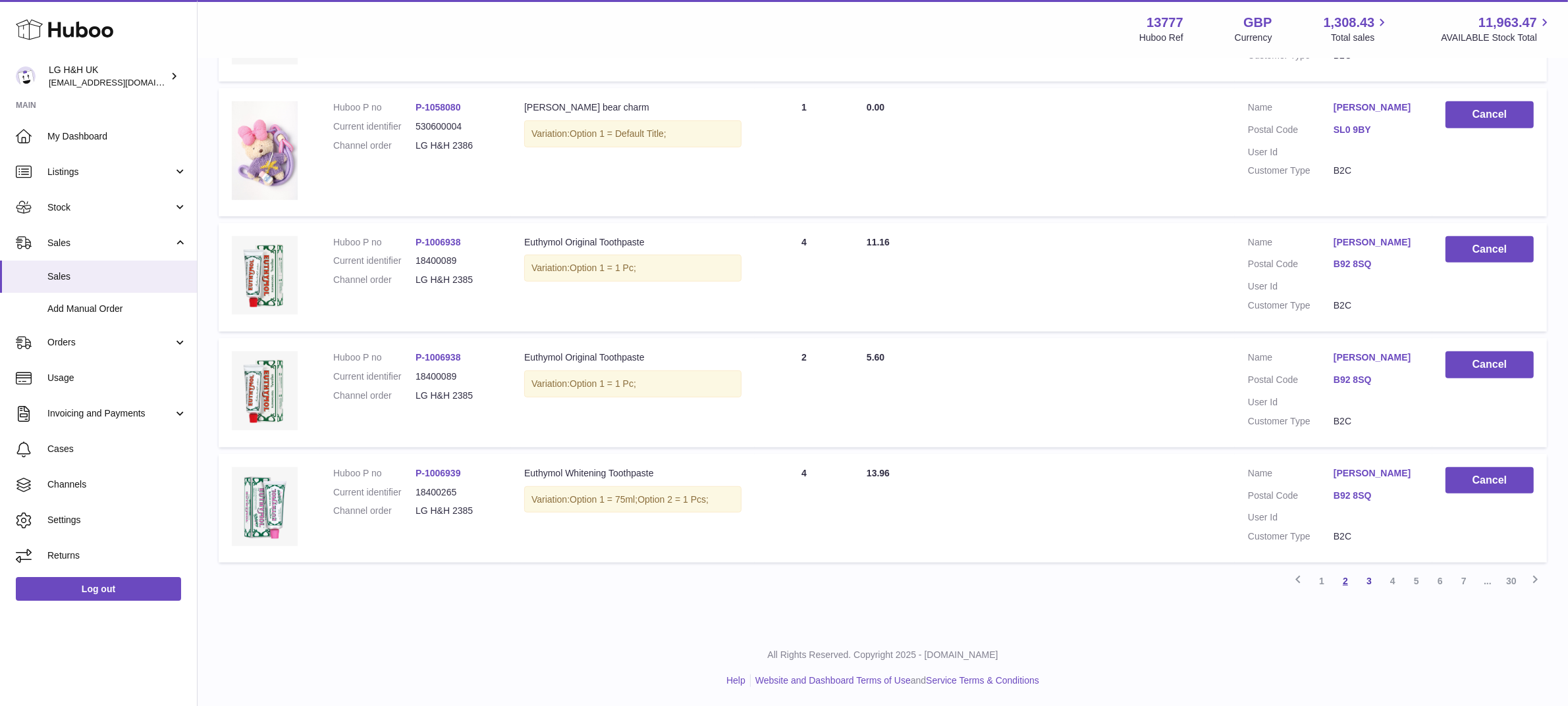
click at [1344, 582] on link "2" at bounding box center [1344, 581] width 24 height 24
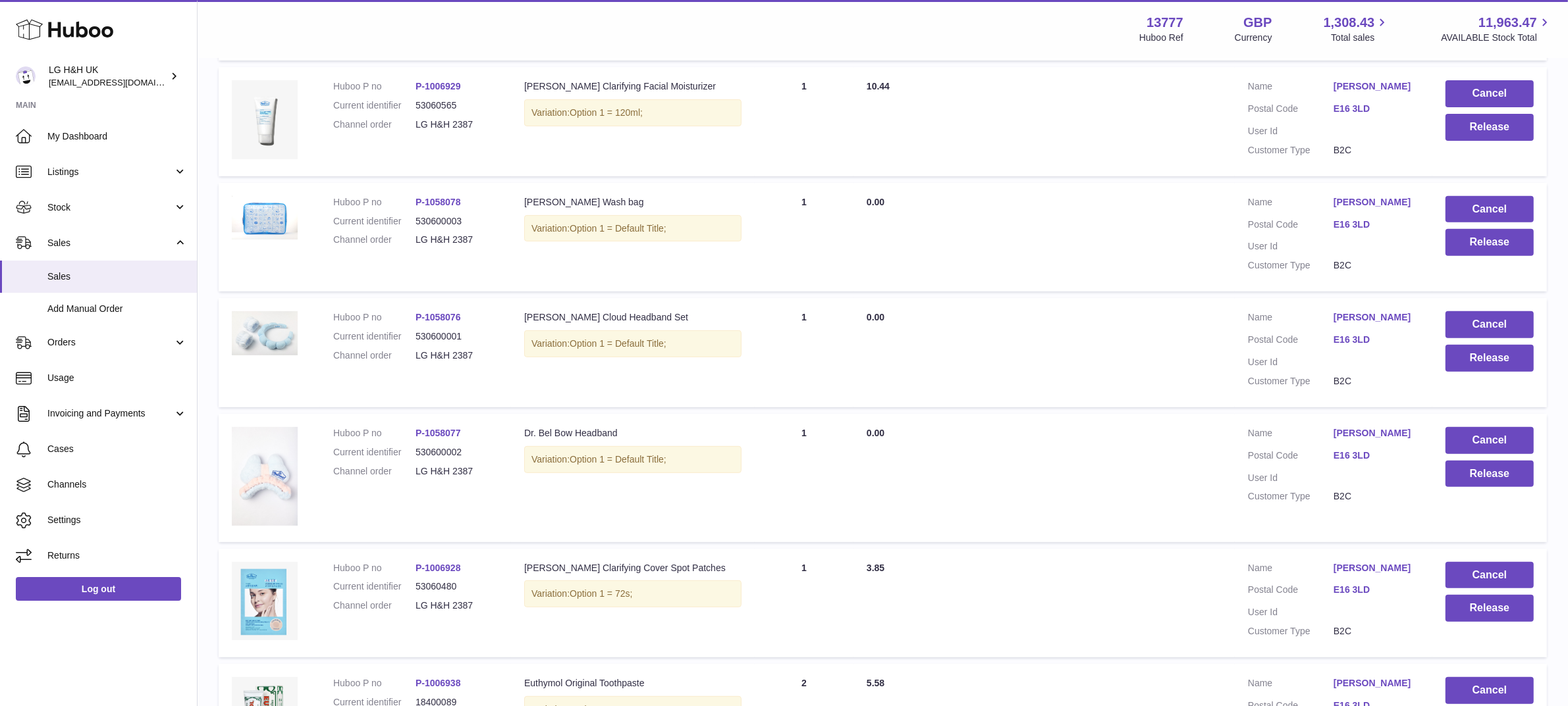
scroll to position [917, 0]
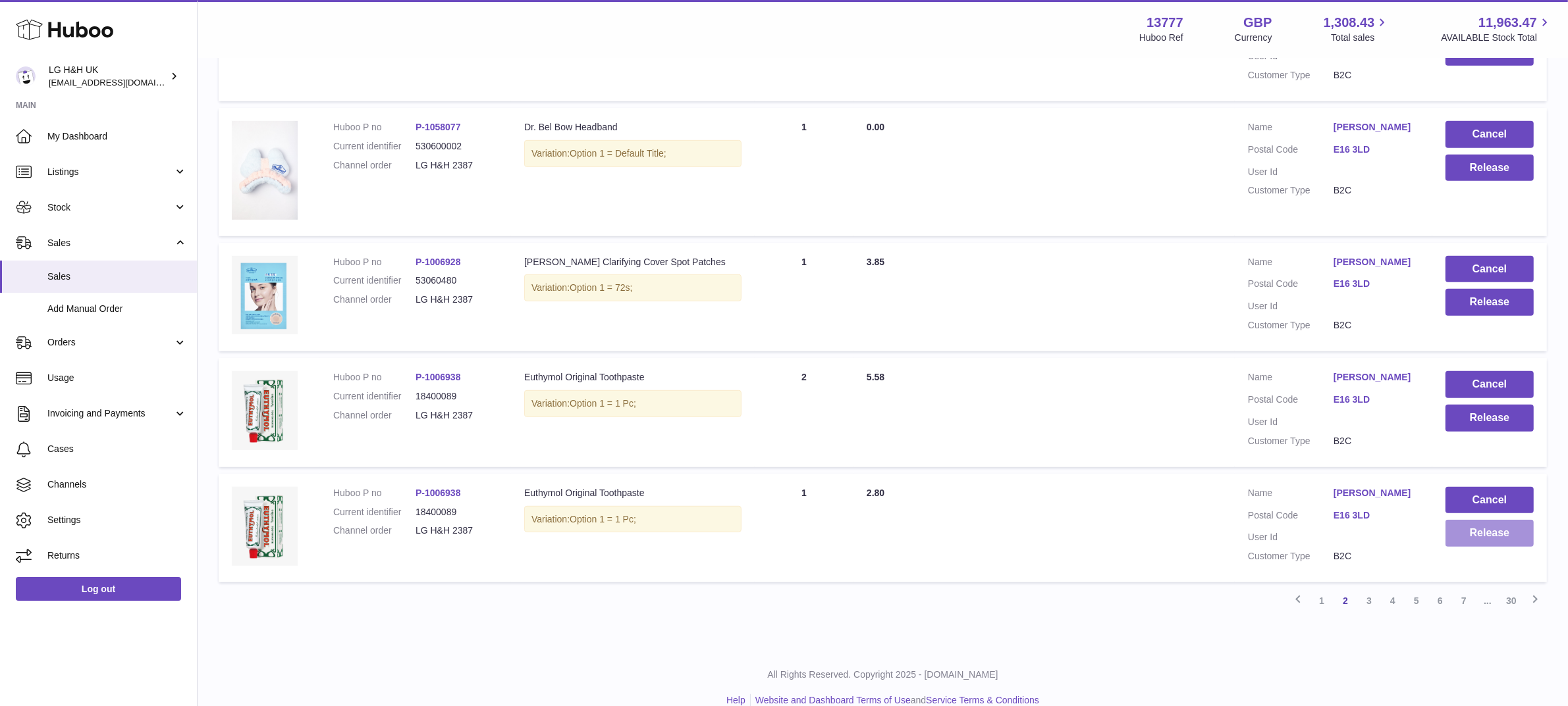
click at [1462, 522] on button "Release" at bounding box center [1489, 533] width 88 height 27
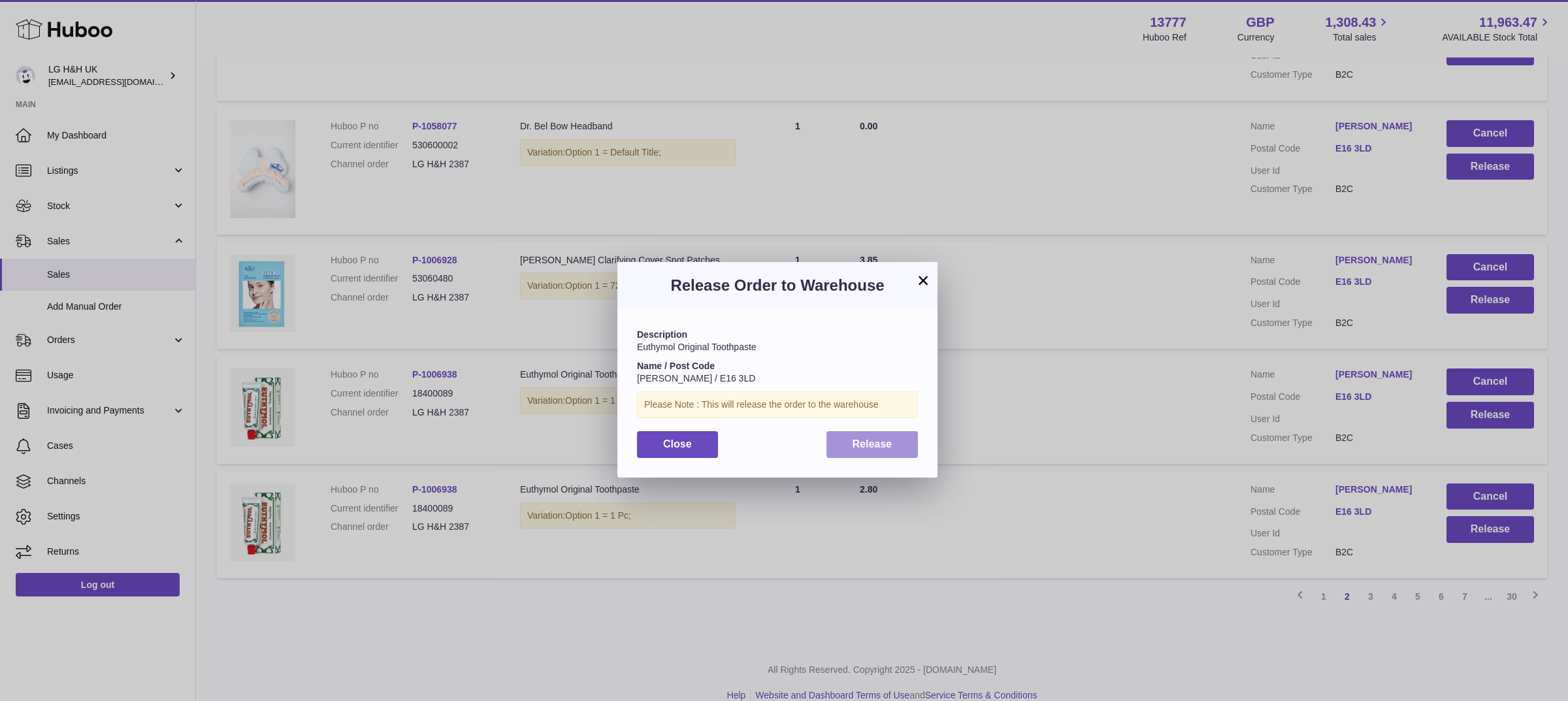
click at [879, 442] on span "Release" at bounding box center [873, 443] width 40 height 11
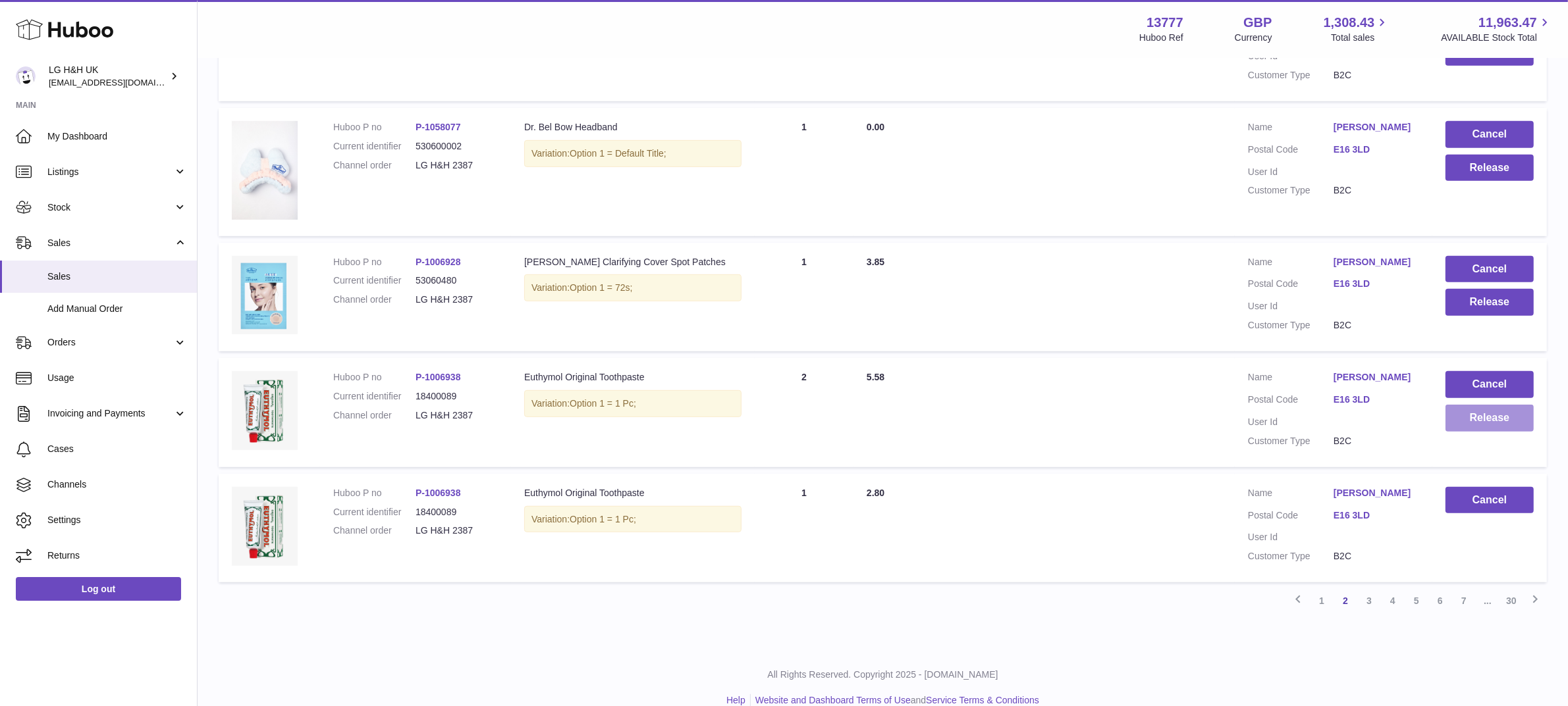
click at [1466, 405] on button "Release" at bounding box center [1489, 418] width 88 height 27
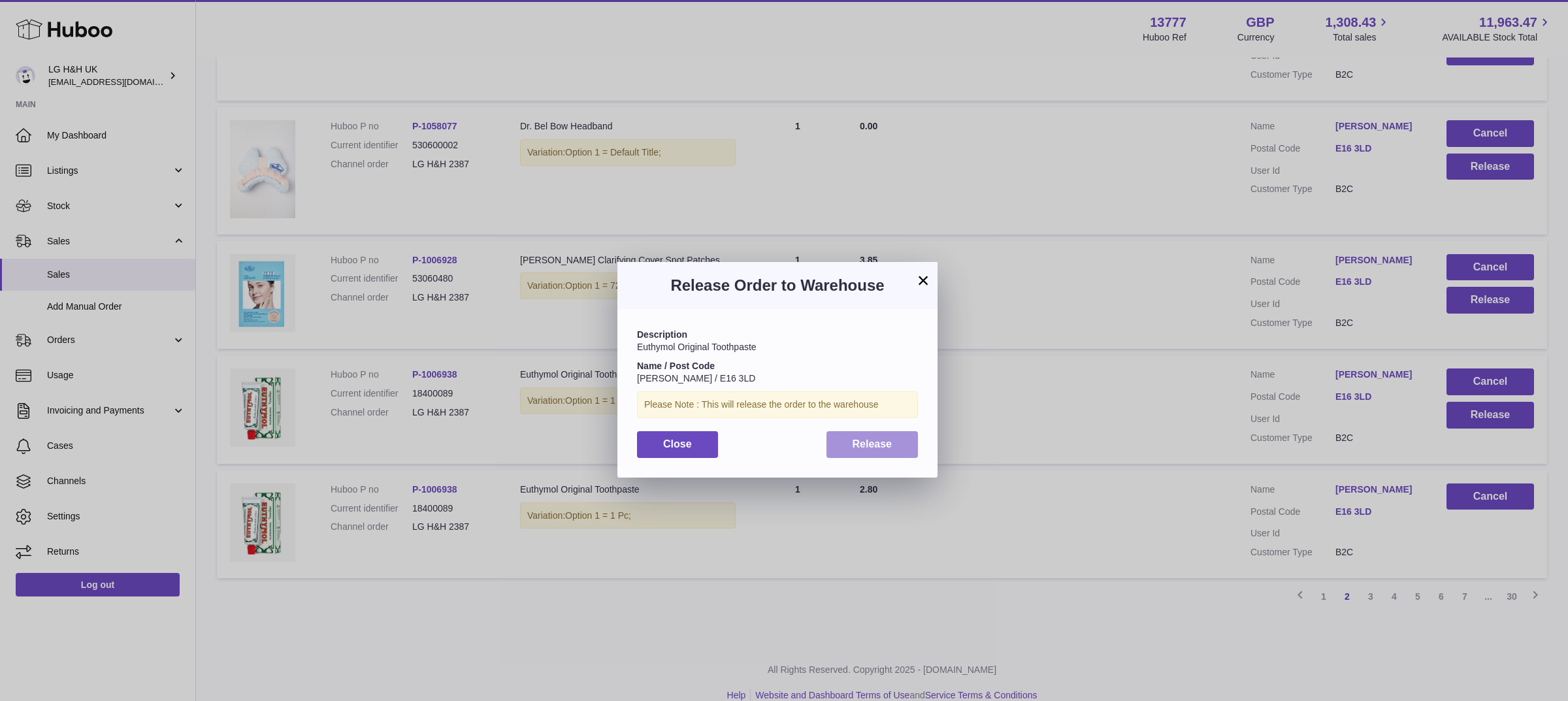
click at [904, 451] on button "Release" at bounding box center [873, 444] width 92 height 27
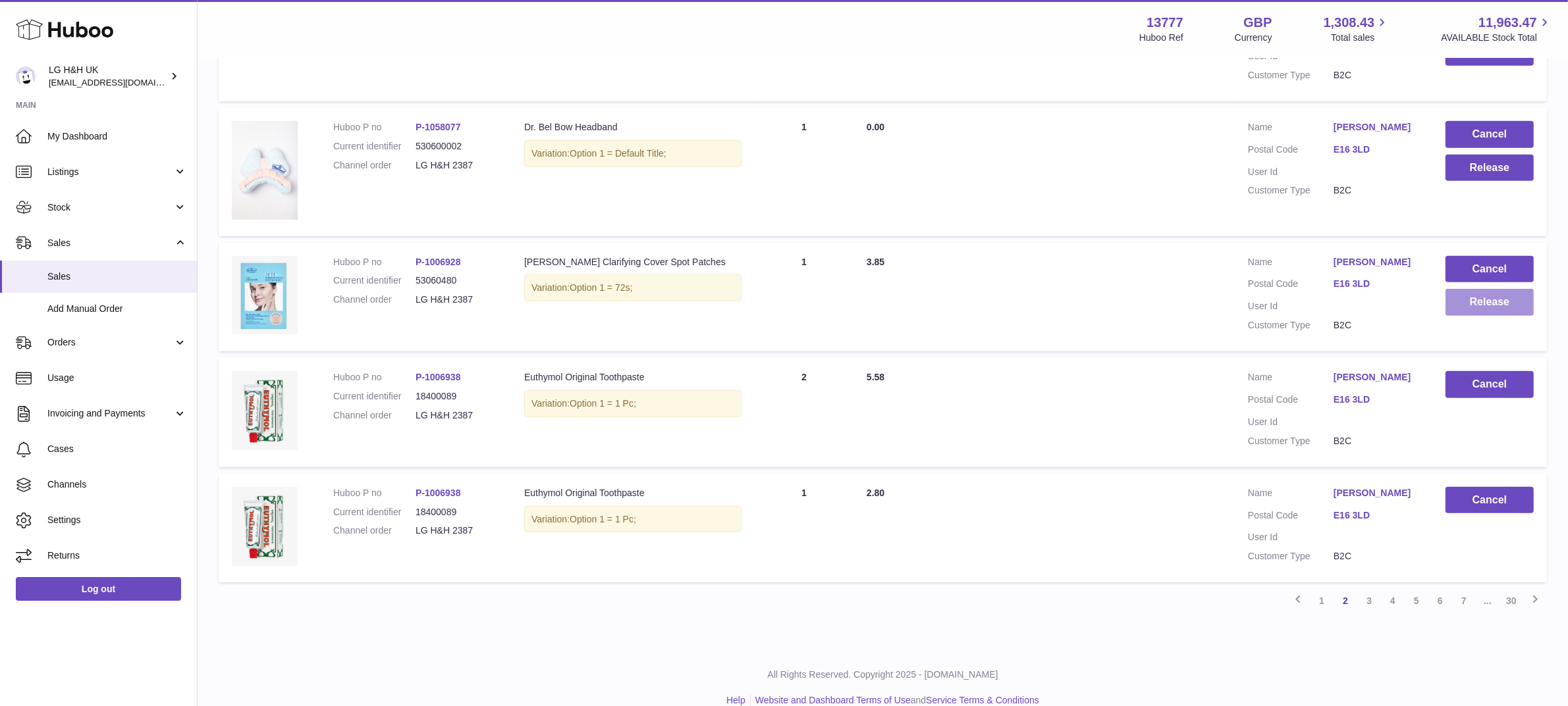
click at [1456, 289] on button "Release" at bounding box center [1489, 302] width 88 height 27
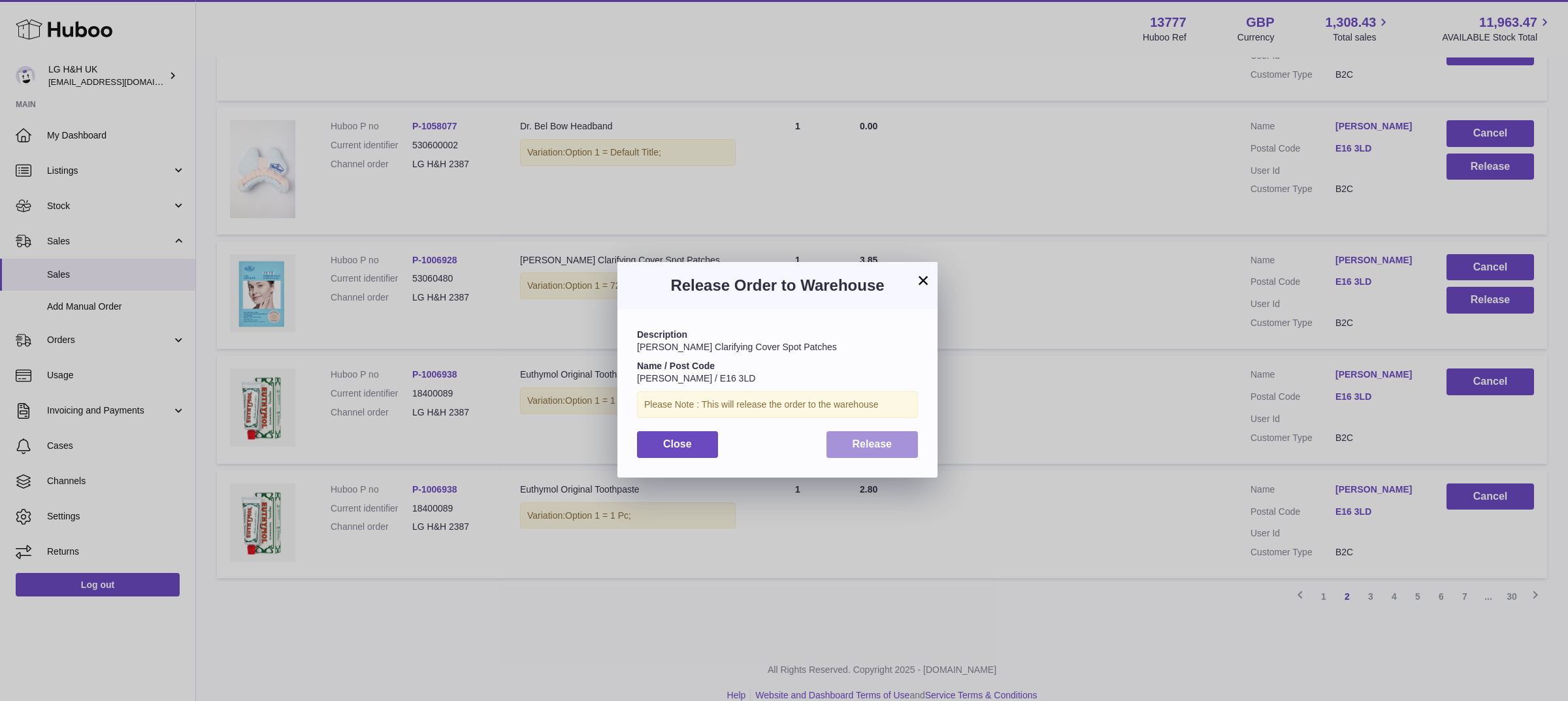
click at [866, 441] on span "Release" at bounding box center [873, 443] width 40 height 11
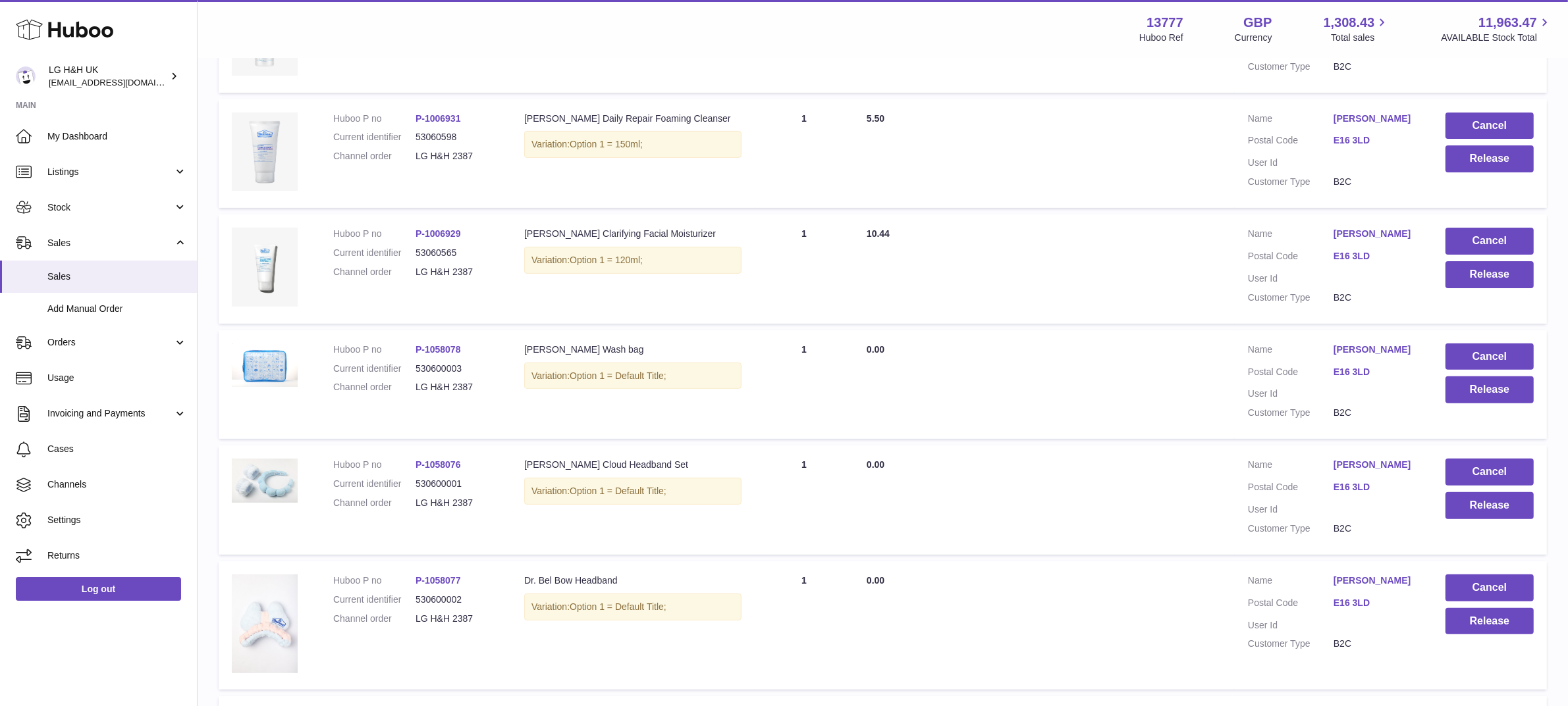
scroll to position [462, 0]
click at [1479, 620] on button "Release" at bounding box center [1489, 622] width 88 height 27
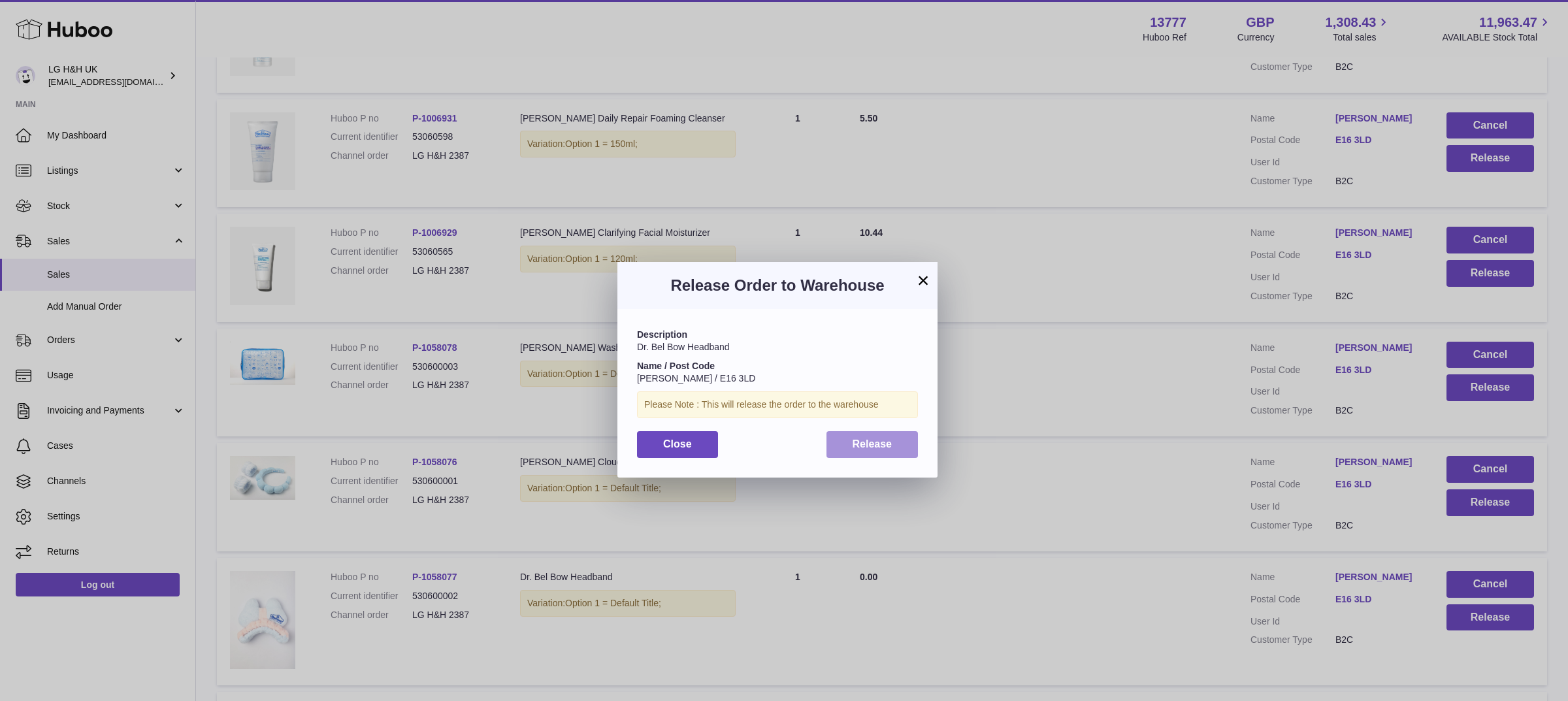
click at [863, 441] on span "Release" at bounding box center [873, 443] width 40 height 11
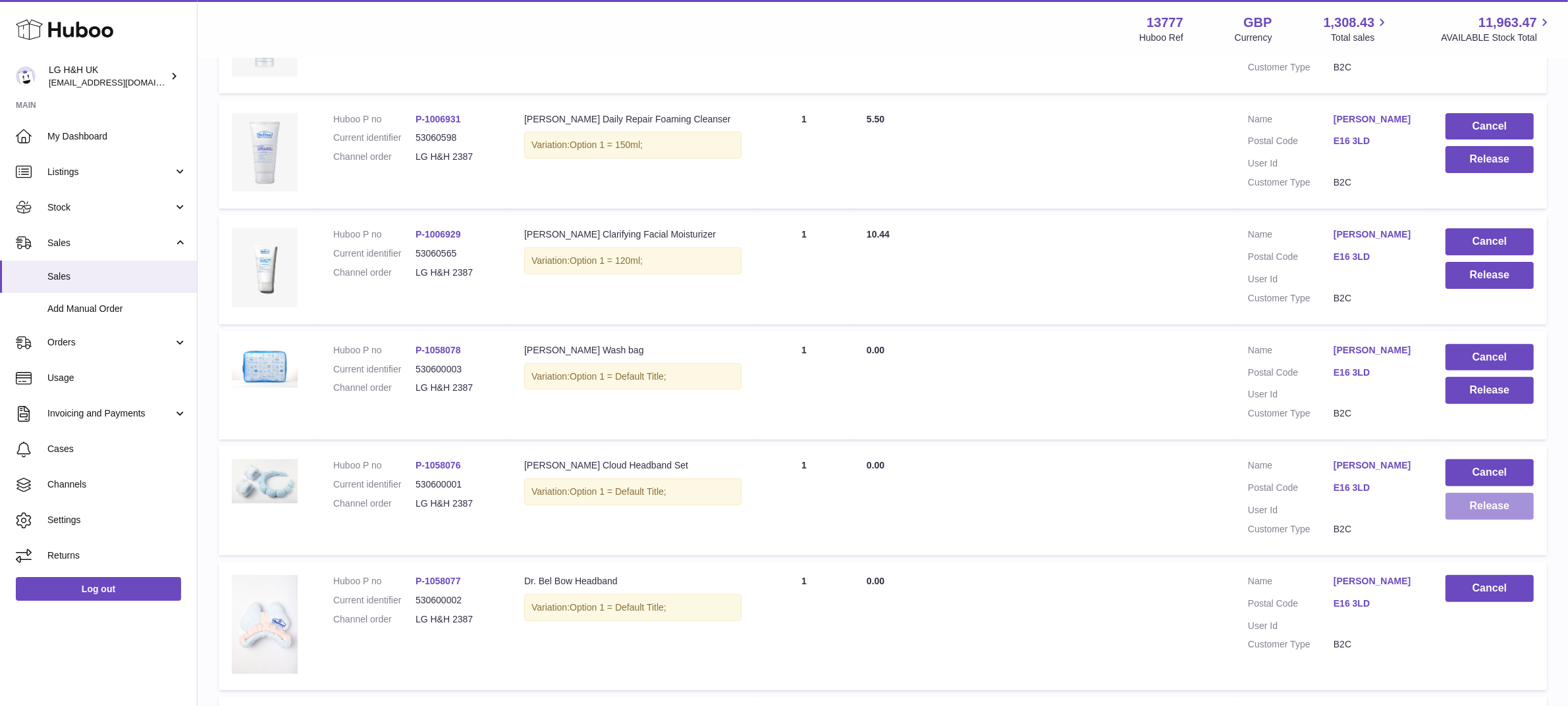
click at [1466, 505] on button "Release" at bounding box center [1489, 506] width 88 height 27
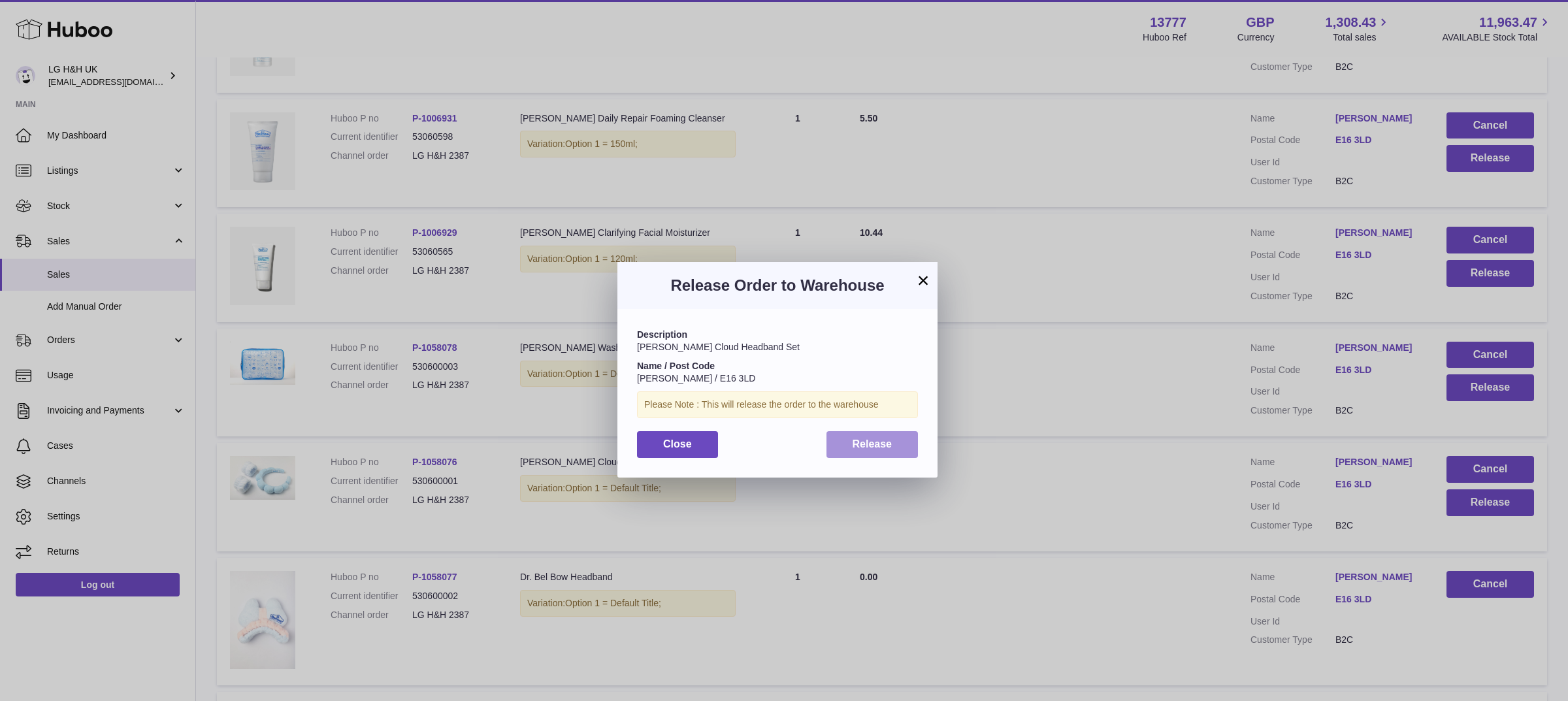
click at [886, 442] on span "Release" at bounding box center [873, 443] width 40 height 11
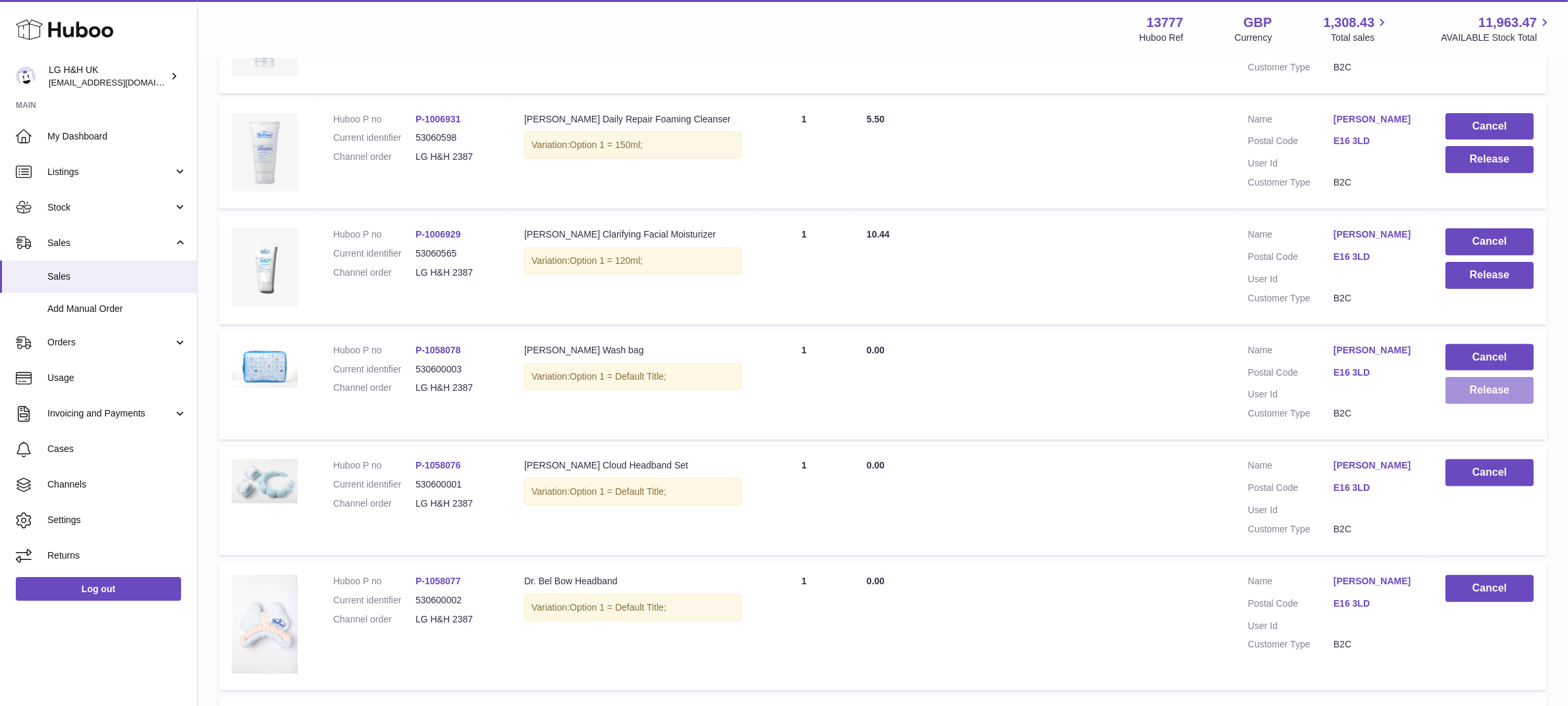
click at [1496, 396] on button "Release" at bounding box center [1489, 390] width 88 height 27
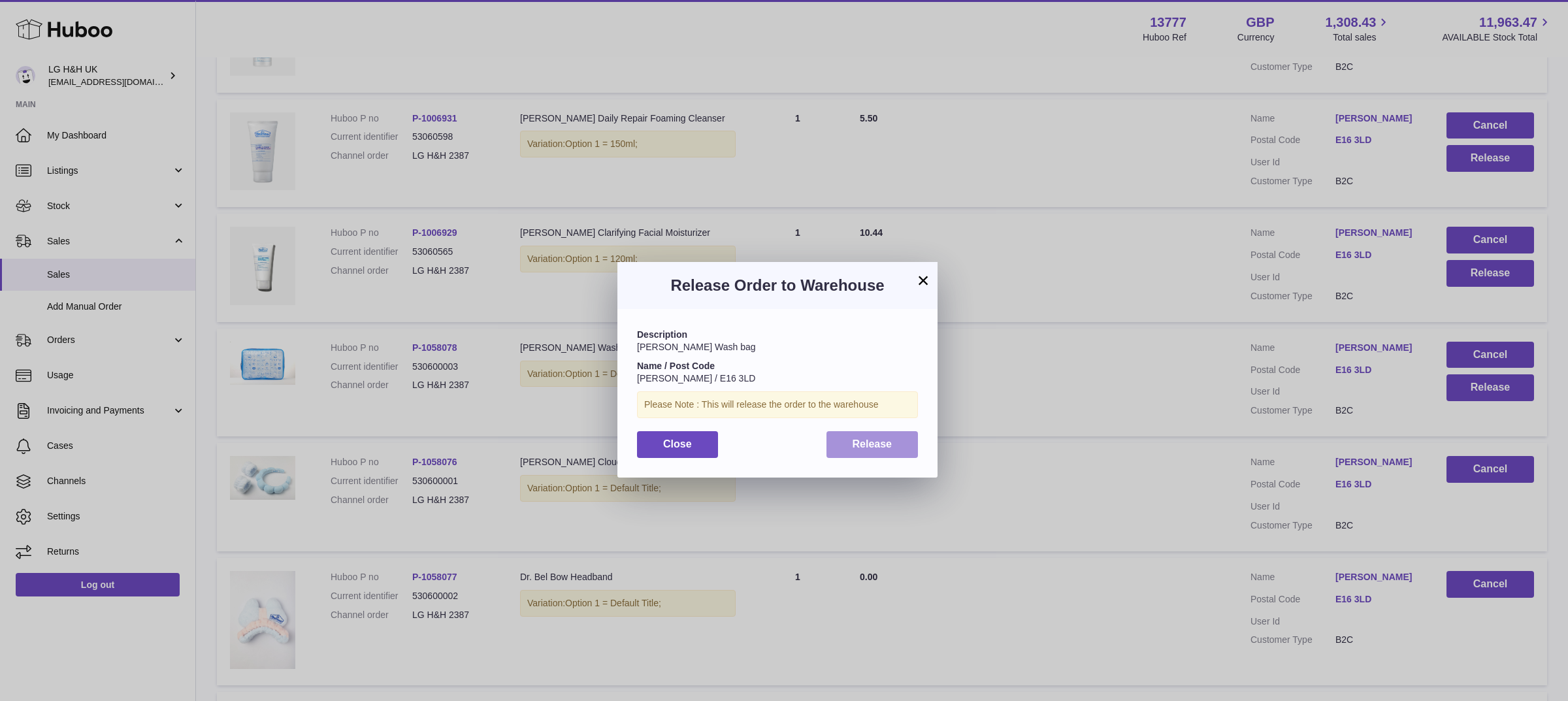
click at [886, 443] on span "Release" at bounding box center [873, 443] width 40 height 11
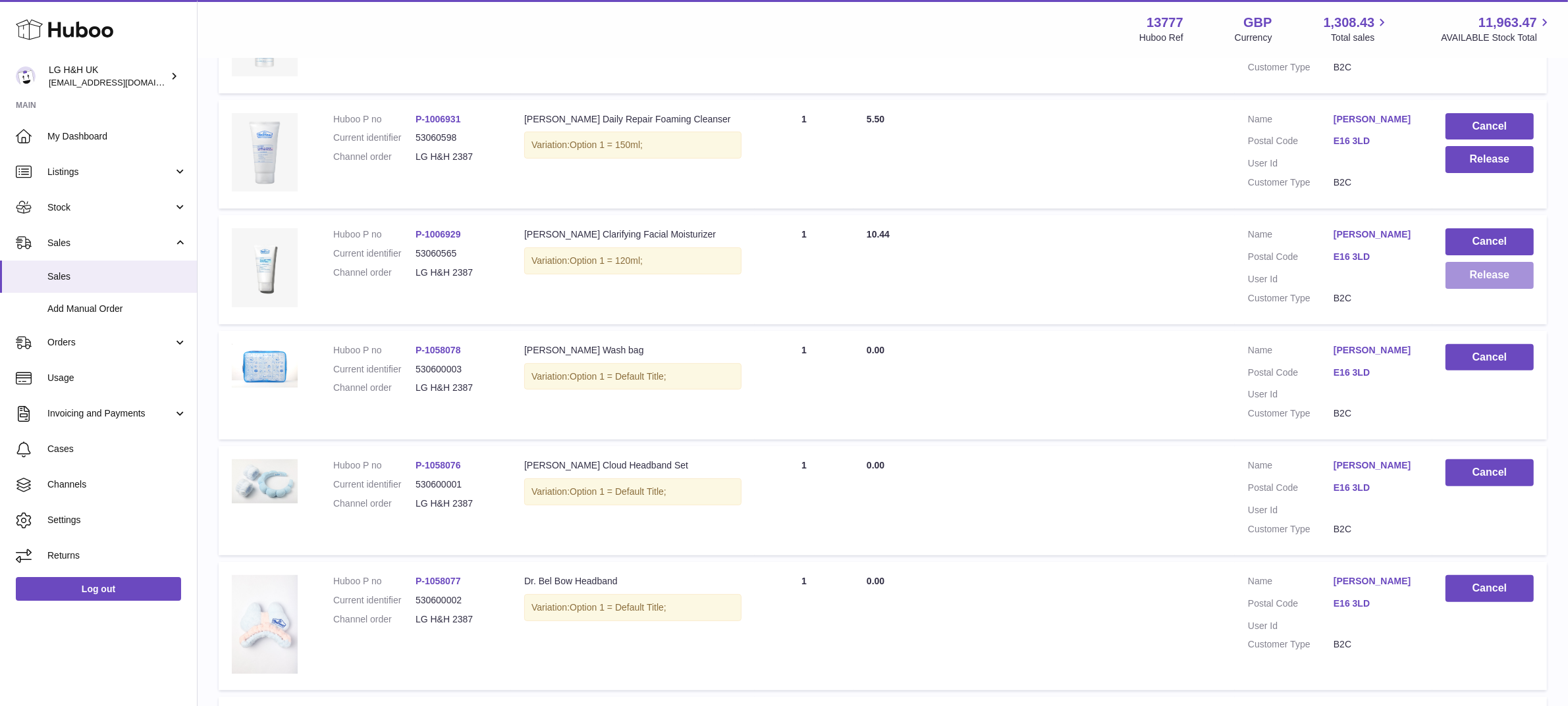
click at [1465, 277] on button "Release" at bounding box center [1489, 275] width 88 height 27
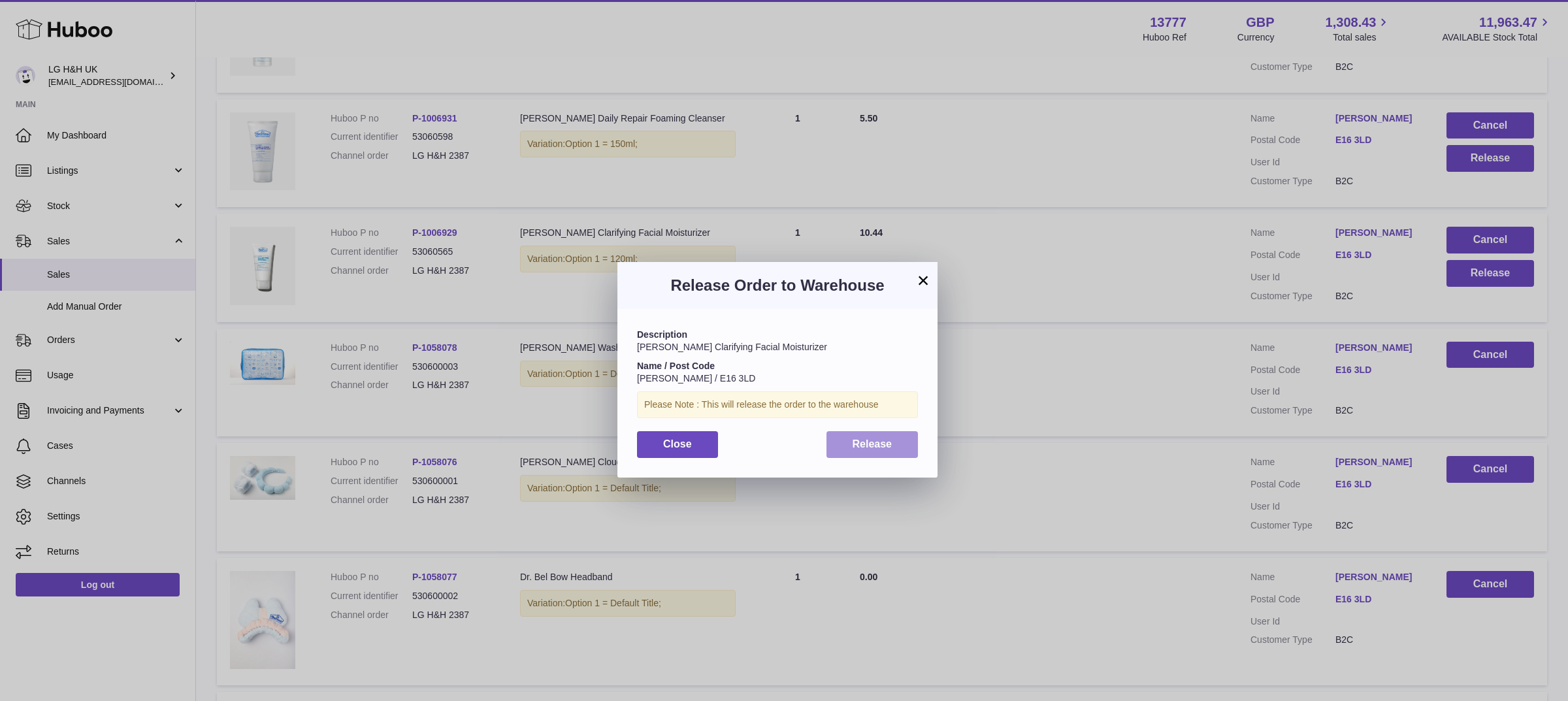
click at [875, 442] on span "Release" at bounding box center [873, 443] width 40 height 11
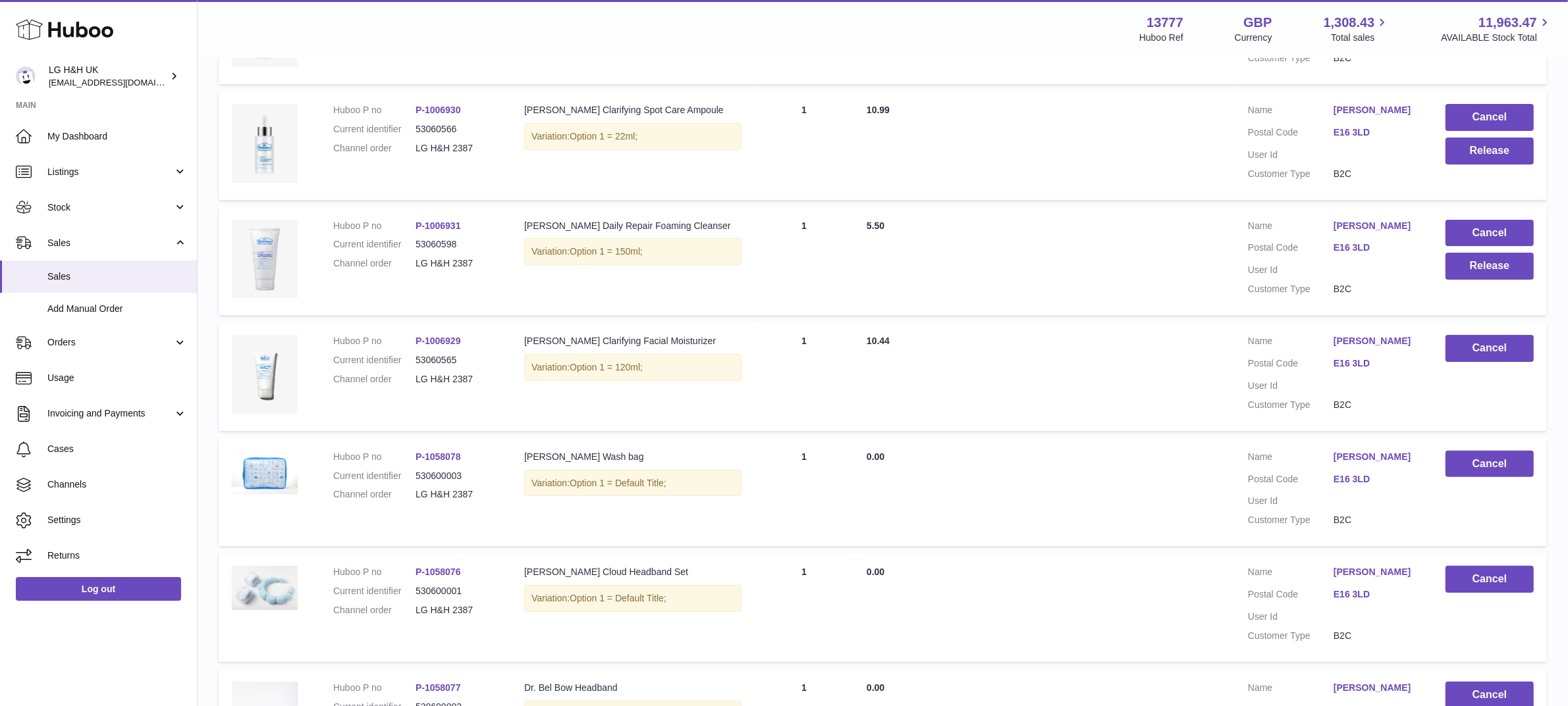
scroll to position [353, 0]
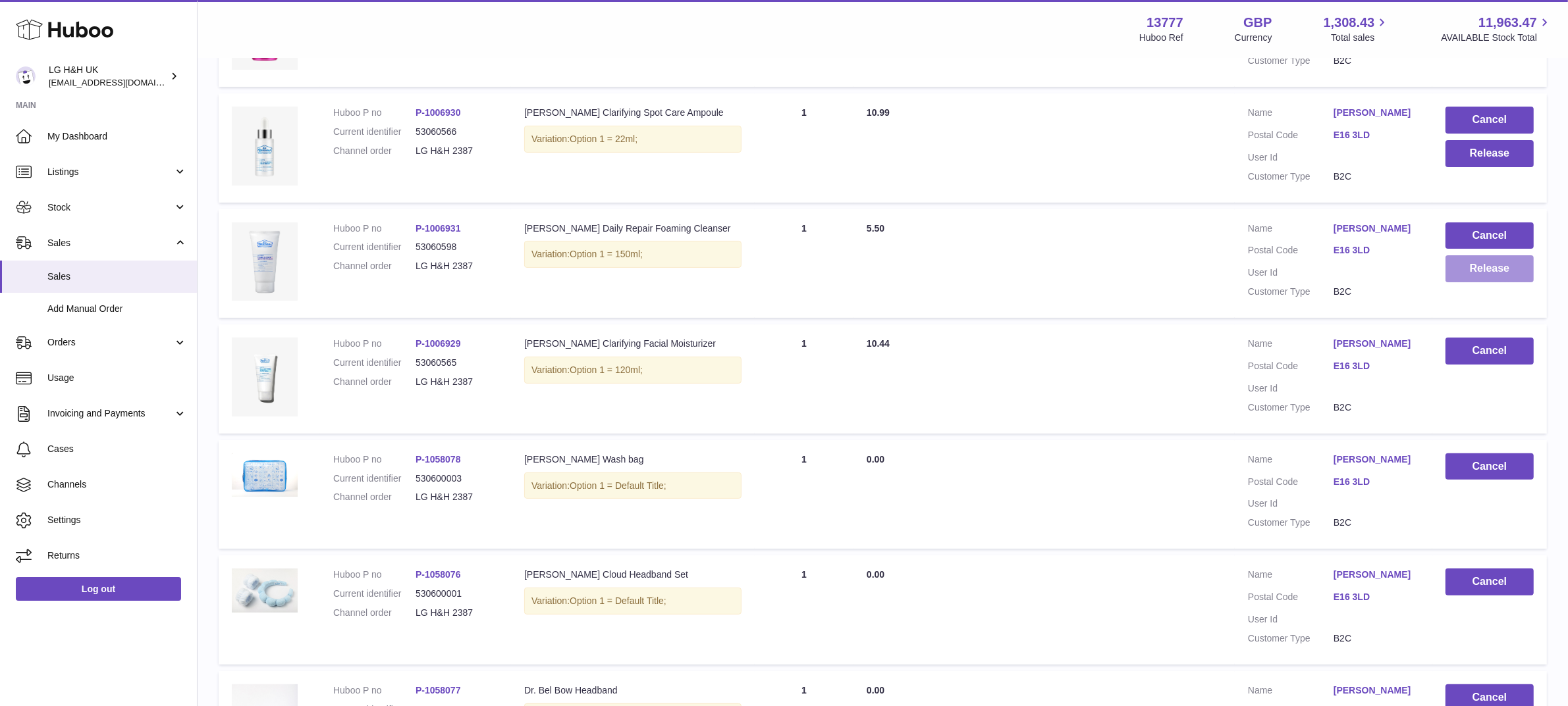
click at [1460, 273] on button "Release" at bounding box center [1489, 268] width 88 height 27
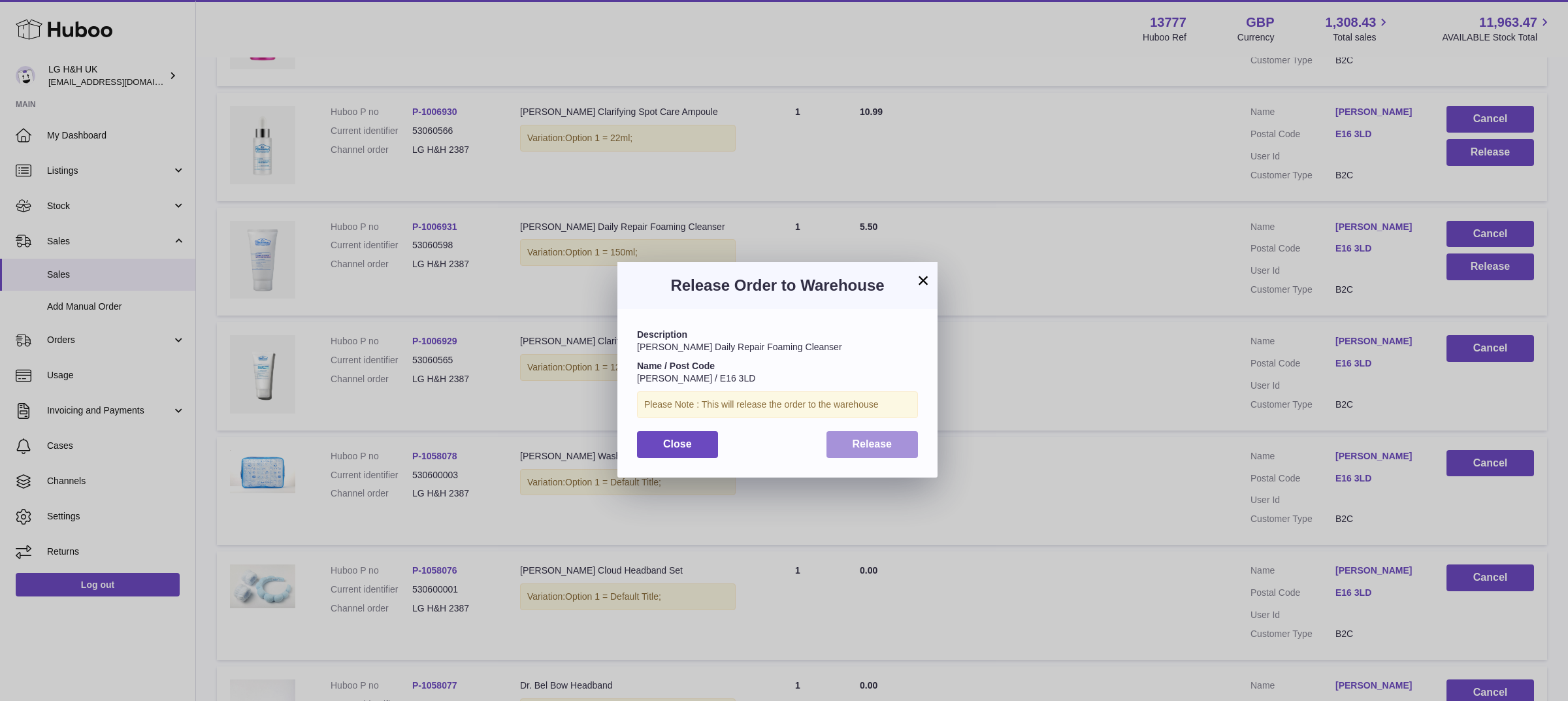
click at [889, 442] on span "Release" at bounding box center [873, 443] width 40 height 11
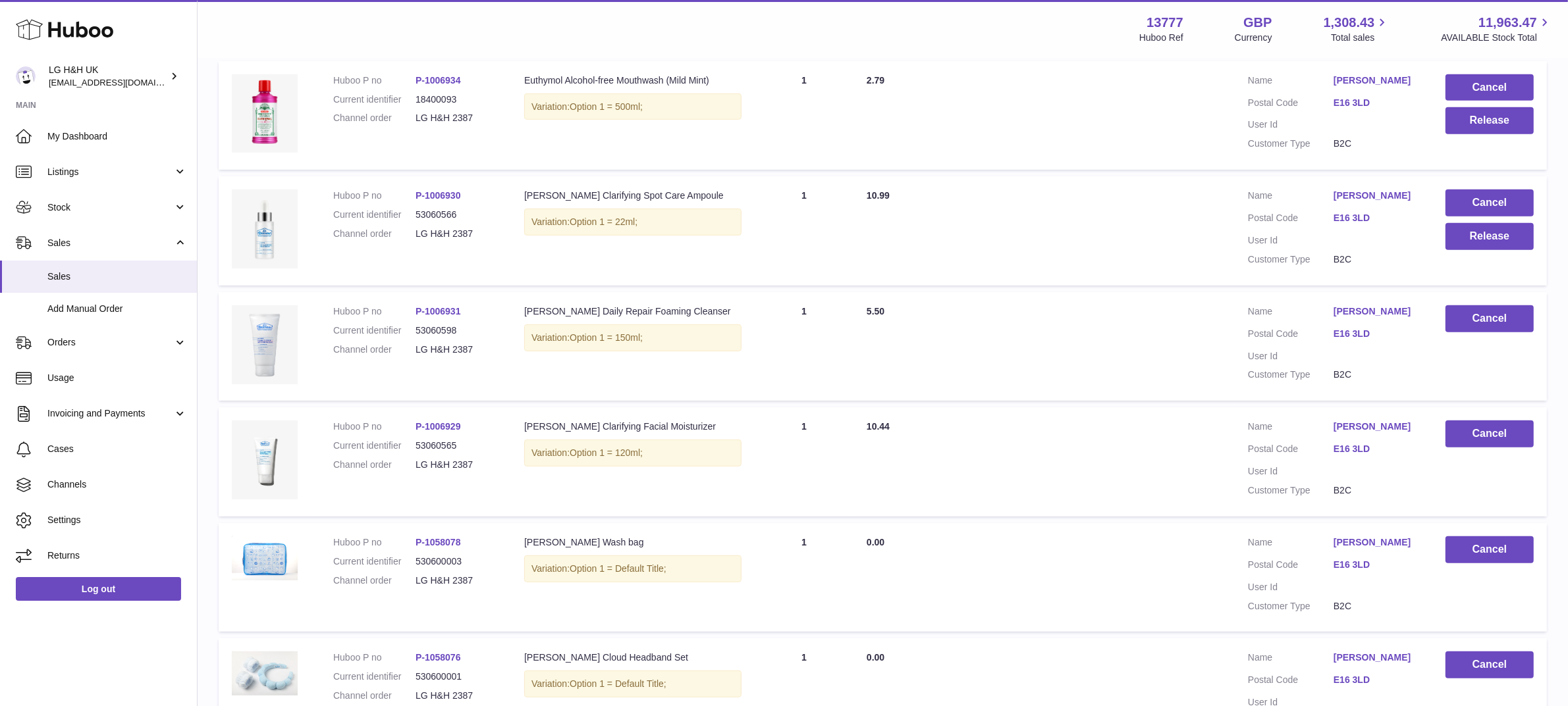
scroll to position [730, 0]
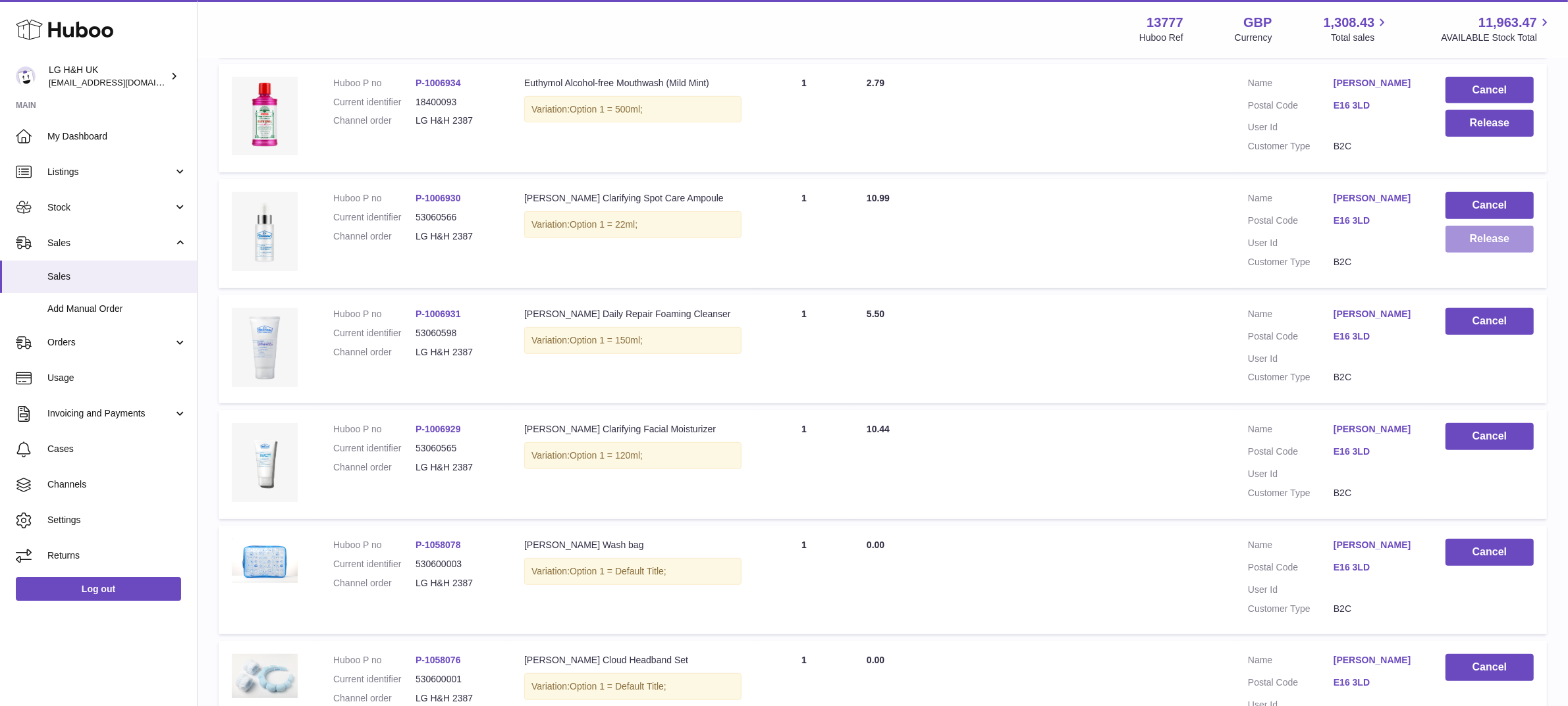
click at [1470, 232] on button "Release" at bounding box center [1489, 239] width 88 height 27
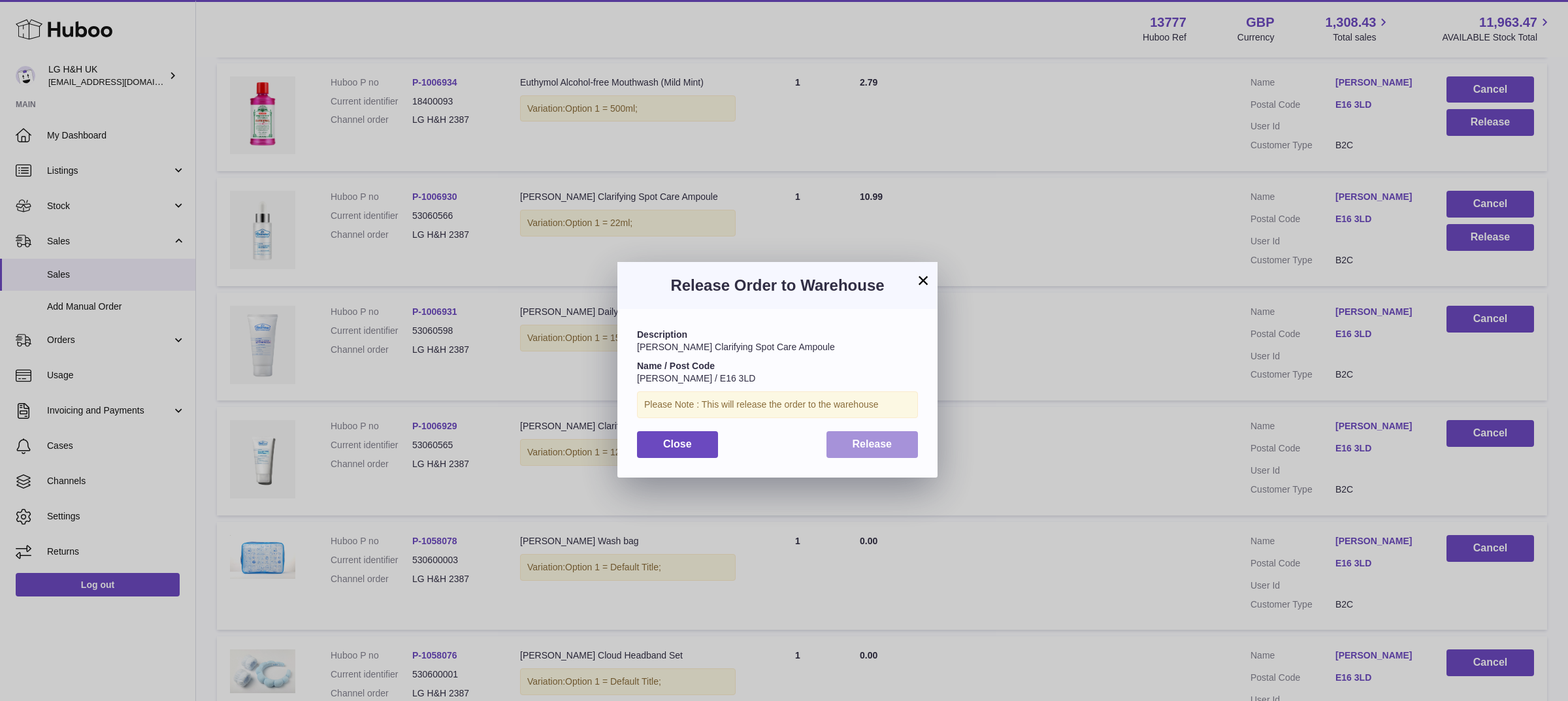
click at [889, 443] on span "Release" at bounding box center [873, 443] width 40 height 11
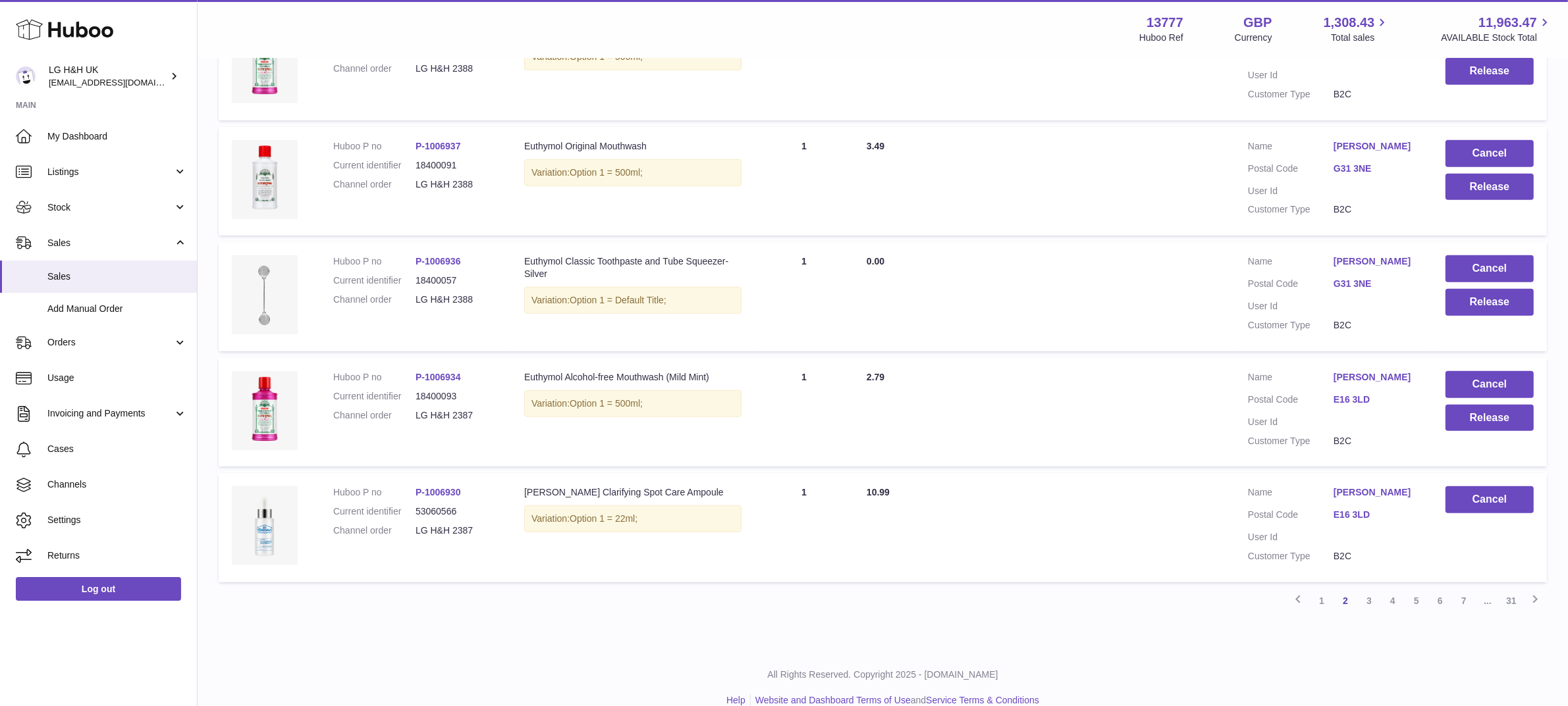
scroll to position [898, 0]
click at [1465, 420] on button "Release" at bounding box center [1489, 417] width 88 height 27
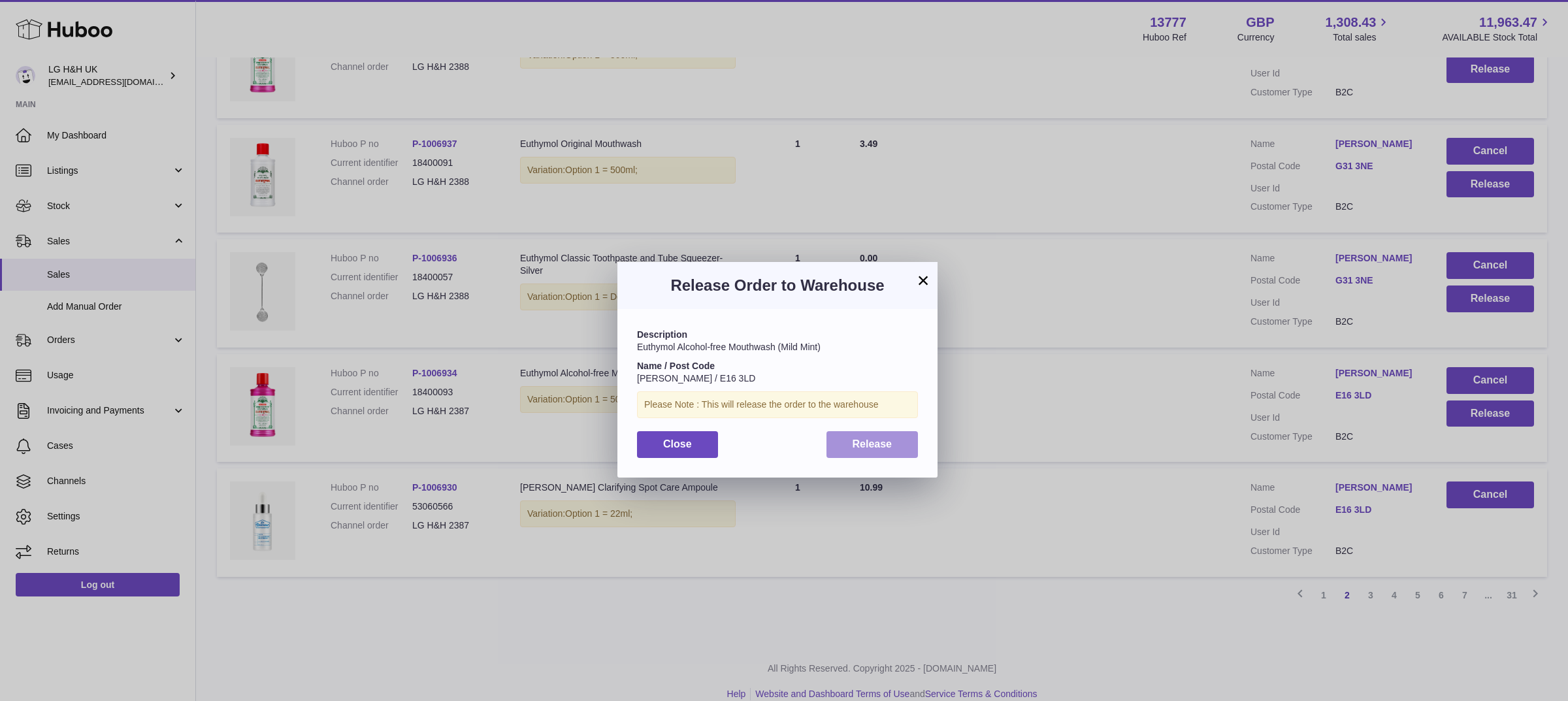
click at [875, 440] on span "Release" at bounding box center [873, 443] width 40 height 11
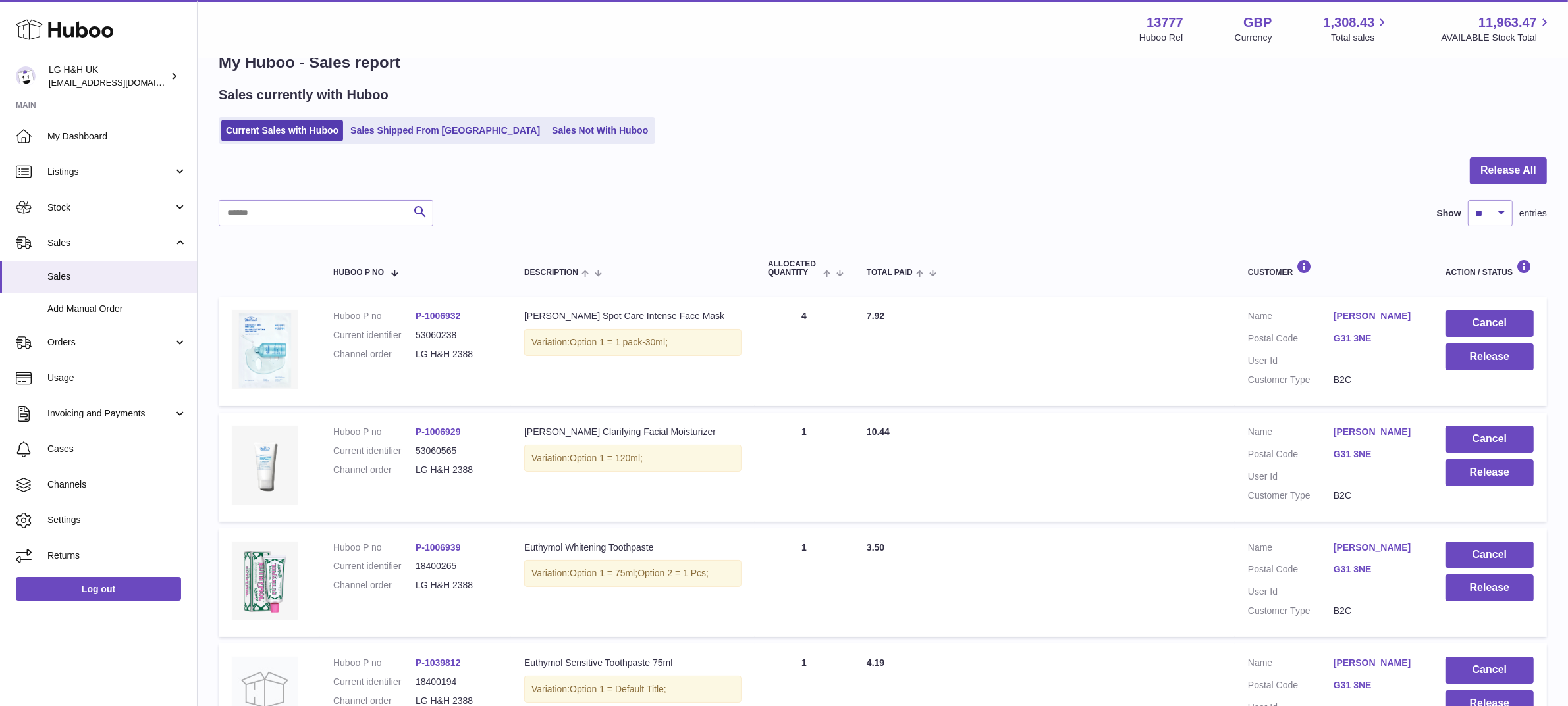
scroll to position [0, 0]
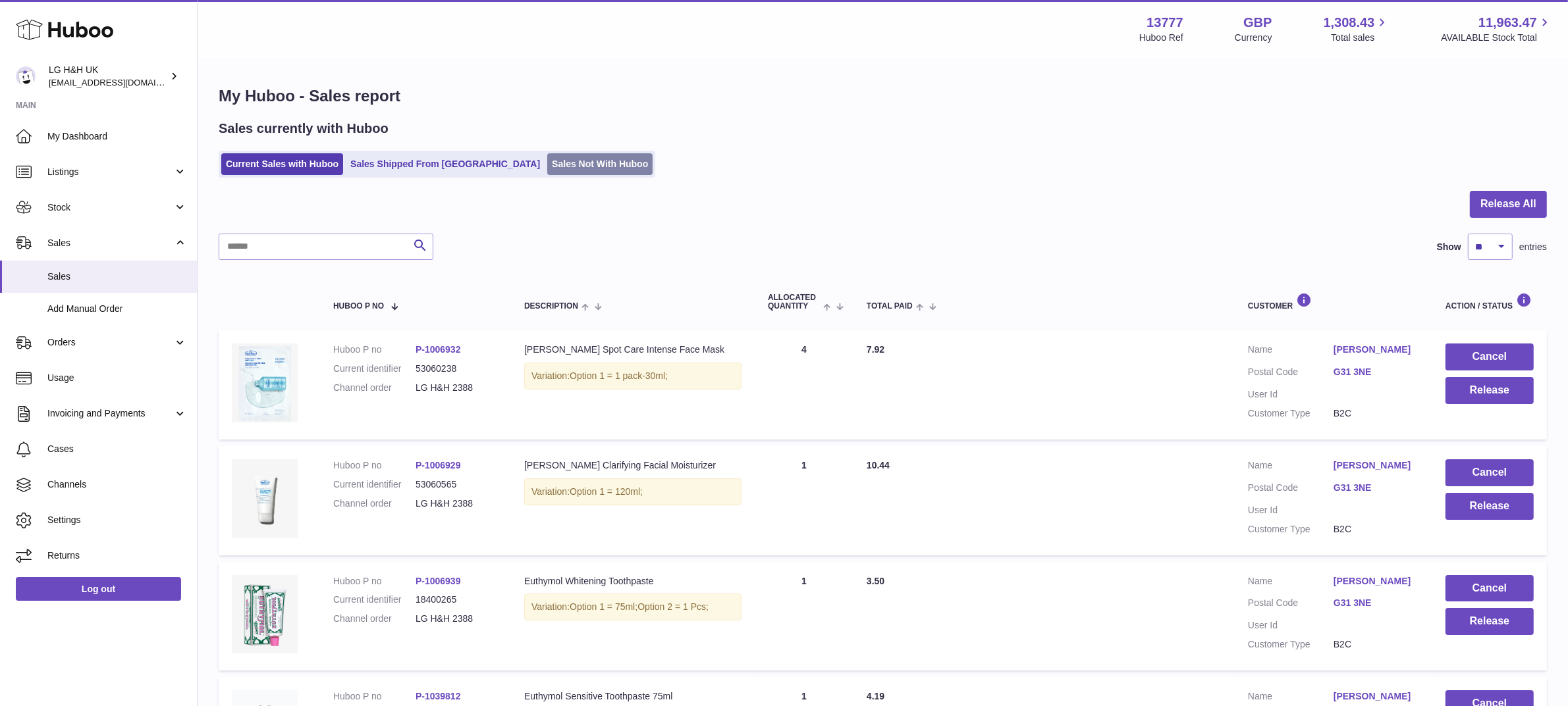
click at [547, 163] on link "Sales Not With Huboo" at bounding box center [599, 164] width 105 height 22
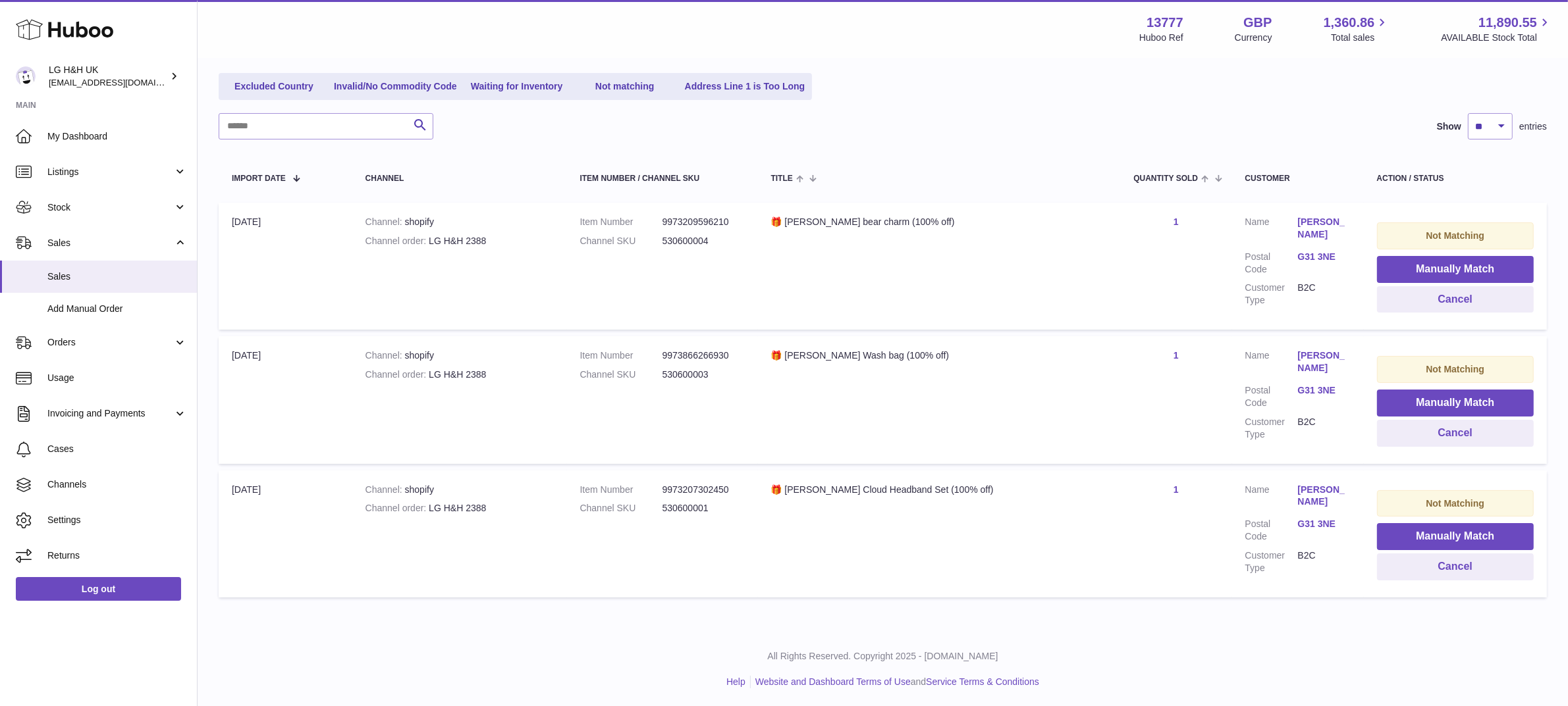
scroll to position [150, 0]
click at [1437, 273] on button "Manually Match" at bounding box center [1455, 268] width 157 height 27
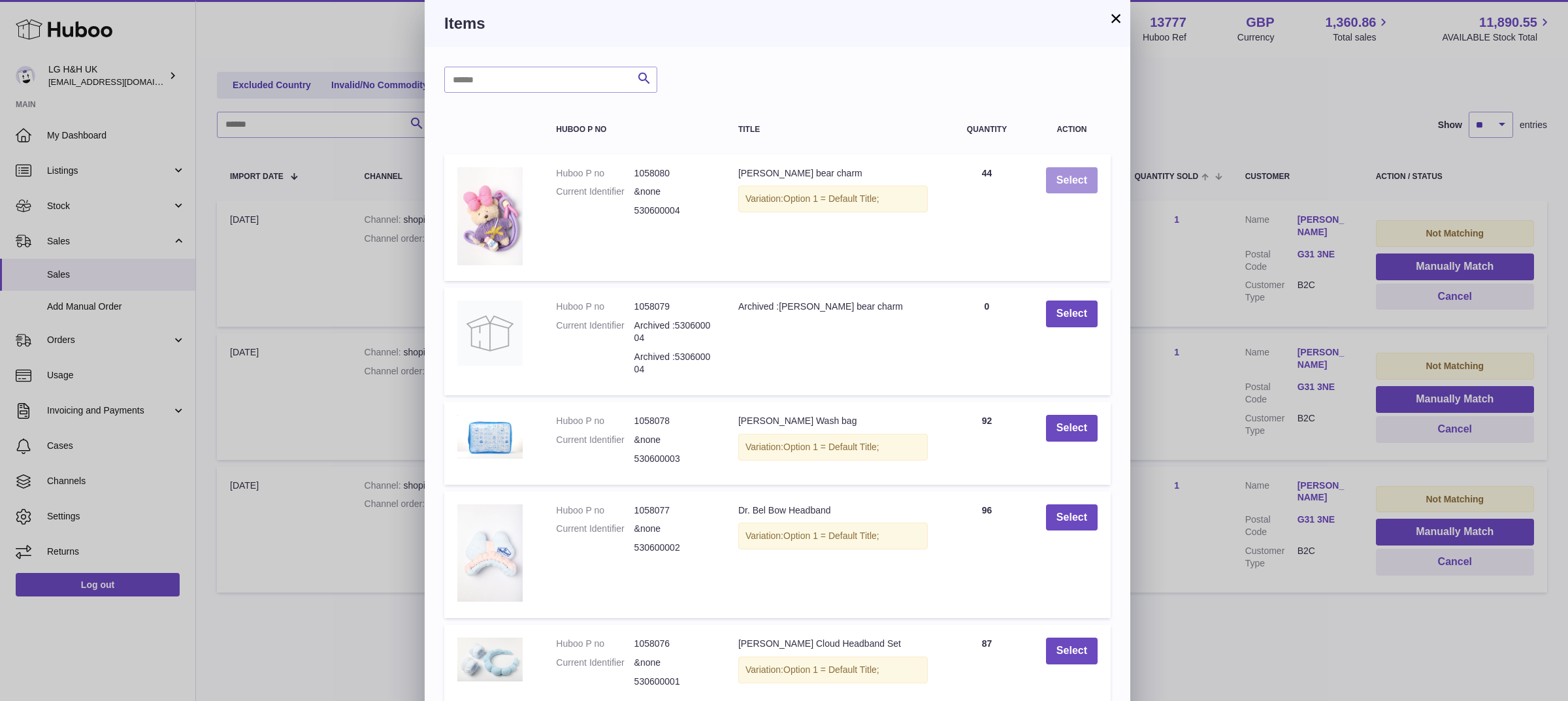
click at [1072, 178] on button "Select" at bounding box center [1072, 181] width 52 height 27
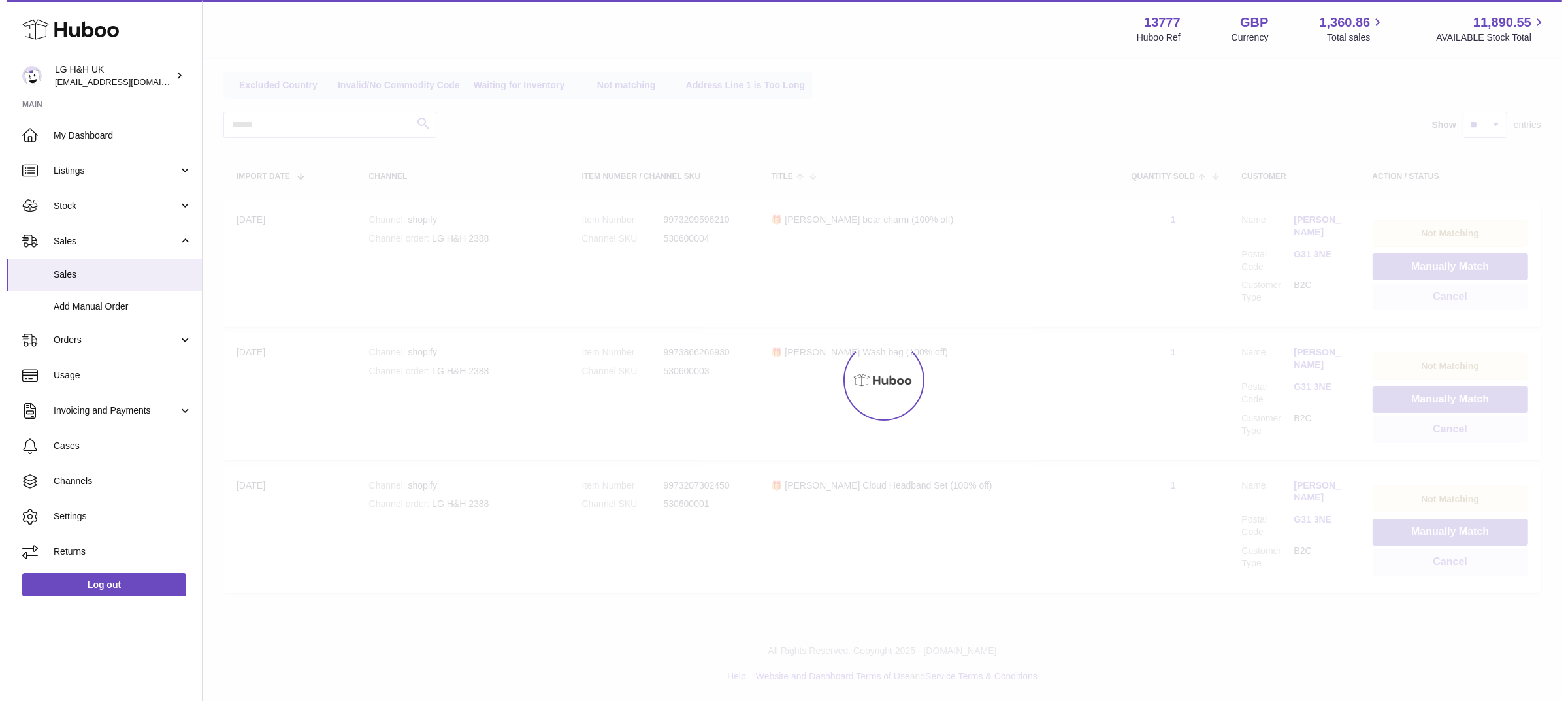
scroll to position [15, 0]
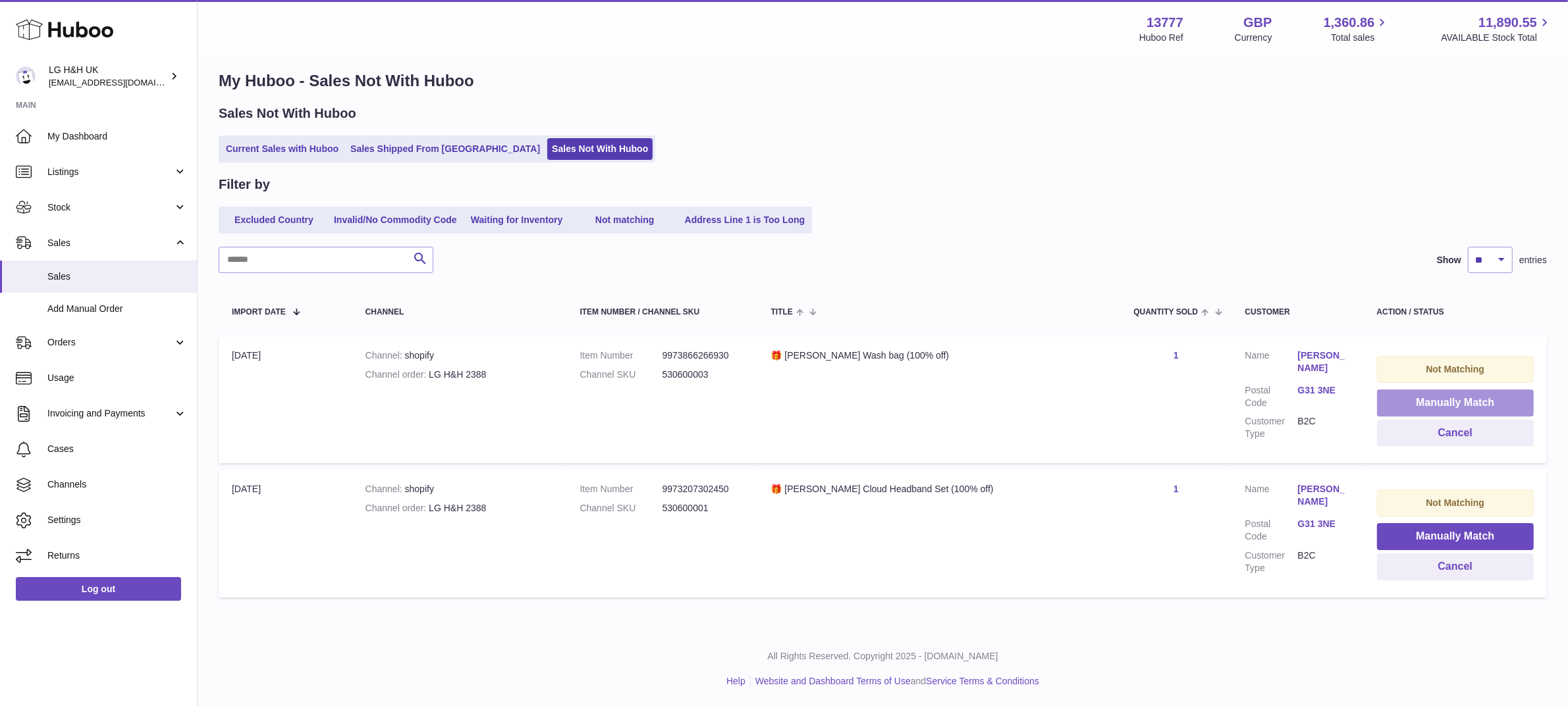
click at [1399, 390] on button "Manually Match" at bounding box center [1455, 403] width 157 height 27
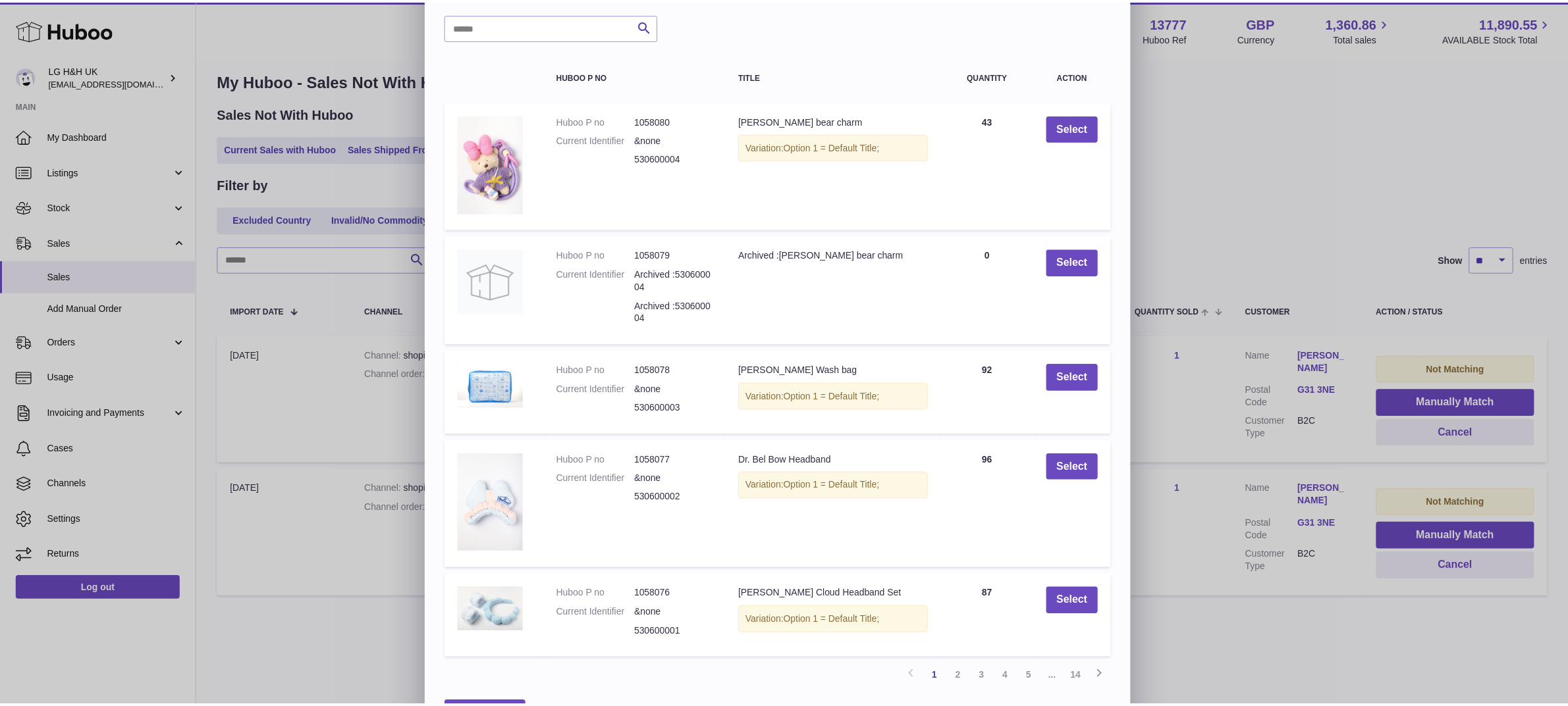
scroll to position [58, 0]
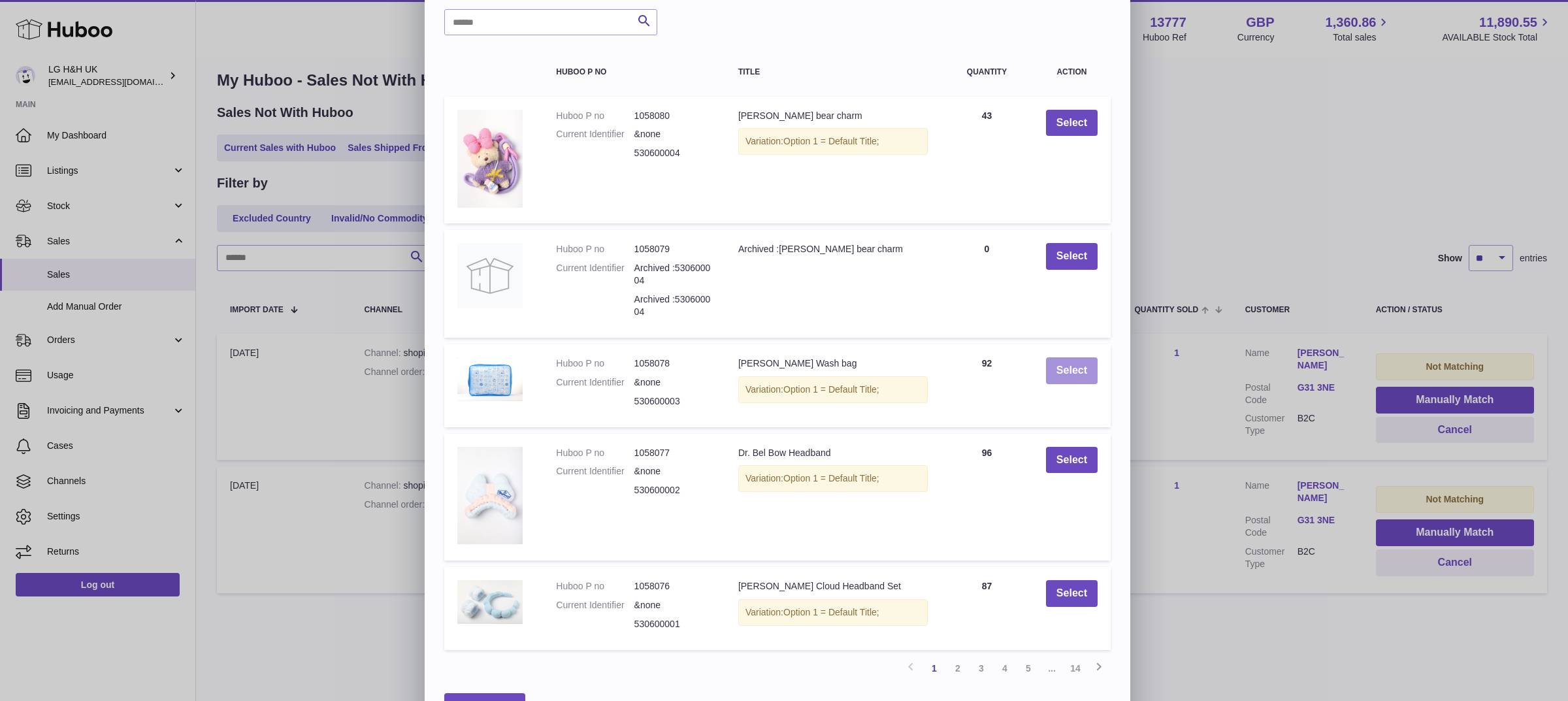
click at [1070, 365] on button "Select" at bounding box center [1072, 371] width 52 height 27
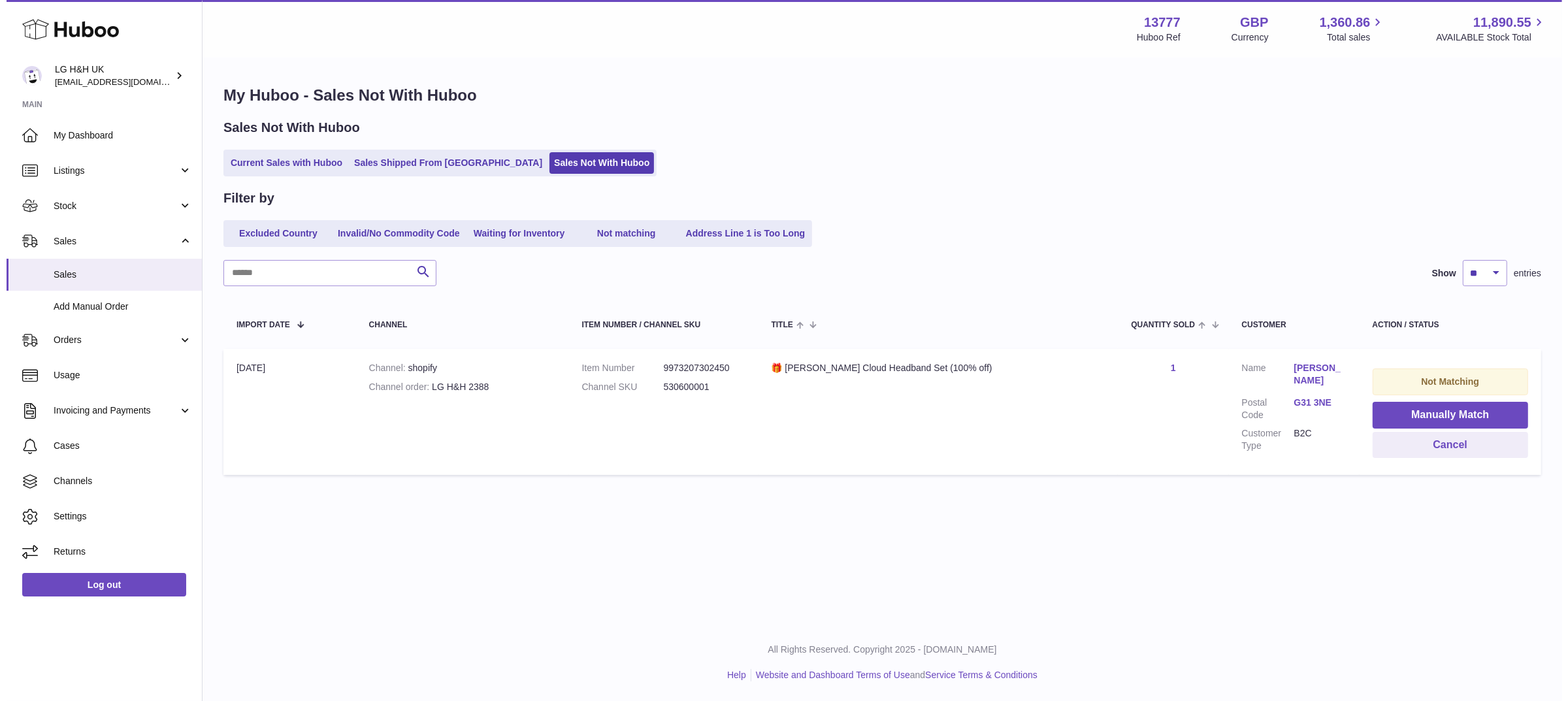
scroll to position [0, 0]
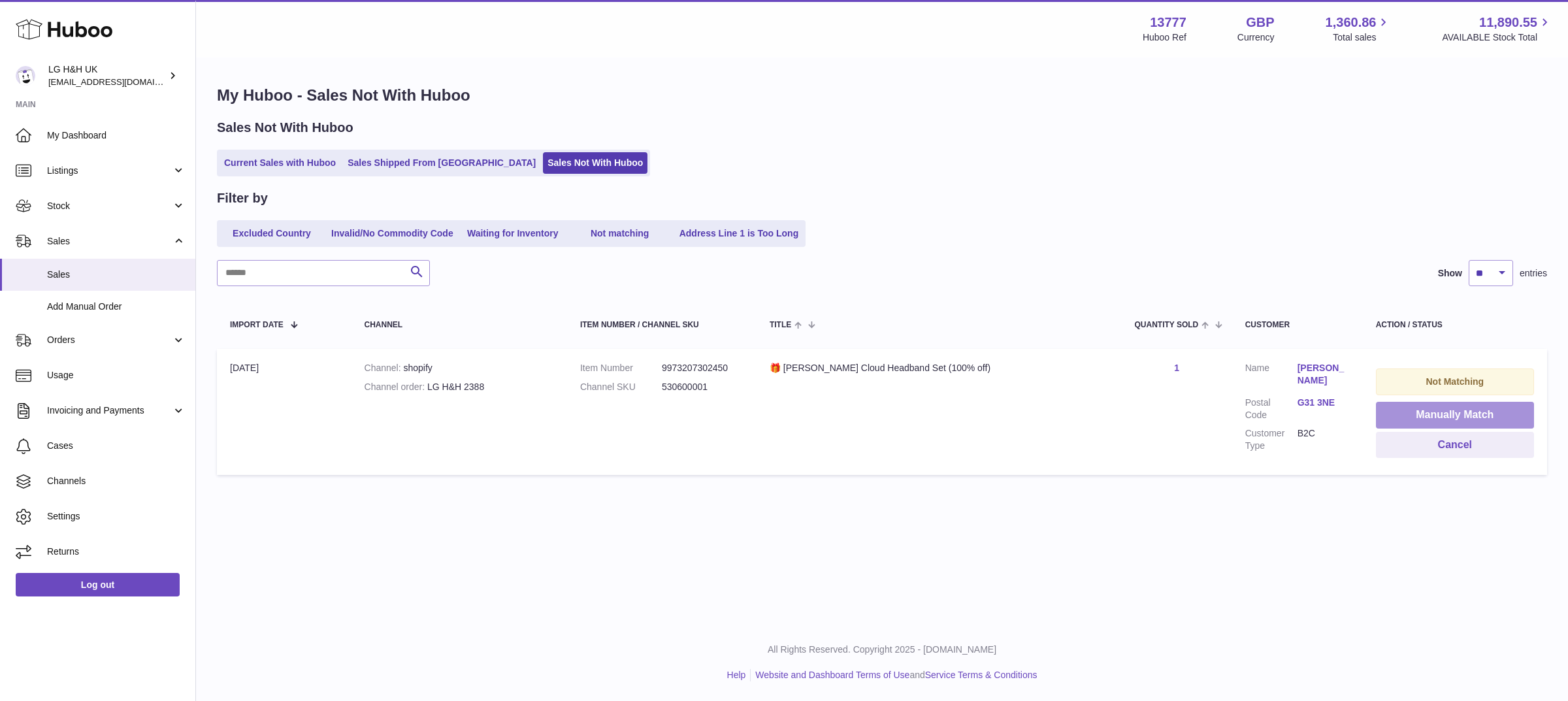
click at [1386, 406] on button "Manually Match" at bounding box center [1455, 415] width 158 height 27
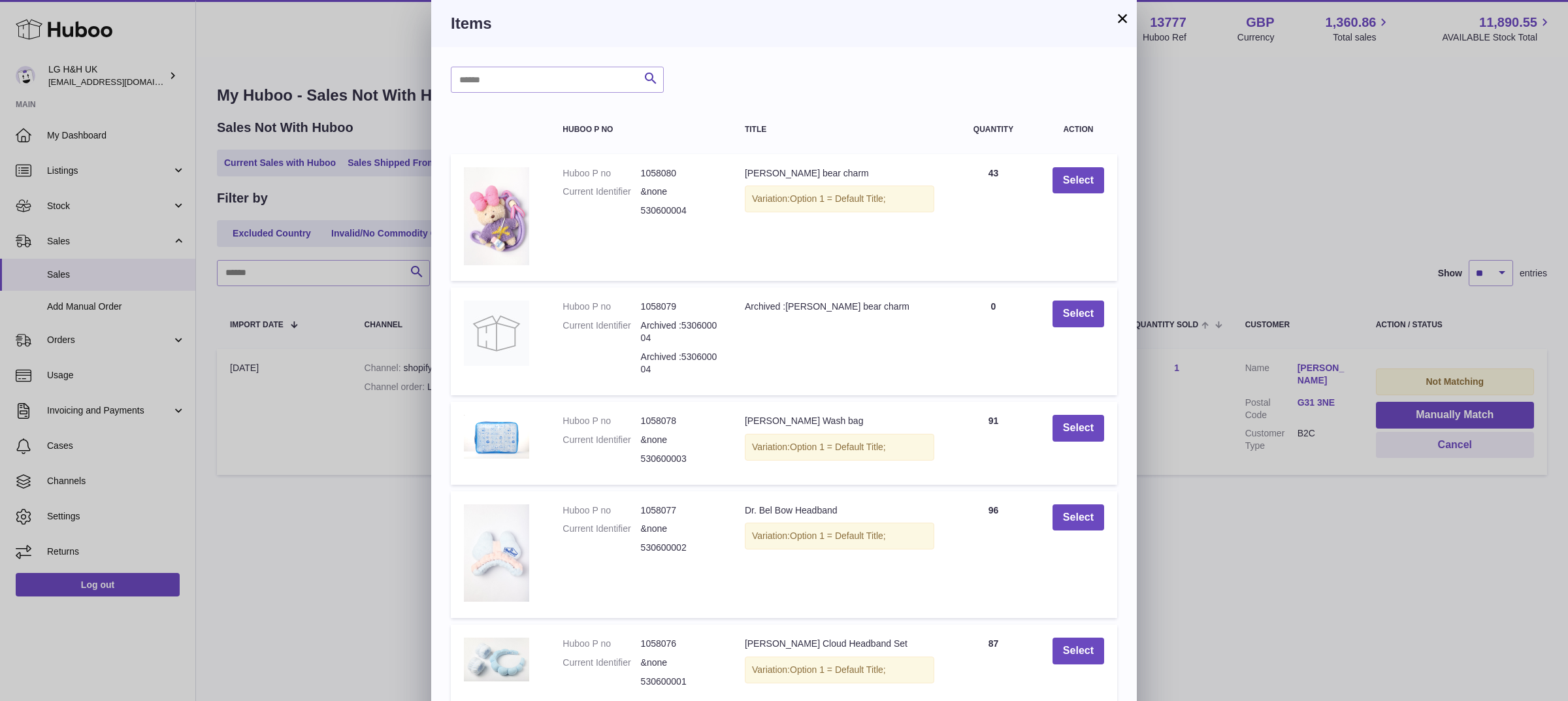
scroll to position [64, 0]
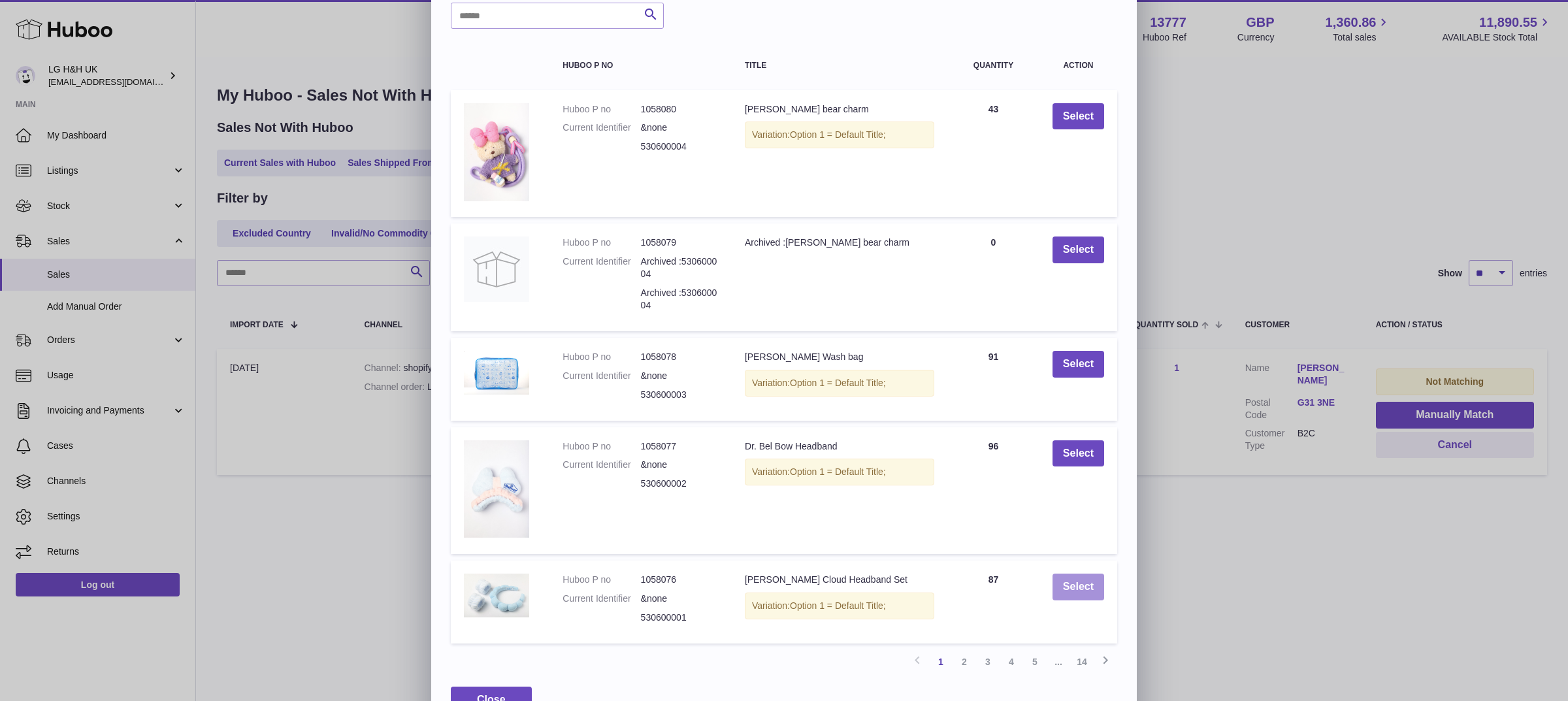
click at [1076, 574] on button "Select" at bounding box center [1078, 587] width 52 height 27
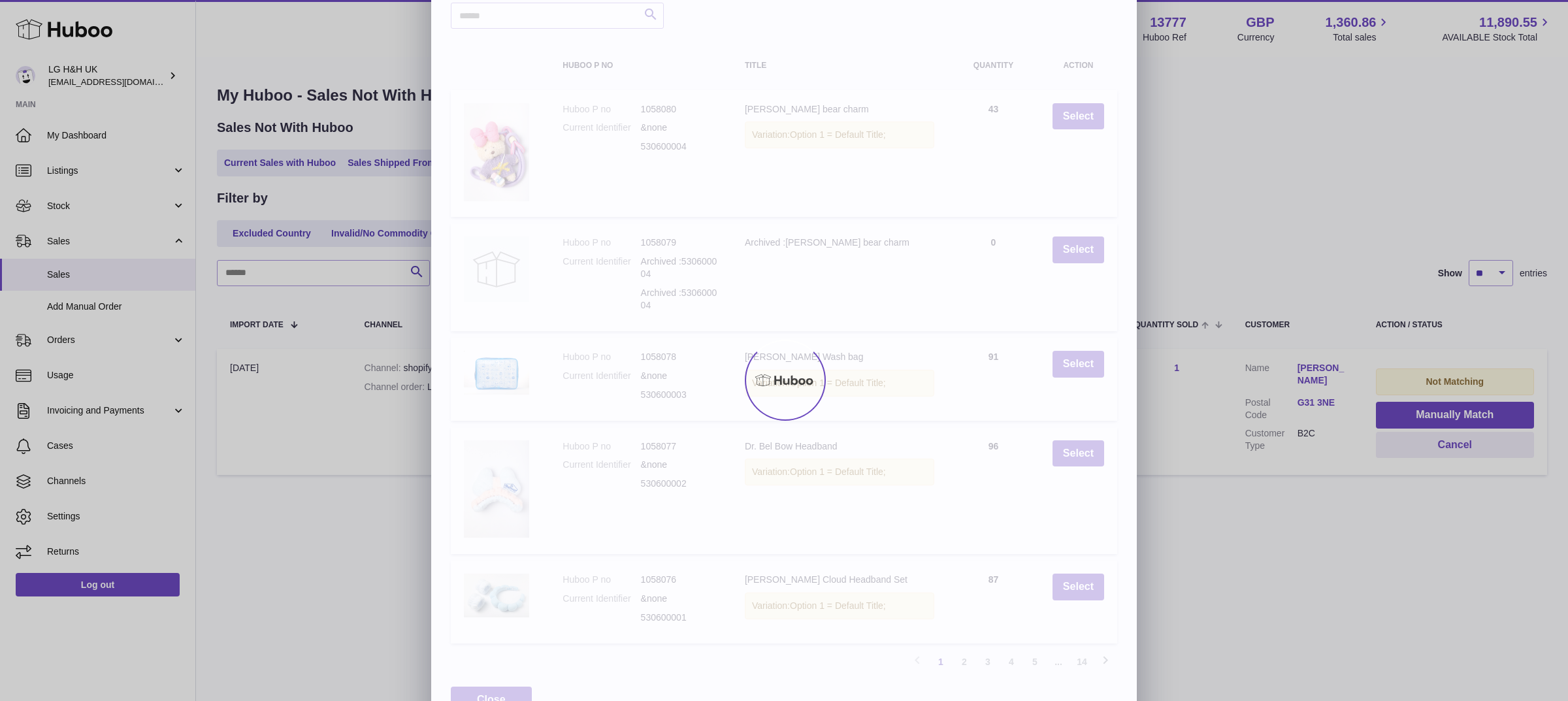
scroll to position [0, 0]
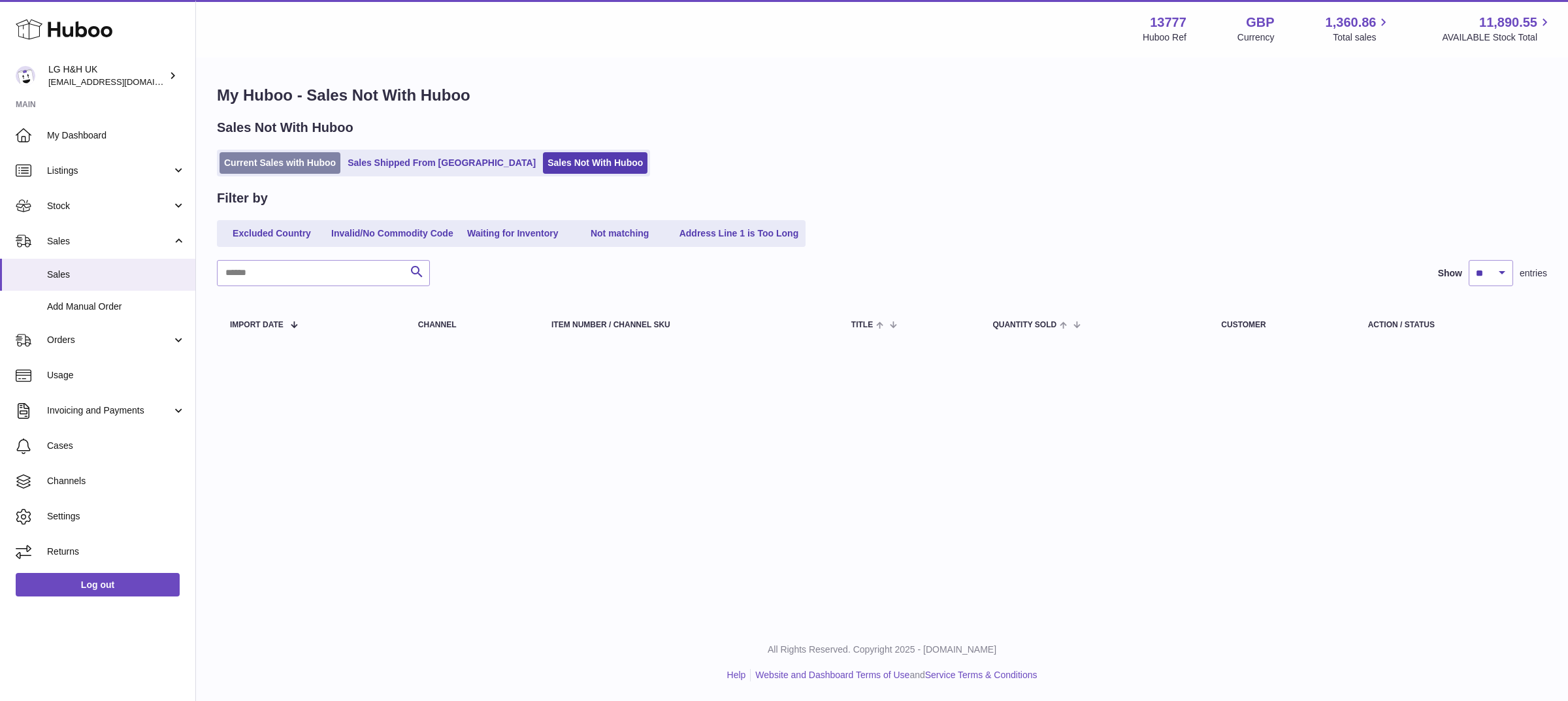
click at [271, 165] on link "Current Sales with Huboo" at bounding box center [280, 163] width 121 height 22
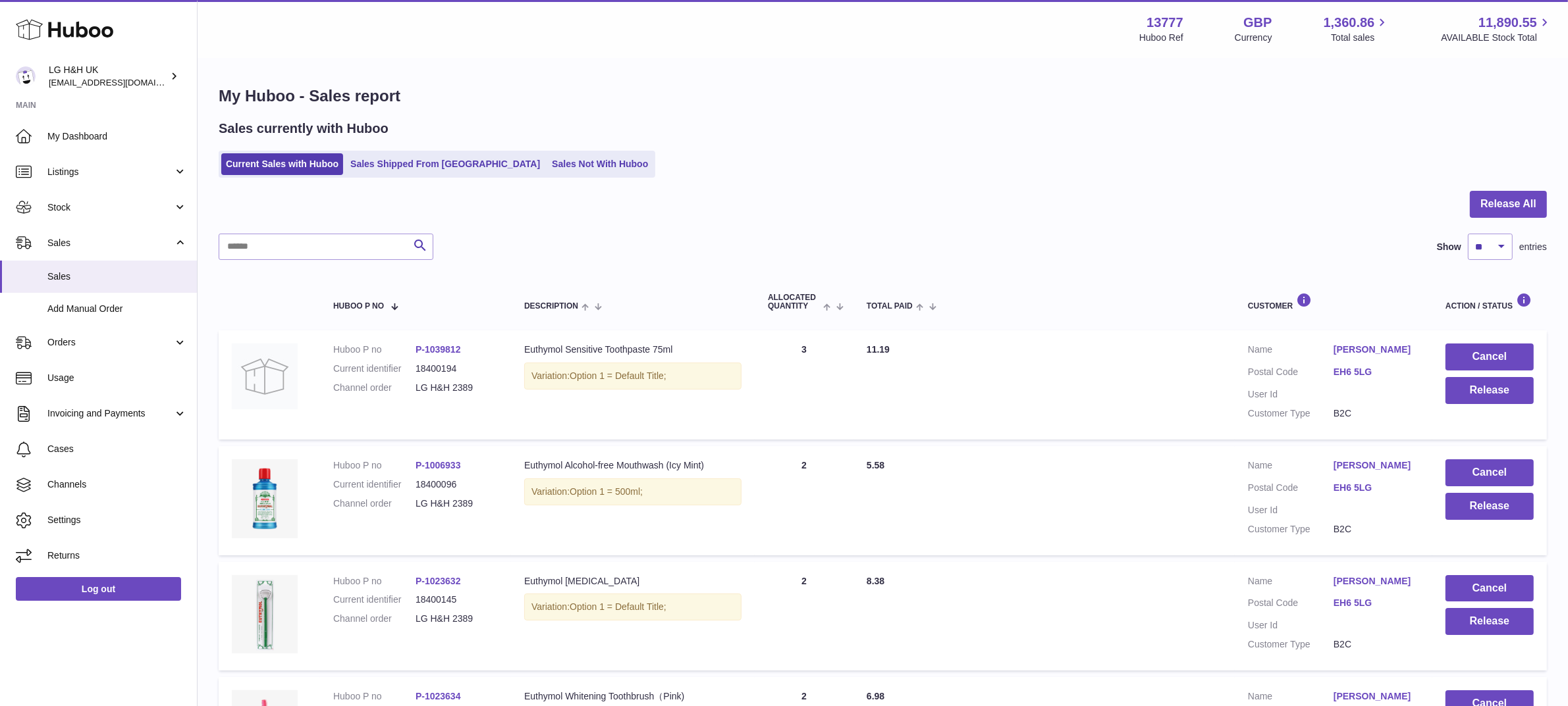
scroll to position [917, 0]
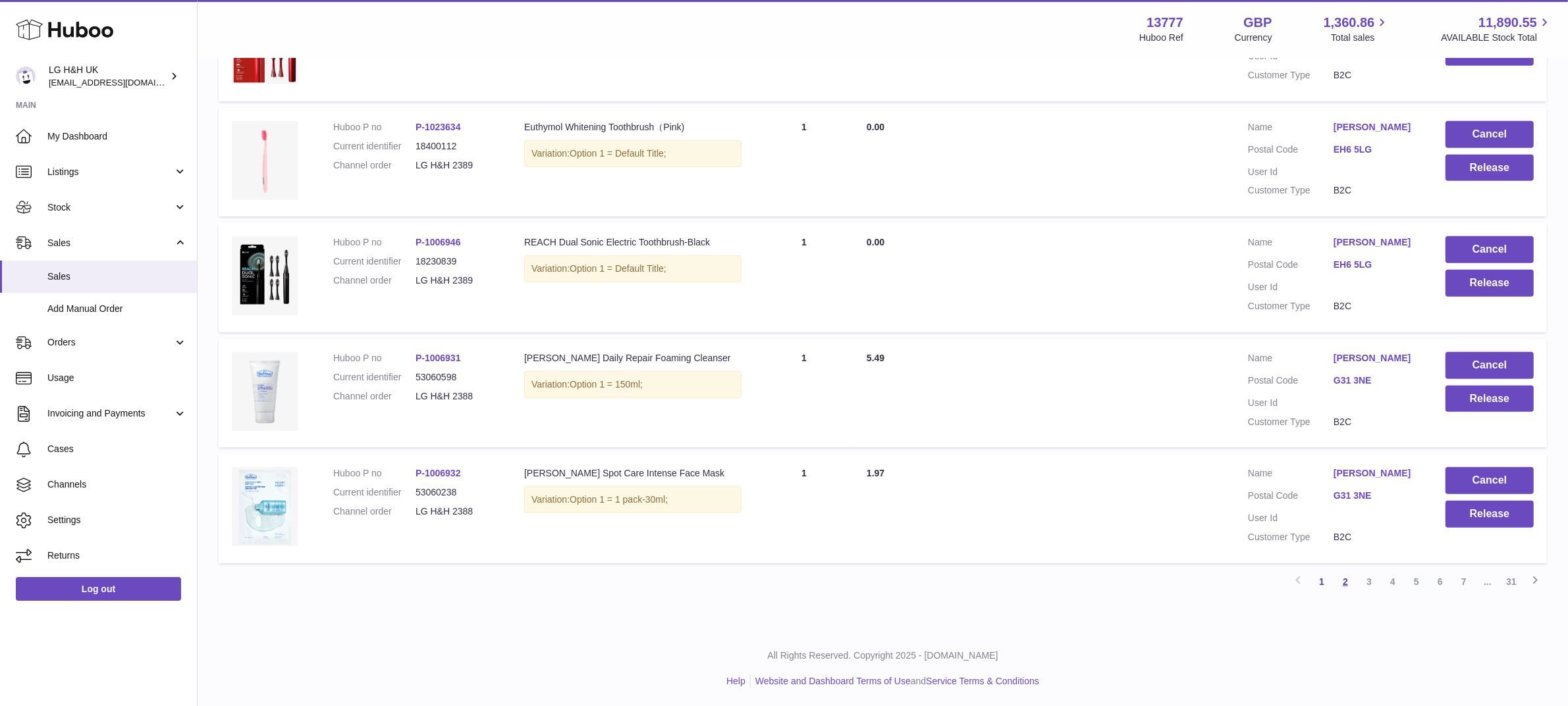
click at [1349, 588] on link "2" at bounding box center [1344, 582] width 24 height 24
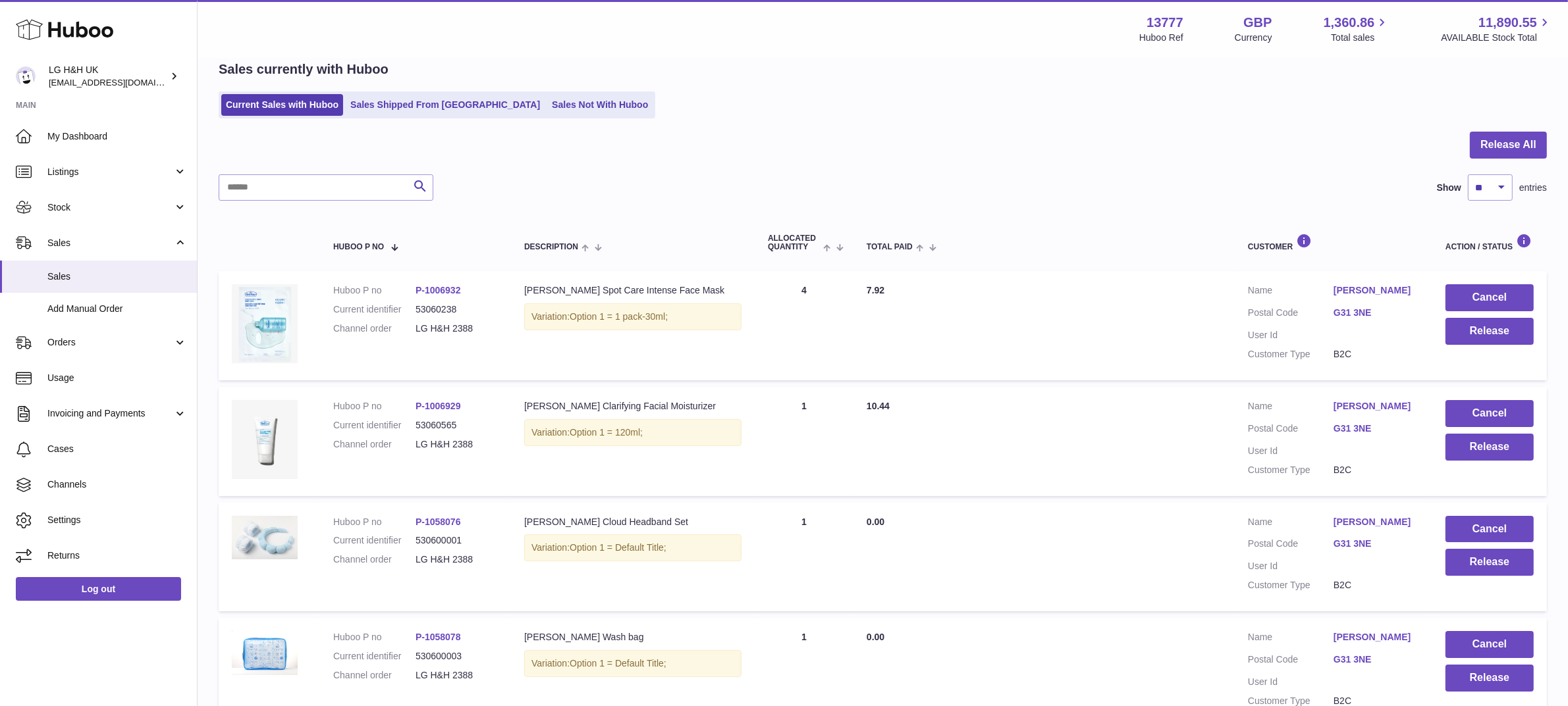
scroll to position [936, 0]
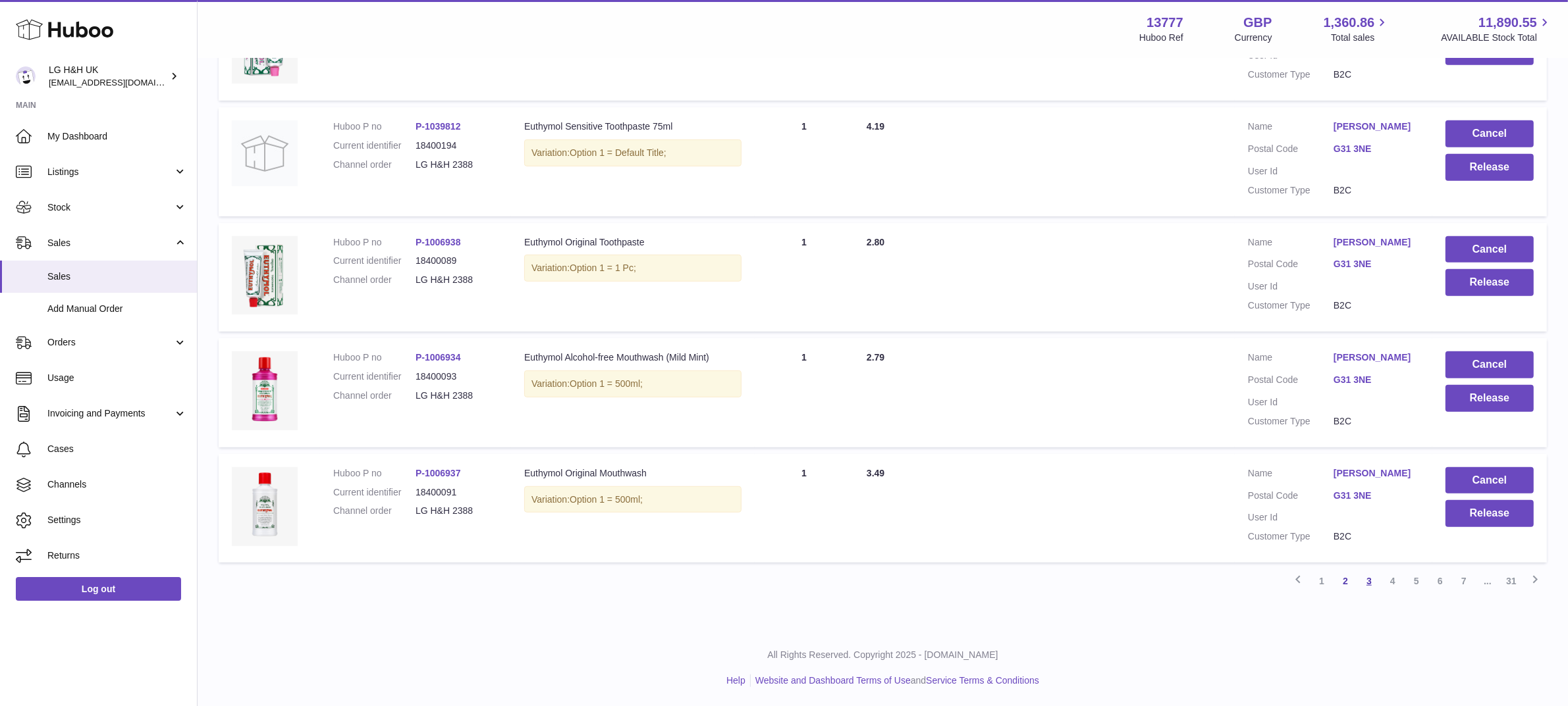
click at [1369, 584] on link "3" at bounding box center [1369, 581] width 24 height 24
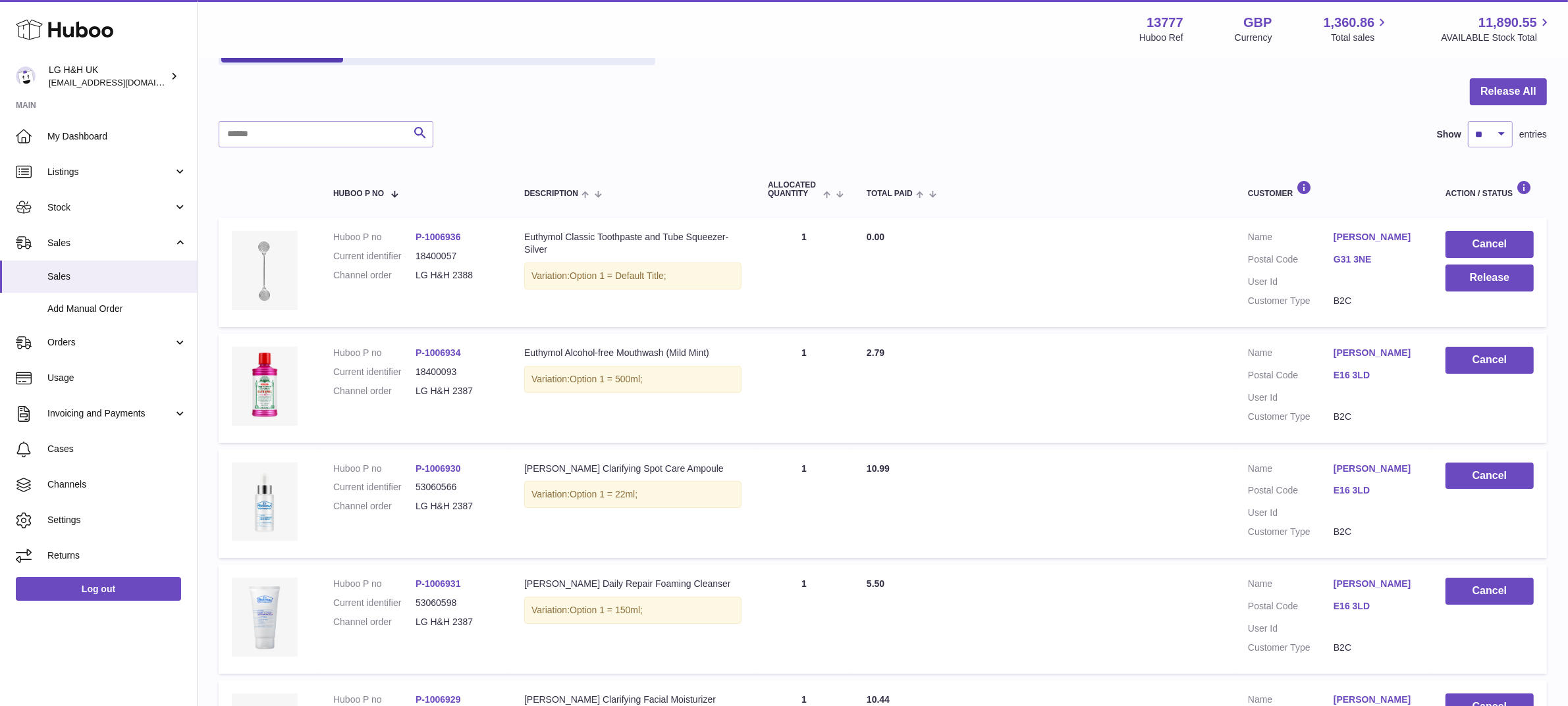
scroll to position [113, 0]
click at [1504, 275] on button "Release" at bounding box center [1489, 277] width 88 height 27
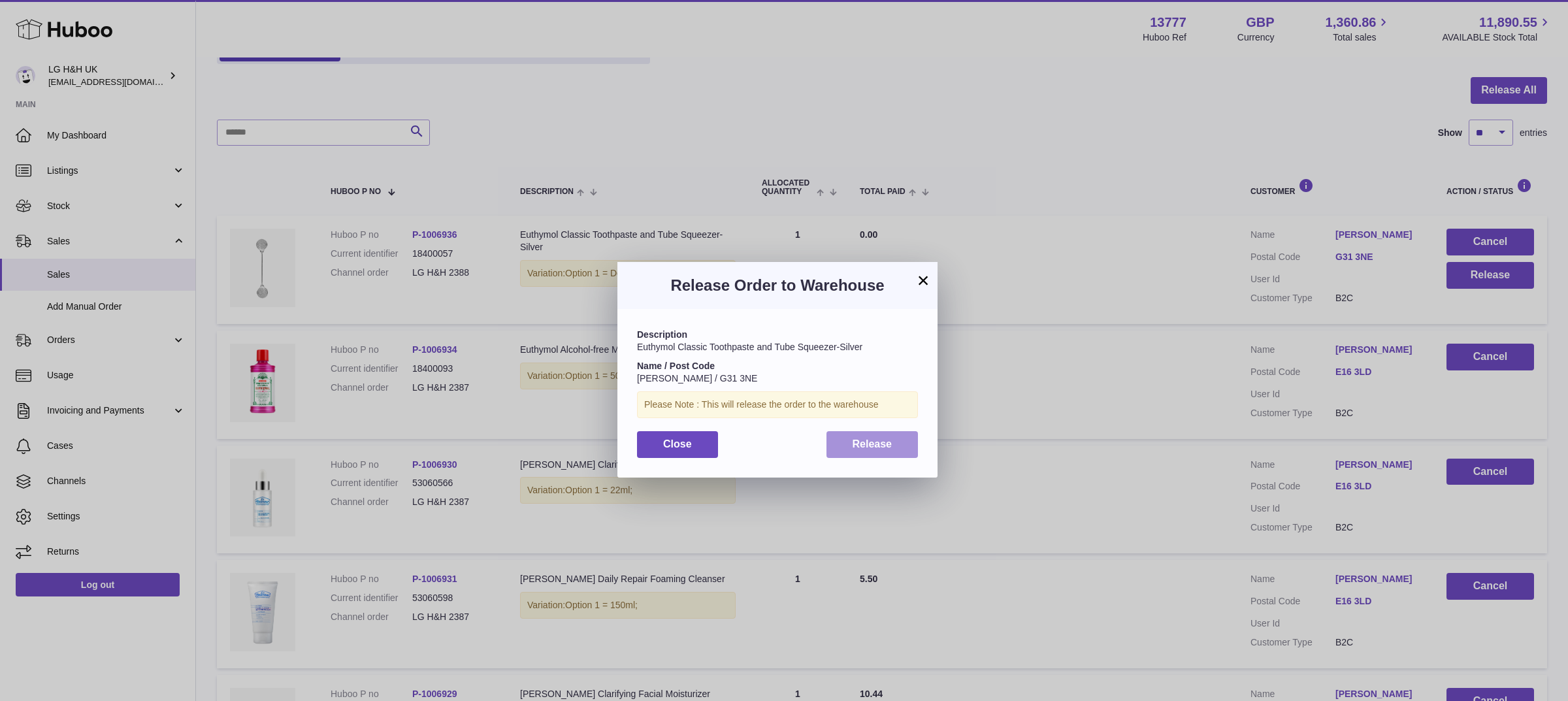
click at [870, 455] on button "Release" at bounding box center [873, 444] width 92 height 27
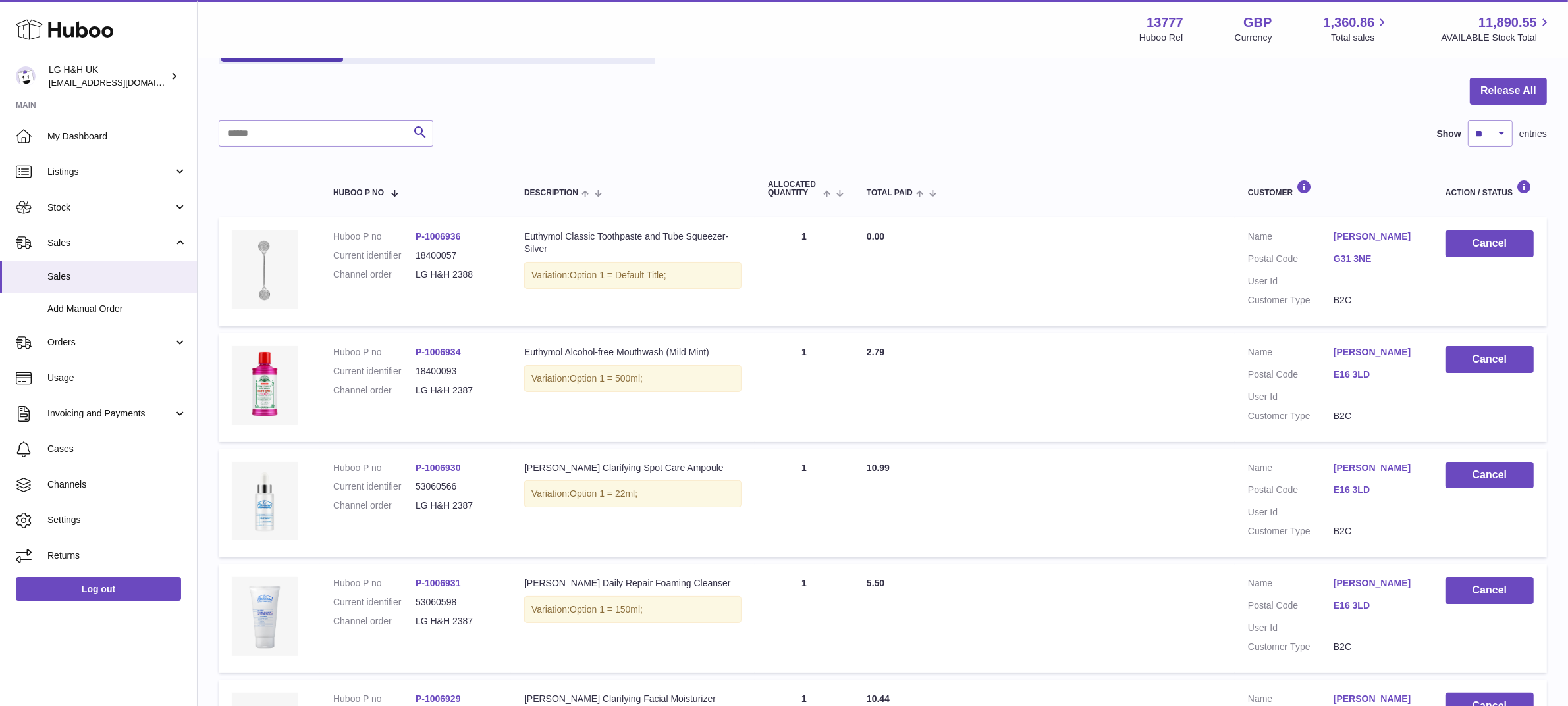
scroll to position [917, 0]
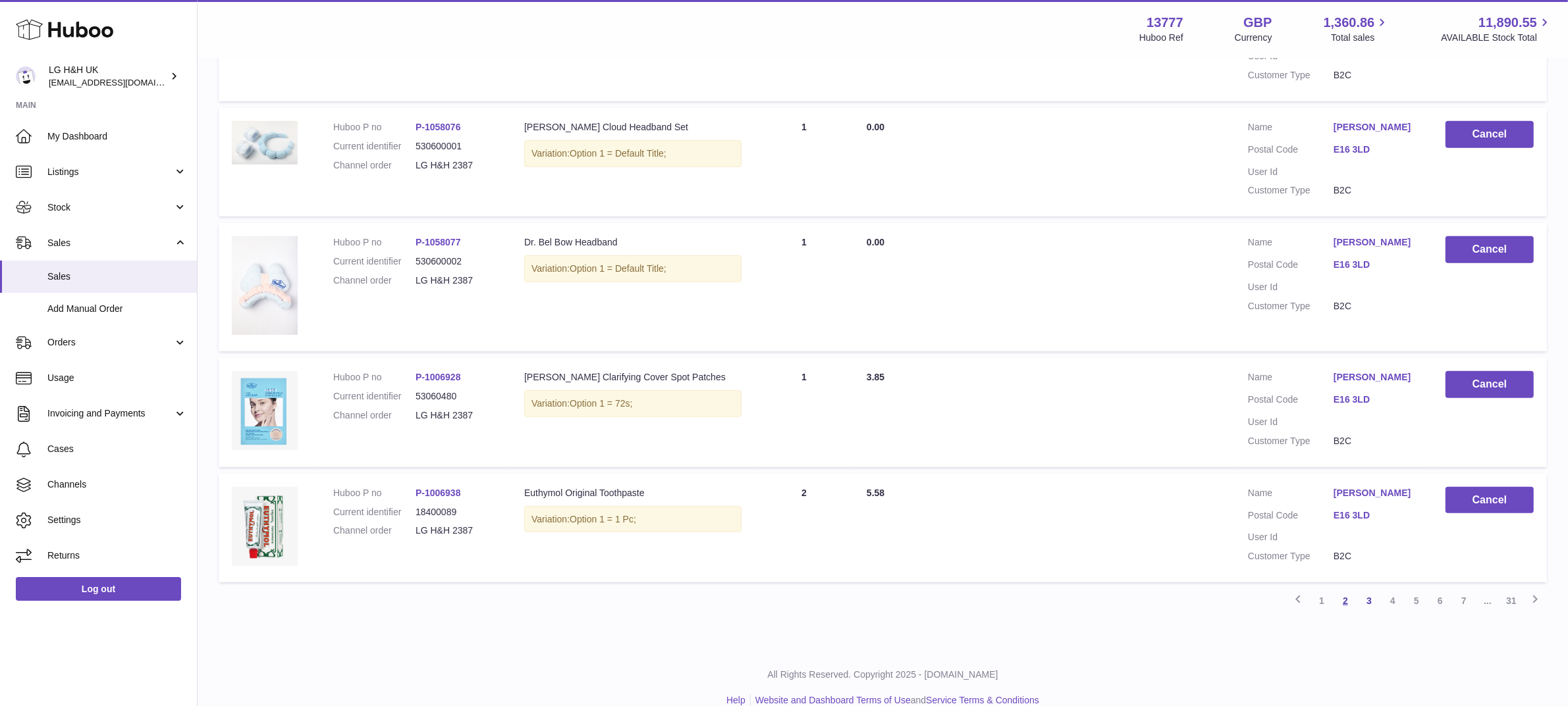
click at [1342, 589] on link "2" at bounding box center [1344, 601] width 24 height 24
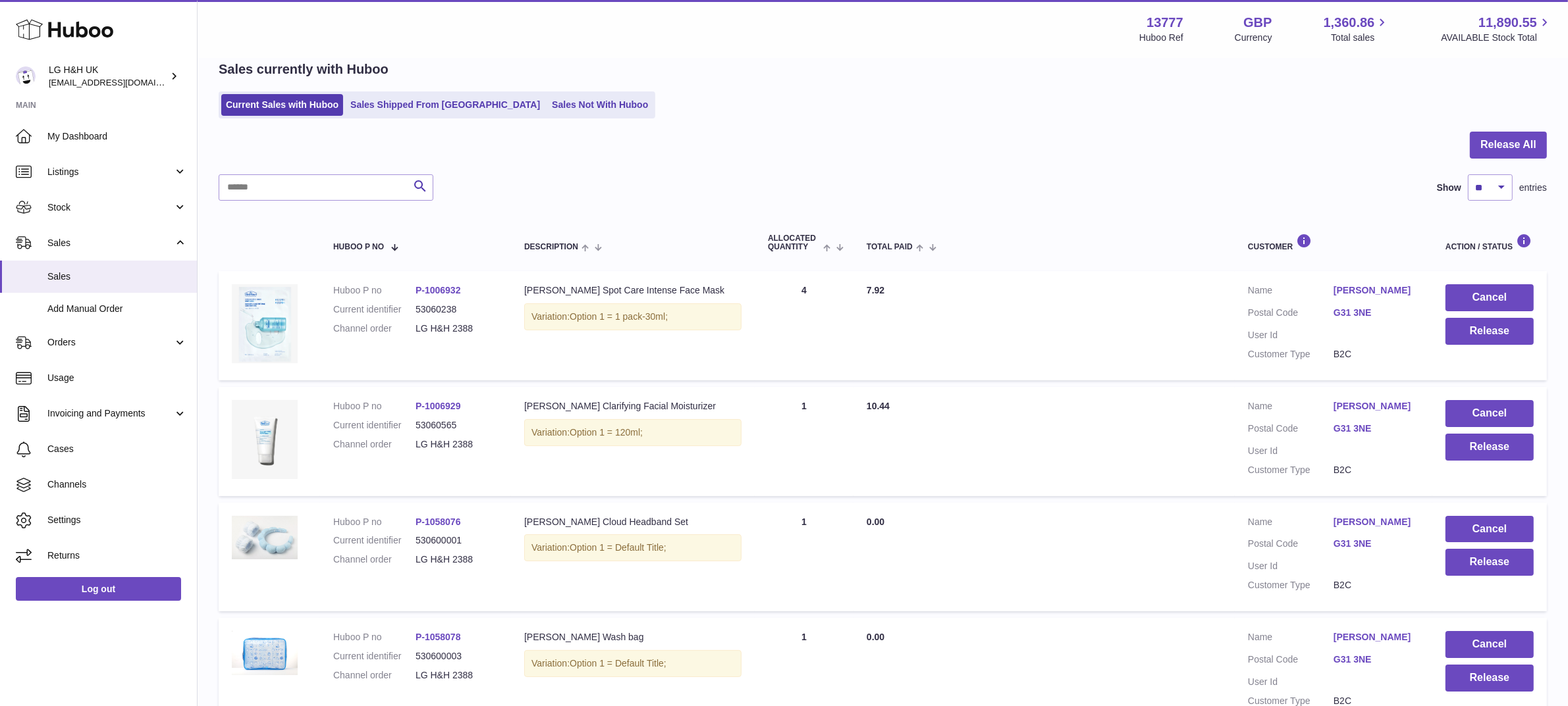
scroll to position [936, 0]
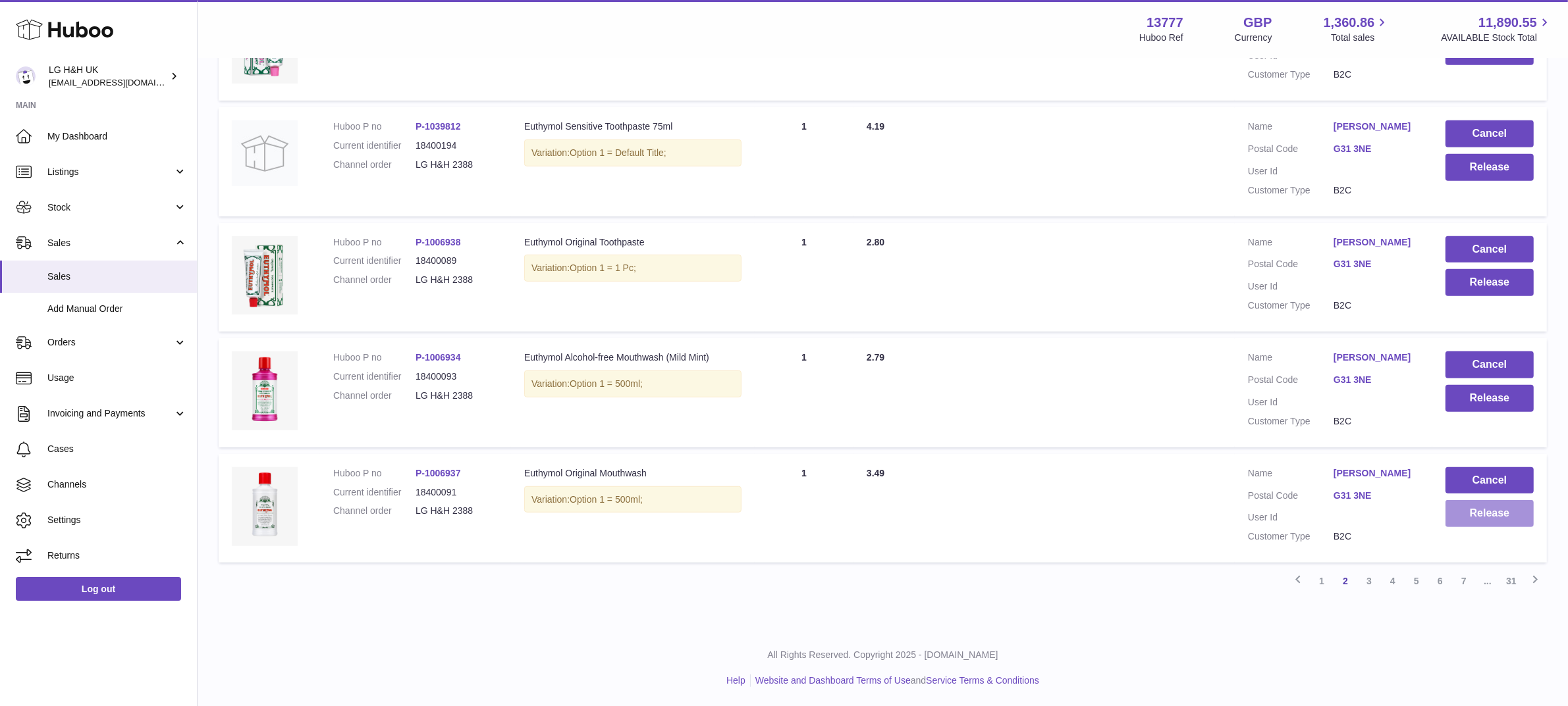
click at [1499, 521] on button "Release" at bounding box center [1489, 514] width 88 height 27
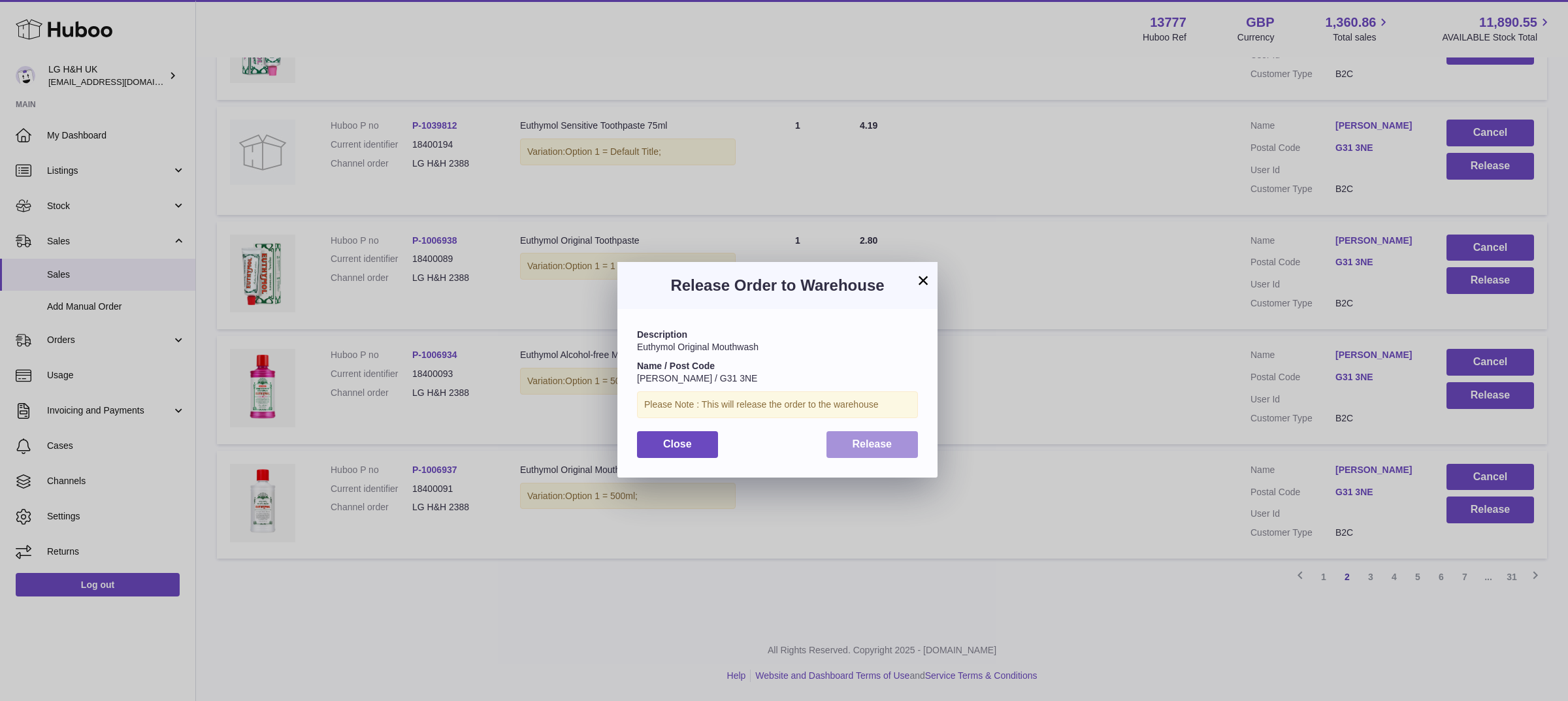
click at [889, 452] on button "Release" at bounding box center [873, 444] width 92 height 27
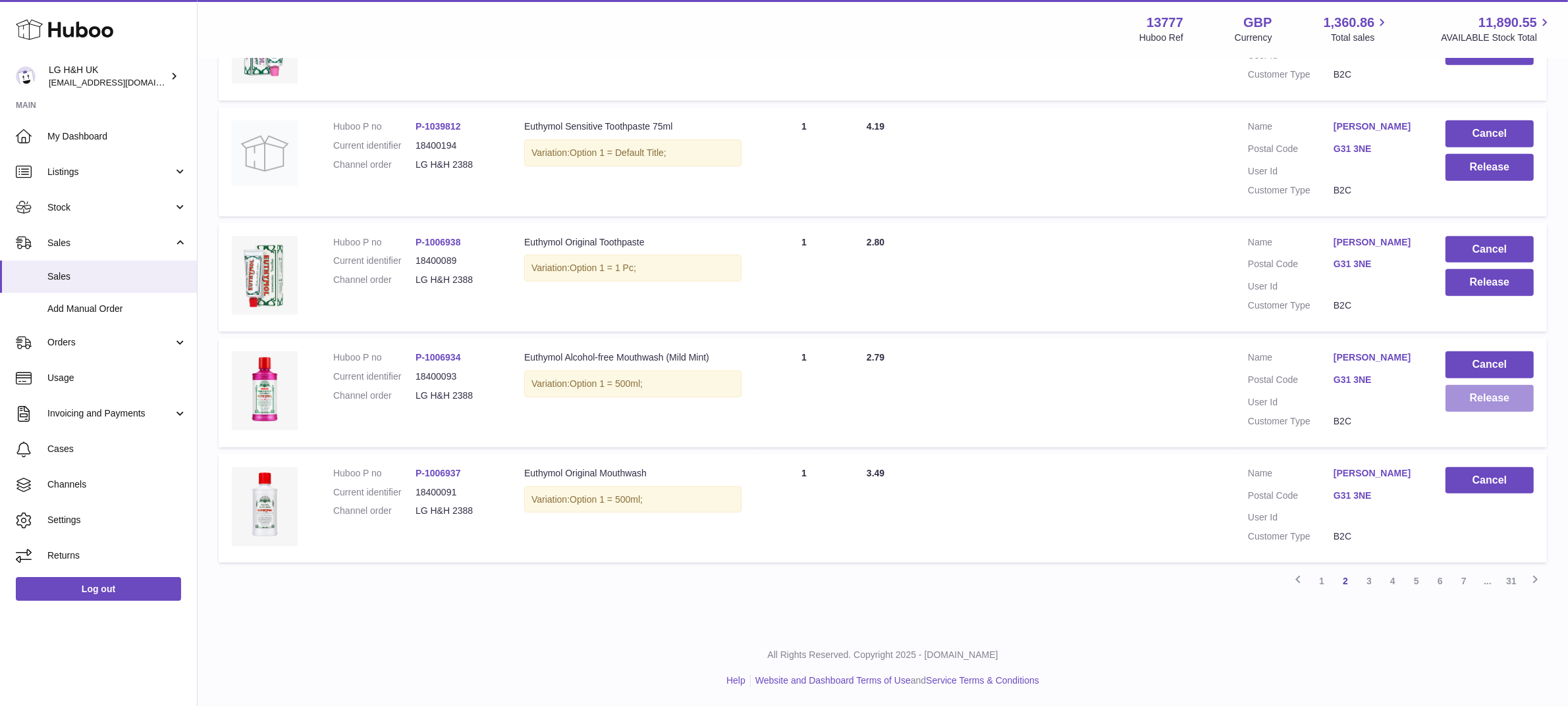
click at [1477, 393] on button "Release" at bounding box center [1489, 398] width 88 height 27
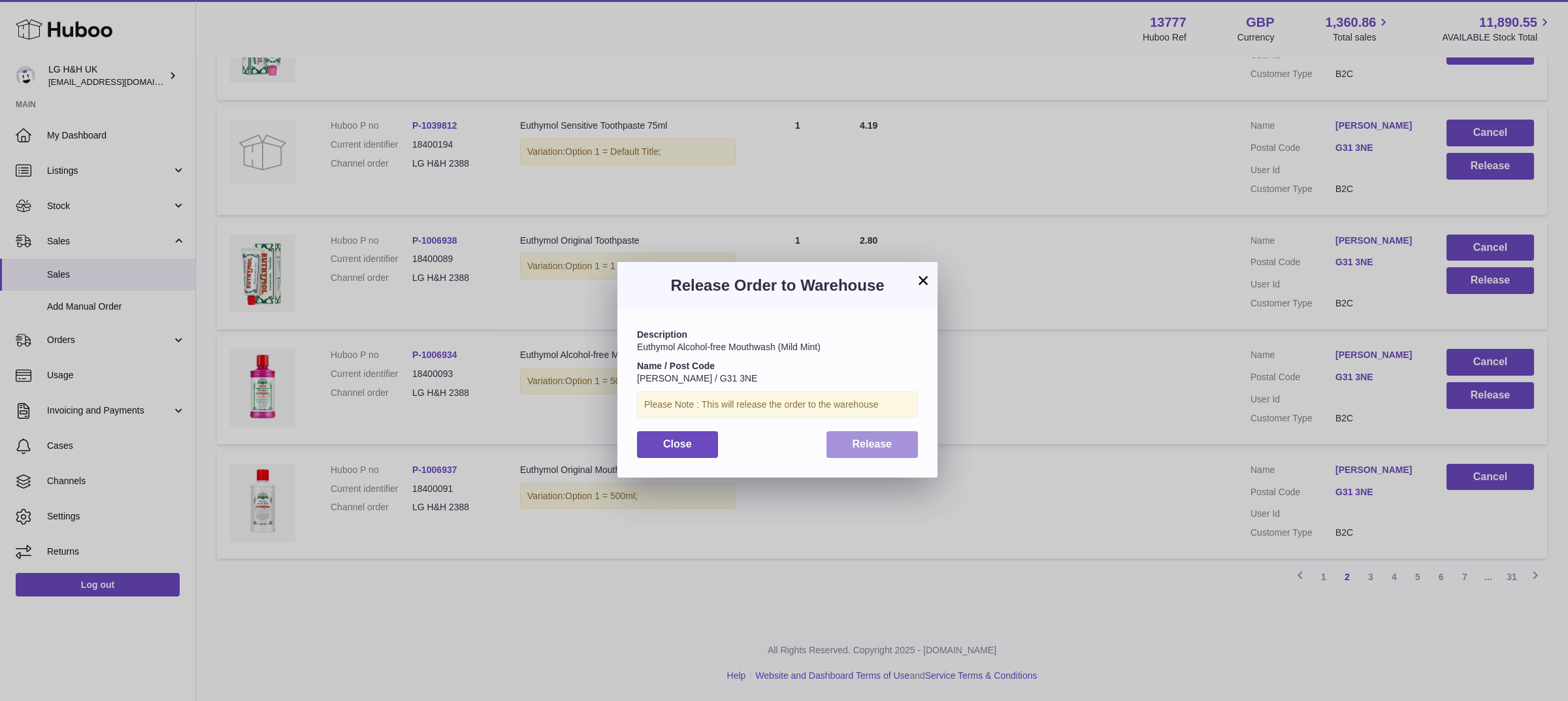
click at [860, 446] on span "Release" at bounding box center [873, 443] width 40 height 11
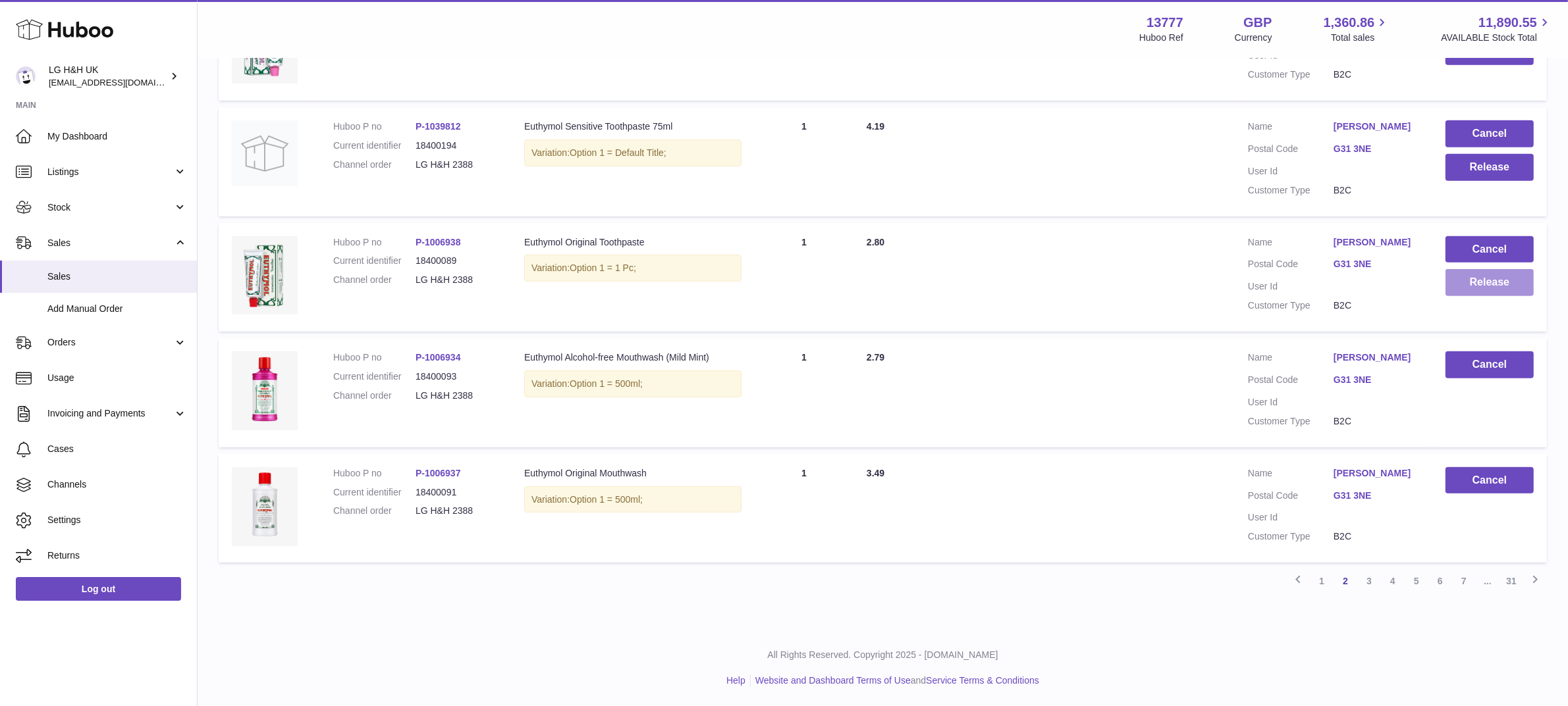
click at [1473, 295] on button "Release" at bounding box center [1489, 282] width 88 height 27
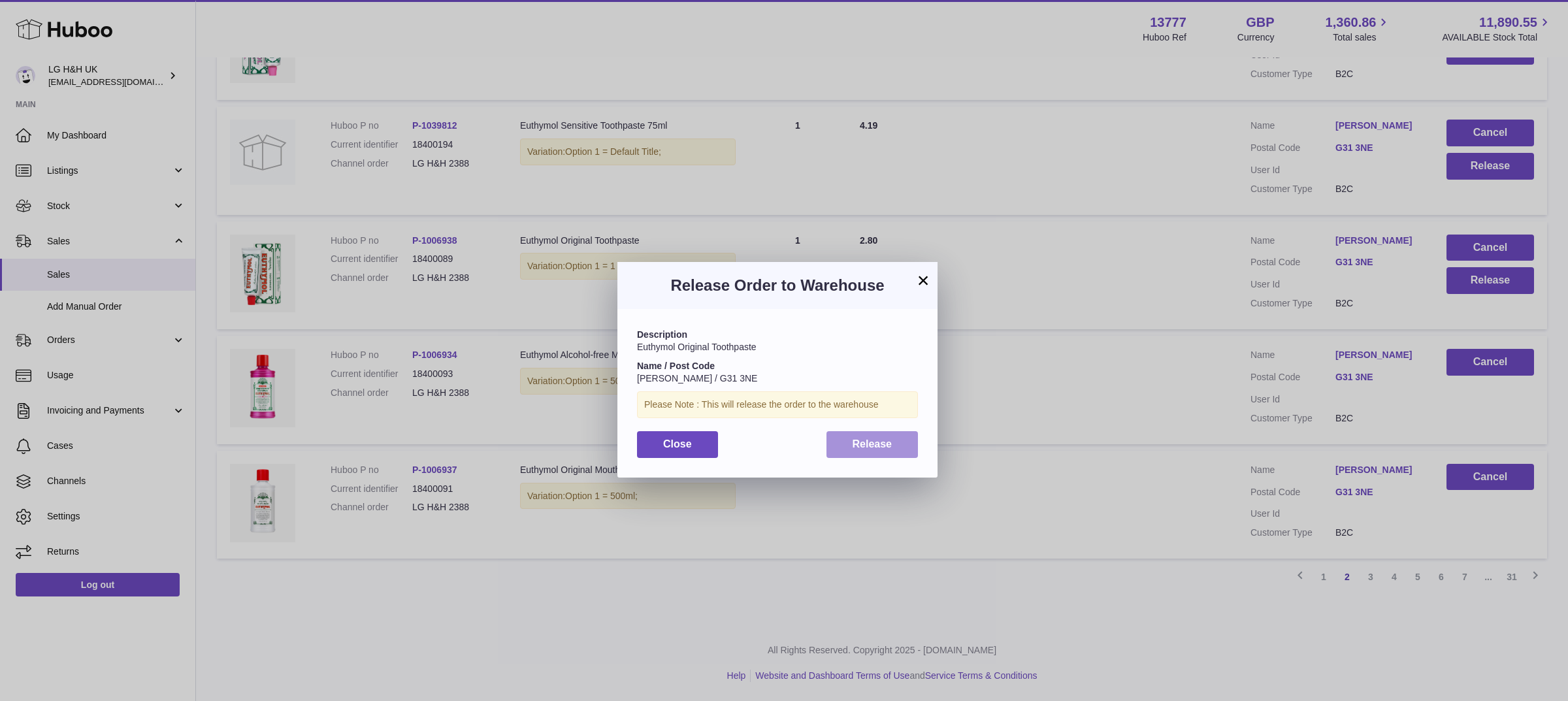
click at [886, 438] on span "Release" at bounding box center [873, 443] width 40 height 11
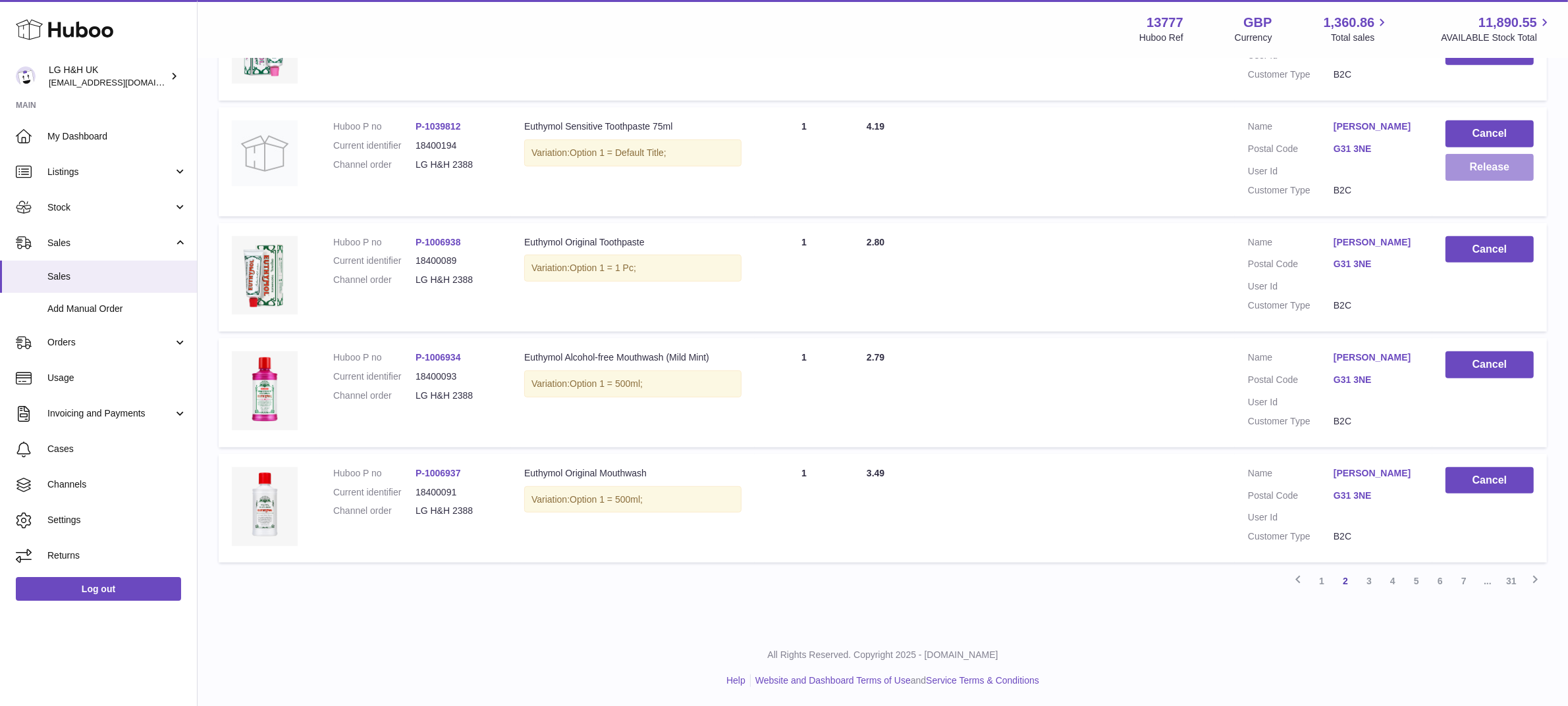
click at [1464, 166] on button "Release" at bounding box center [1489, 167] width 88 height 27
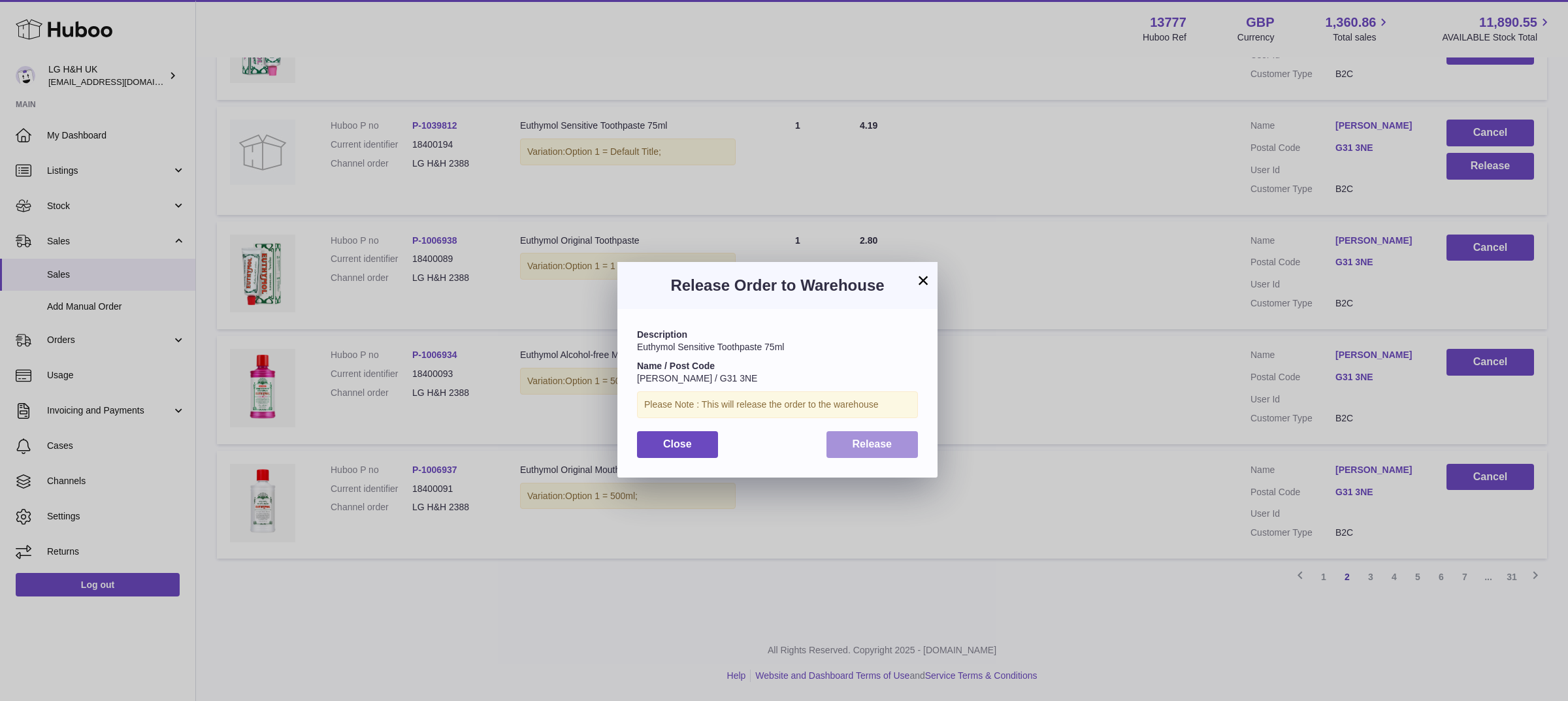
click at [862, 449] on span "Release" at bounding box center [873, 443] width 40 height 11
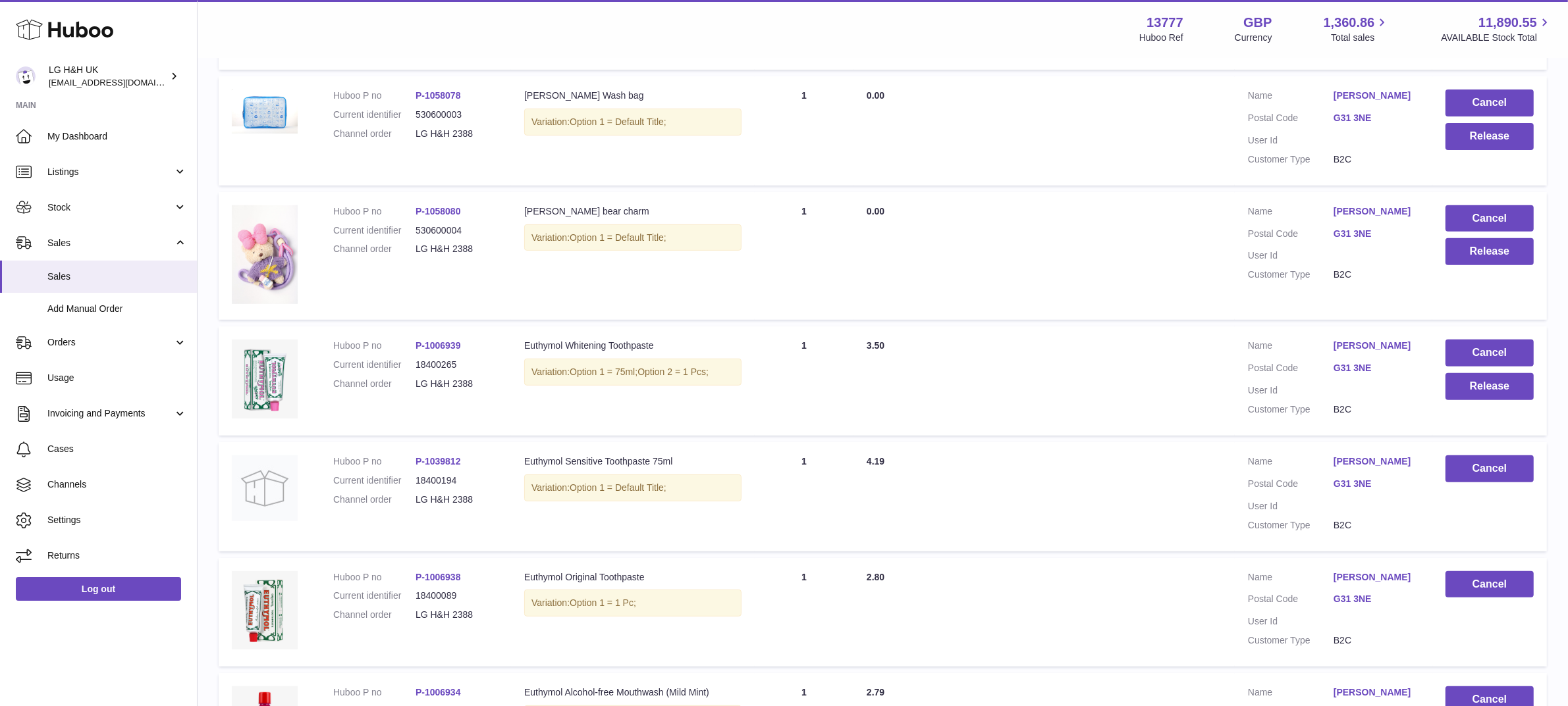
scroll to position [600, 0]
click at [1480, 387] on button "Release" at bounding box center [1489, 387] width 88 height 27
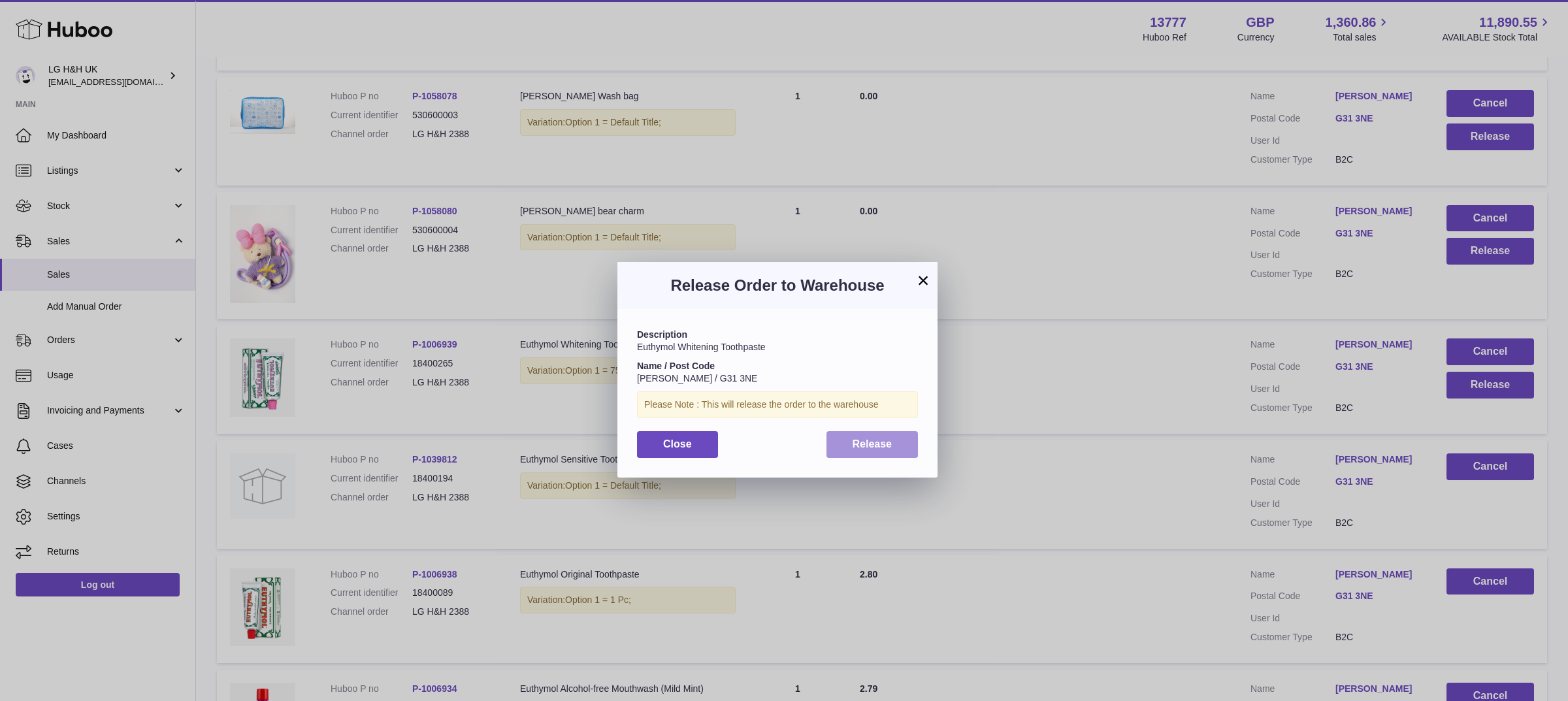
click at [909, 439] on button "Release" at bounding box center [873, 444] width 92 height 27
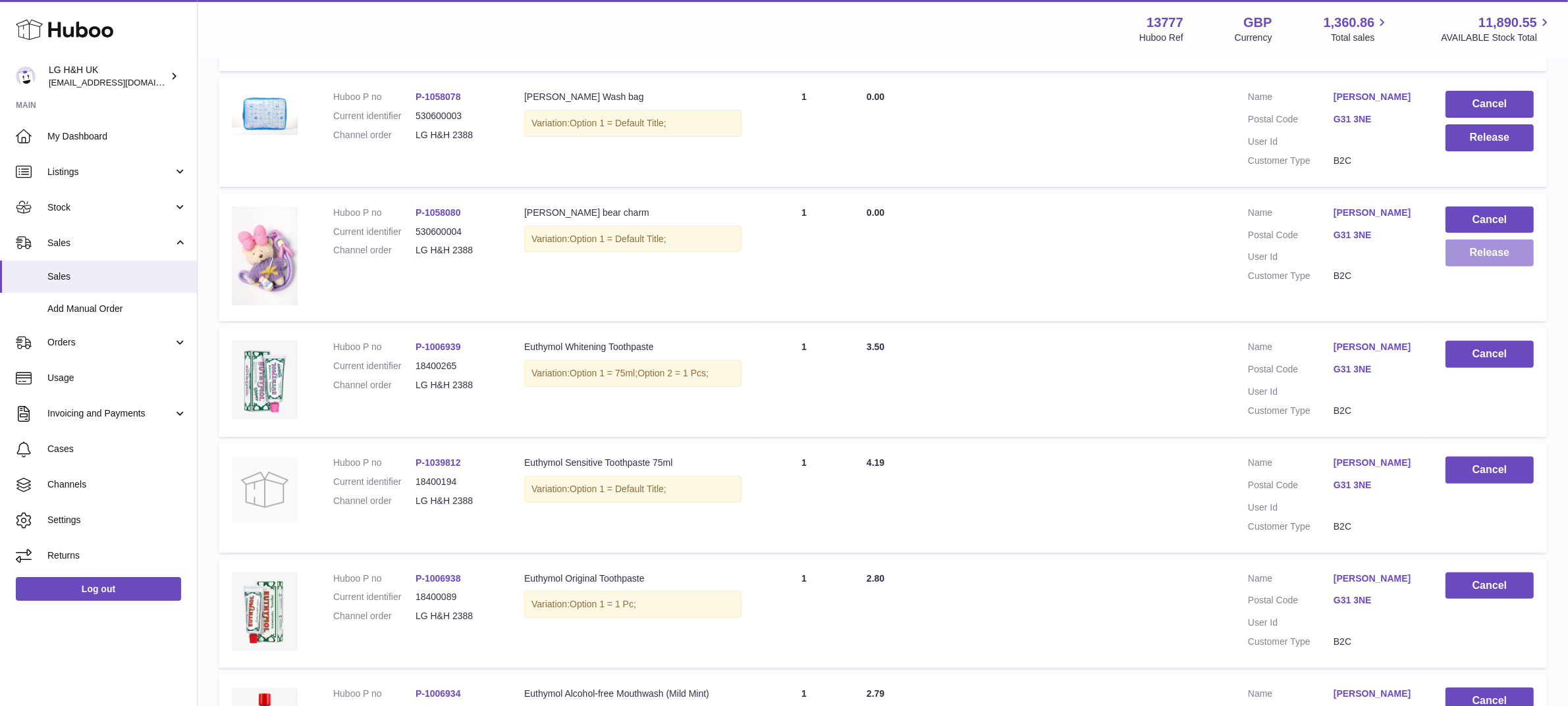
click at [1473, 257] on button "Release" at bounding box center [1489, 252] width 88 height 27
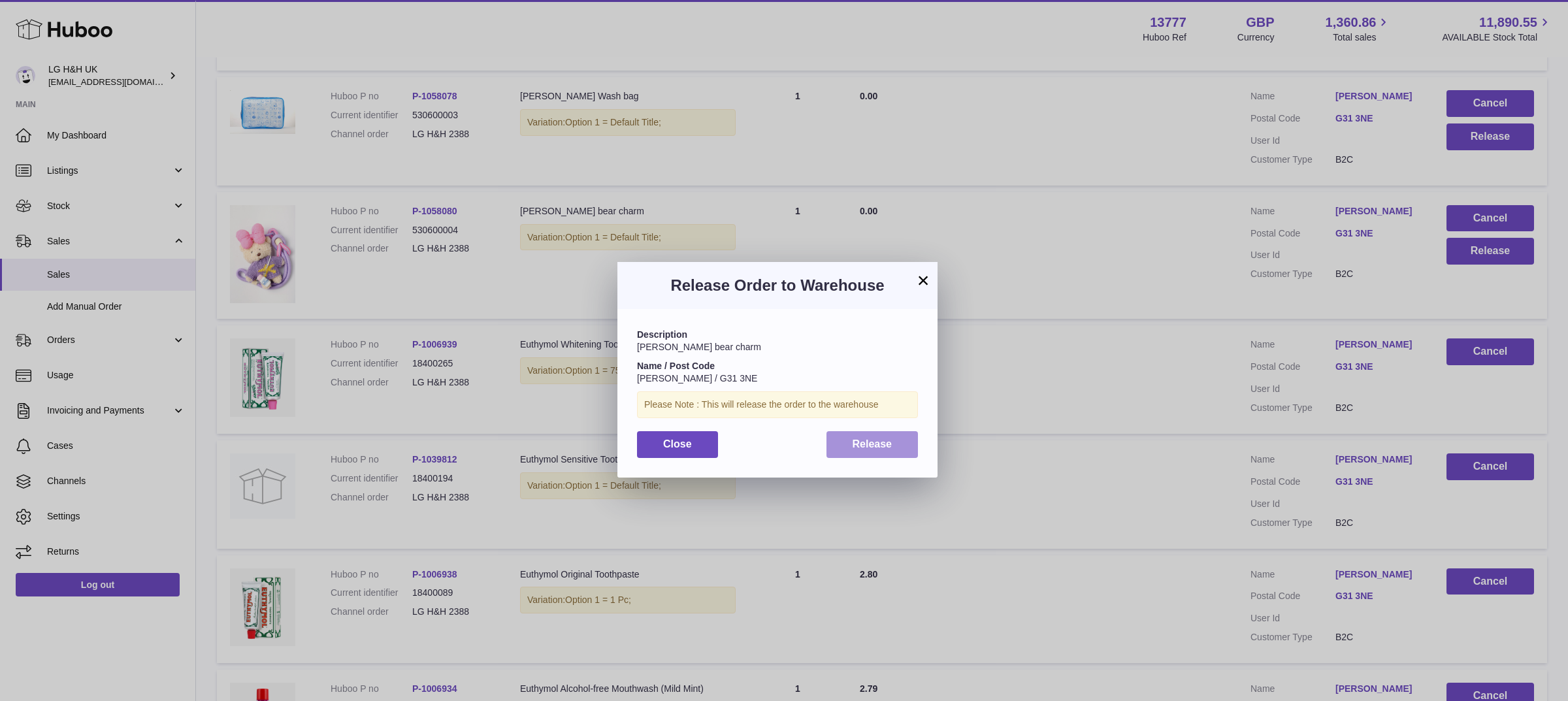
click at [860, 444] on span "Release" at bounding box center [873, 443] width 40 height 11
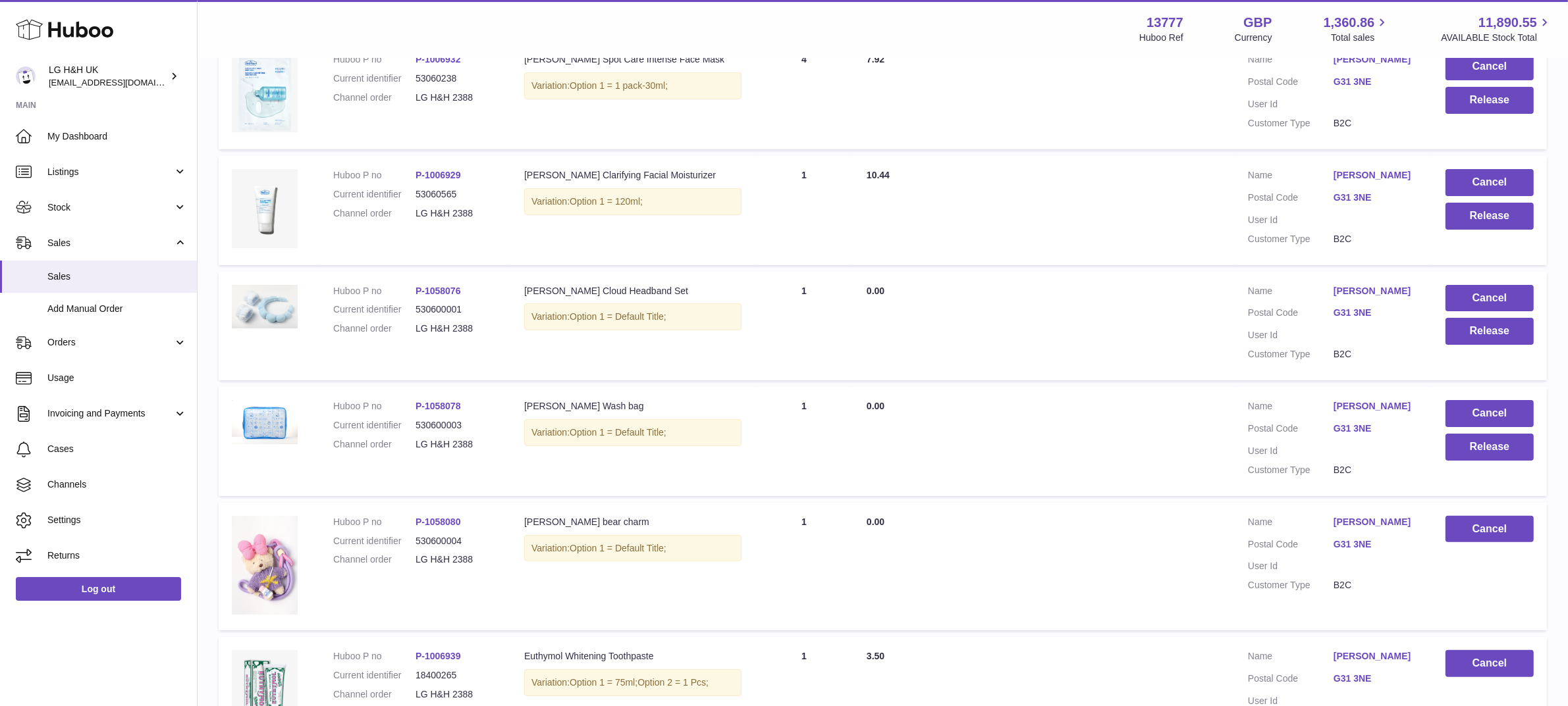
scroll to position [285, 0]
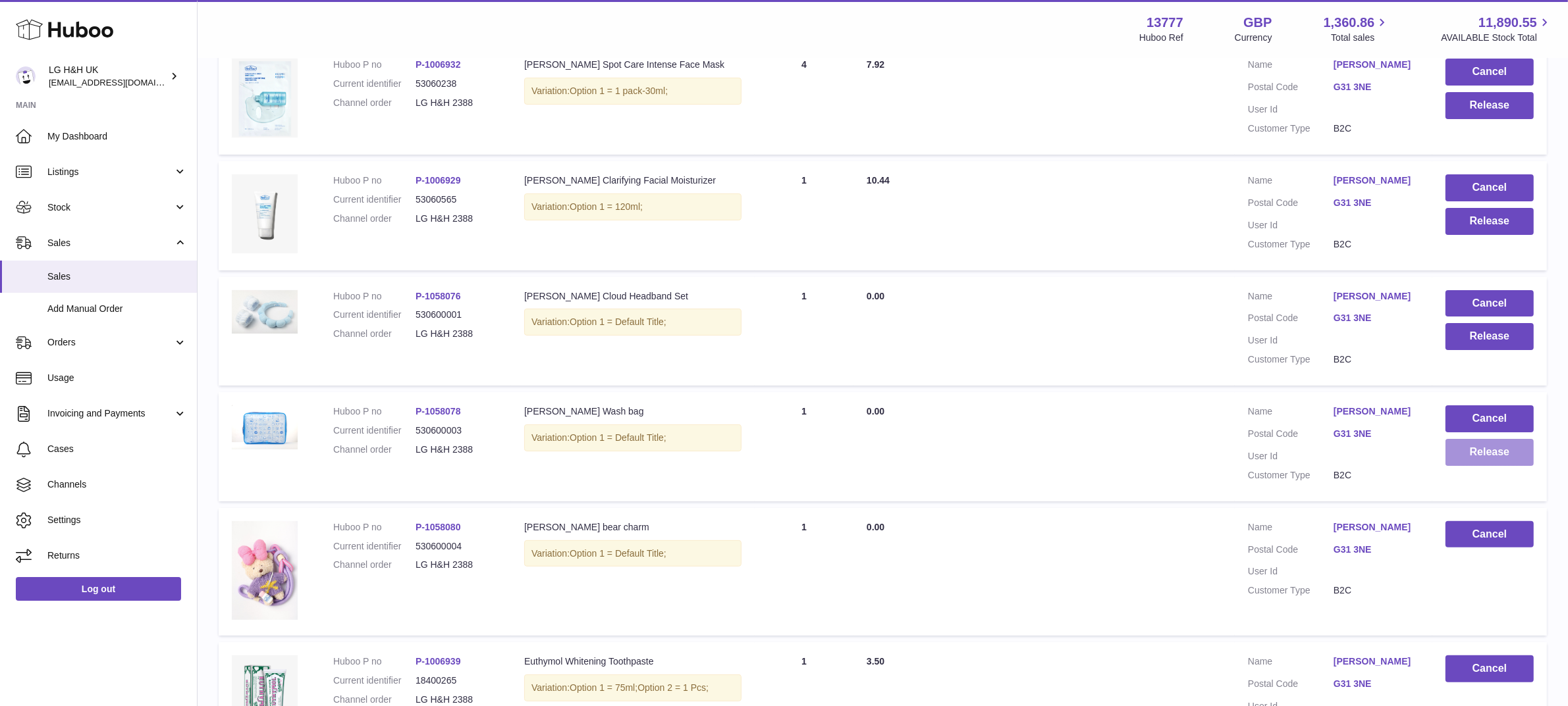
click at [1474, 455] on button "Release" at bounding box center [1489, 452] width 88 height 27
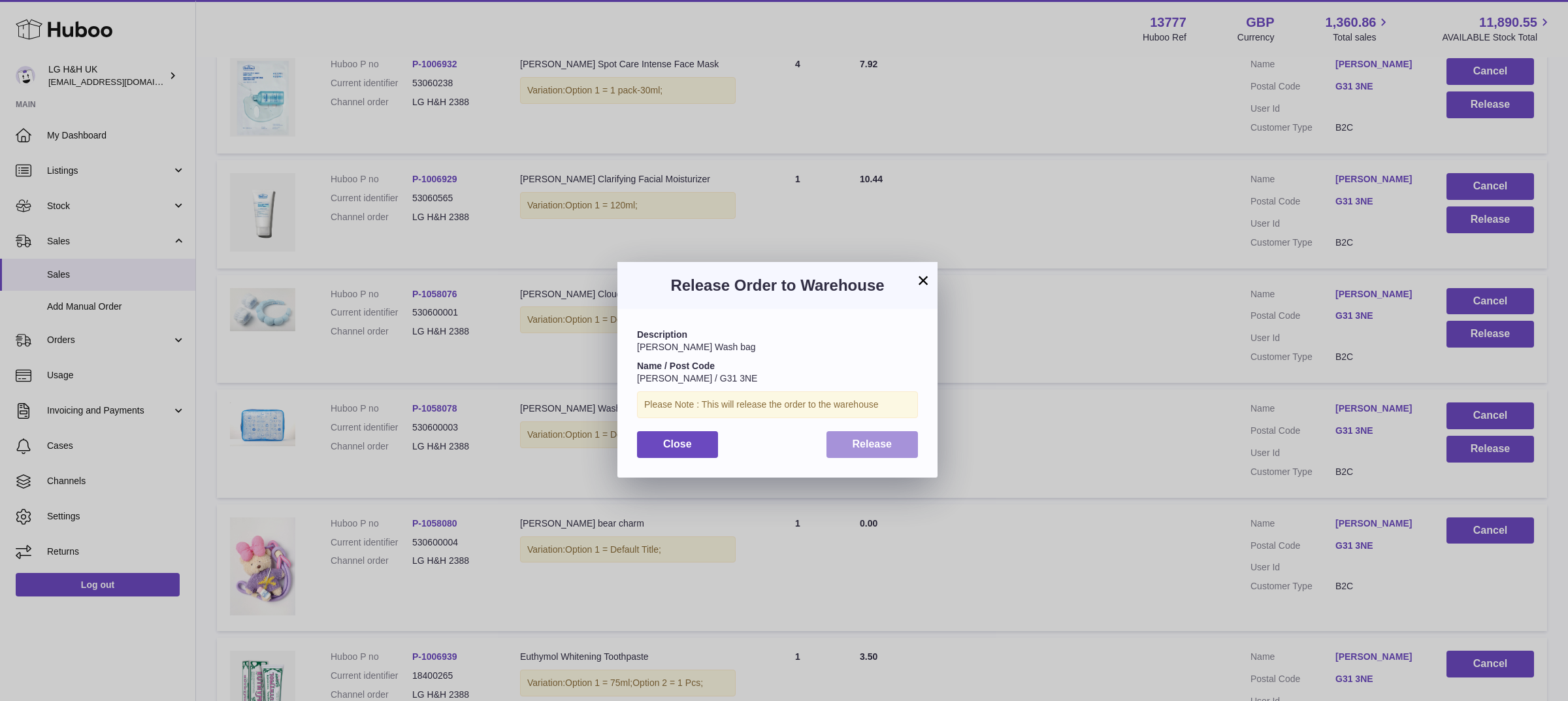
click at [886, 447] on span "Release" at bounding box center [873, 443] width 40 height 11
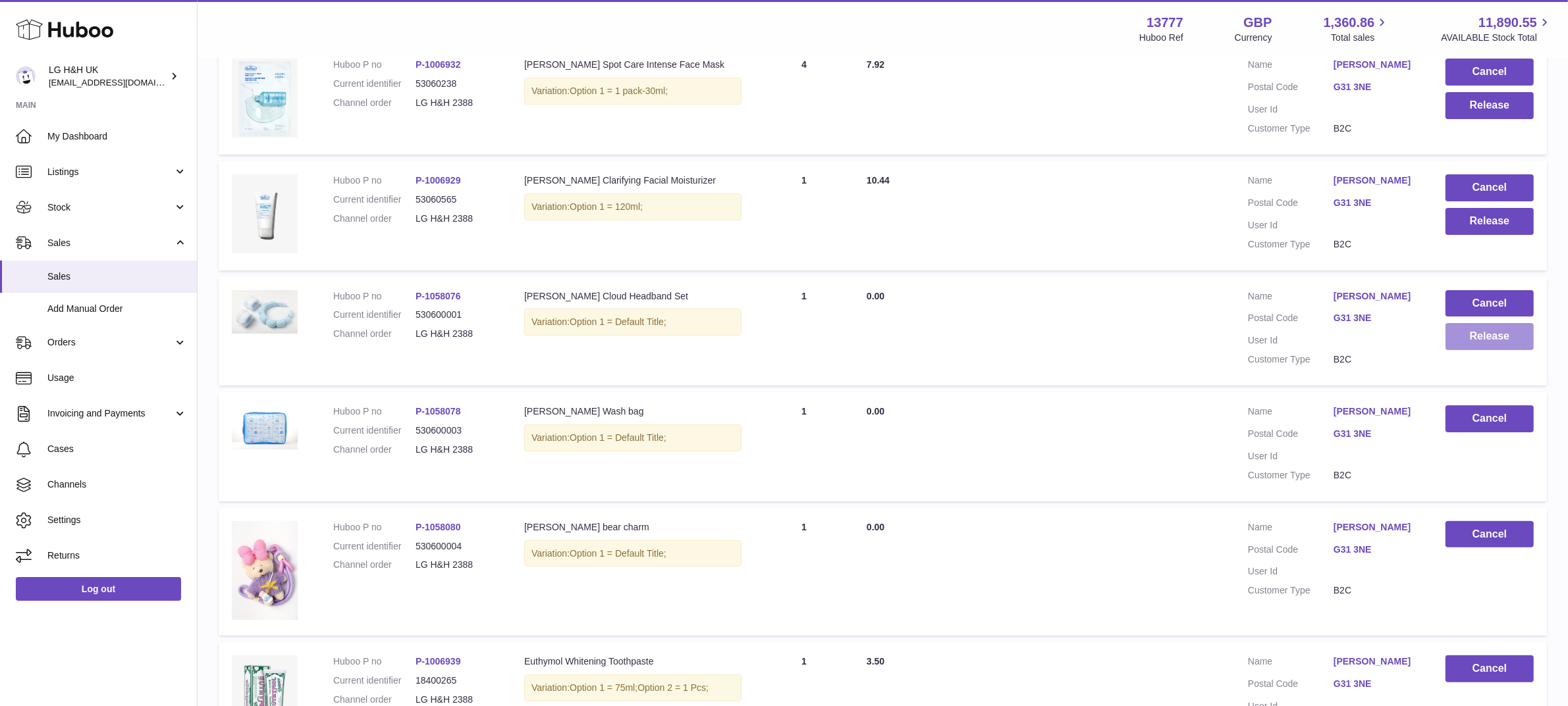
click at [1464, 330] on button "Release" at bounding box center [1489, 336] width 88 height 27
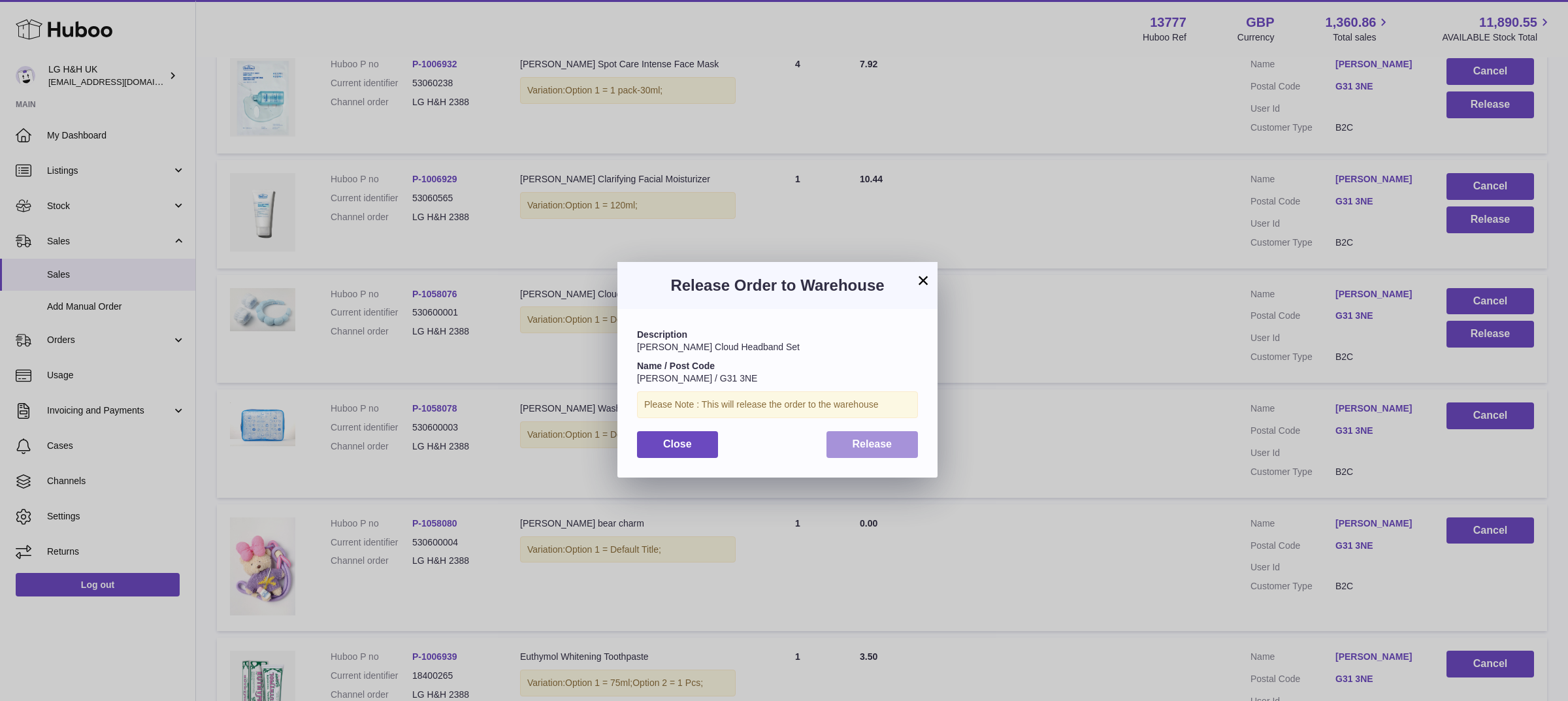
click at [865, 452] on button "Release" at bounding box center [873, 444] width 92 height 27
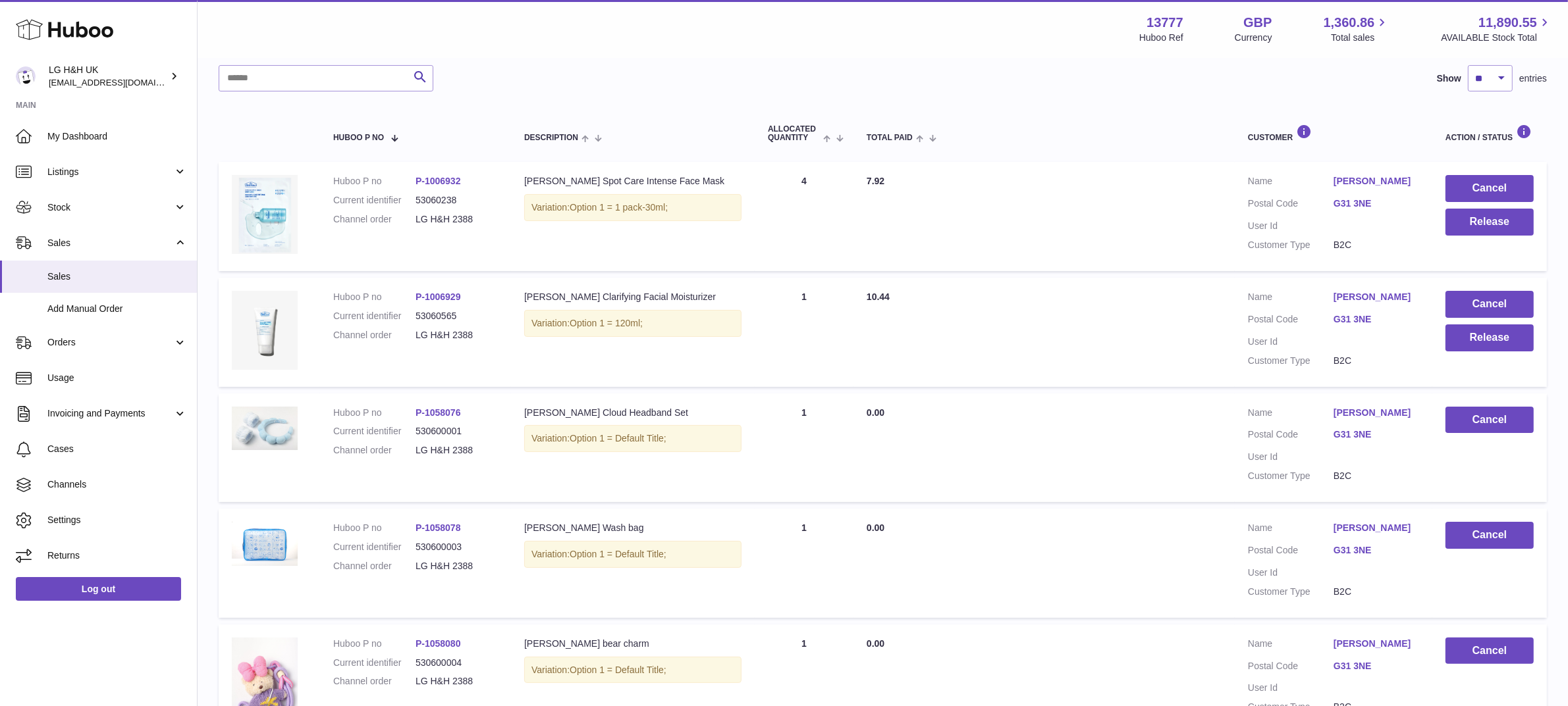
scroll to position [165, 0]
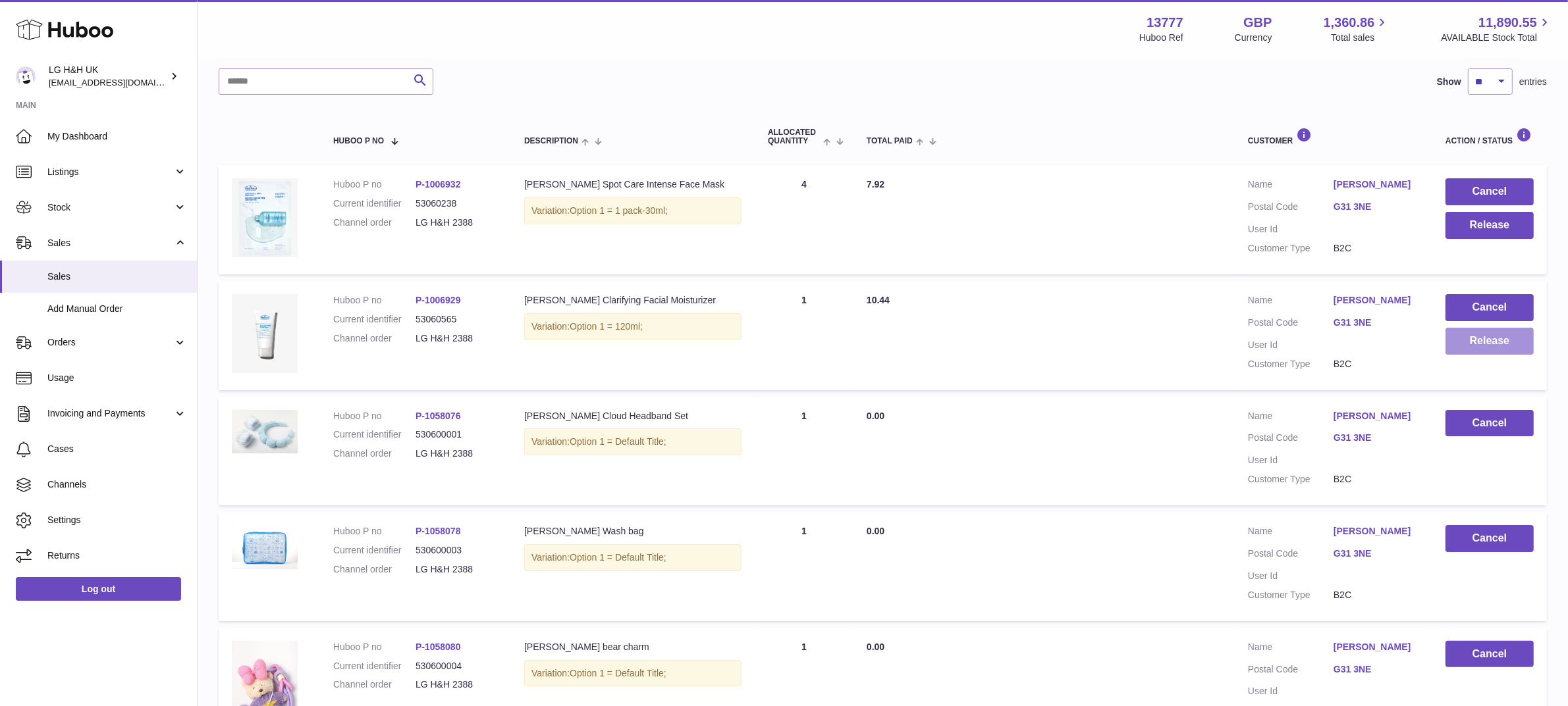
click at [1472, 333] on button "Release" at bounding box center [1489, 341] width 88 height 27
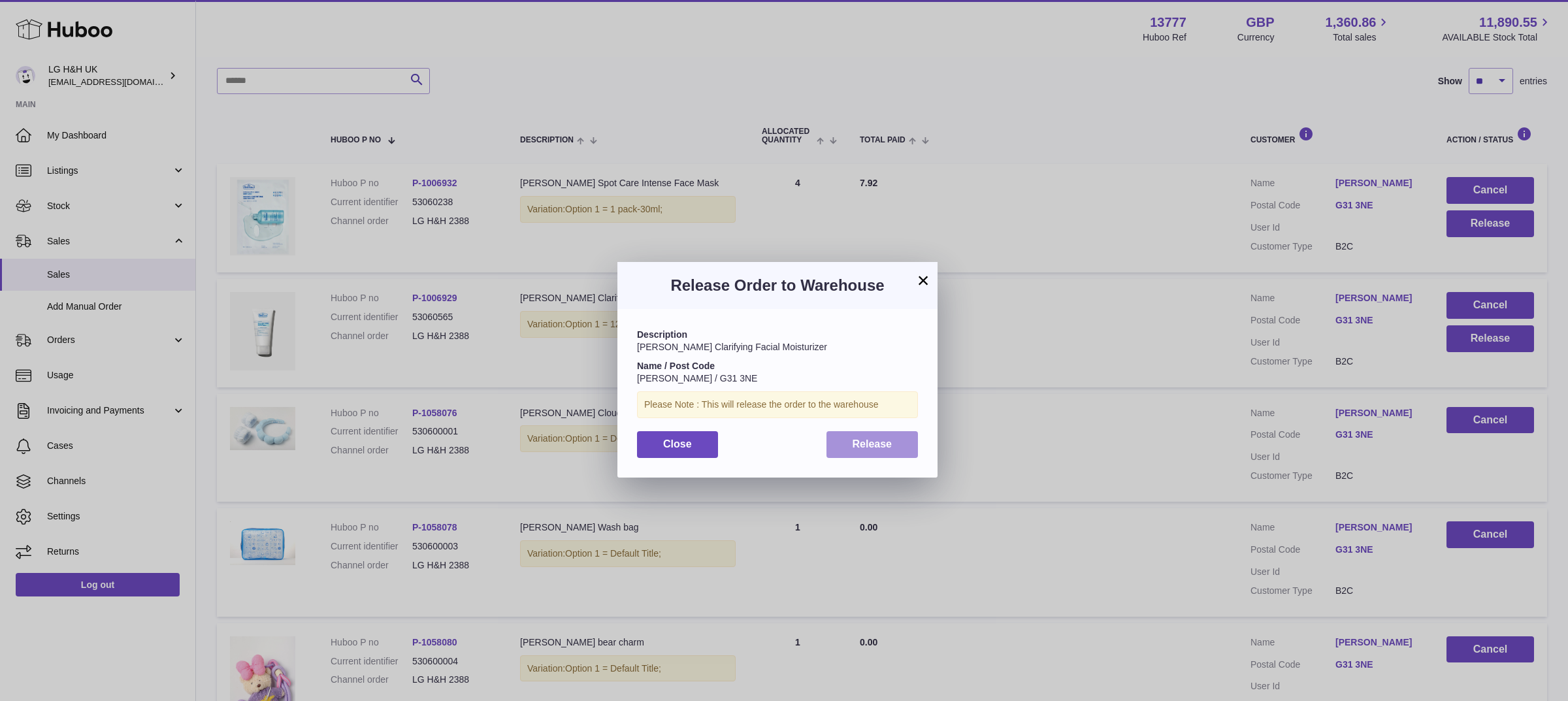
click at [883, 443] on span "Release" at bounding box center [873, 443] width 40 height 11
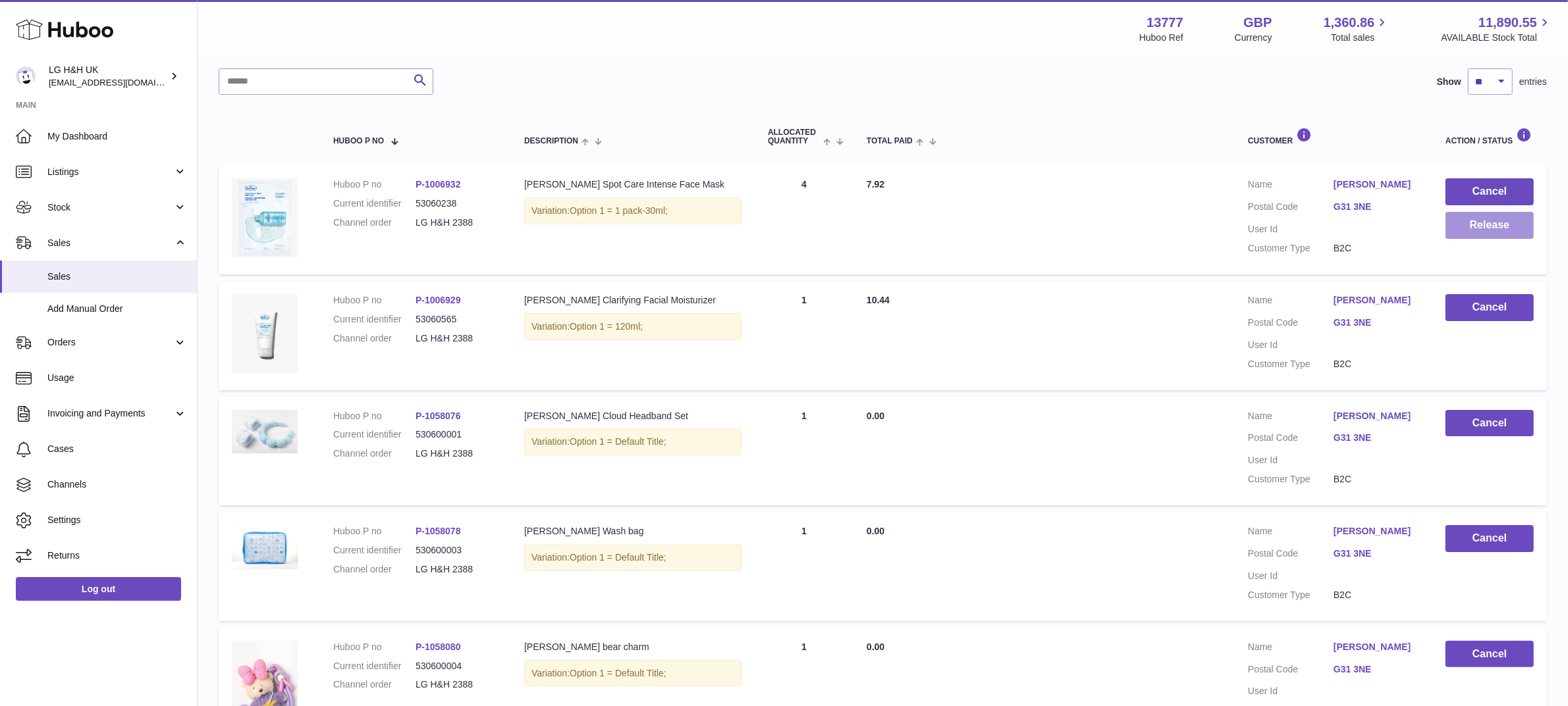
click at [1490, 223] on button "Release" at bounding box center [1489, 225] width 88 height 27
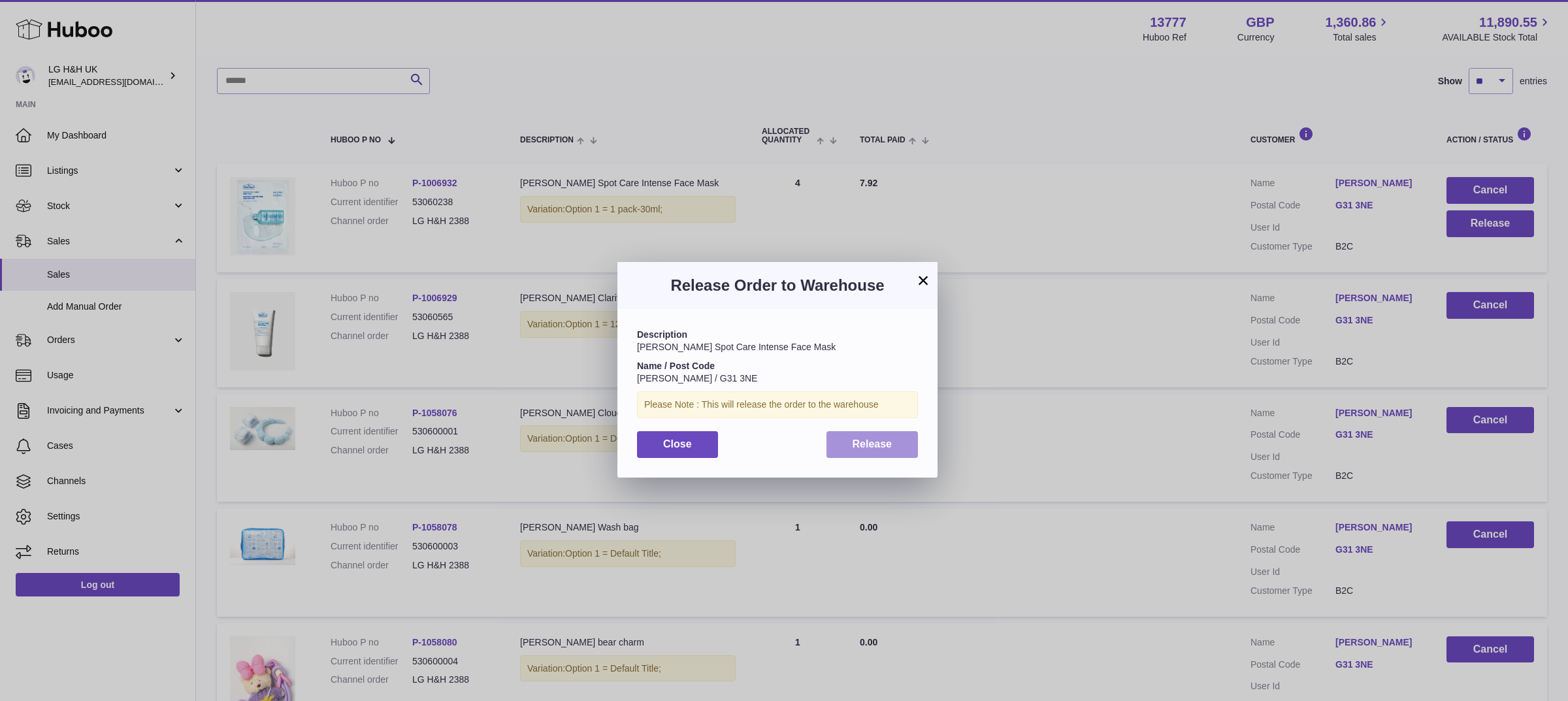
click at [892, 443] on button "Release" at bounding box center [873, 444] width 92 height 27
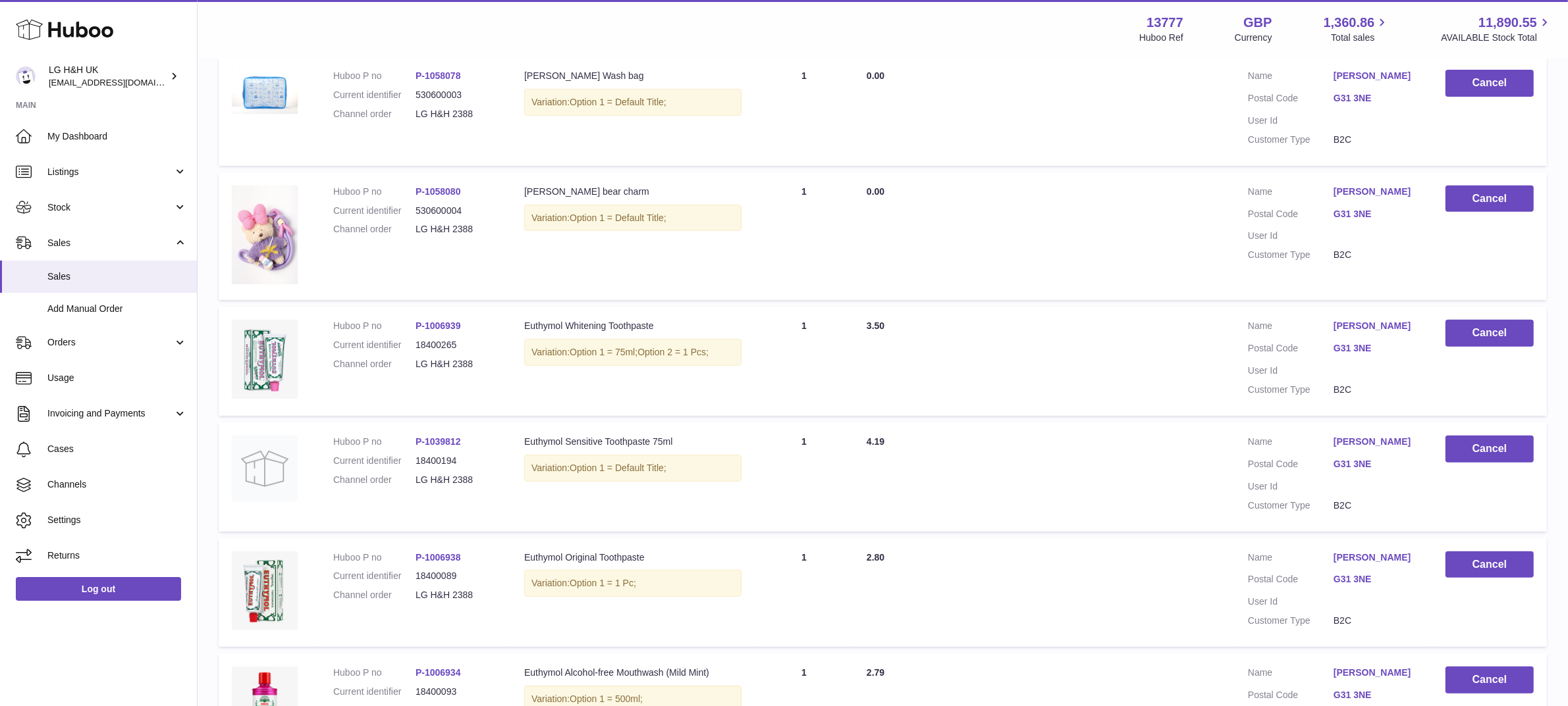
scroll to position [936, 0]
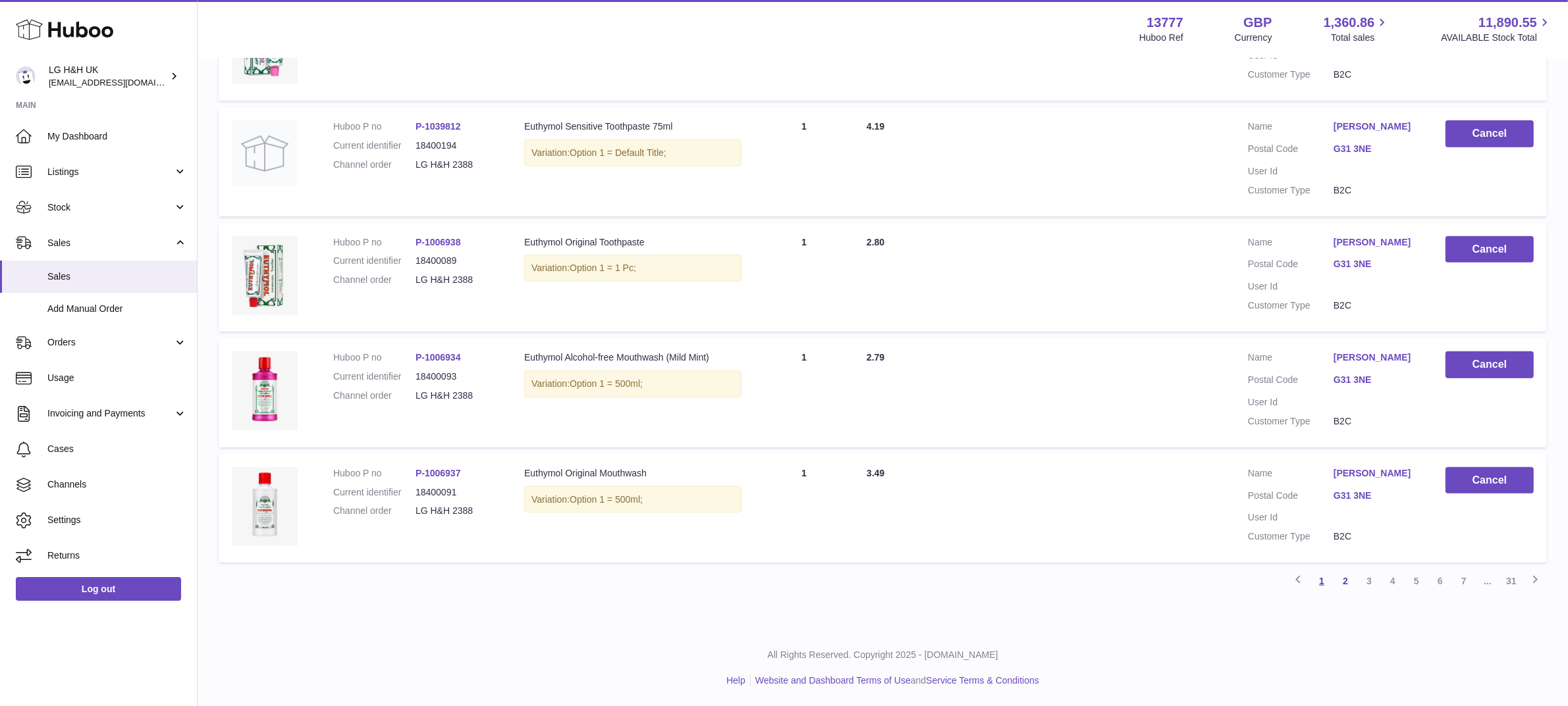
click at [1317, 577] on link "1" at bounding box center [1321, 581] width 24 height 24
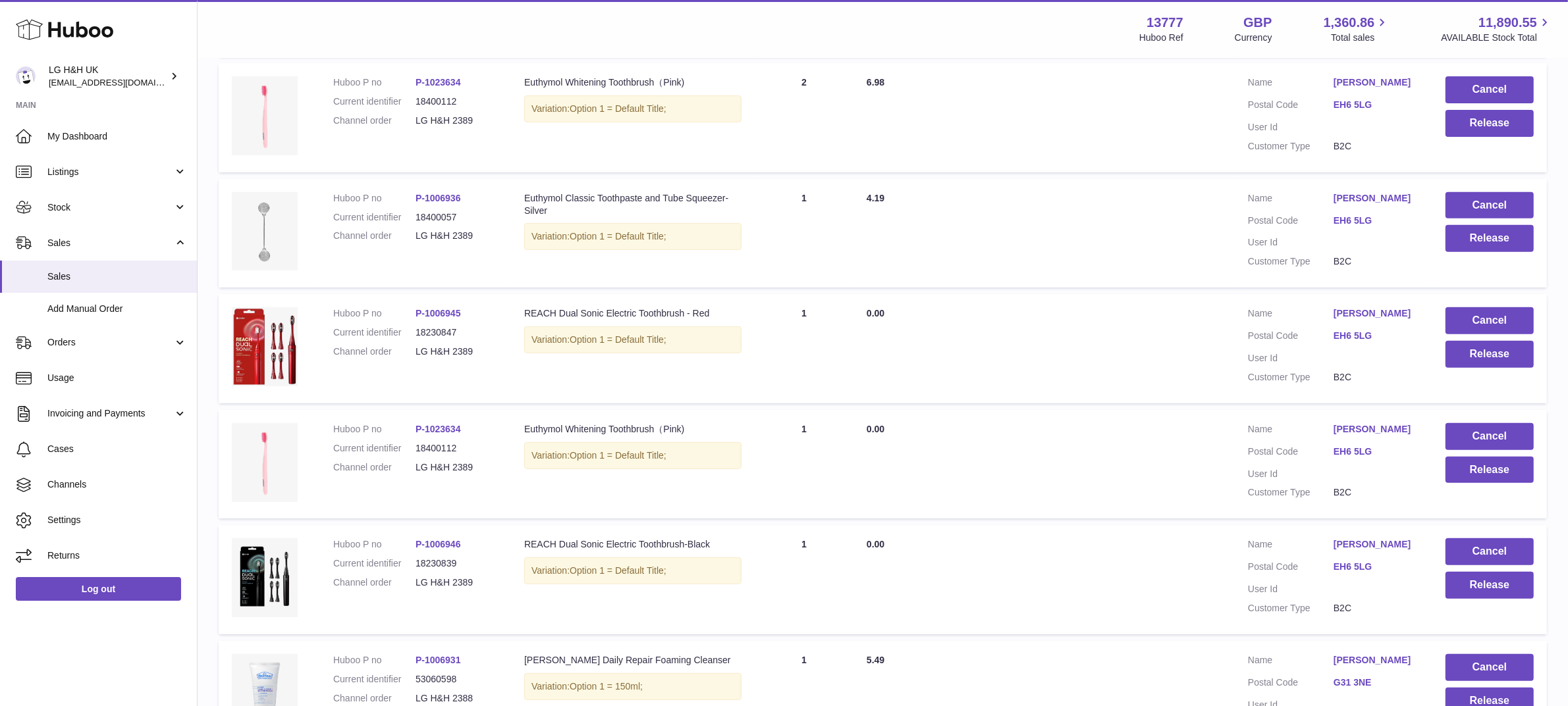
scroll to position [917, 0]
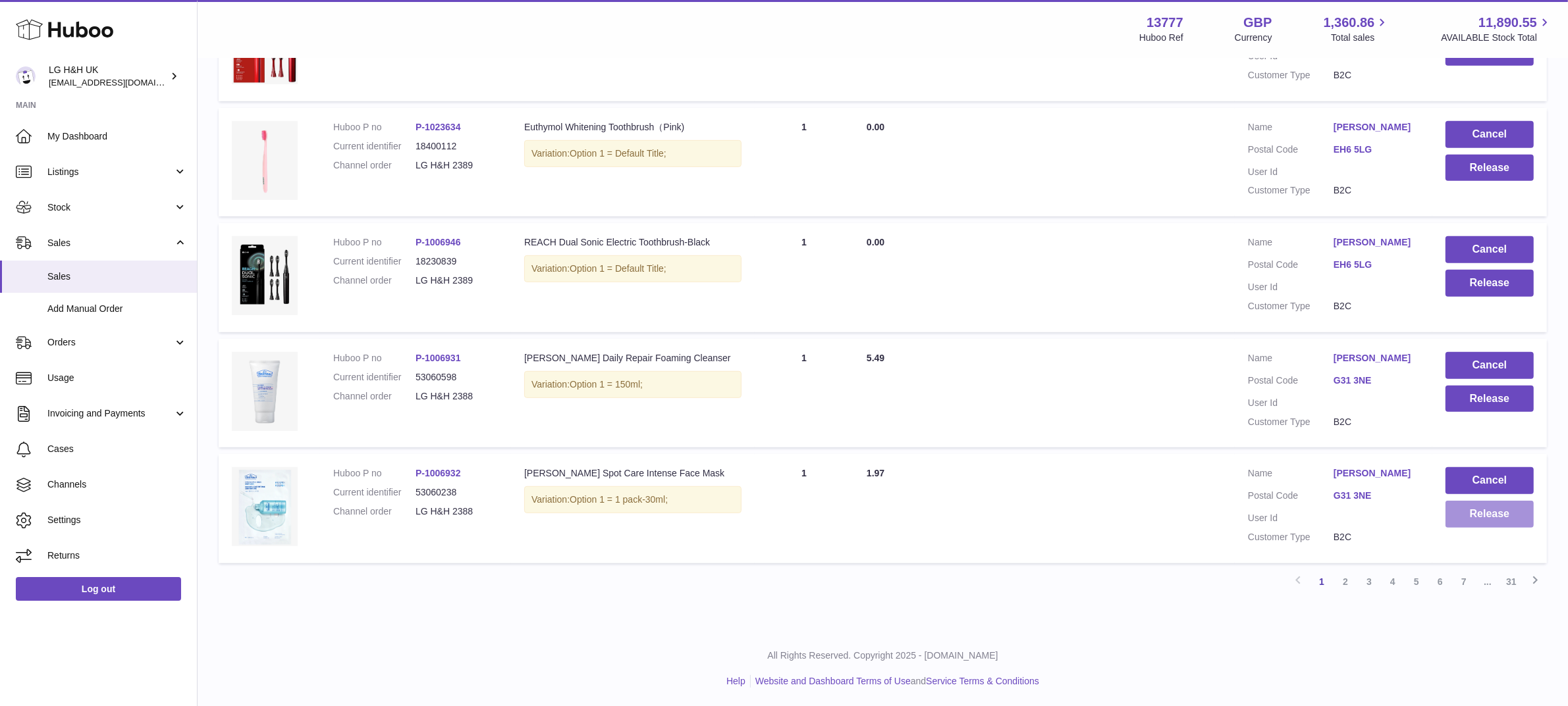
click at [1511, 518] on button "Release" at bounding box center [1489, 514] width 88 height 27
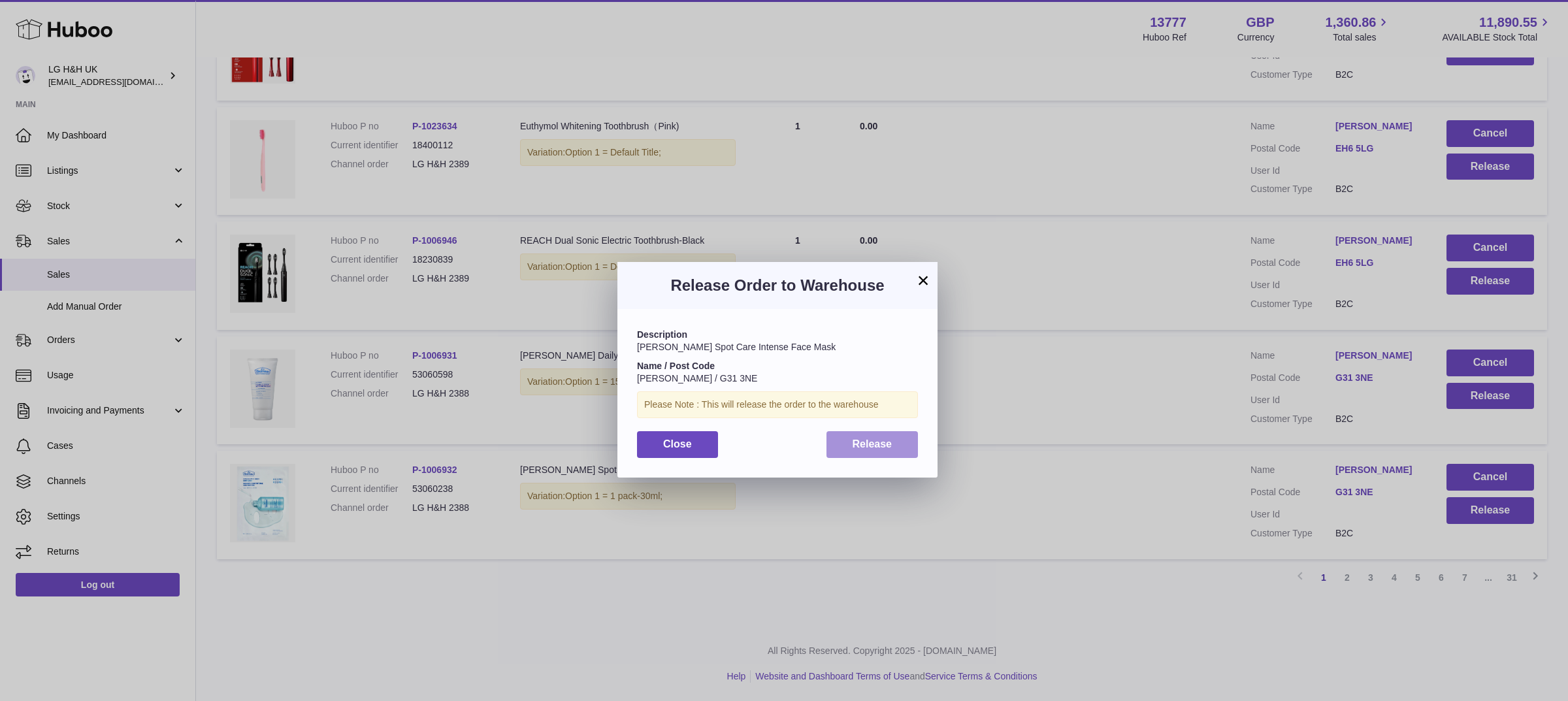
click at [915, 449] on button "Release" at bounding box center [873, 444] width 92 height 27
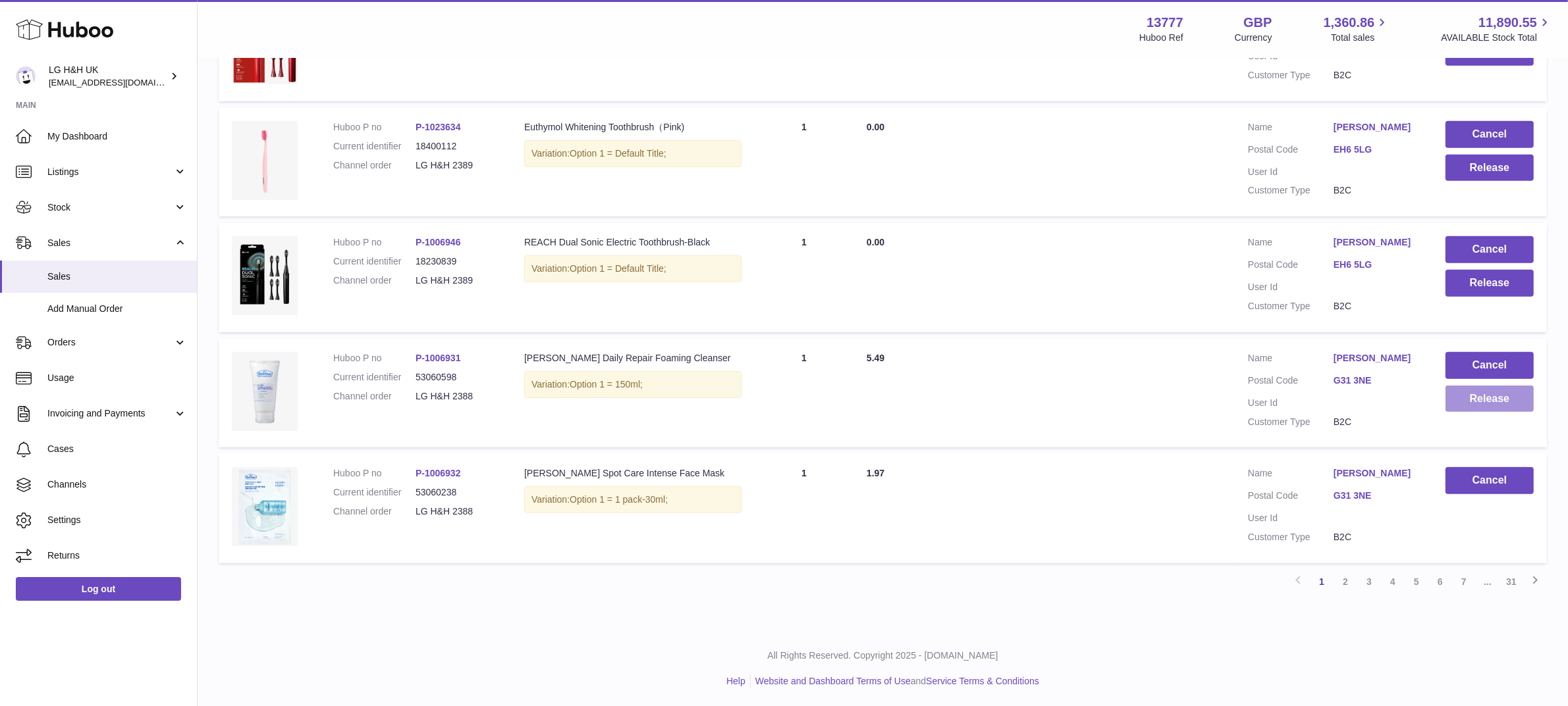
click at [1459, 405] on button "Release" at bounding box center [1489, 399] width 88 height 27
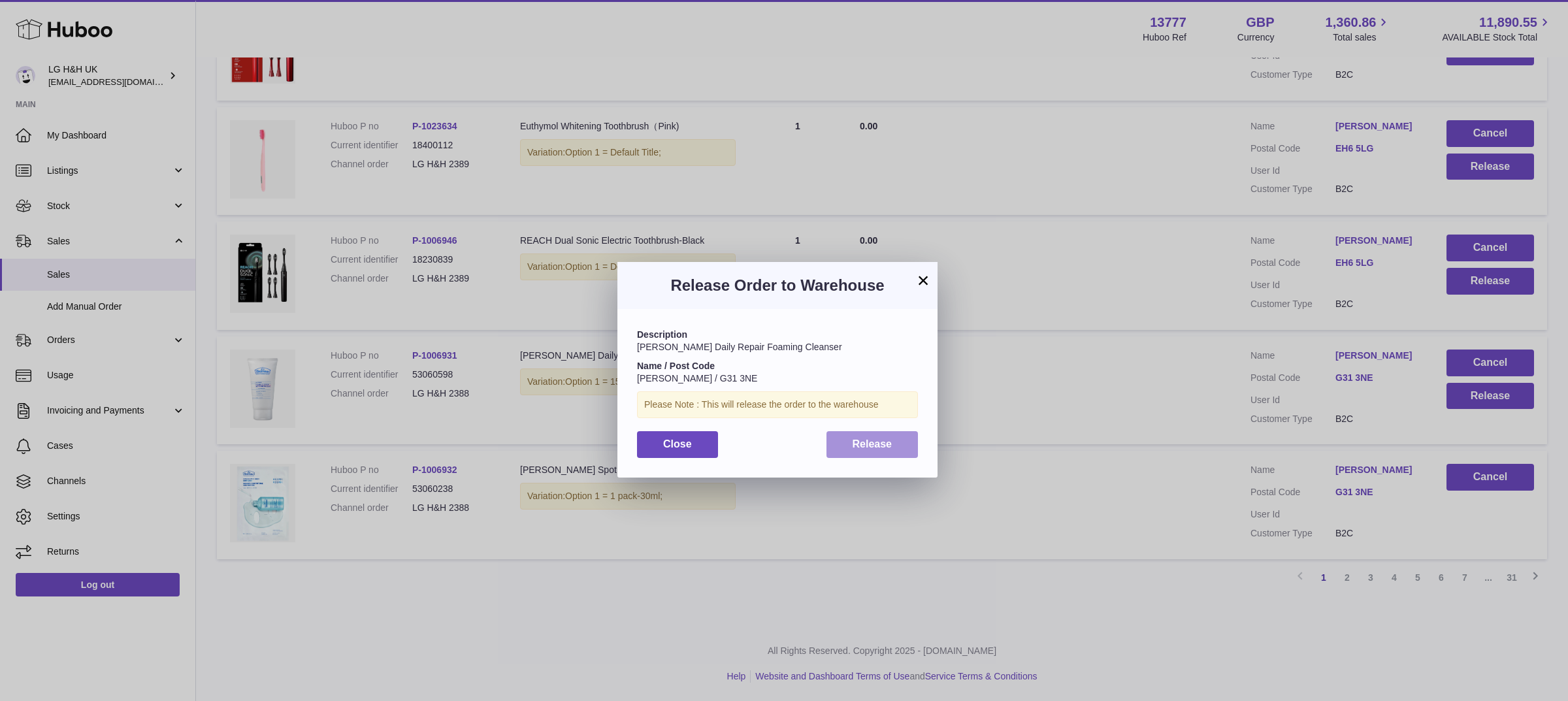
click at [886, 447] on span "Release" at bounding box center [873, 443] width 40 height 11
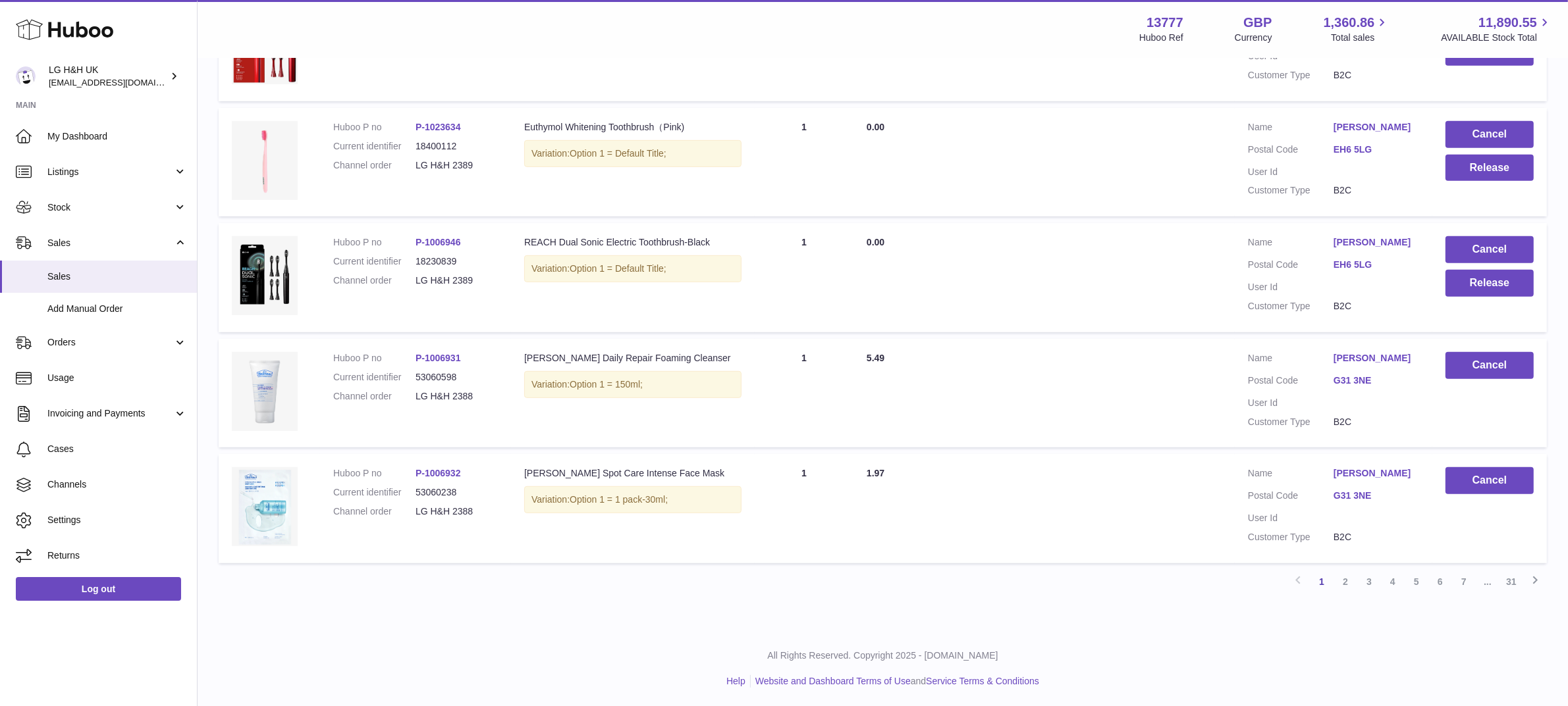
scroll to position [777, 0]
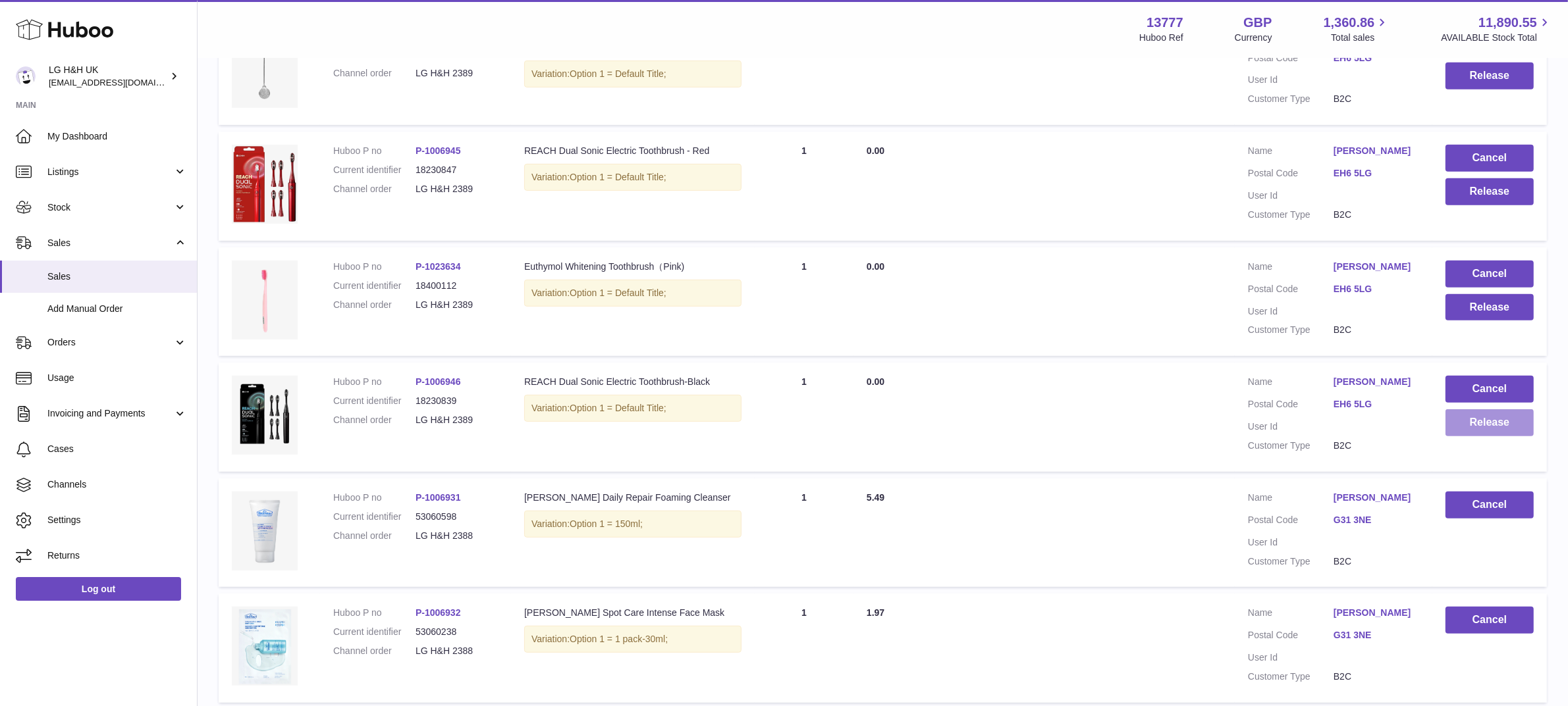
click at [1471, 427] on button "Release" at bounding box center [1489, 422] width 88 height 27
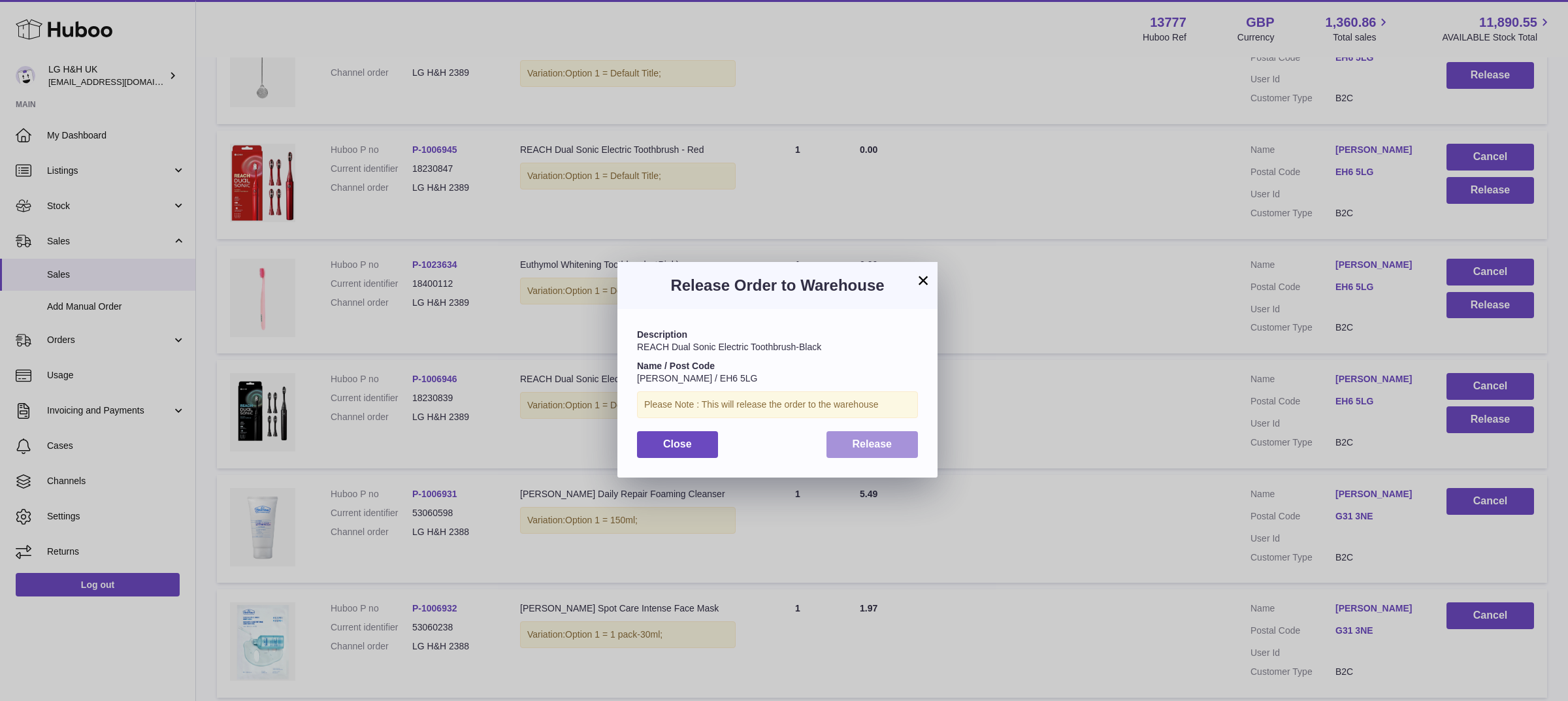
click at [910, 446] on button "Release" at bounding box center [873, 444] width 92 height 27
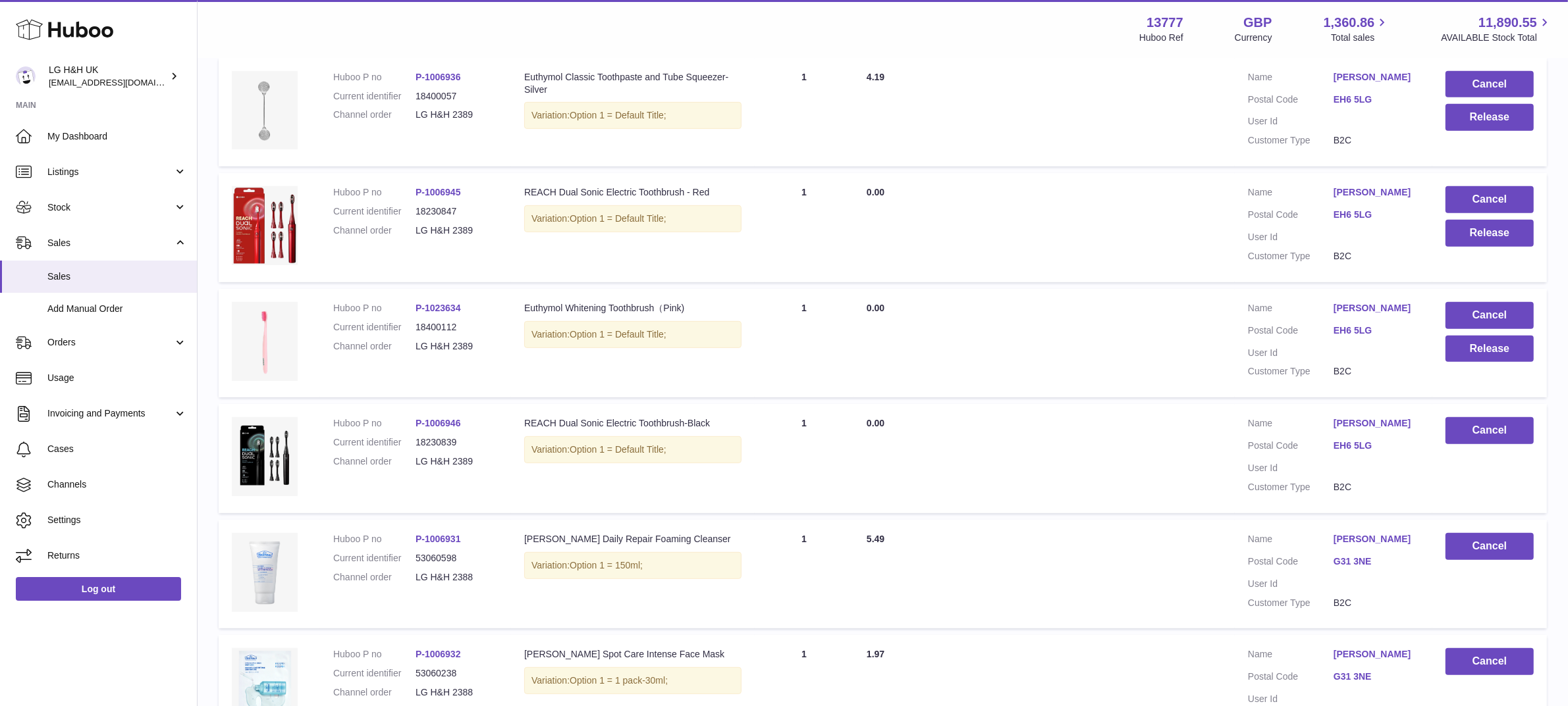
scroll to position [735, 0]
click at [1474, 336] on button "Release" at bounding box center [1489, 349] width 88 height 27
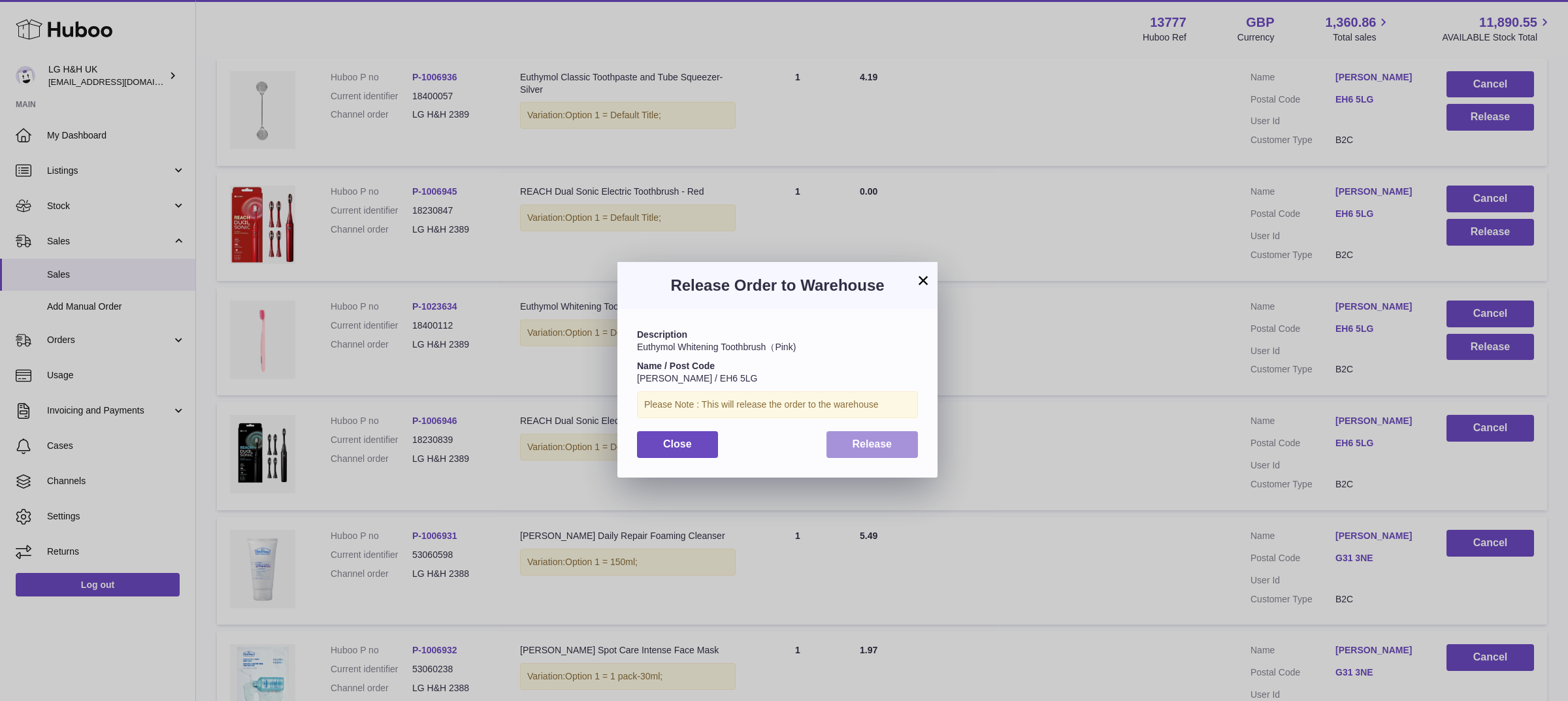
click at [886, 456] on button "Release" at bounding box center [873, 444] width 92 height 27
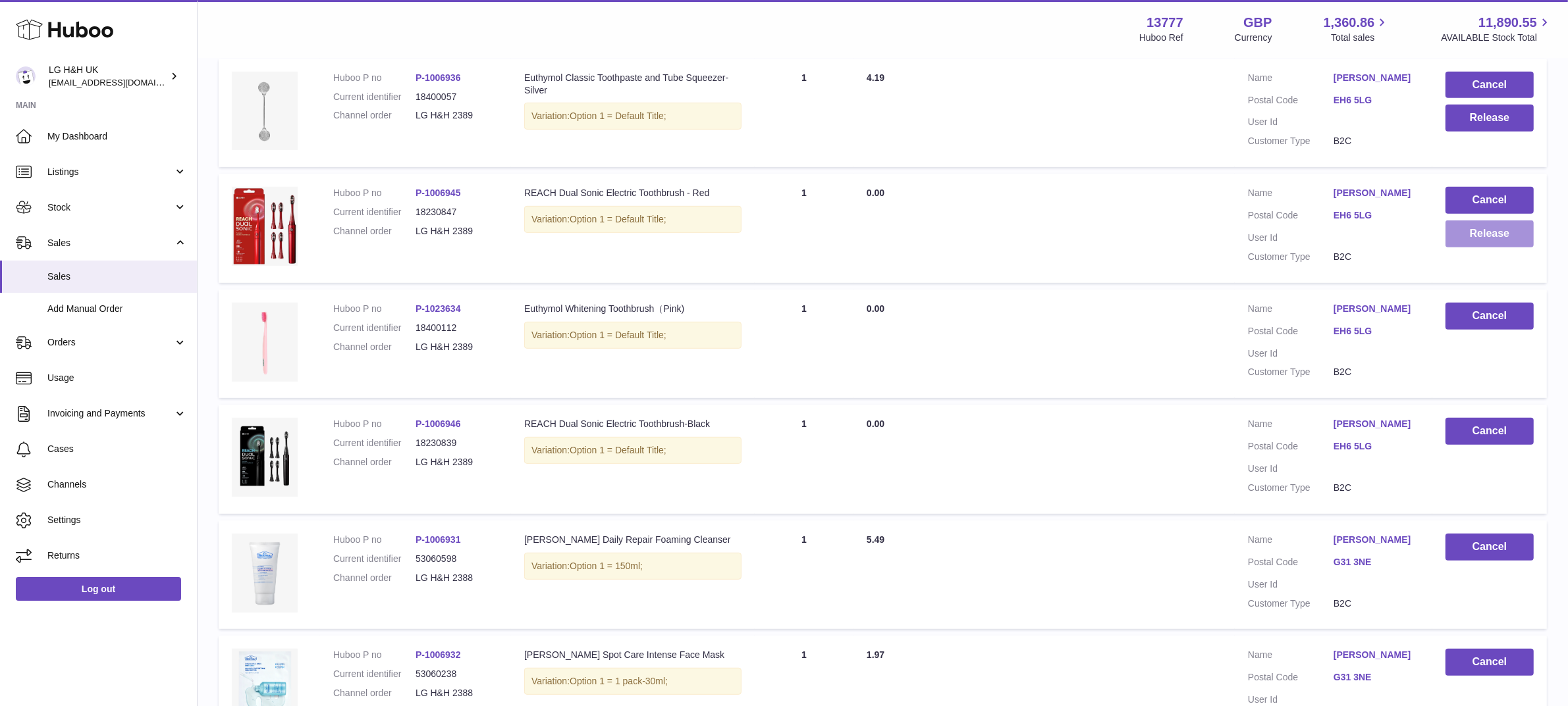
click at [1469, 233] on button "Release" at bounding box center [1489, 233] width 88 height 27
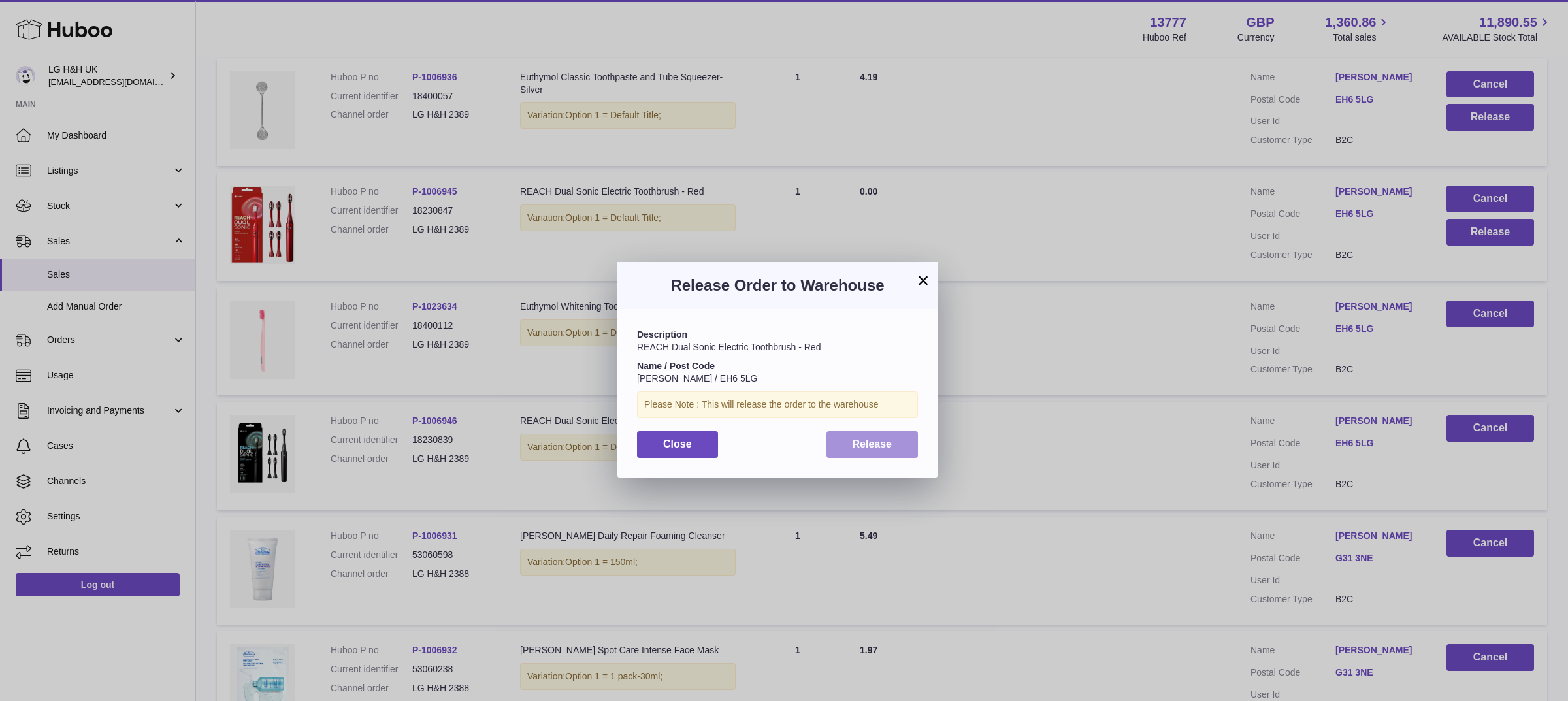
click at [889, 441] on span "Release" at bounding box center [873, 443] width 40 height 11
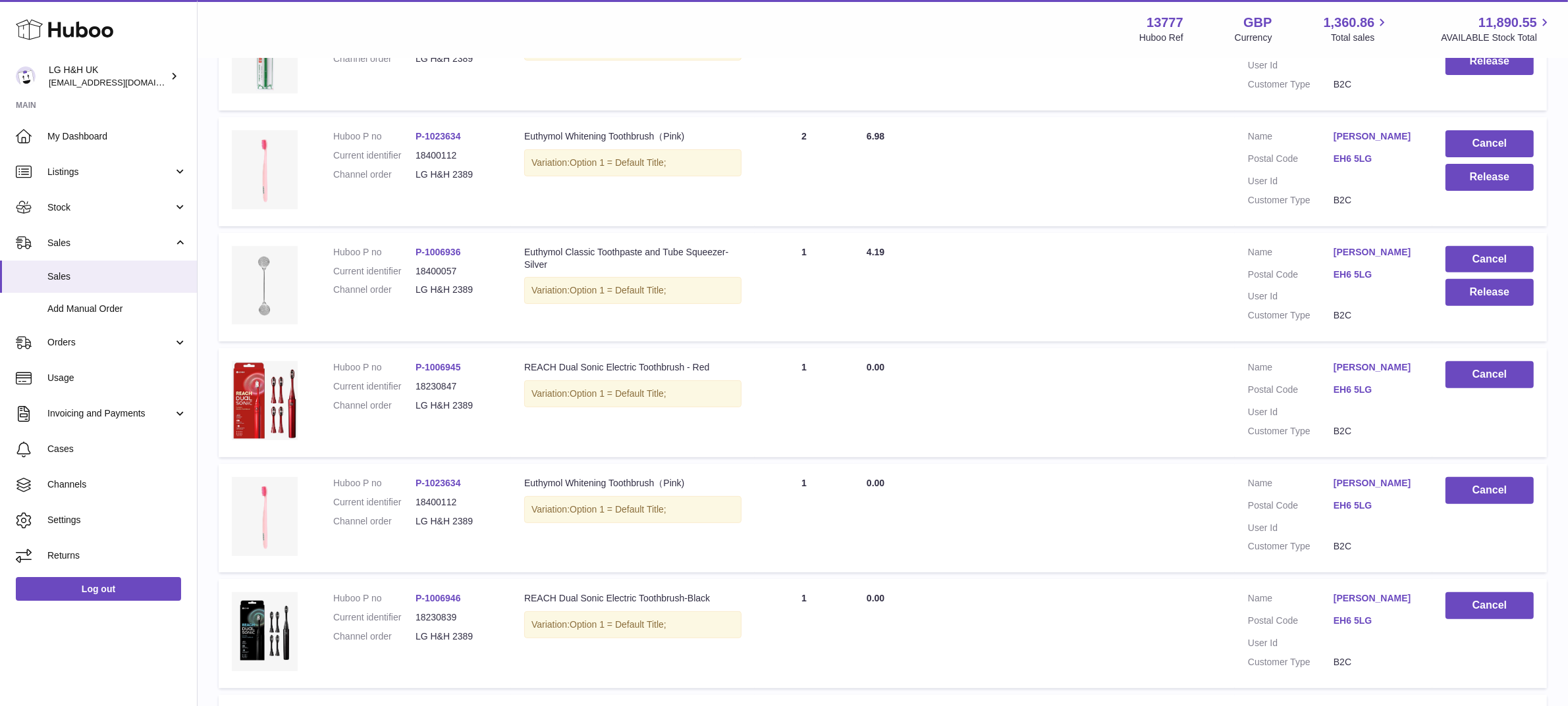
scroll to position [560, 0]
click at [1484, 295] on button "Release" at bounding box center [1489, 292] width 88 height 27
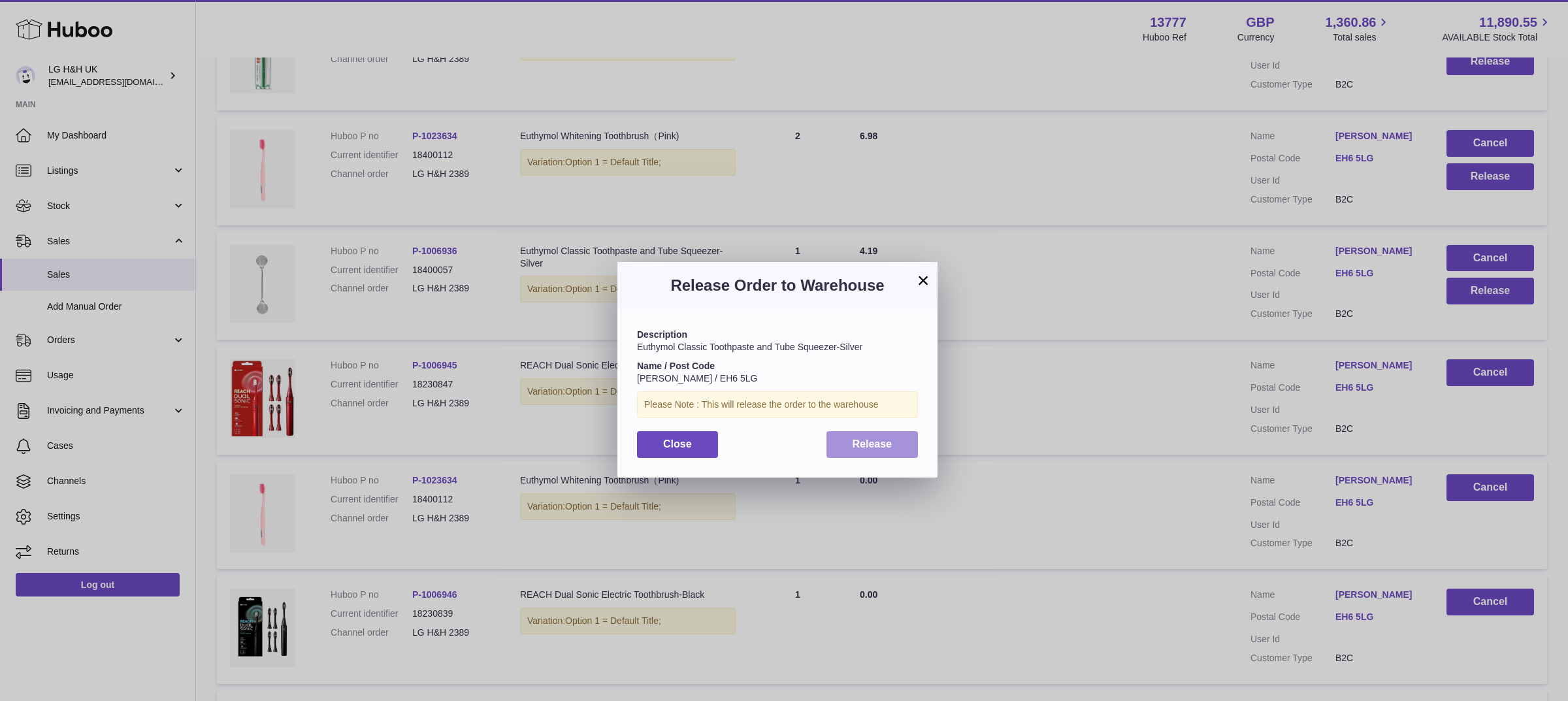
click at [877, 442] on span "Release" at bounding box center [873, 443] width 40 height 11
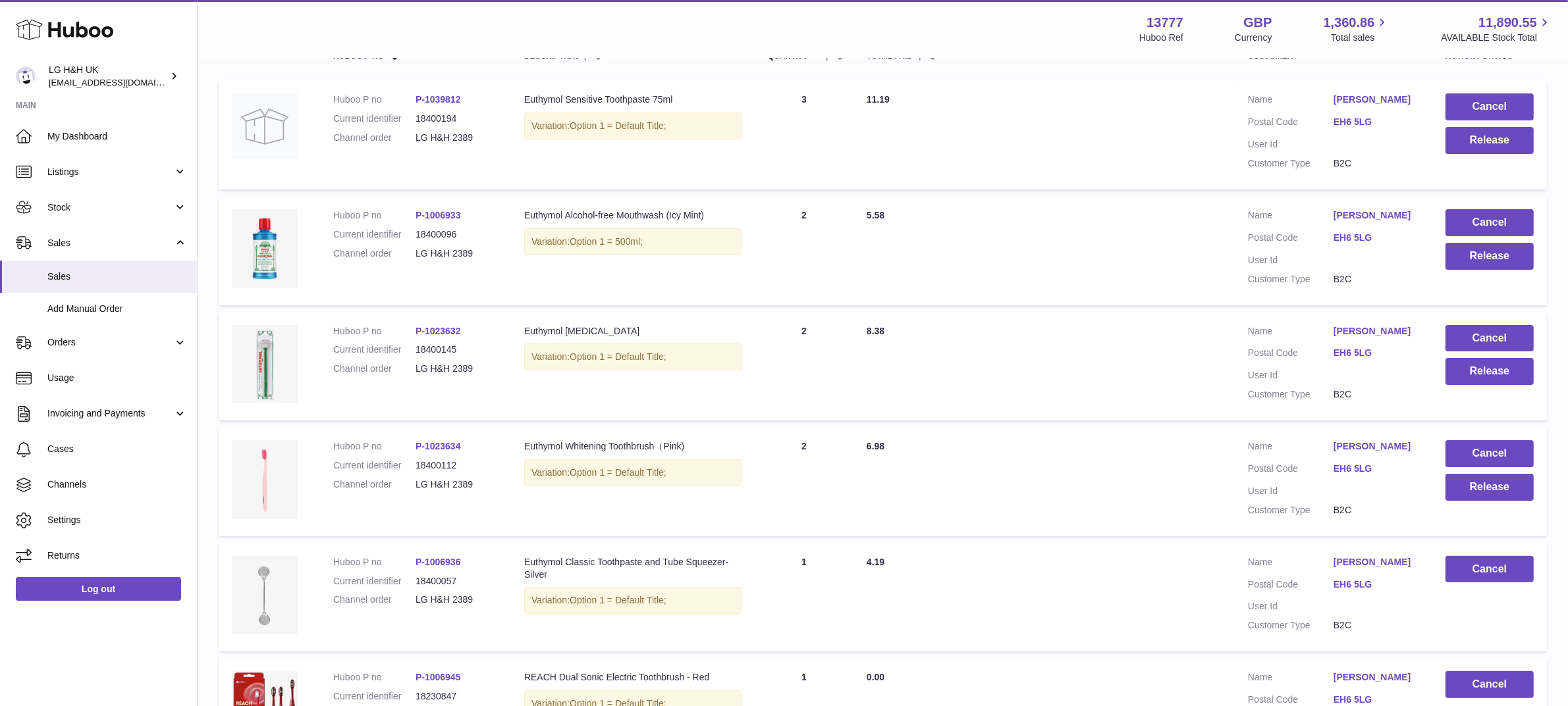
scroll to position [251, 0]
click at [1475, 485] on button "Release" at bounding box center [1489, 487] width 88 height 27
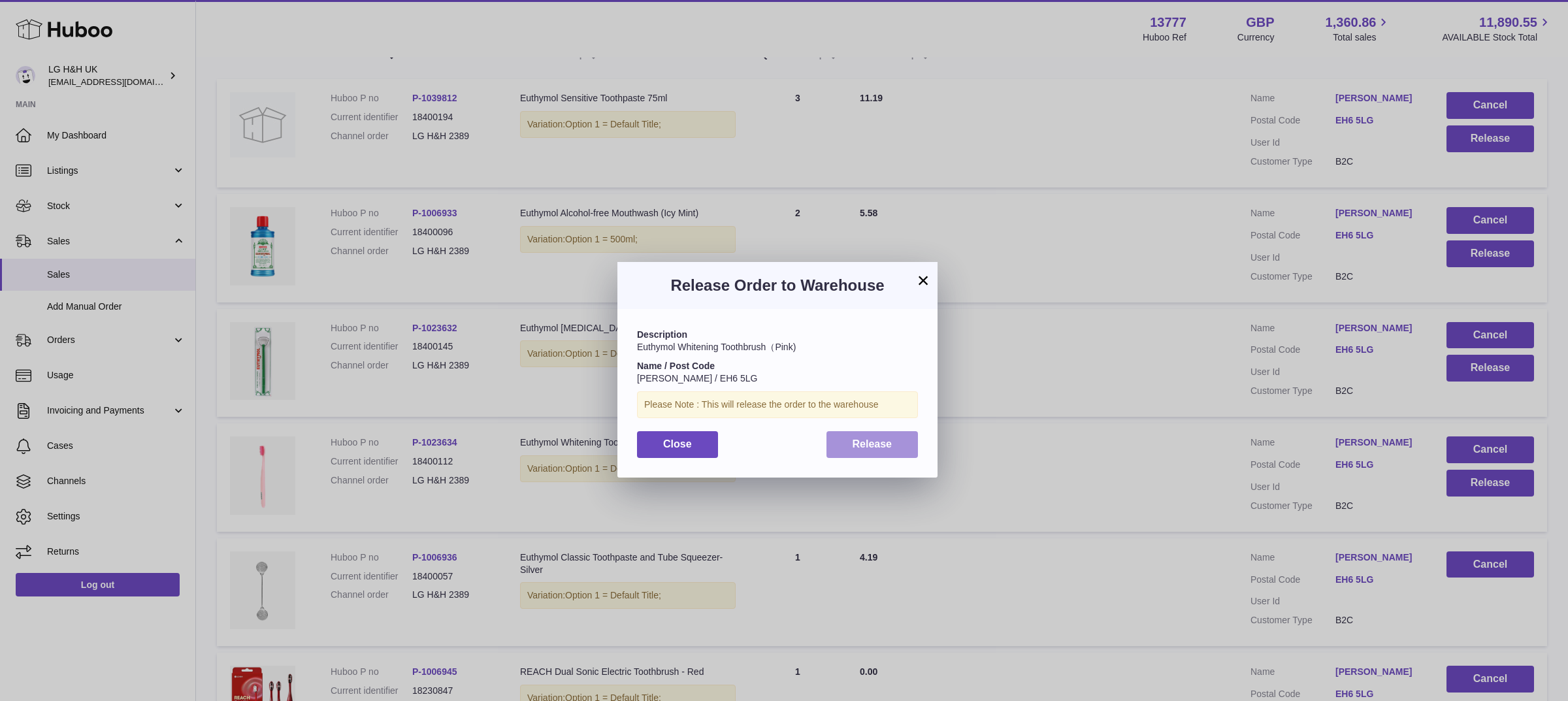
click at [882, 447] on span "Release" at bounding box center [873, 443] width 40 height 11
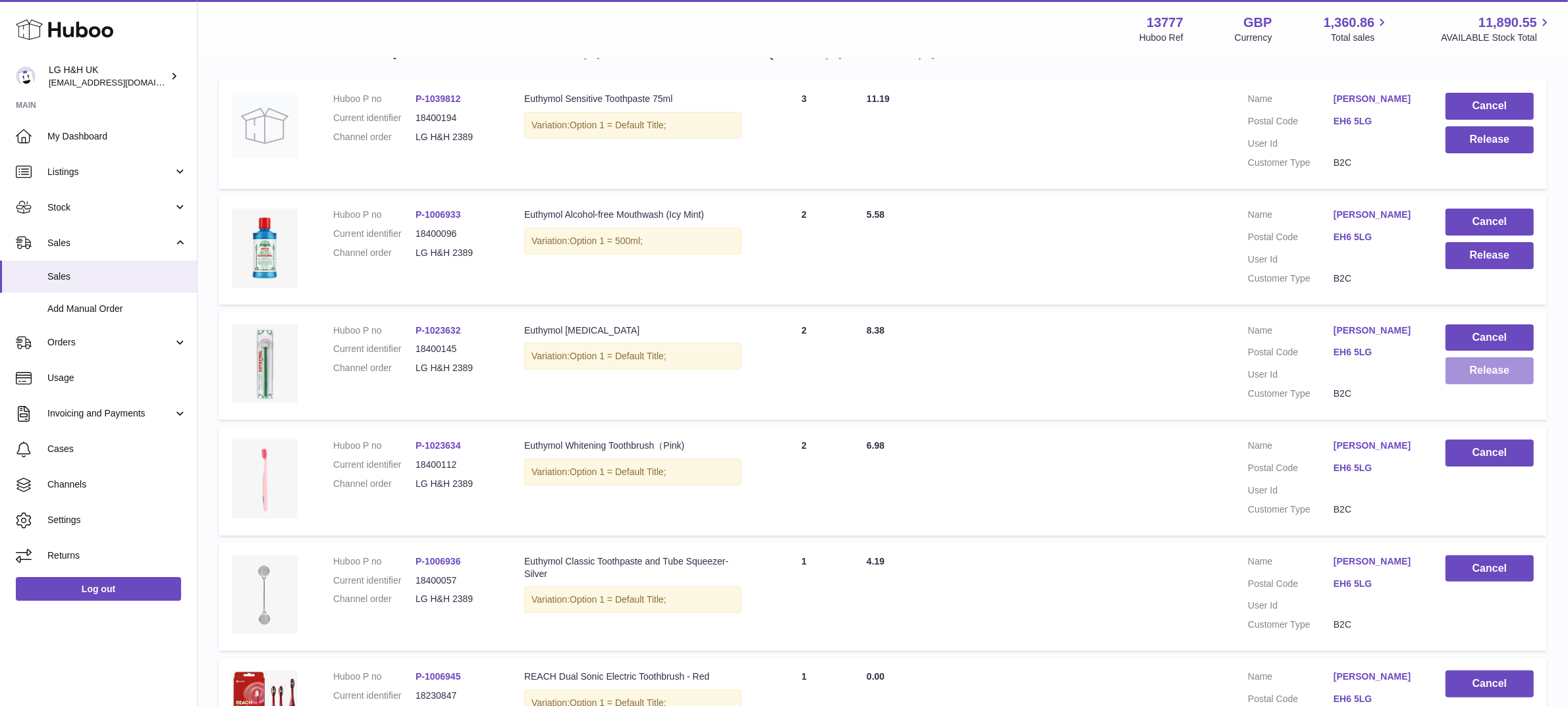
click at [1469, 372] on button "Release" at bounding box center [1489, 371] width 88 height 27
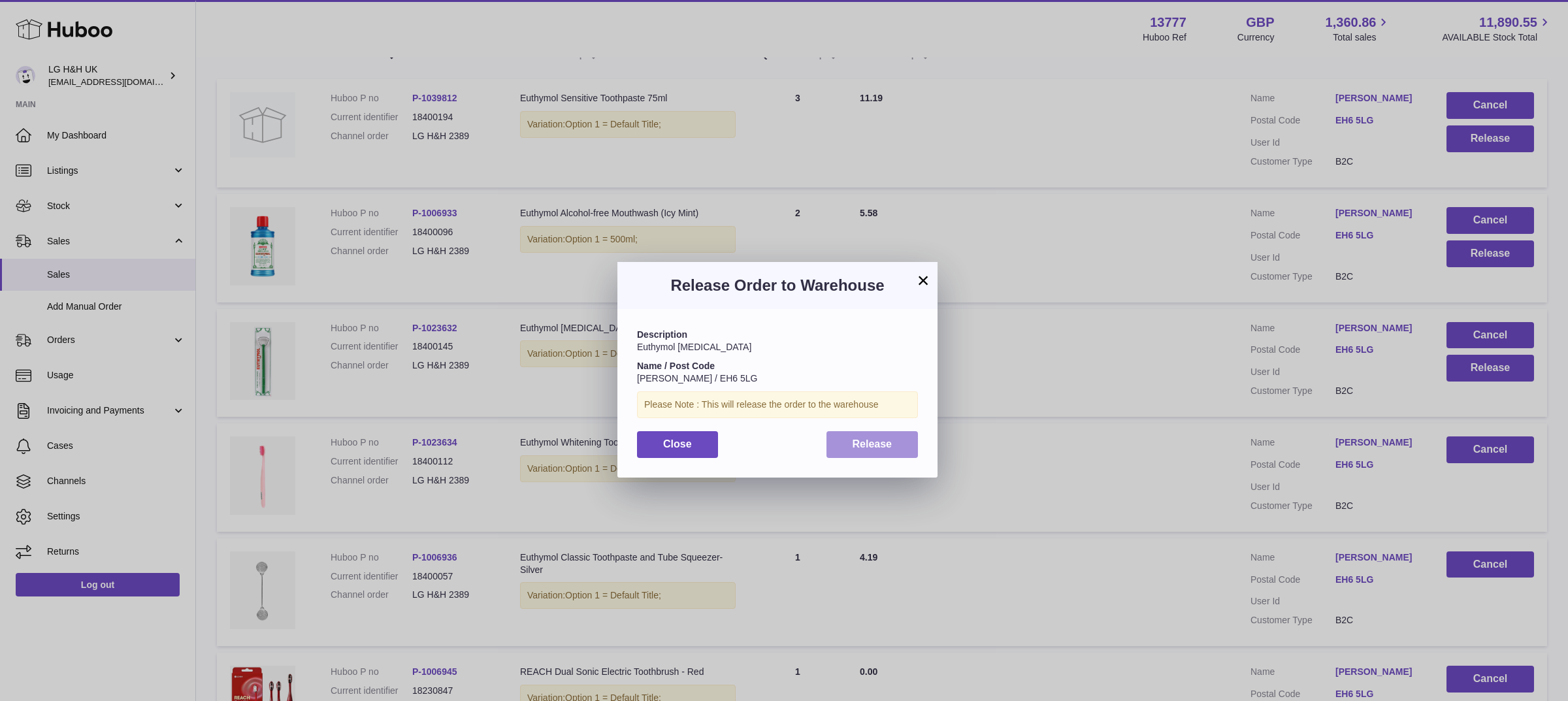
click at [897, 436] on button "Release" at bounding box center [873, 444] width 92 height 27
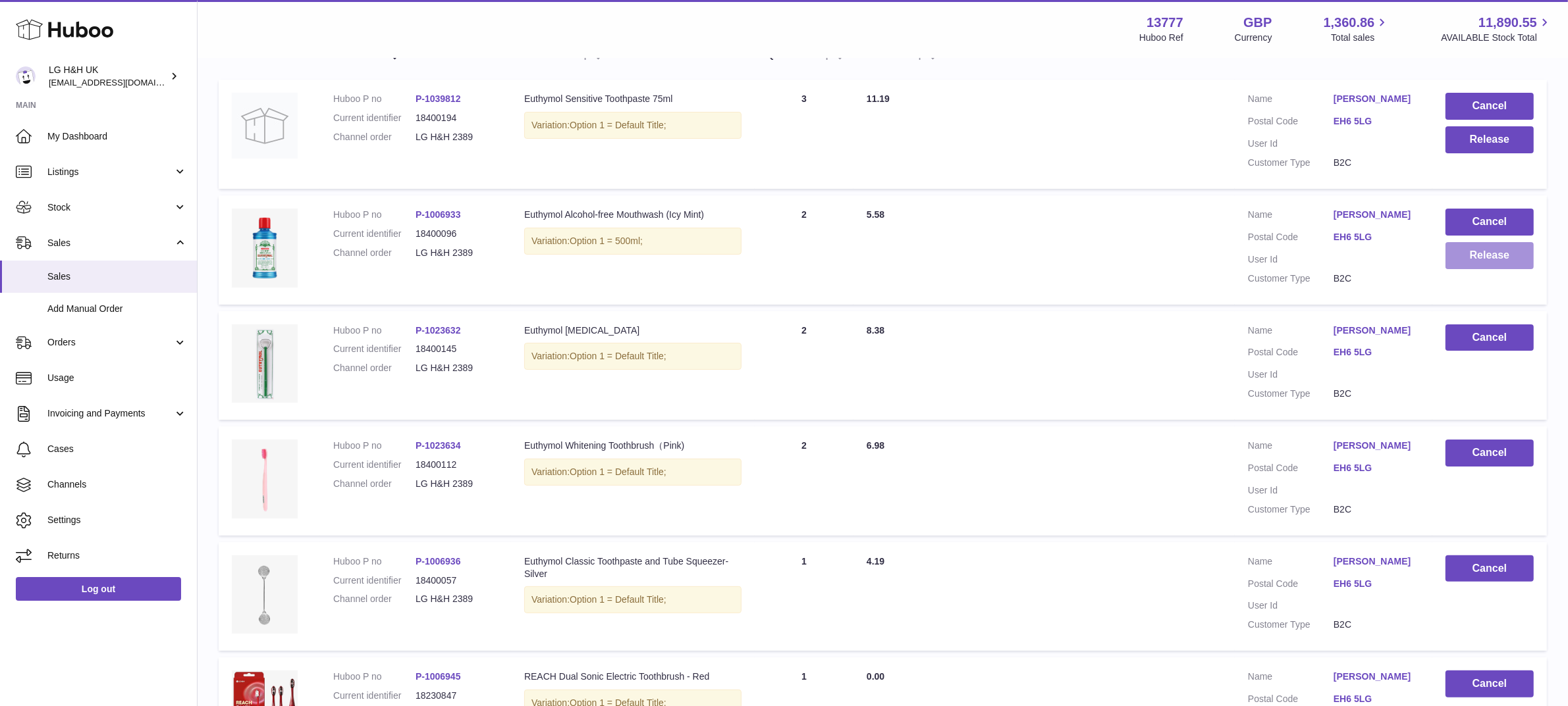
click at [1479, 264] on button "Release" at bounding box center [1489, 255] width 88 height 27
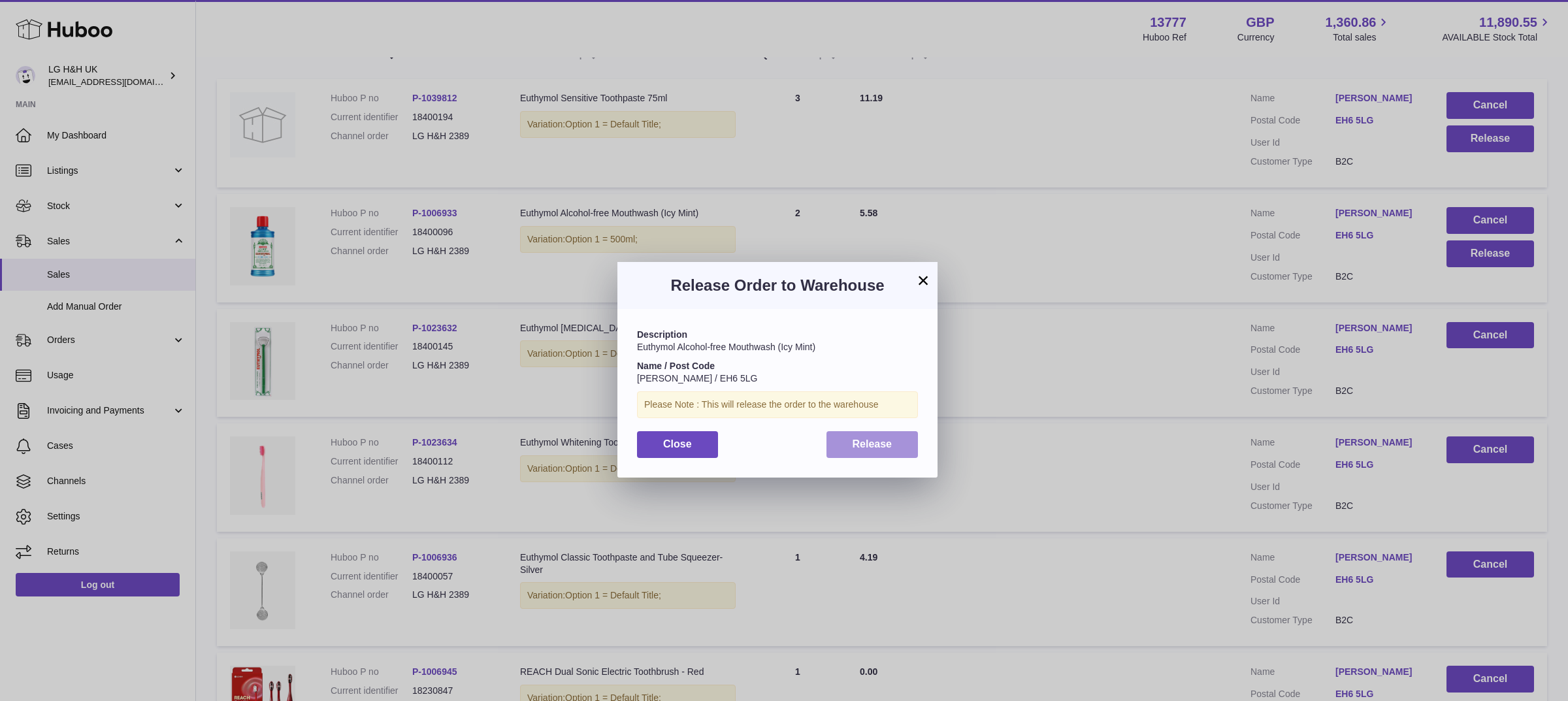
click at [905, 446] on button "Release" at bounding box center [873, 444] width 92 height 27
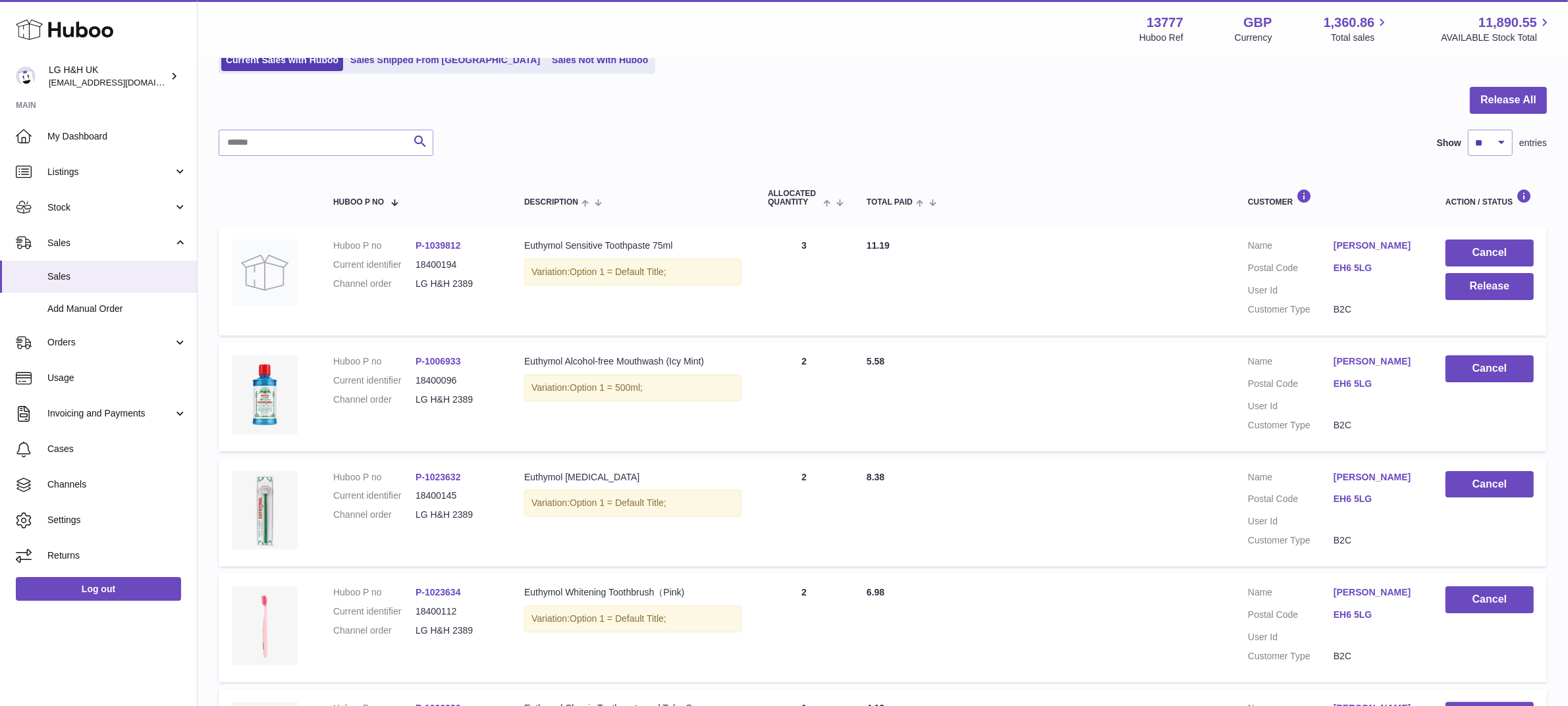
scroll to position [104, 0]
click at [1454, 286] on button "Release" at bounding box center [1489, 287] width 88 height 27
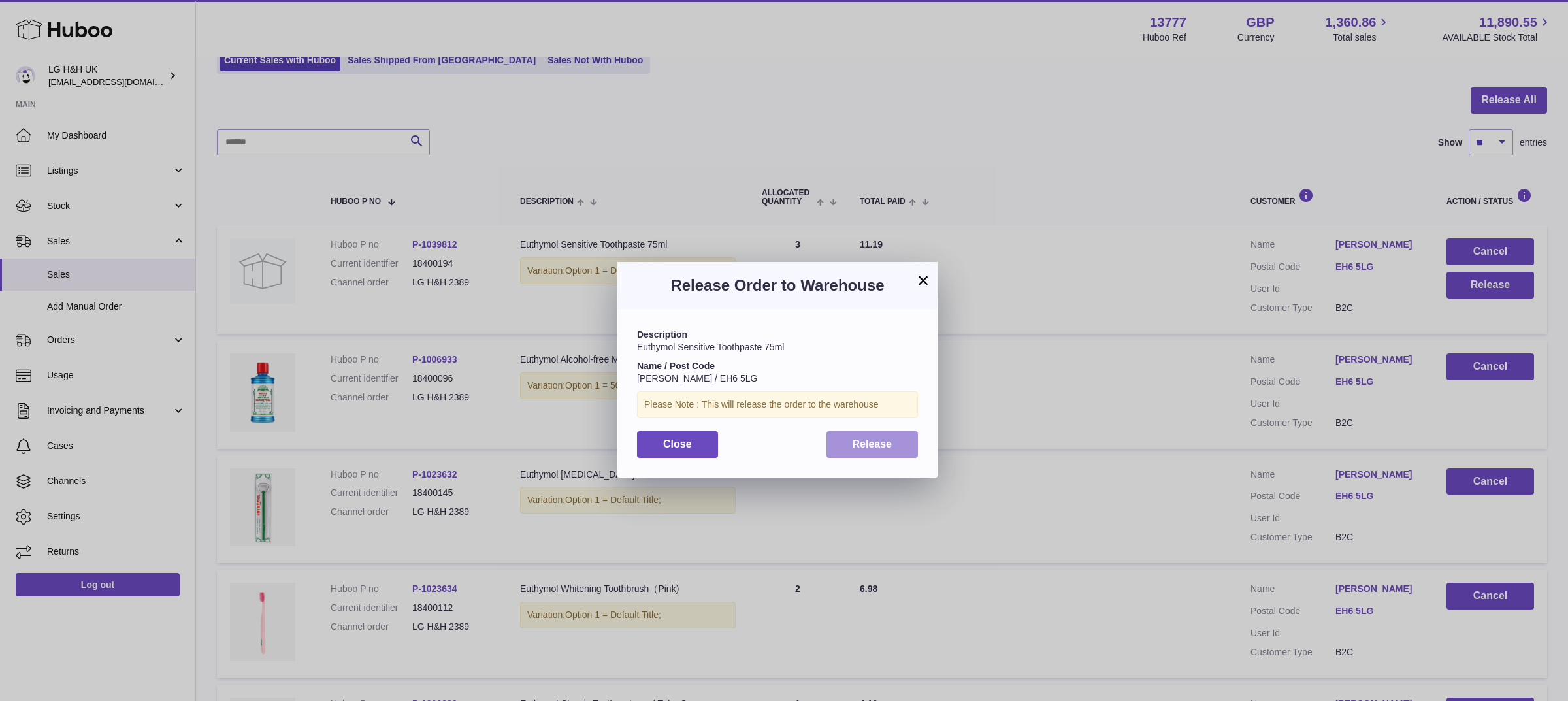
click at [862, 452] on button "Release" at bounding box center [873, 444] width 92 height 27
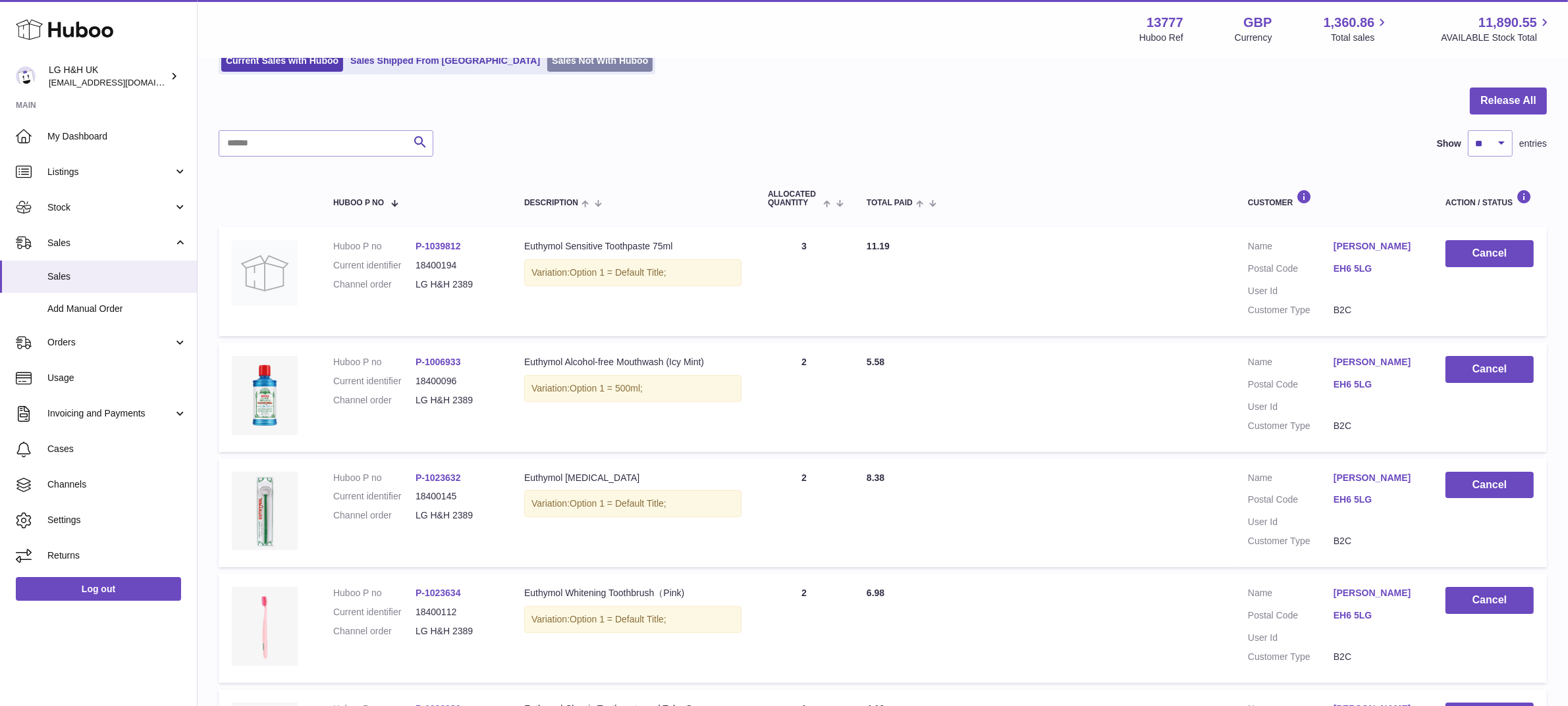
click at [547, 60] on link "Sales Not With Huboo" at bounding box center [599, 60] width 105 height 22
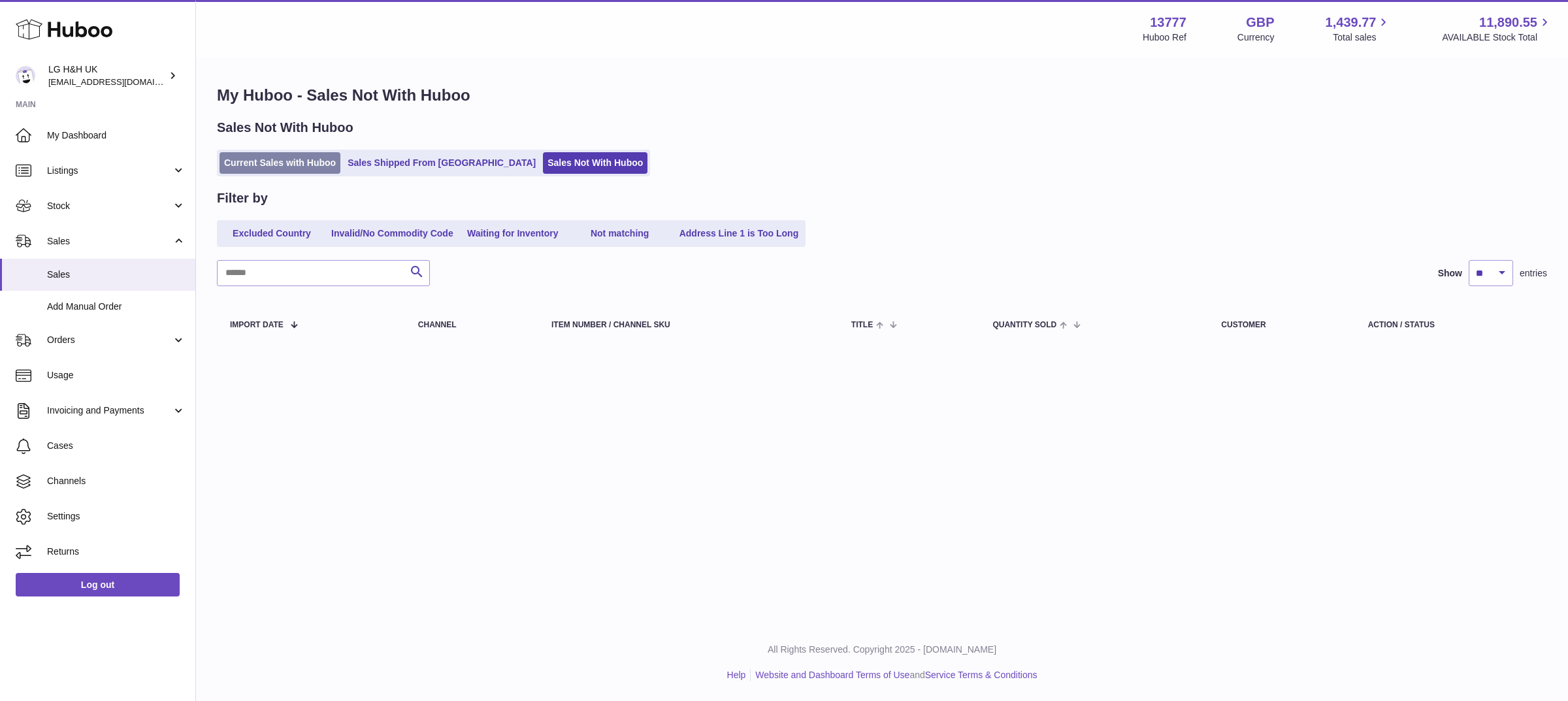
click at [293, 157] on link "Current Sales with Huboo" at bounding box center [280, 163] width 121 height 22
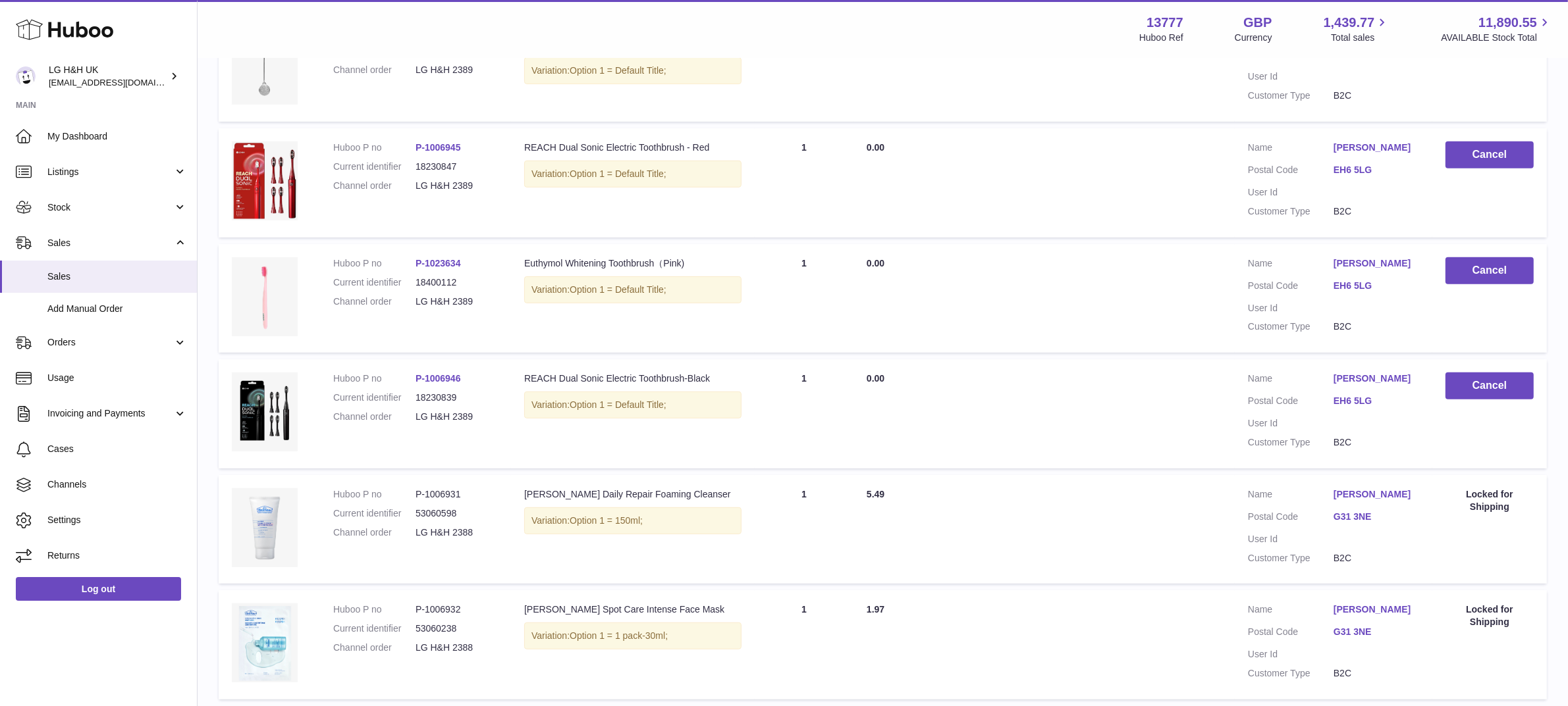
scroll to position [917, 0]
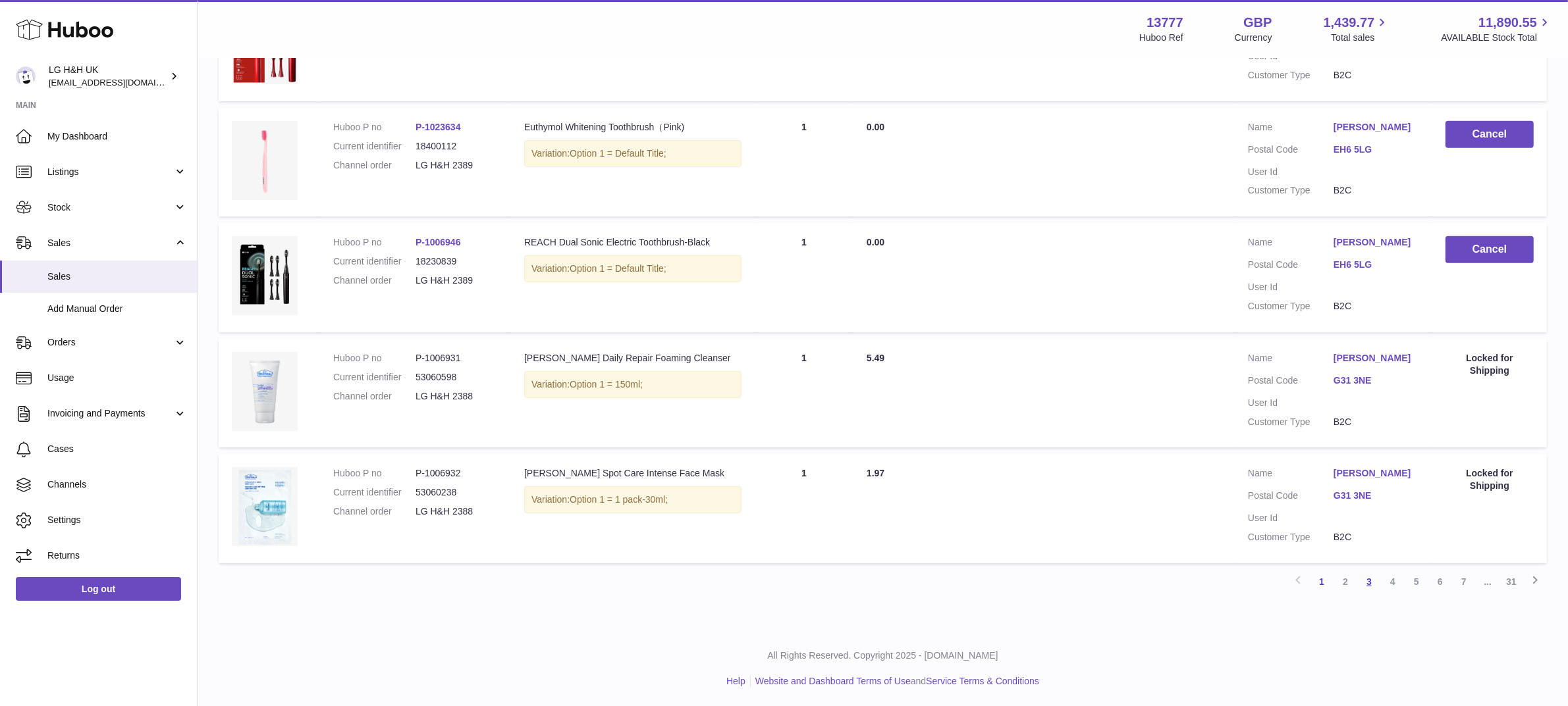
click at [1376, 583] on link "3" at bounding box center [1369, 582] width 24 height 24
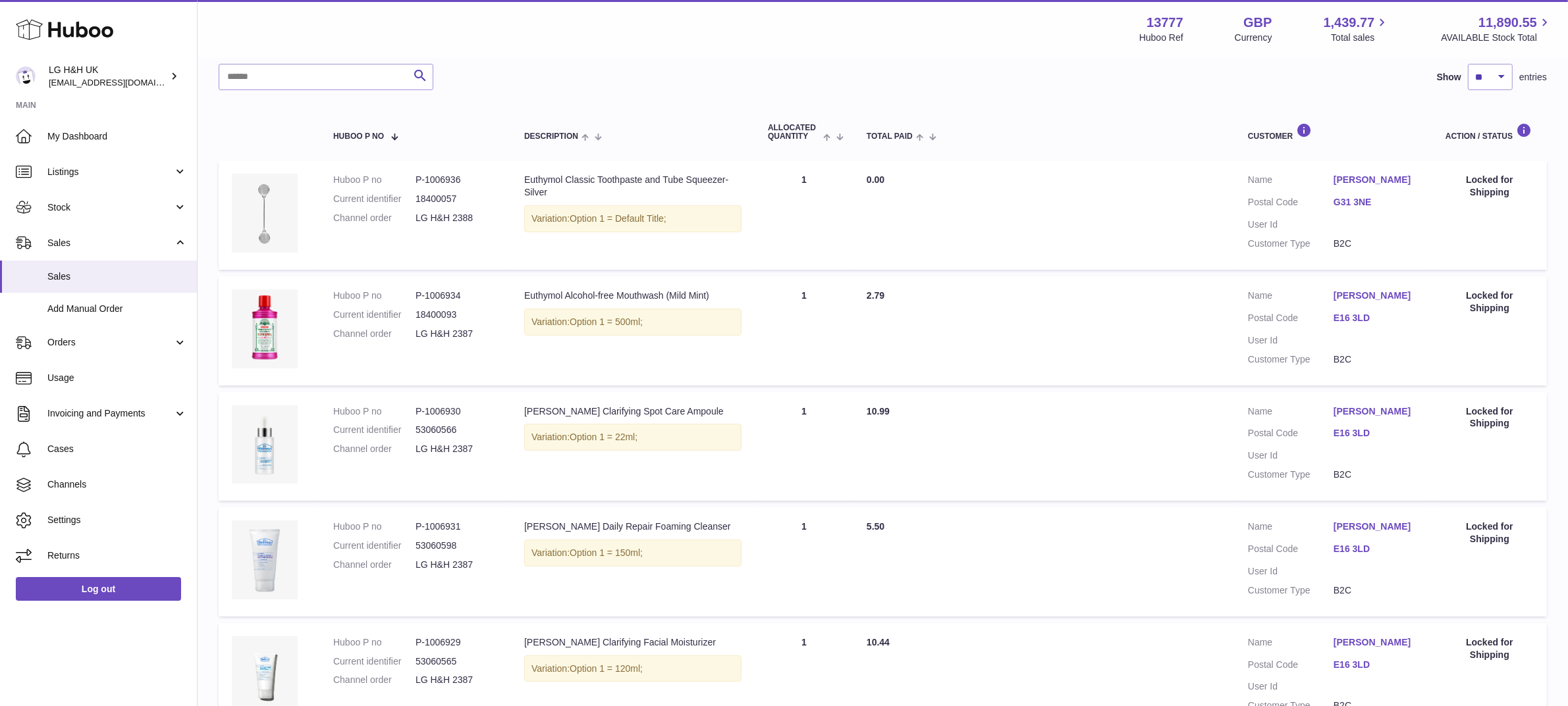
scroll to position [917, 0]
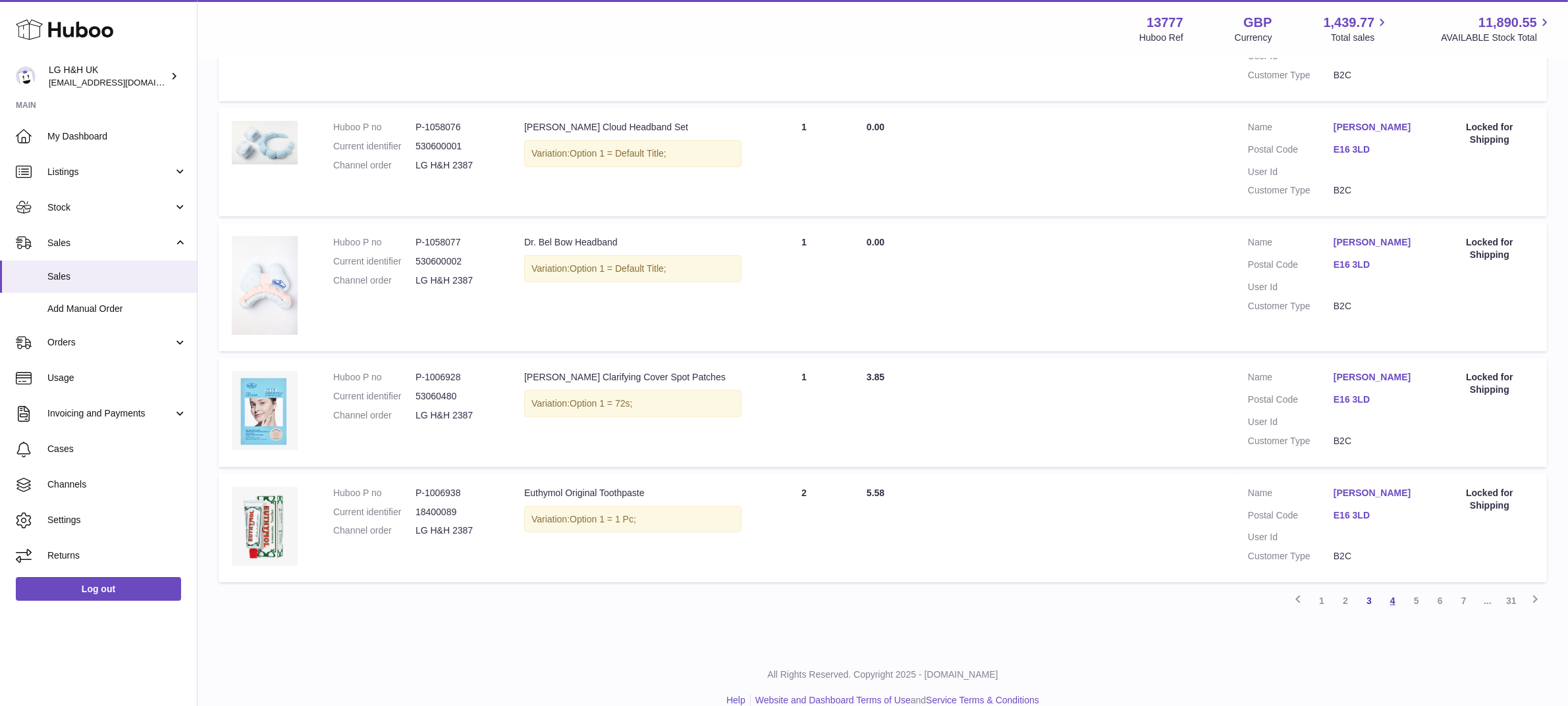
click at [1393, 589] on link "4" at bounding box center [1392, 601] width 24 height 24
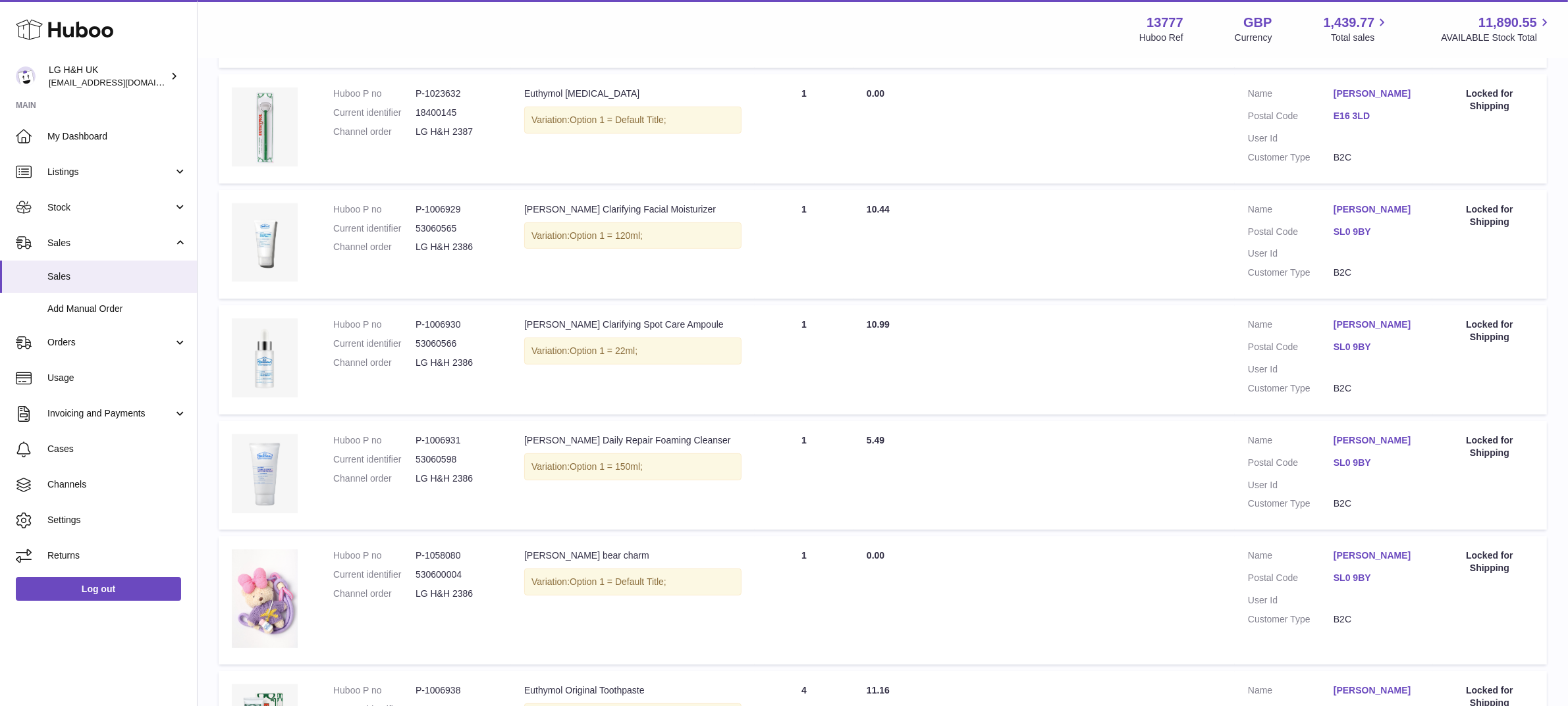
scroll to position [936, 0]
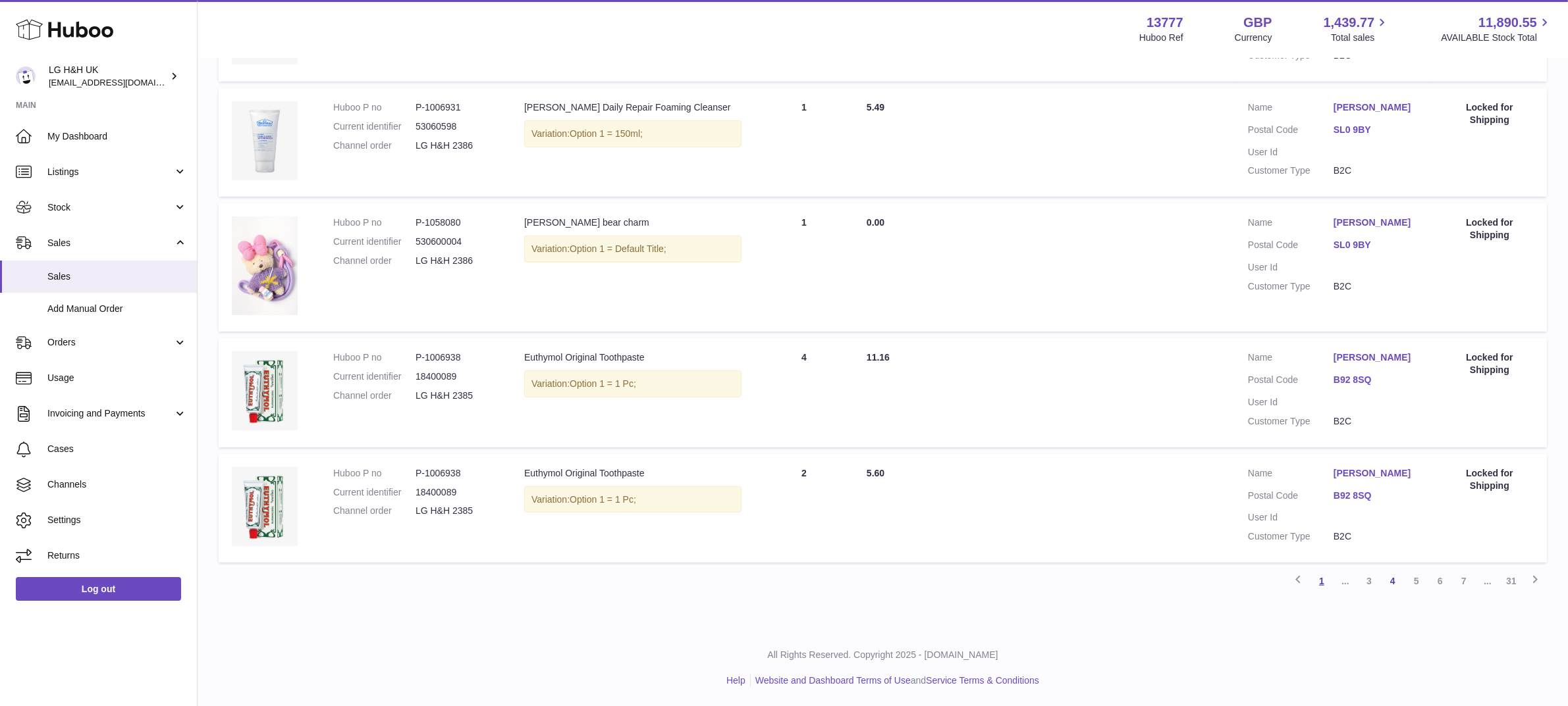
click at [1328, 580] on link "1" at bounding box center [1321, 581] width 24 height 24
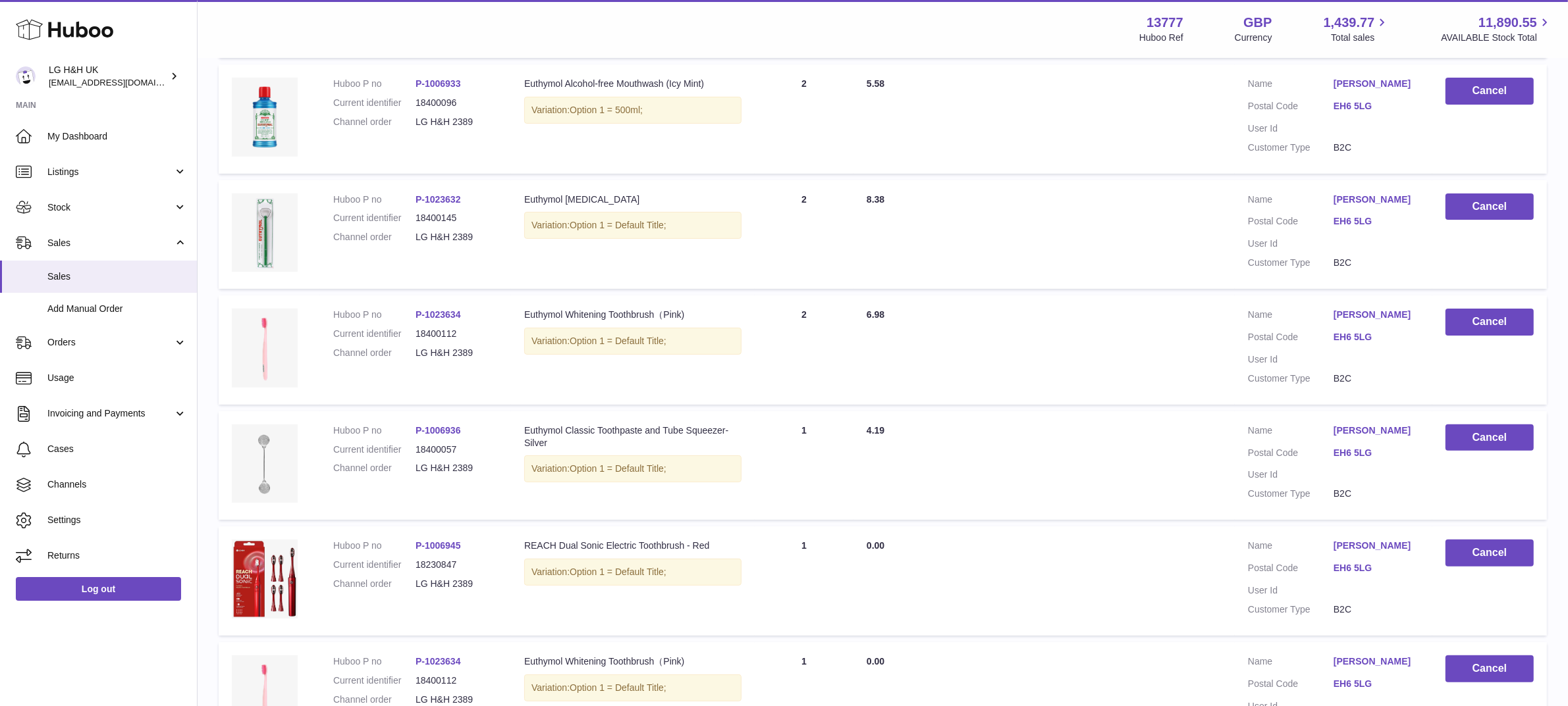
scroll to position [917, 0]
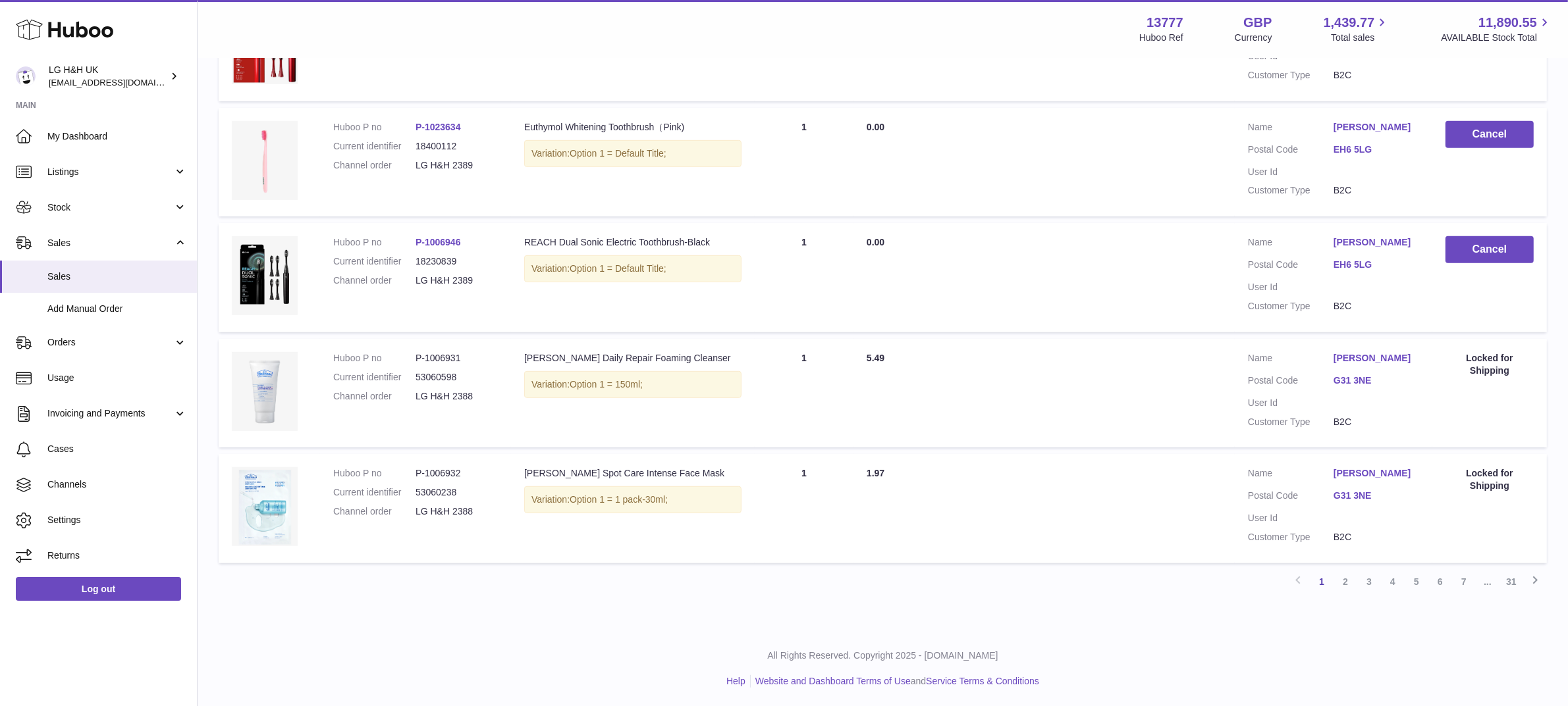
click at [702, 544] on td "Description [PERSON_NAME] Spot Care Intense Face Mask Variation: Option 1 = 1 p…" at bounding box center [633, 509] width 244 height 110
click at [1370, 577] on link "3" at bounding box center [1369, 582] width 24 height 24
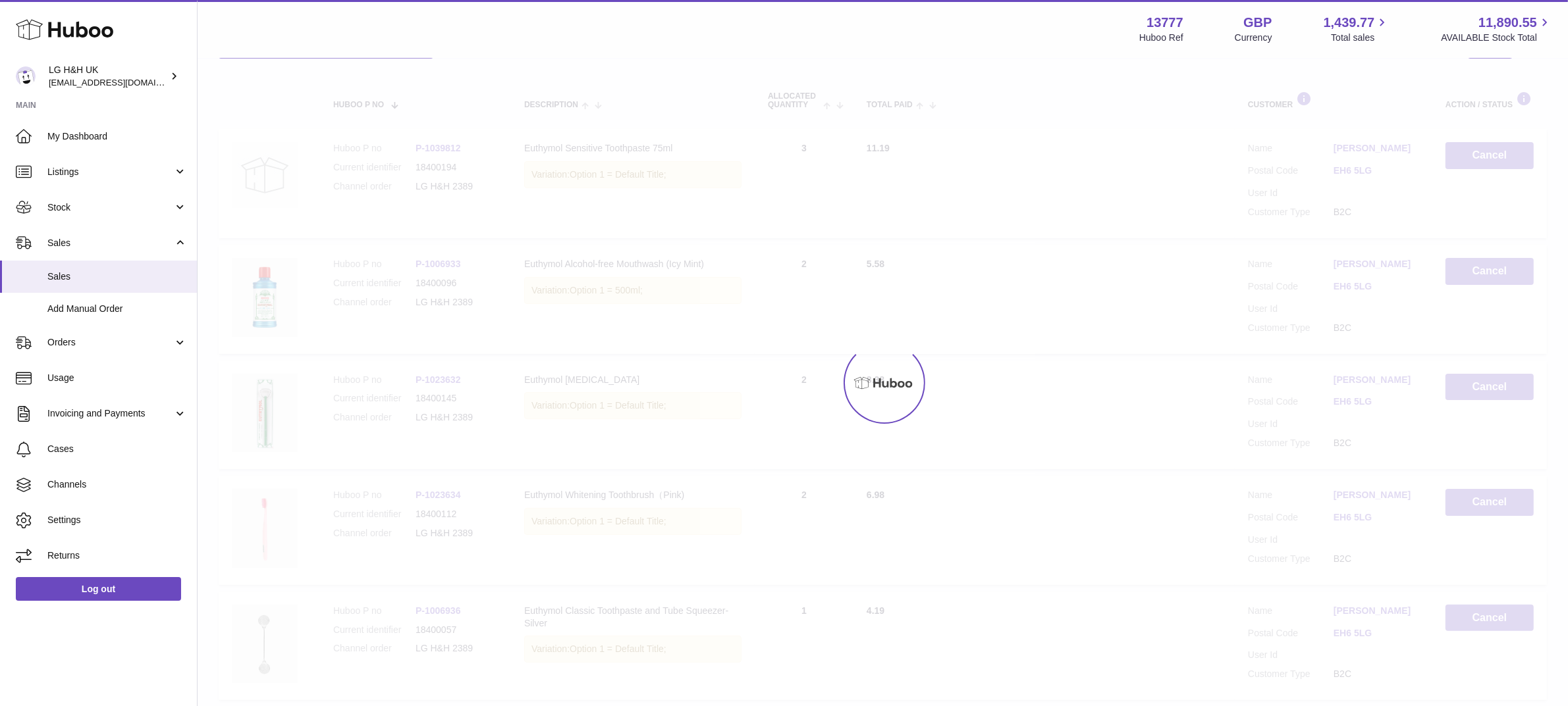
scroll to position [59, 0]
